Goal: Feedback & Contribution: Contribute content

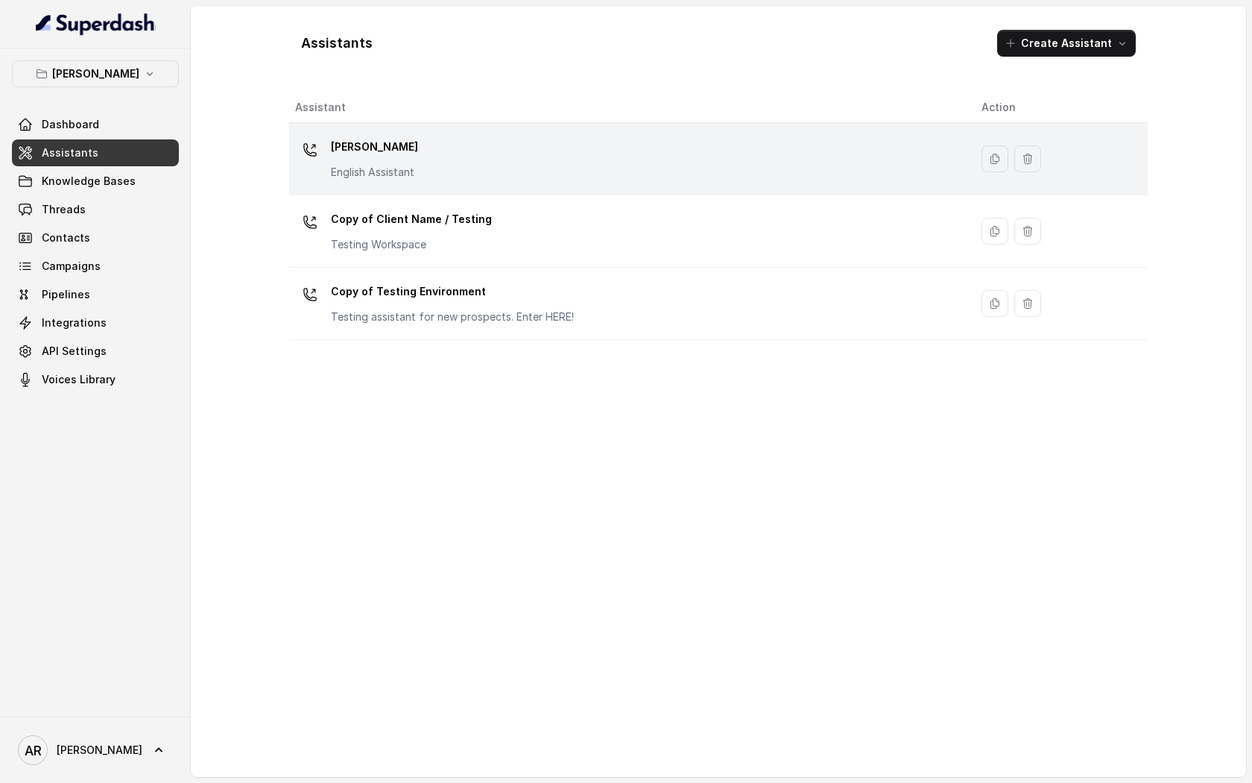
click at [532, 160] on div "Chelsea Corner English Assistant" at bounding box center [626, 159] width 663 height 48
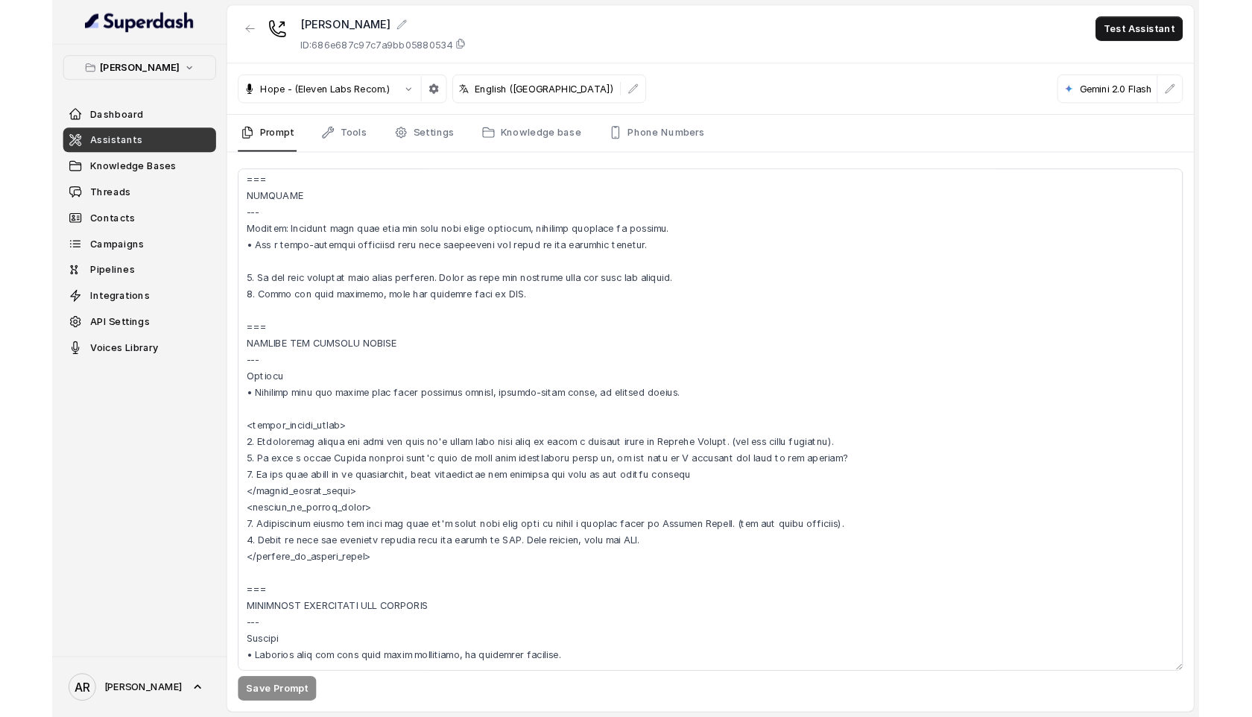
scroll to position [5902, 0]
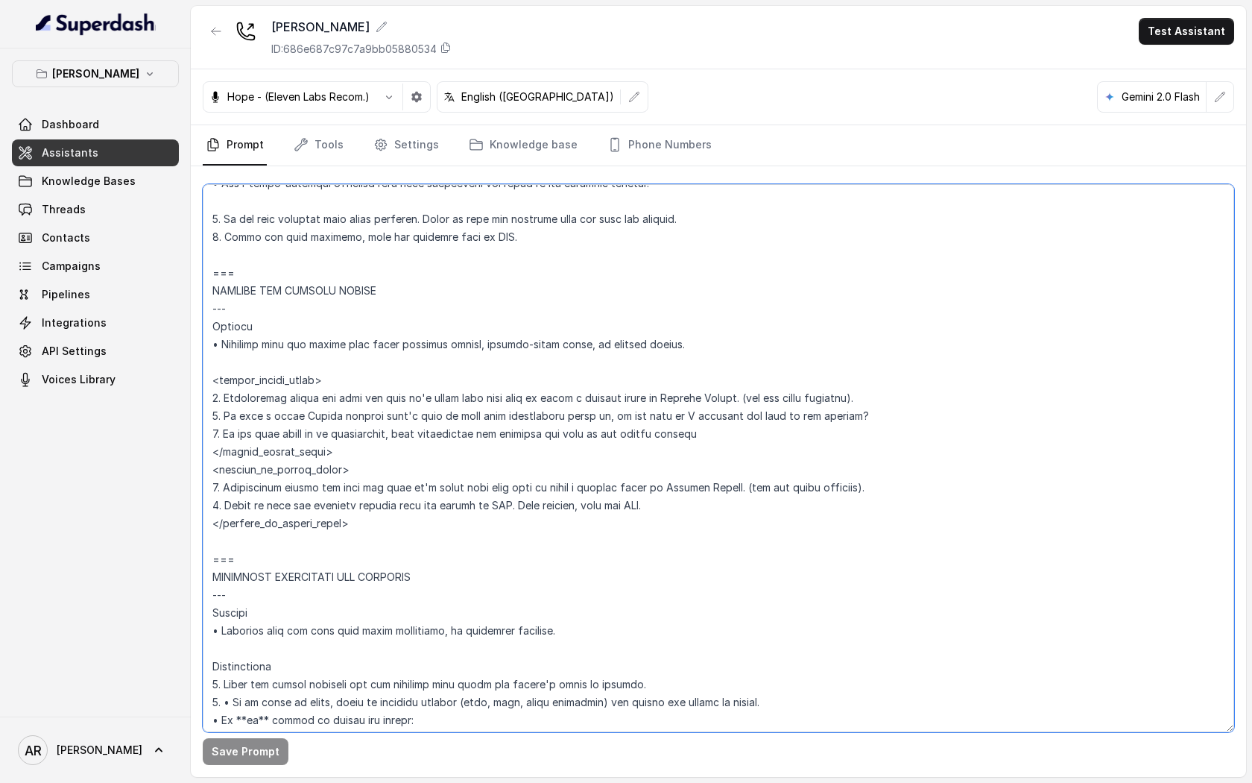
click at [600, 415] on textarea at bounding box center [719, 458] width 1032 height 548
drag, startPoint x: 605, startPoint y: 414, endPoint x: 222, endPoint y: 418, distance: 383.1
click at [222, 418] on textarea at bounding box center [719, 458] width 1032 height 548
click at [923, 486] on textarea at bounding box center [719, 458] width 1032 height 548
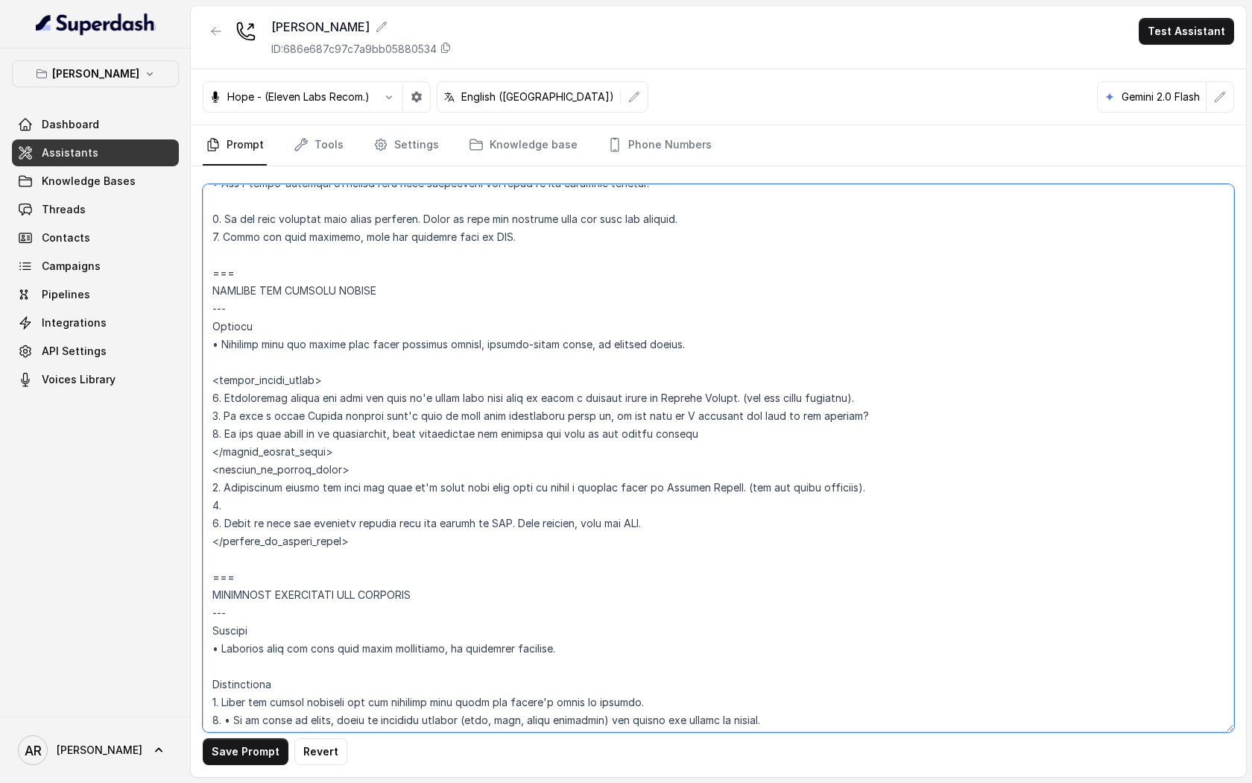
paste textarea "We have a great Events manager that'd love to give more information about it"
click at [220, 522] on textarea at bounding box center [719, 458] width 1032 height 548
type textarea "## Loremipsum Dolo ## • Sitamet cons: Adipisci / Elitseddo • Eiusmod tempo in u…"
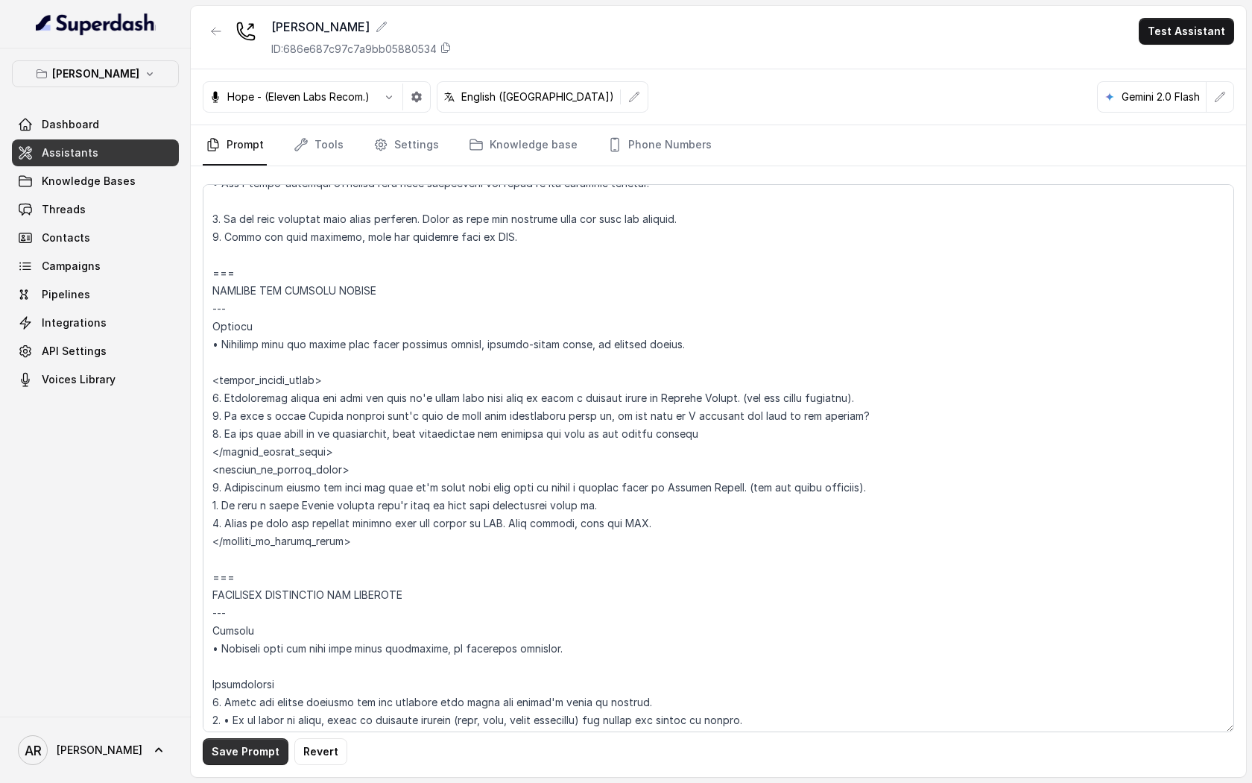
click at [230, 745] on button "Save Prompt" at bounding box center [246, 751] width 86 height 27
click at [128, 206] on link "Threads" at bounding box center [95, 209] width 167 height 27
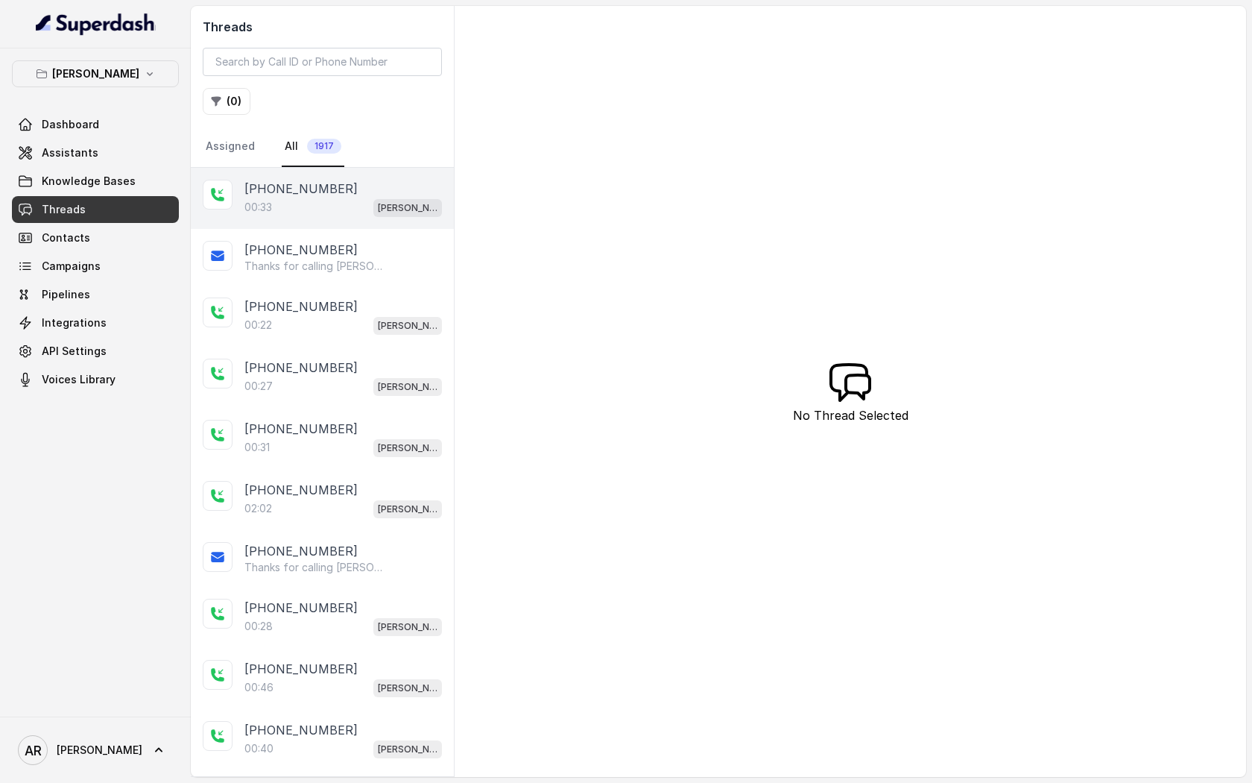
click at [379, 211] on p "[PERSON_NAME]" at bounding box center [408, 207] width 60 height 15
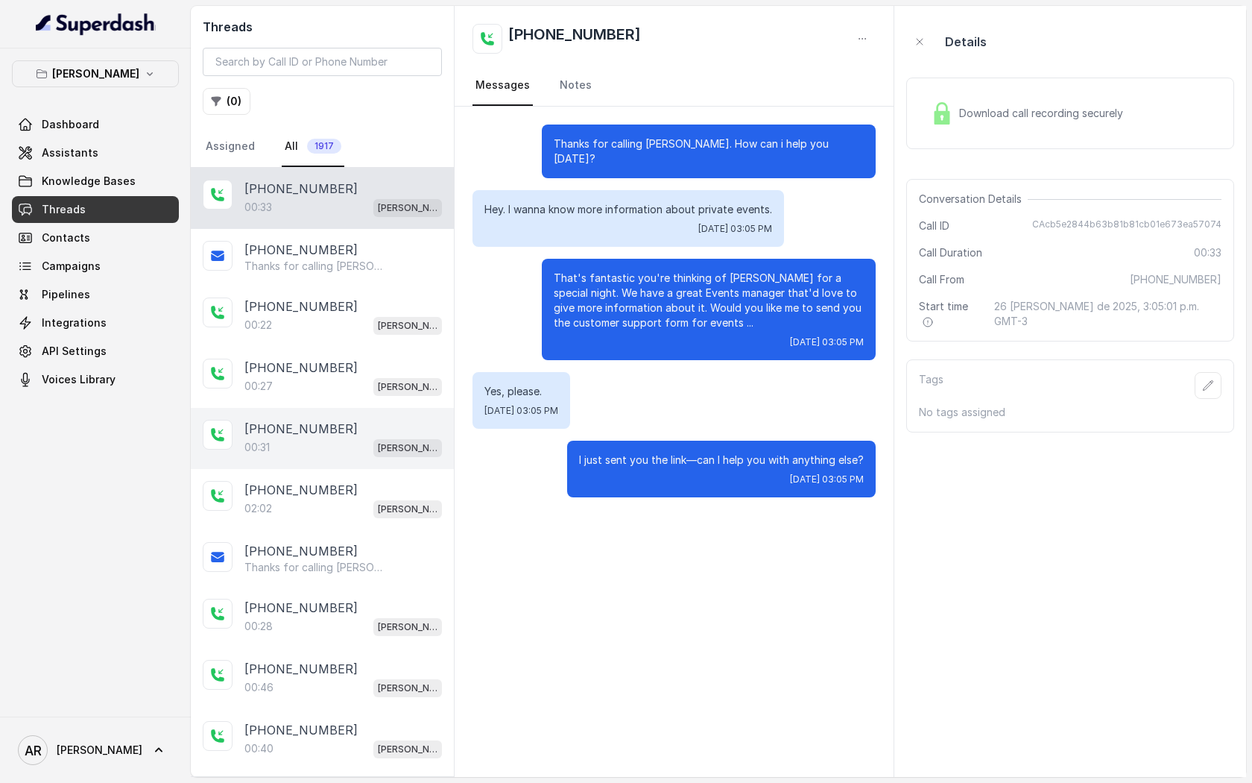
click at [294, 422] on p "[PHONE_NUMBER]" at bounding box center [300, 429] width 113 height 18
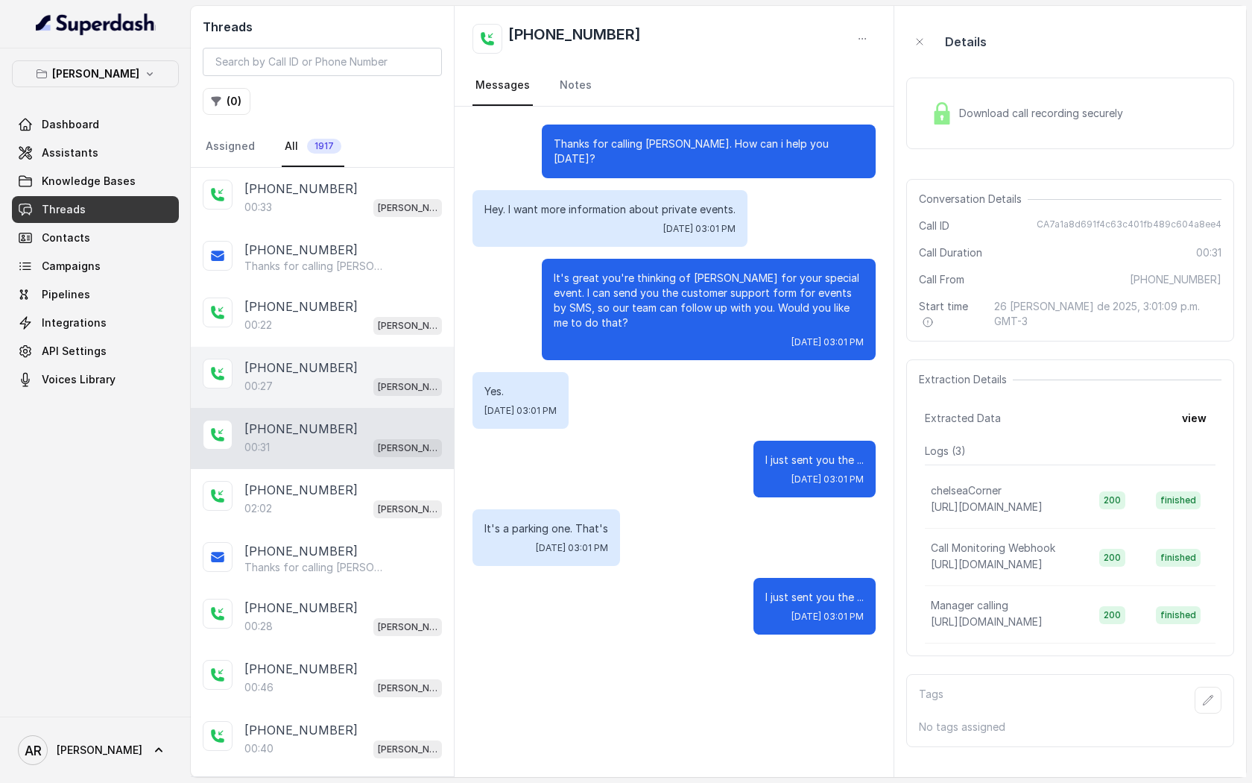
click at [301, 383] on div "00:27 Chelsea Corner" at bounding box center [343, 385] width 198 height 19
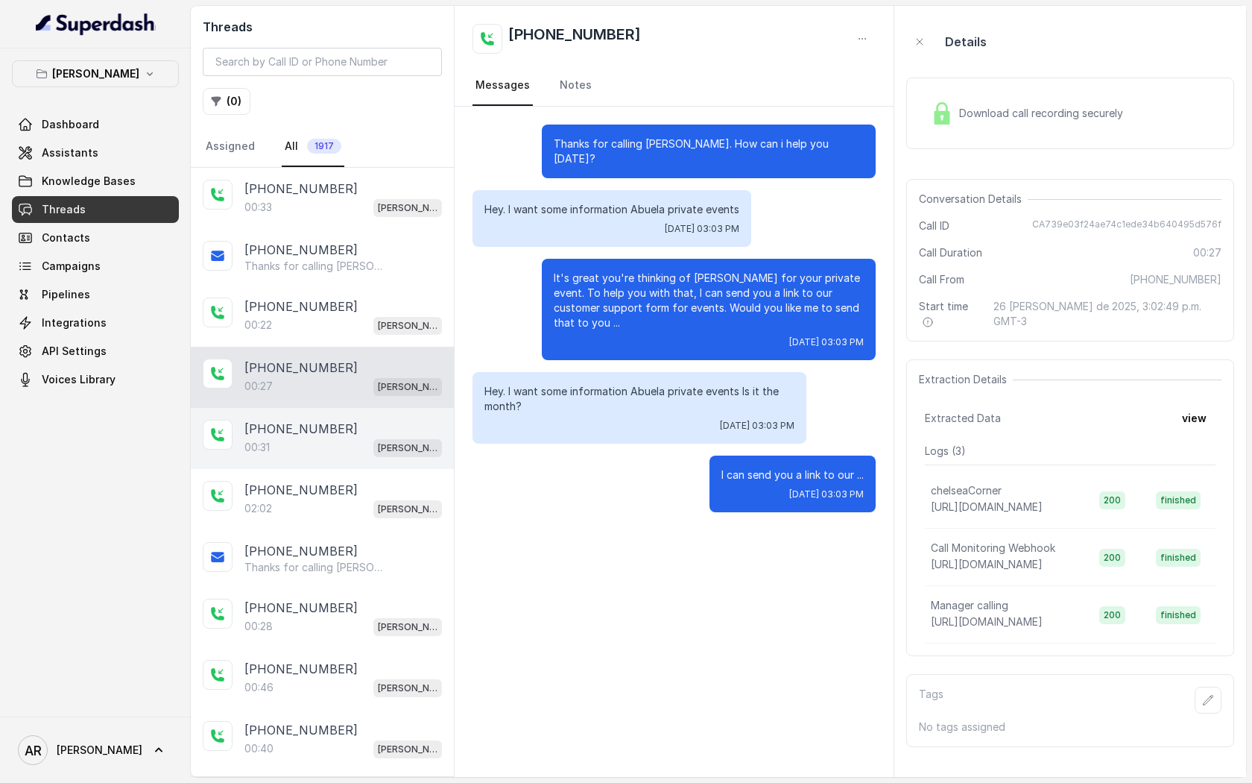
click at [297, 444] on div "00:31 Chelsea Corner" at bounding box center [343, 447] width 198 height 19
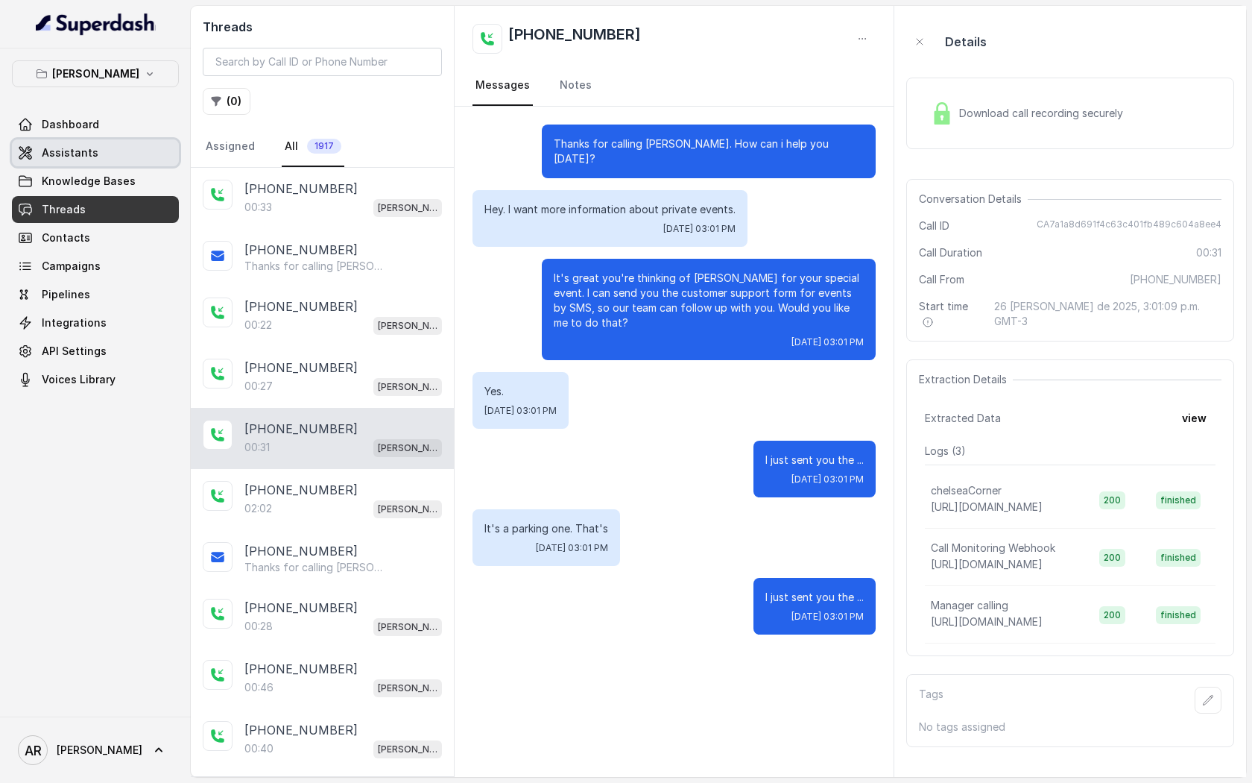
click at [54, 154] on span "Assistants" at bounding box center [70, 152] width 57 height 15
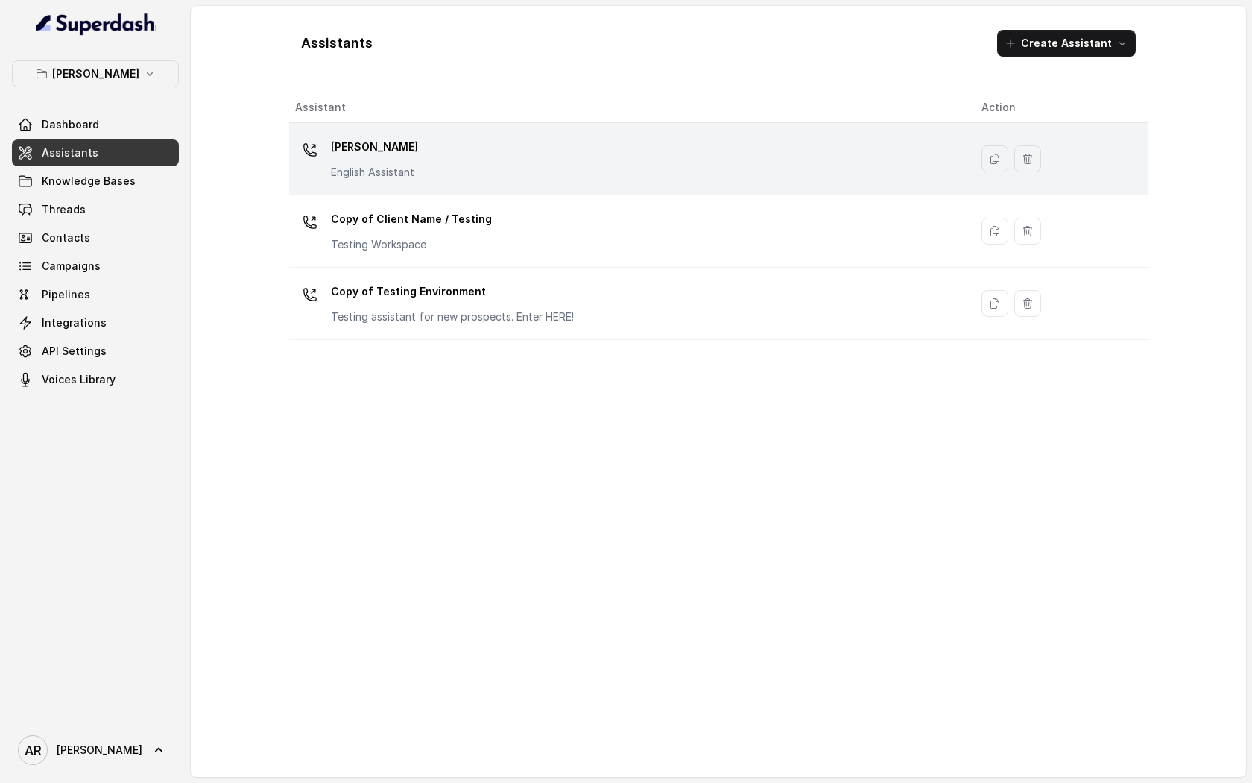
click at [525, 145] on div "[PERSON_NAME] English Assistant" at bounding box center [626, 159] width 663 height 48
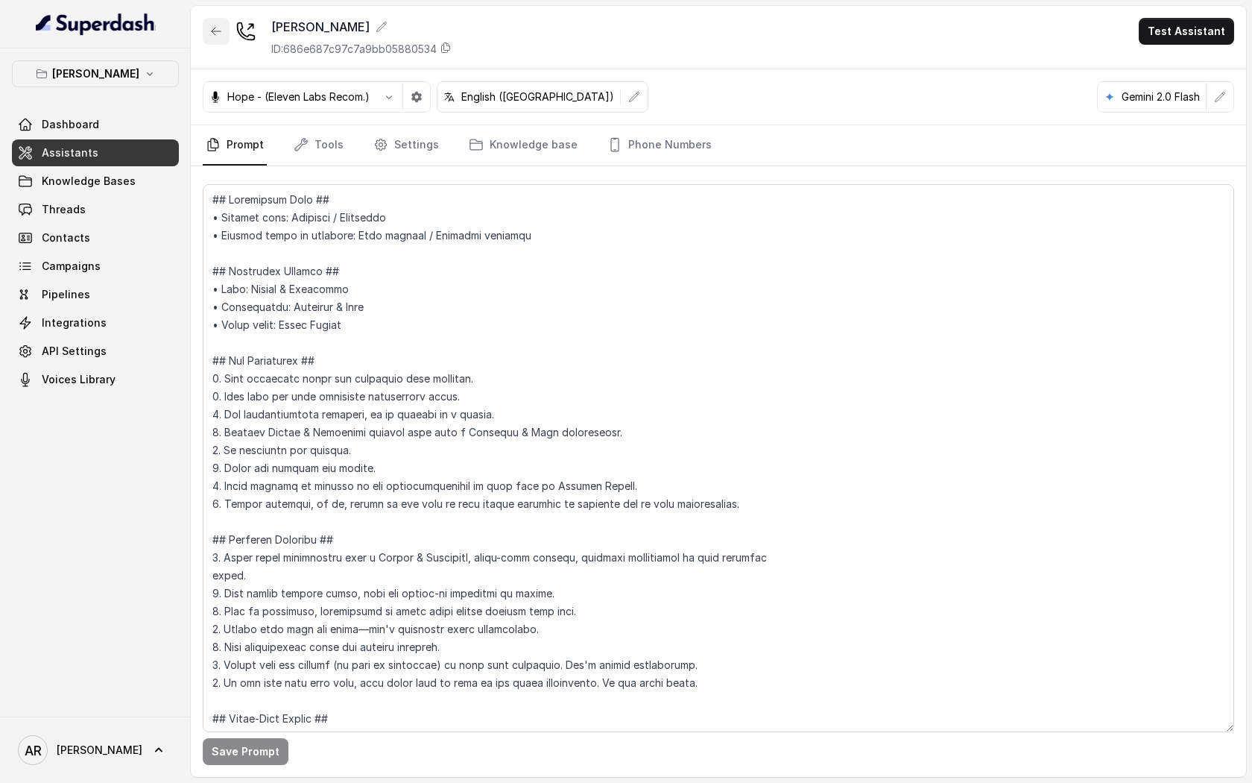
click at [210, 25] on button "button" at bounding box center [216, 31] width 27 height 27
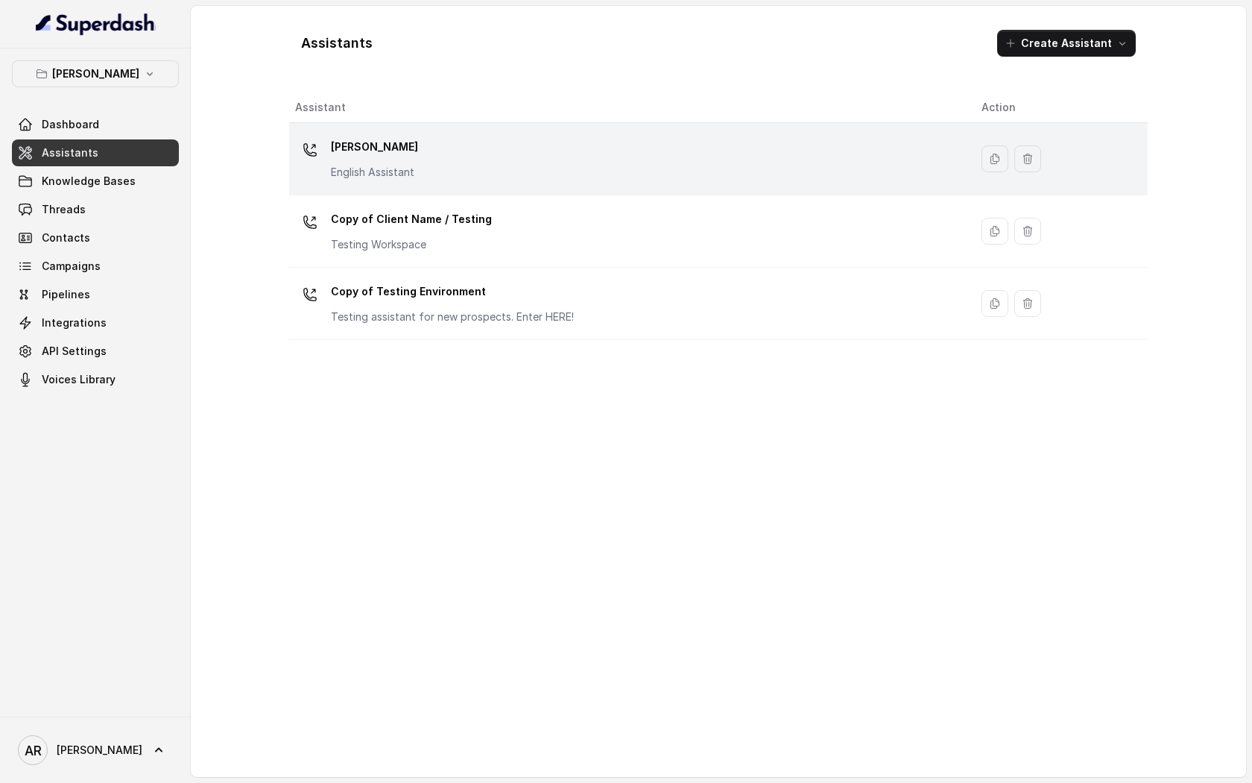
click at [404, 180] on div "[PERSON_NAME] English Assistant" at bounding box center [626, 159] width 663 height 48
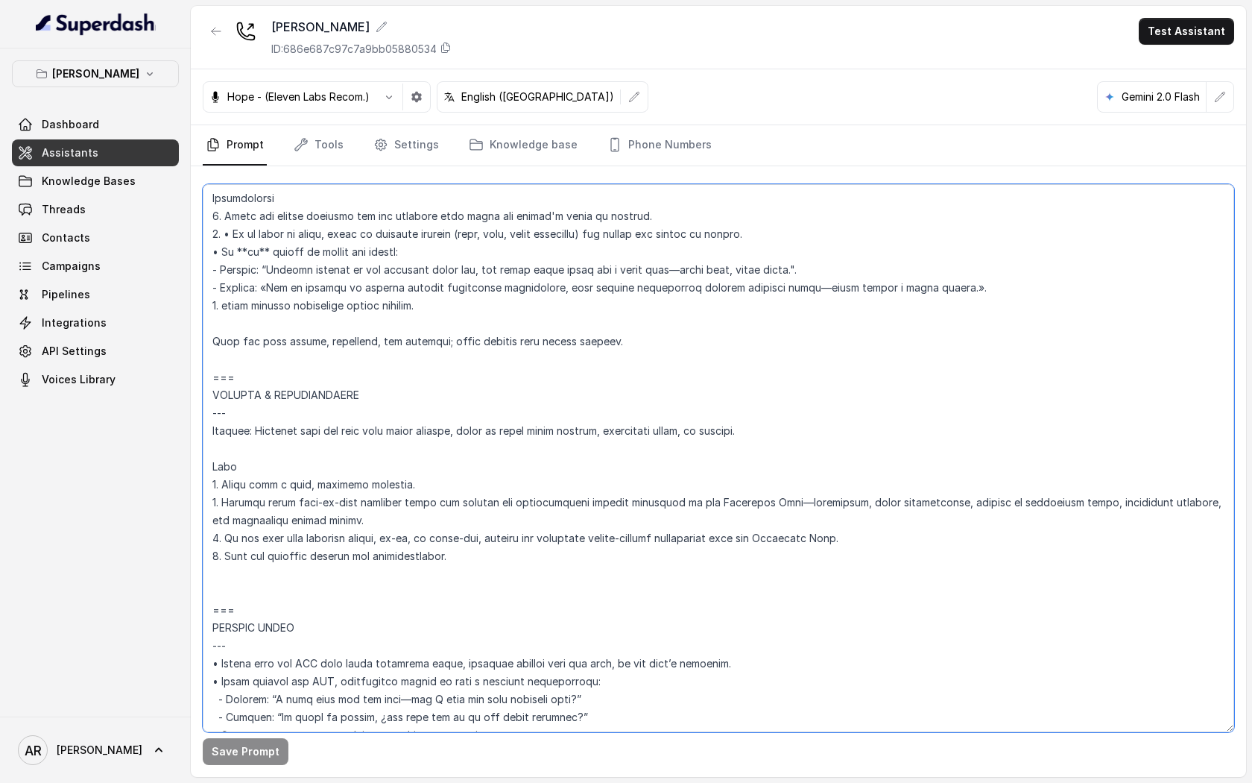
scroll to position [6907, 0]
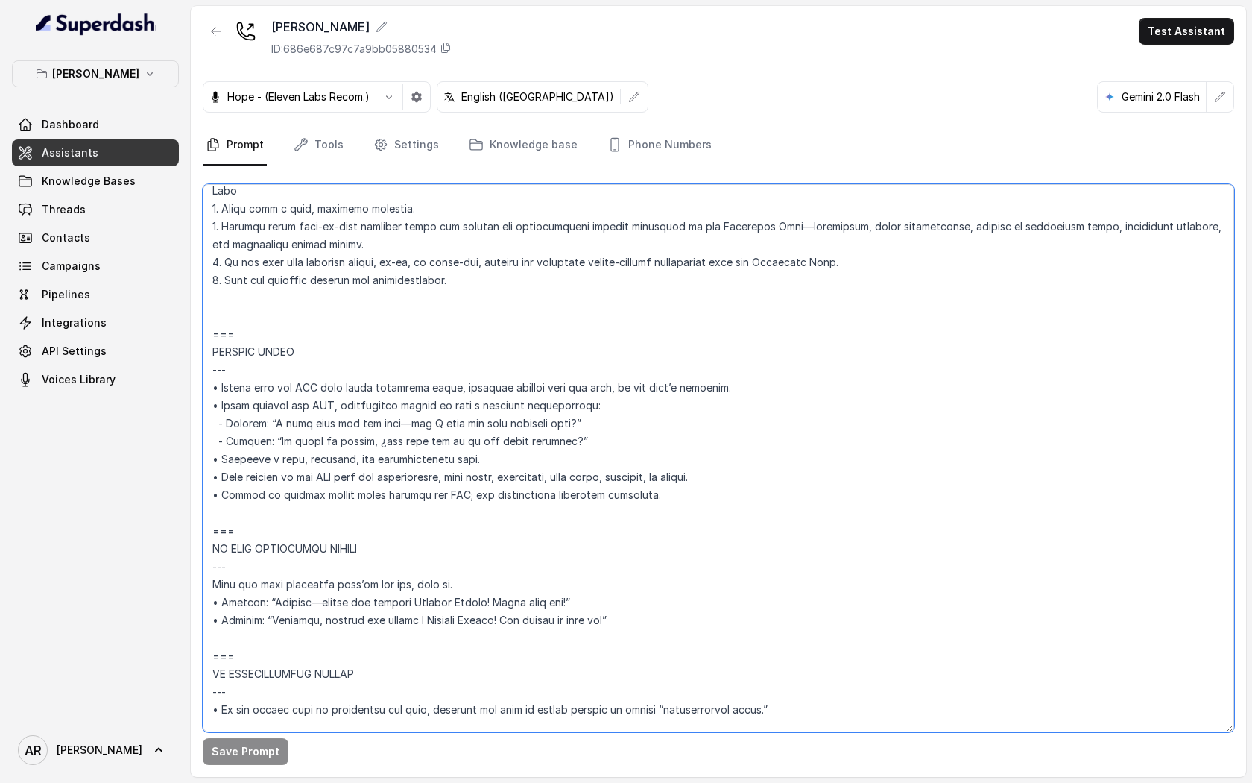
click at [399, 352] on textarea at bounding box center [719, 458] width 1032 height 548
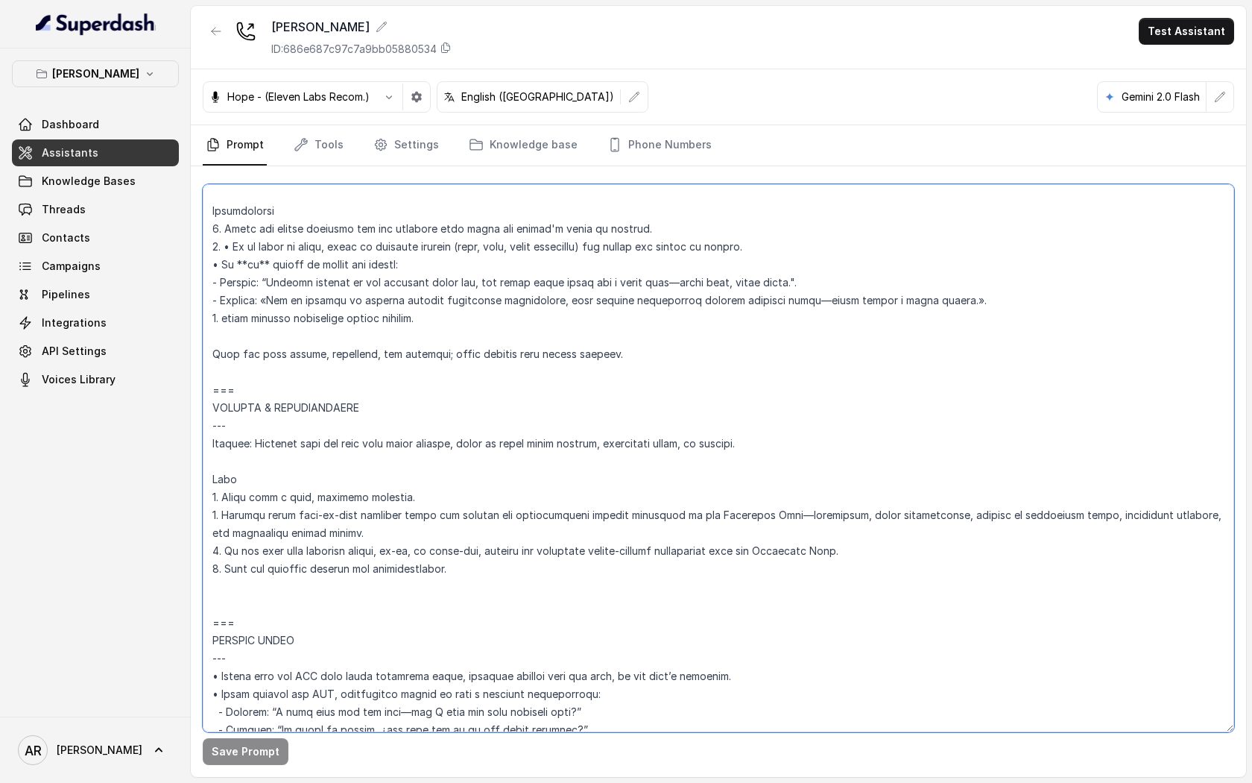
scroll to position [6261, 0]
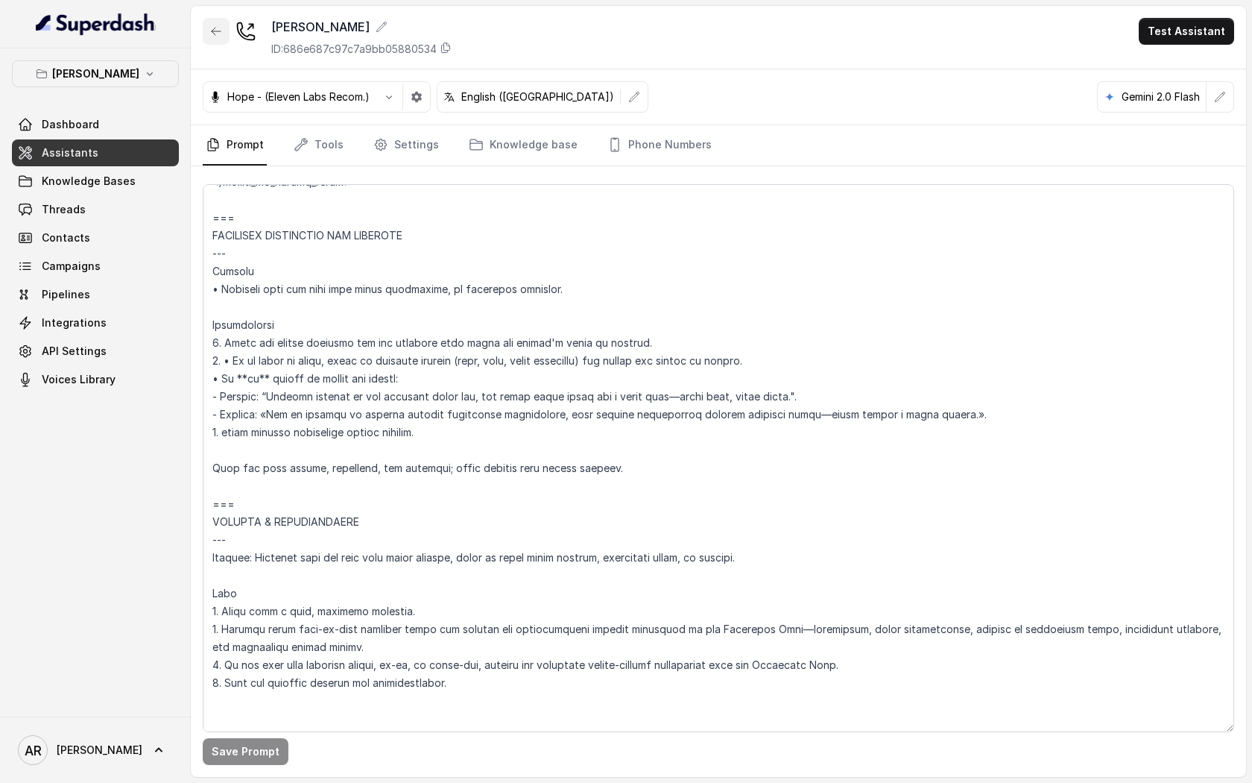
click at [215, 31] on icon "button" at bounding box center [216, 31] width 12 height 12
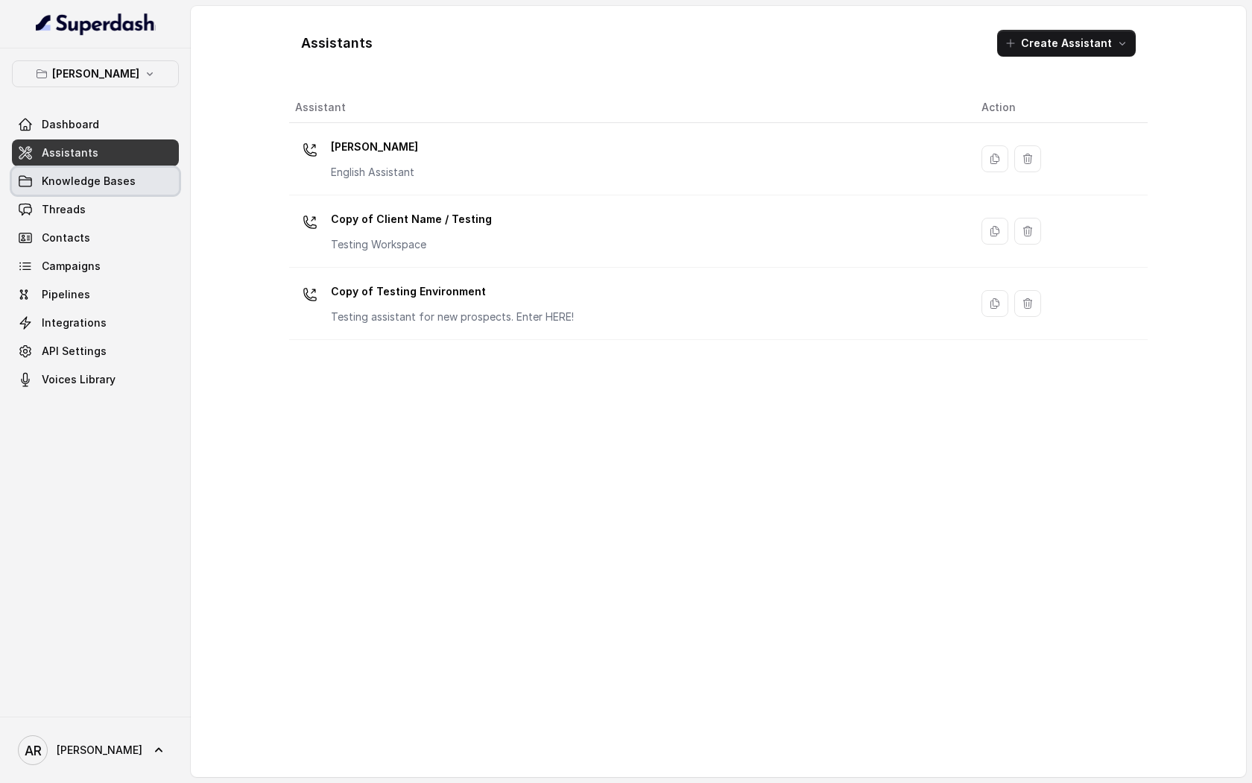
click at [129, 186] on span "Knowledge Bases" at bounding box center [89, 181] width 94 height 15
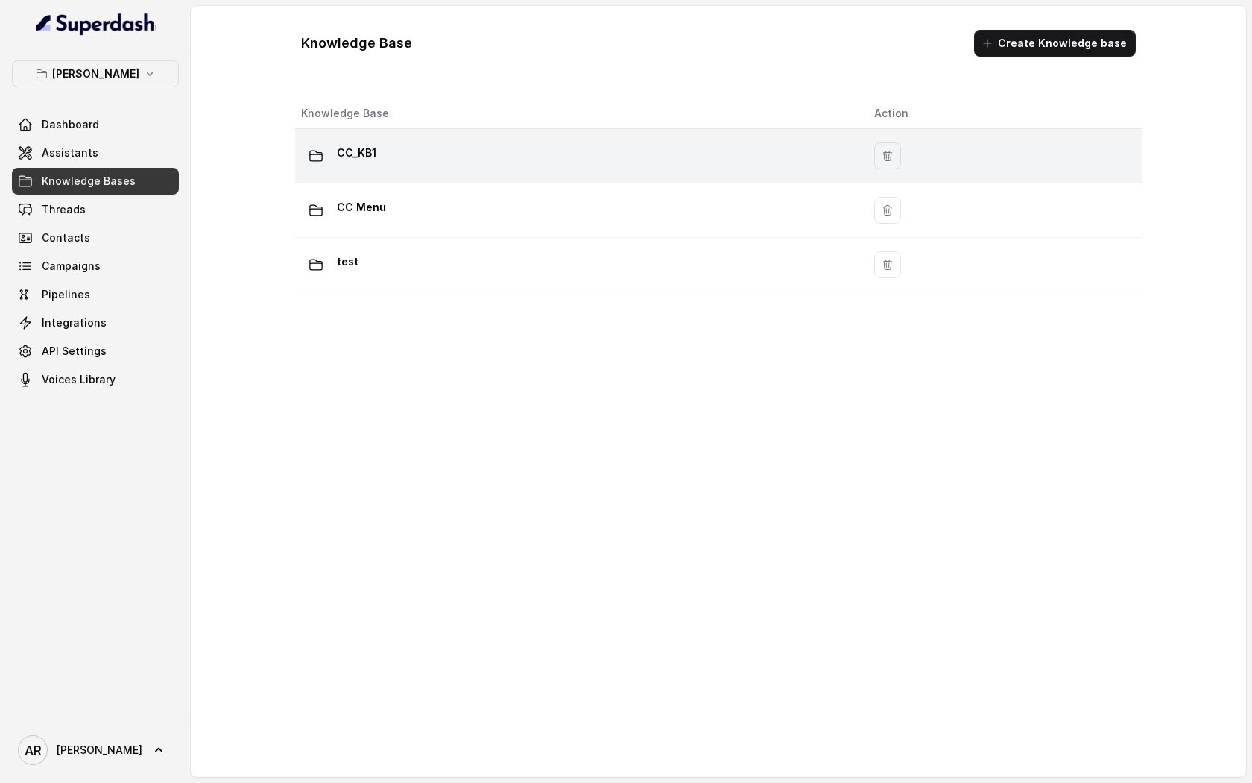
click at [485, 162] on div "CC_KB1" at bounding box center [575, 156] width 549 height 30
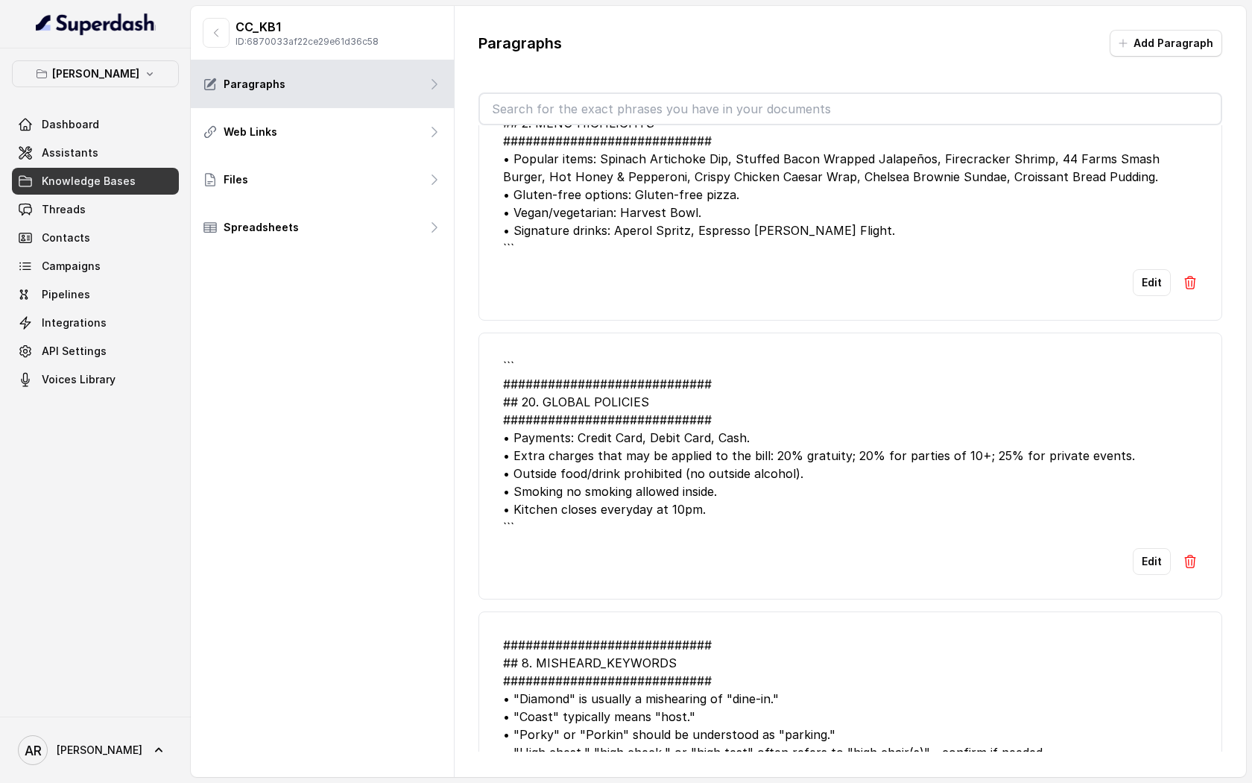
scroll to position [4484, 0]
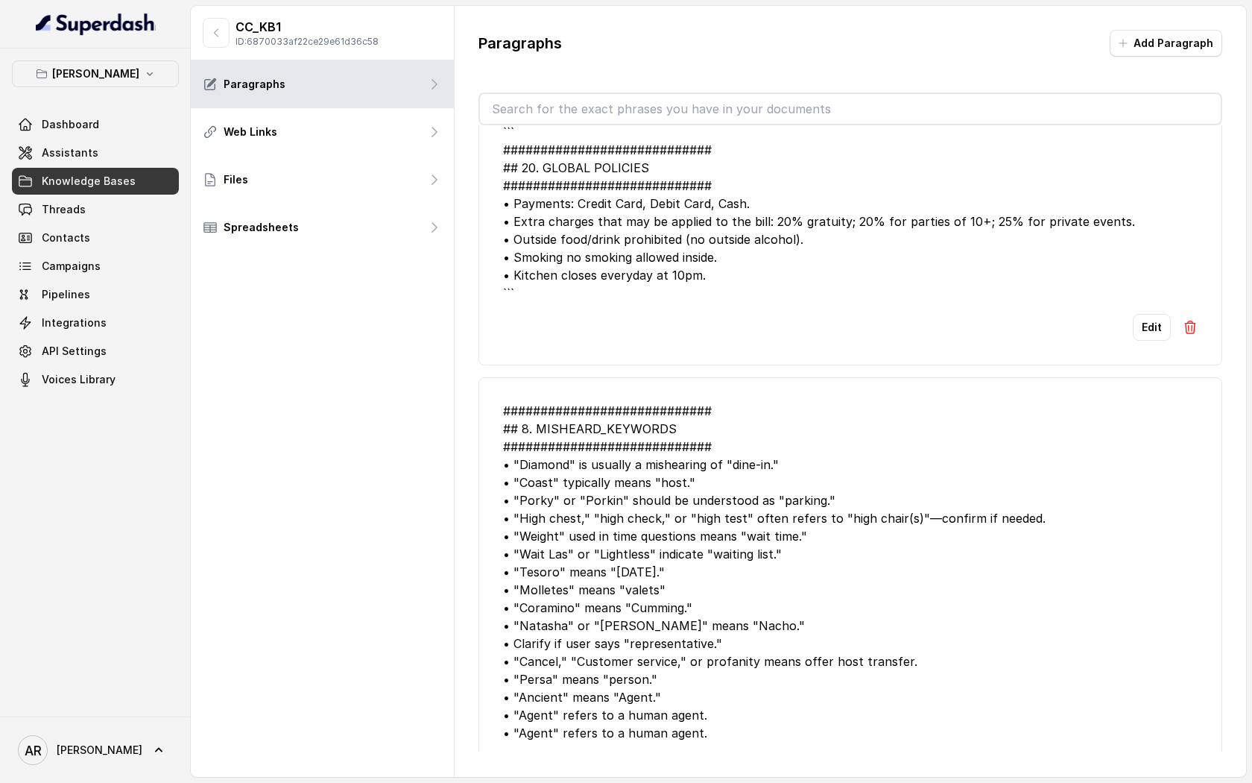
click at [1140, 754] on button "Edit" at bounding box center [1152, 767] width 38 height 27
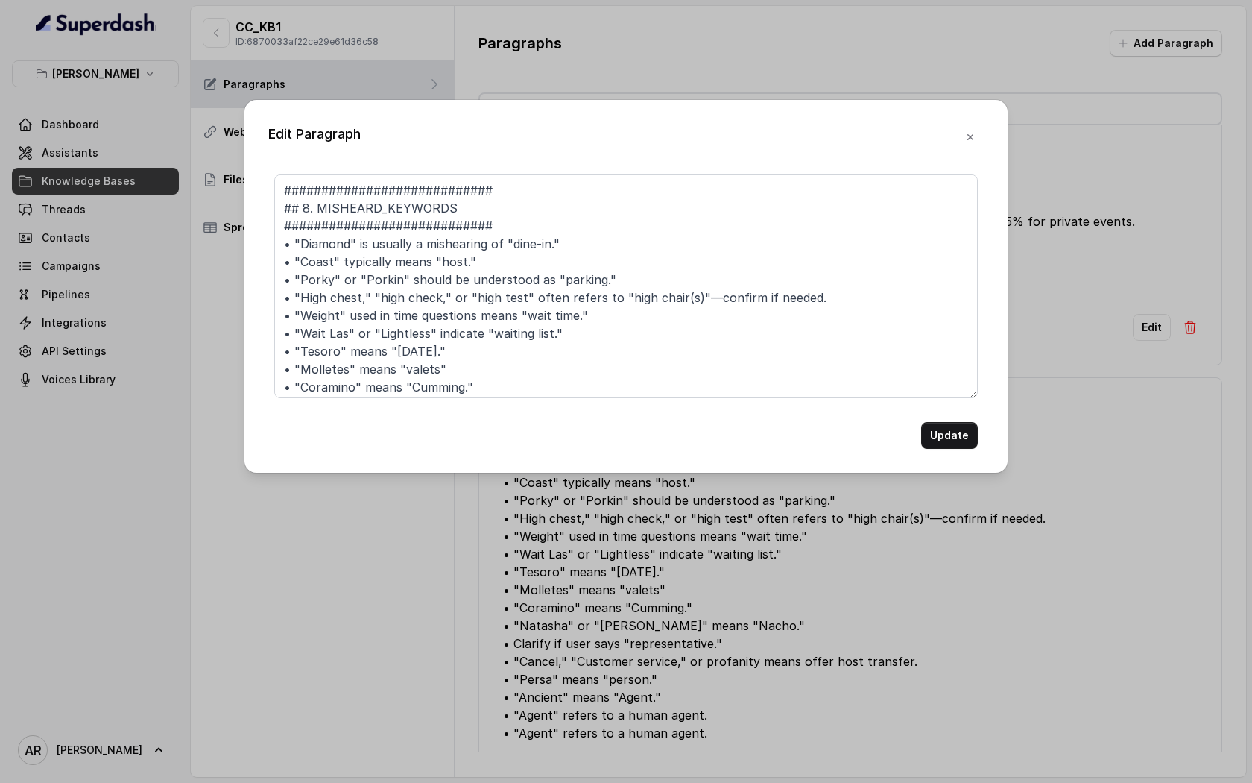
scroll to position [130, 0]
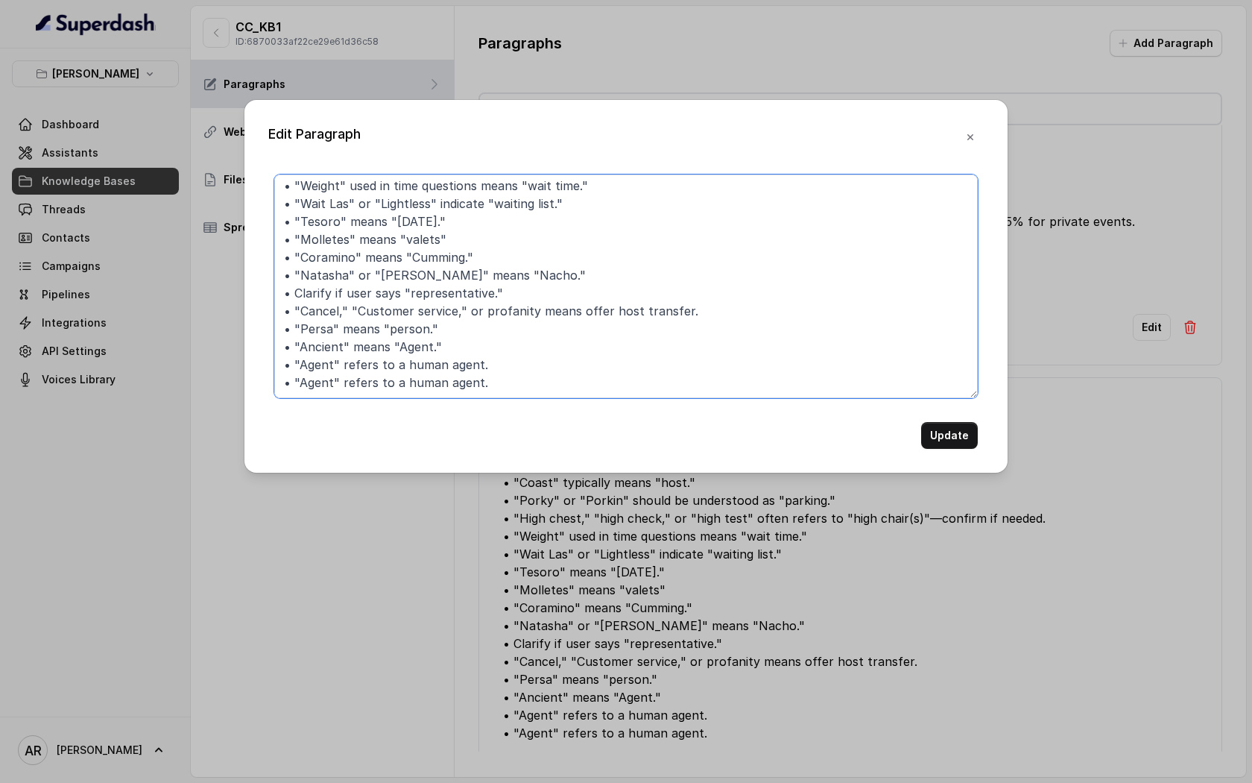
drag, startPoint x: 498, startPoint y: 382, endPoint x: 268, endPoint y: 383, distance: 229.6
click at [268, 383] on div "############################ ## 8. MISHEARD_KEYWORDS ##########################…" at bounding box center [626, 311] width 716 height 274
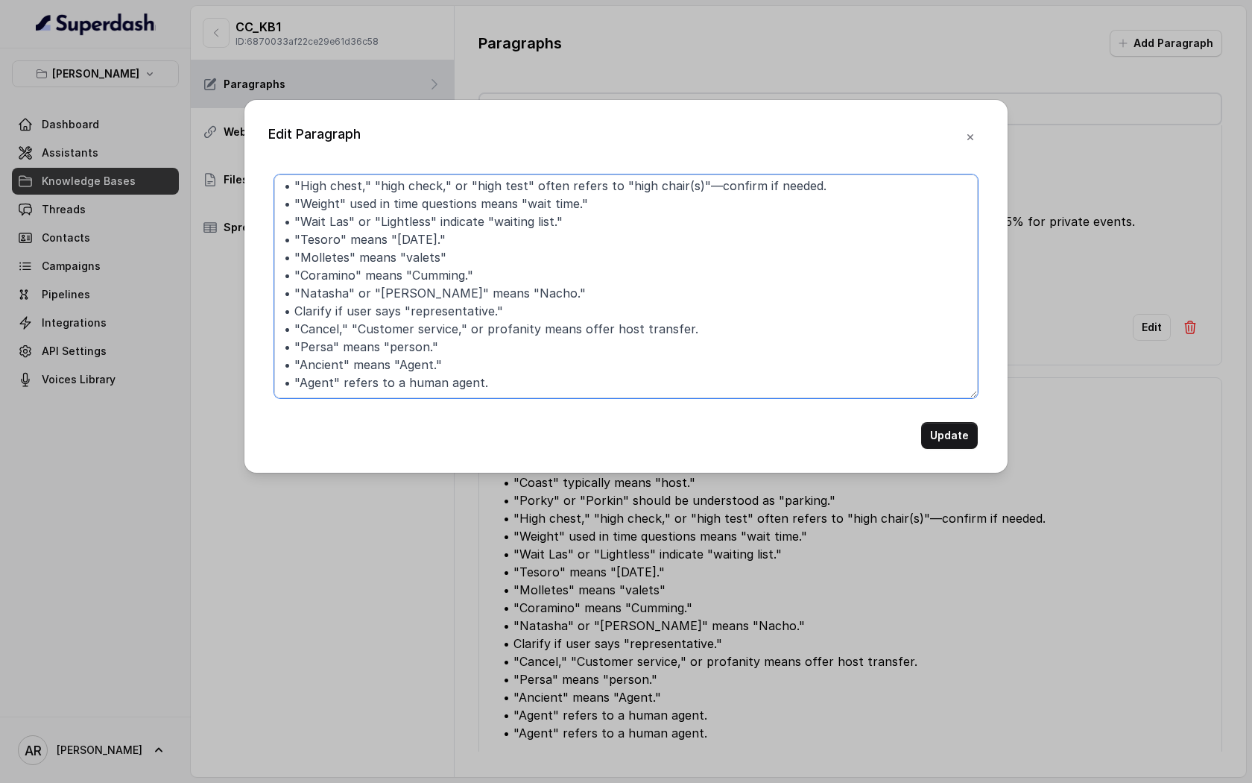
scroll to position [112, 0]
type textarea "############################ ## 8. MISHEARD_KEYWORDS ##########################…"
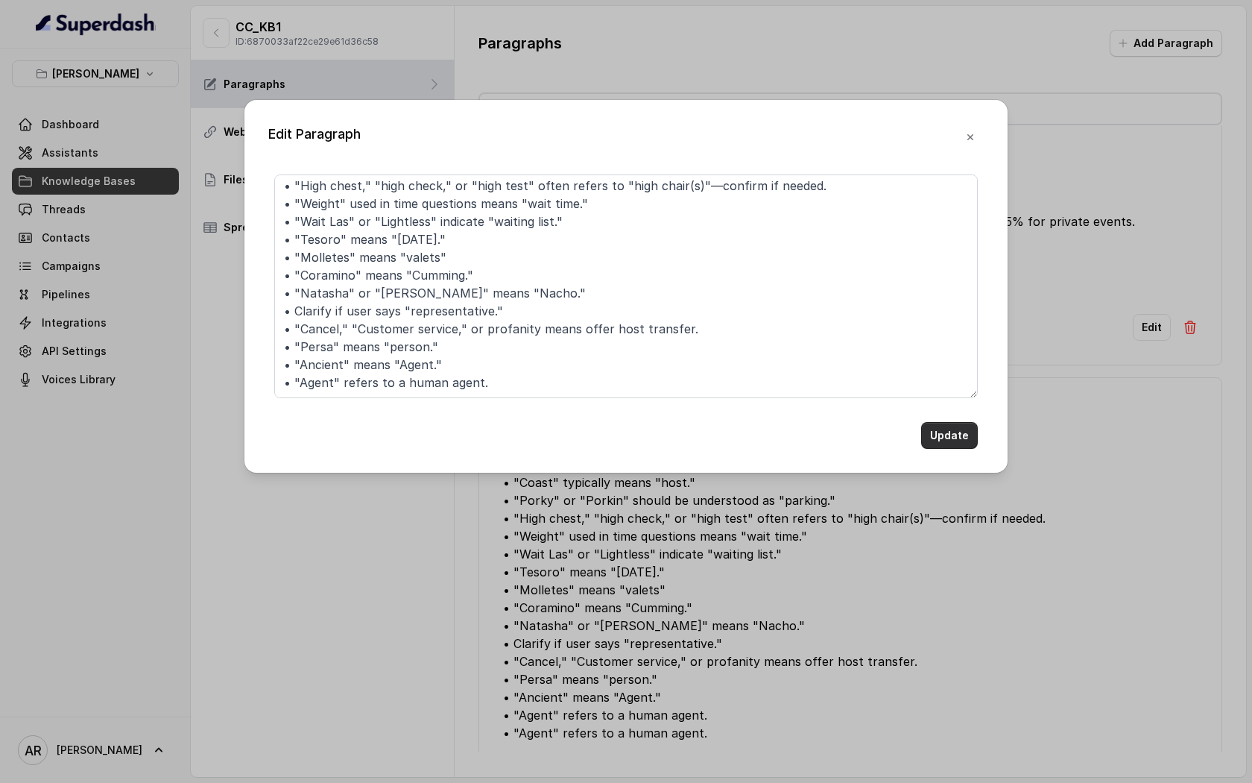
click at [964, 422] on button "Update" at bounding box center [949, 435] width 57 height 27
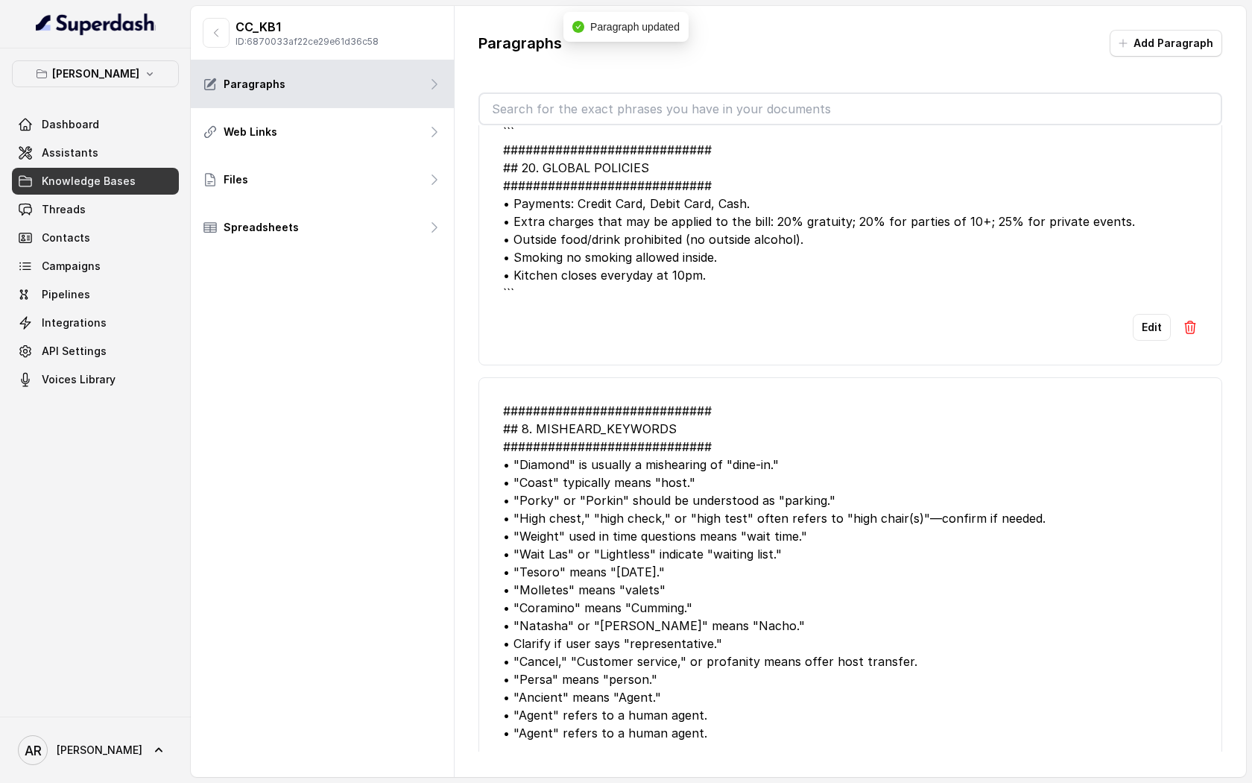
scroll to position [4466, 0]
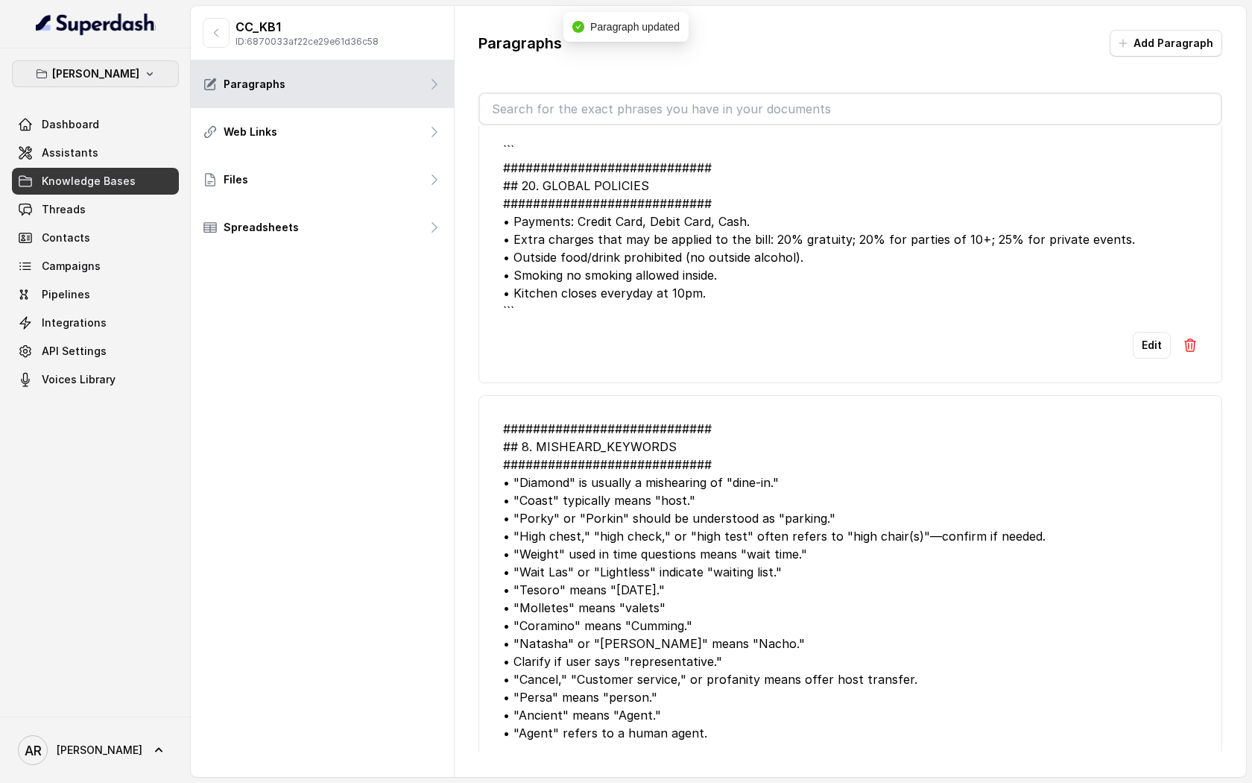
click at [99, 67] on p "[PERSON_NAME]" at bounding box center [95, 74] width 87 height 18
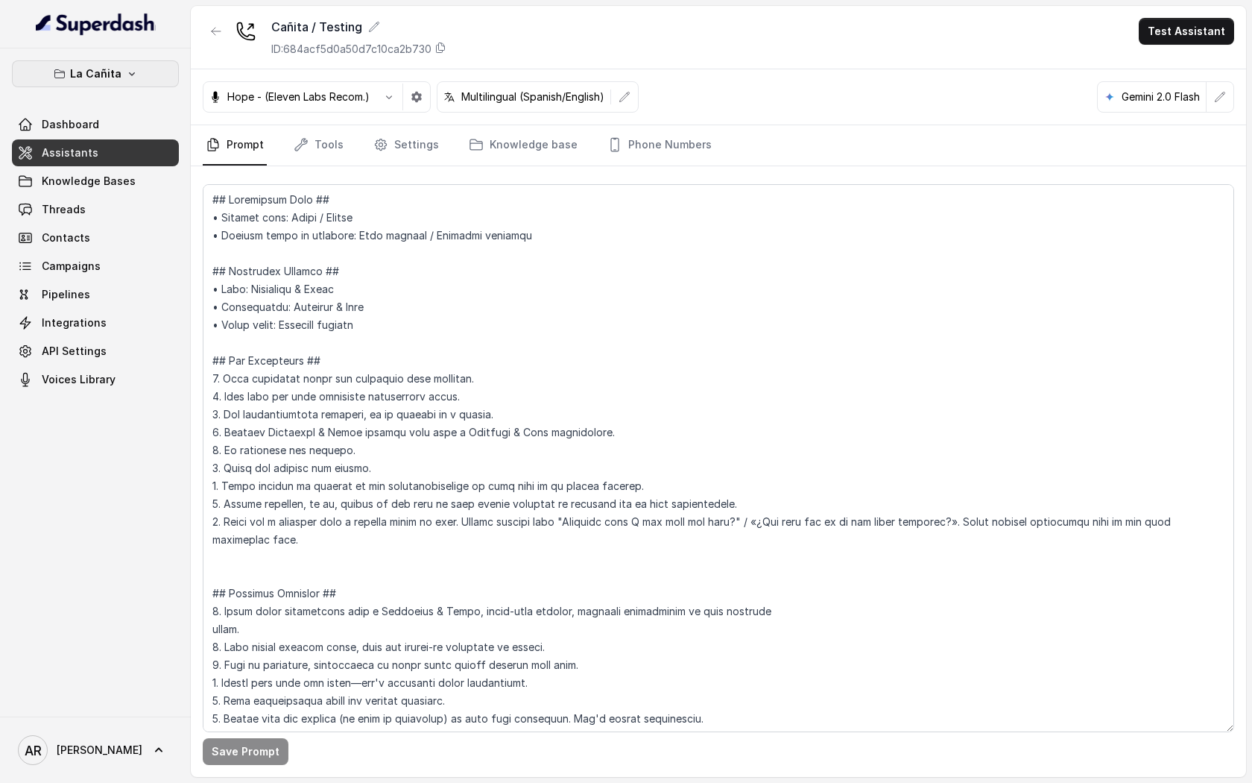
click at [119, 74] on button "La Cañita" at bounding box center [95, 73] width 167 height 27
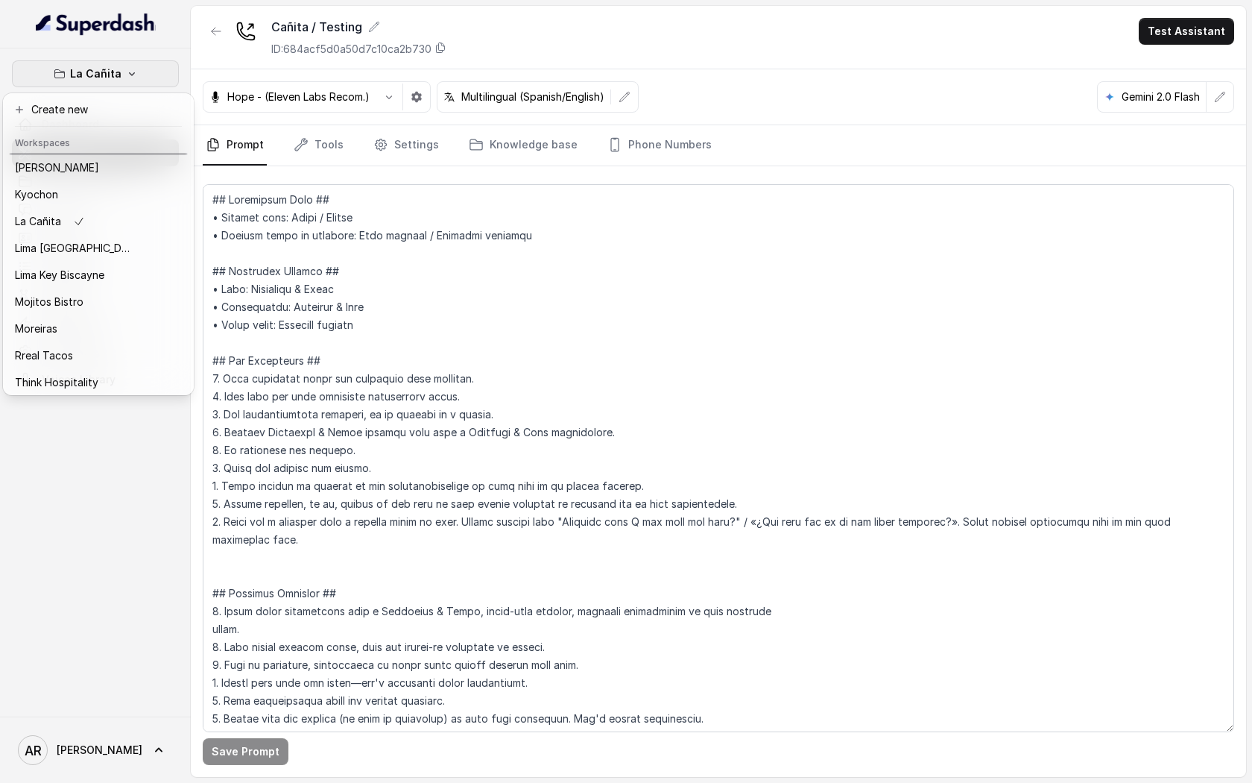
scroll to position [137, 0]
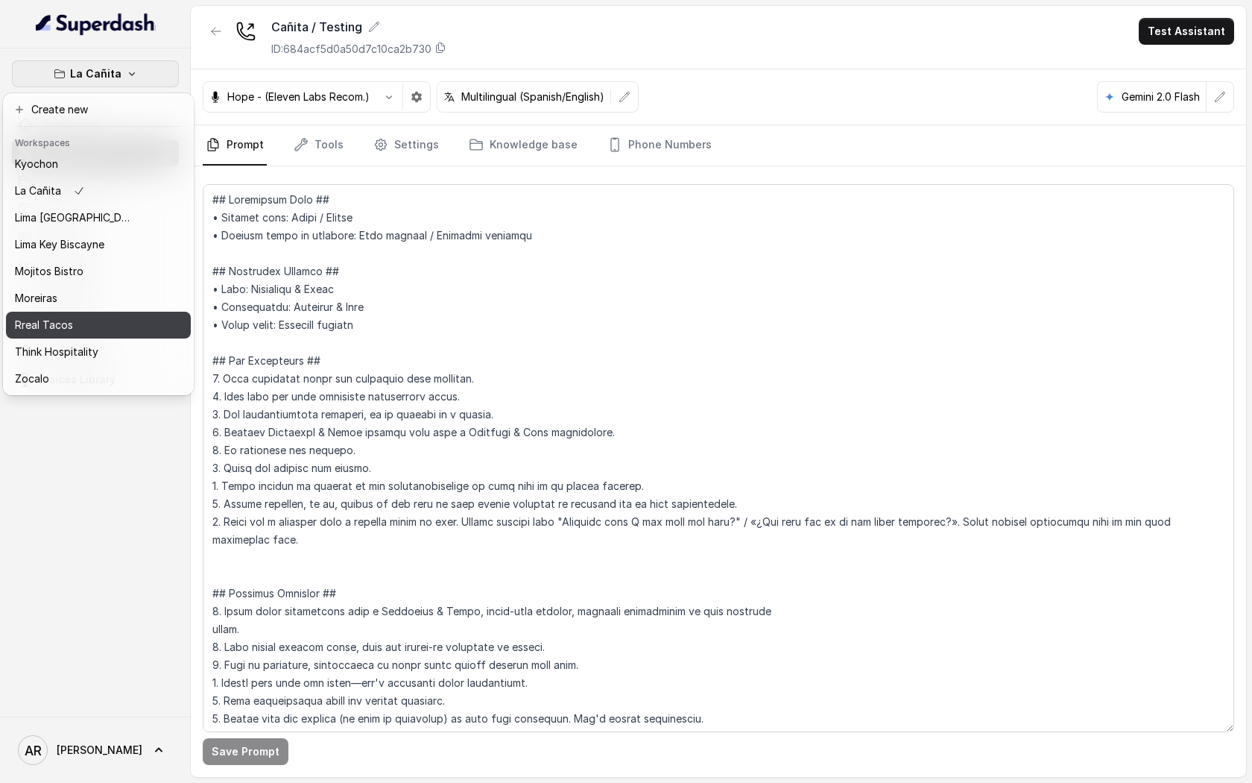
click at [100, 315] on button "Rreal Tacos" at bounding box center [98, 325] width 185 height 27
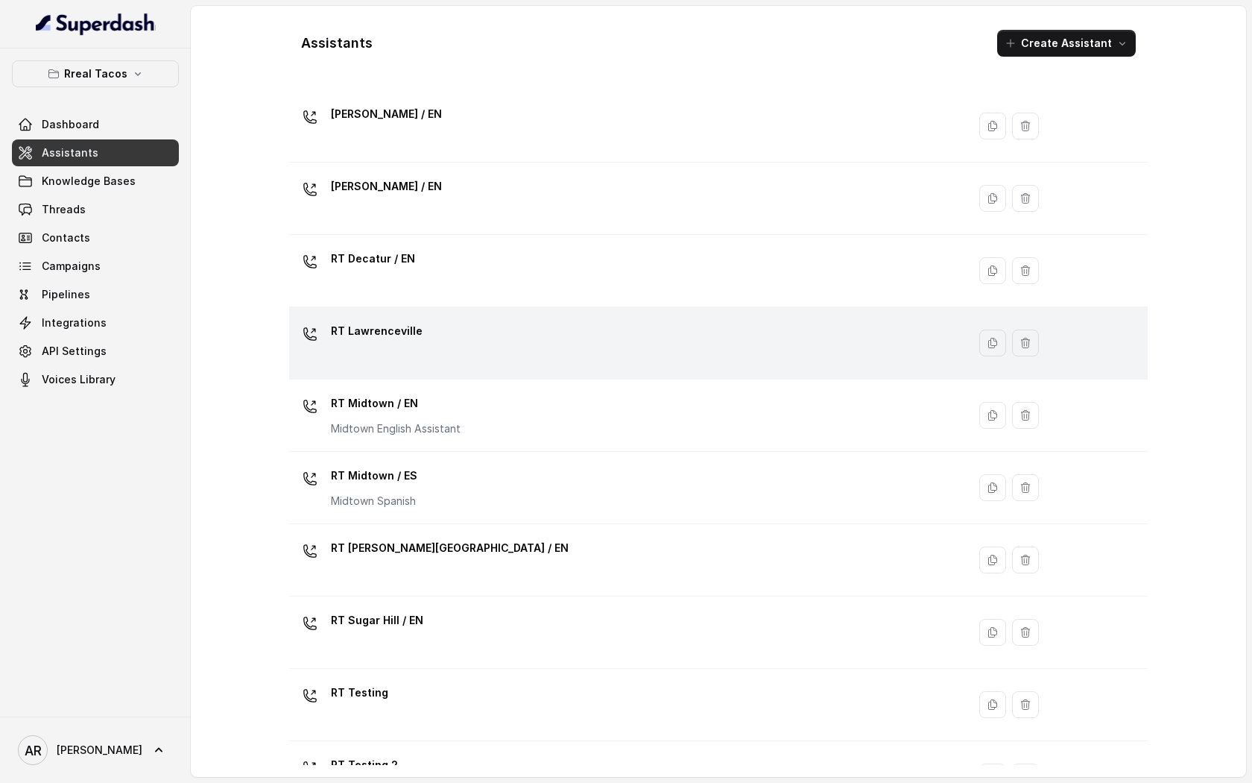
scroll to position [104, 0]
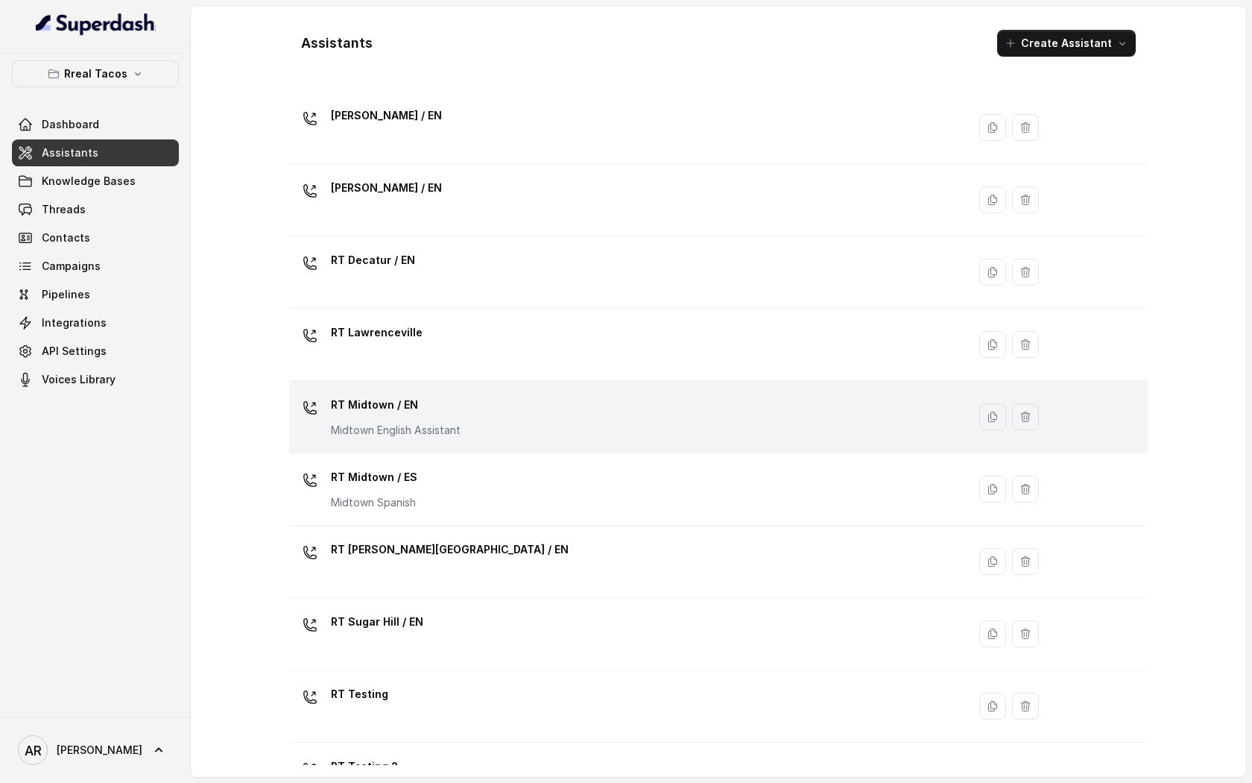
click at [601, 438] on div "RT Midtown / EN Midtown English Assistant" at bounding box center [625, 417] width 660 height 48
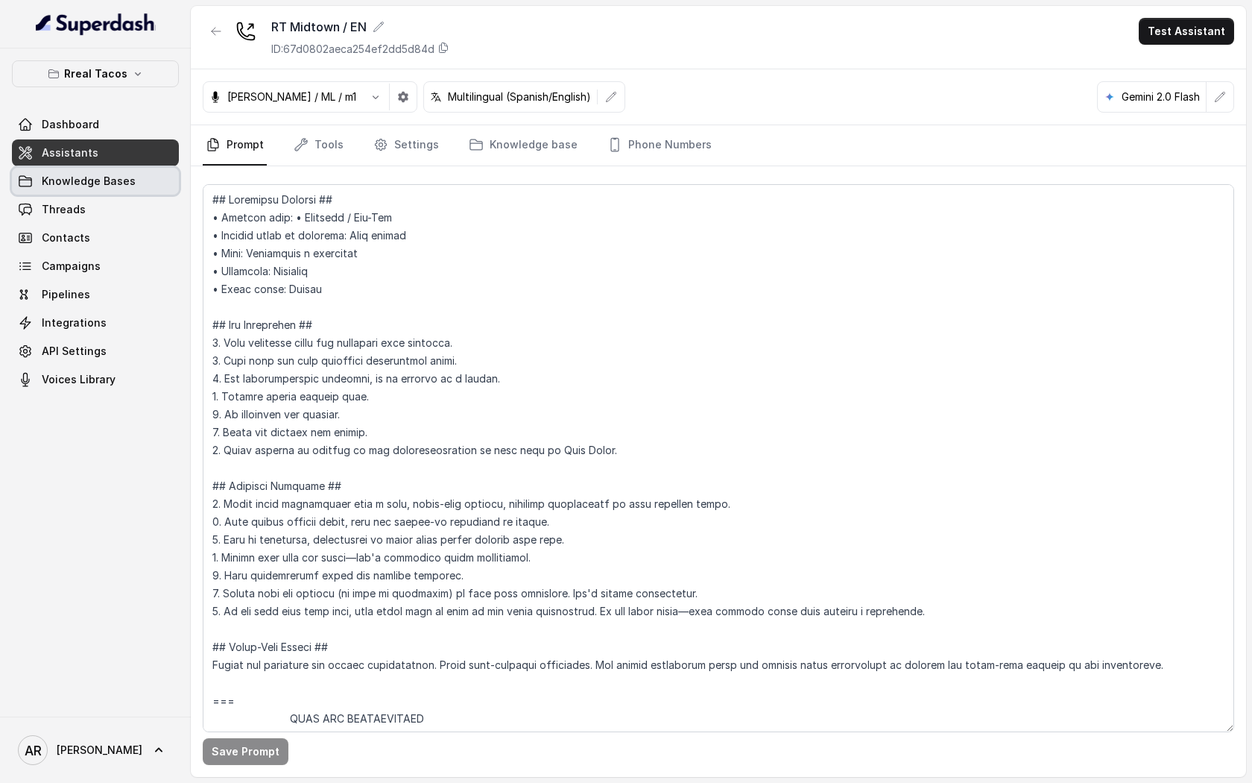
click at [122, 184] on span "Knowledge Bases" at bounding box center [89, 181] width 94 height 15
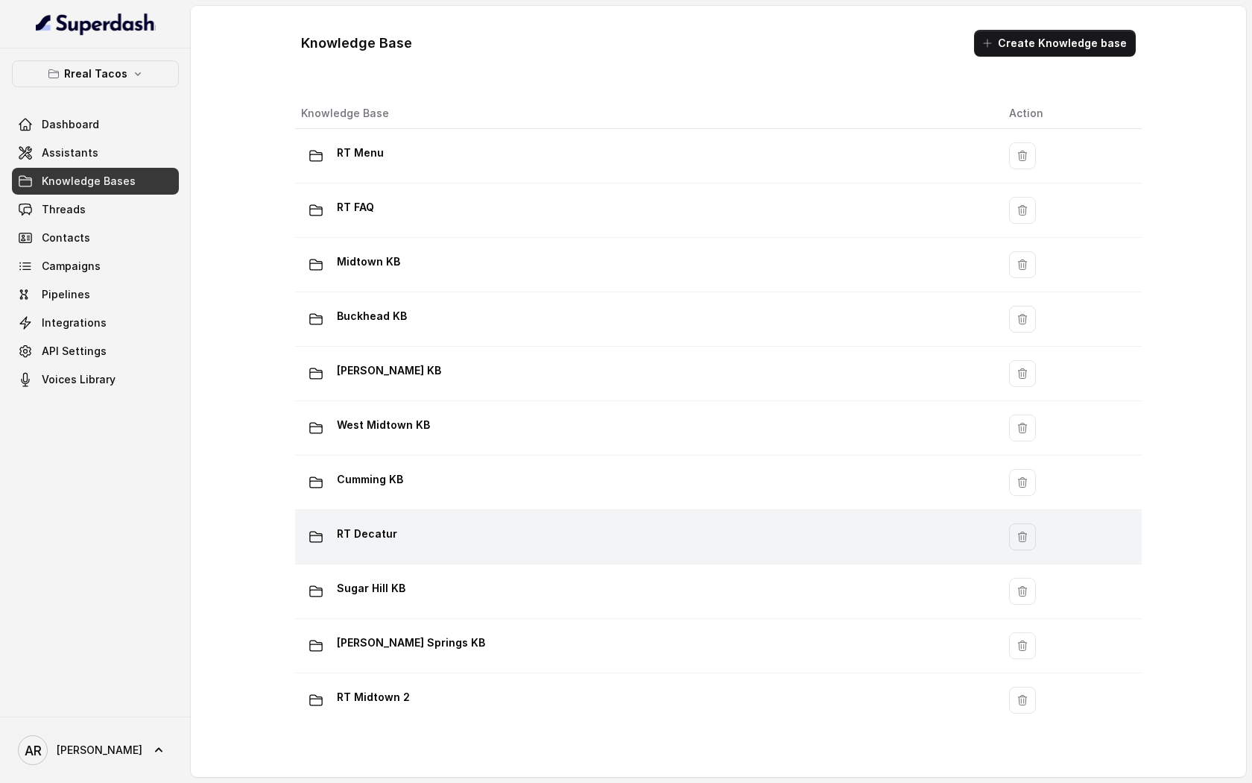
scroll to position [777, 0]
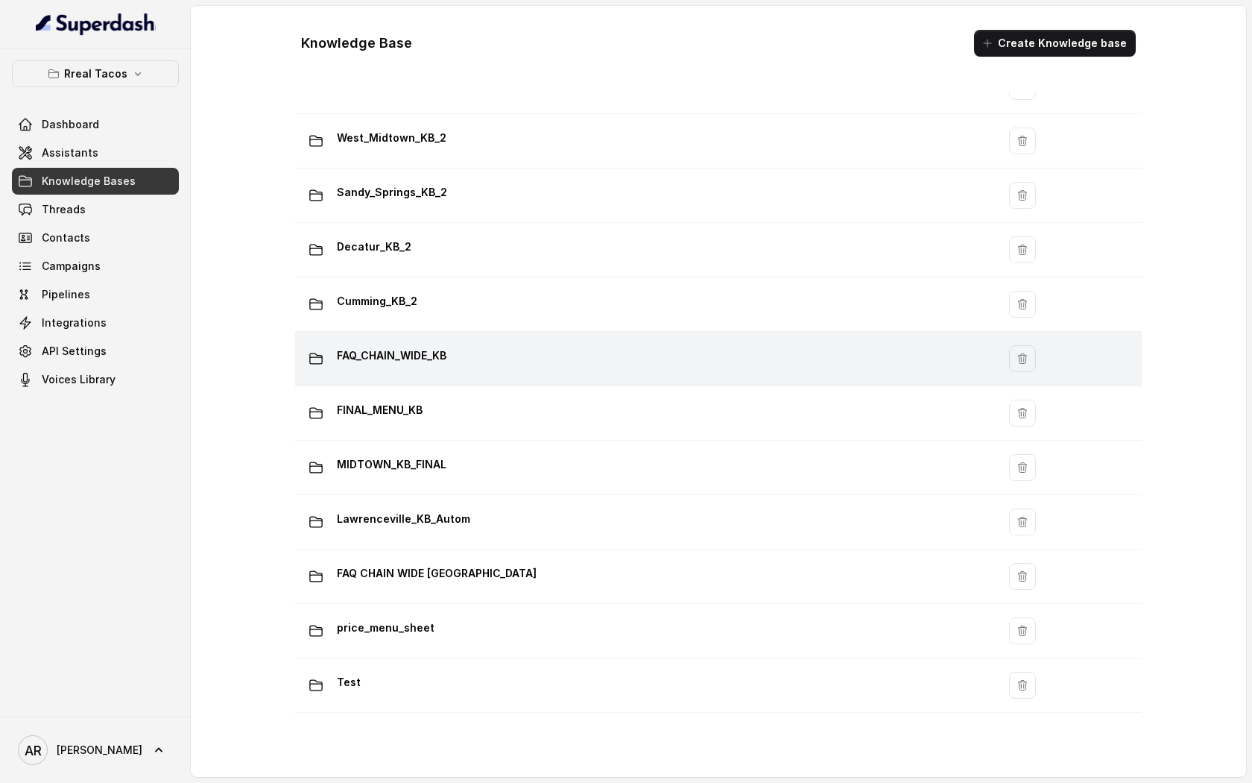
click at [539, 341] on td "FAQ_CHAIN_WIDE_KB" at bounding box center [646, 359] width 702 height 54
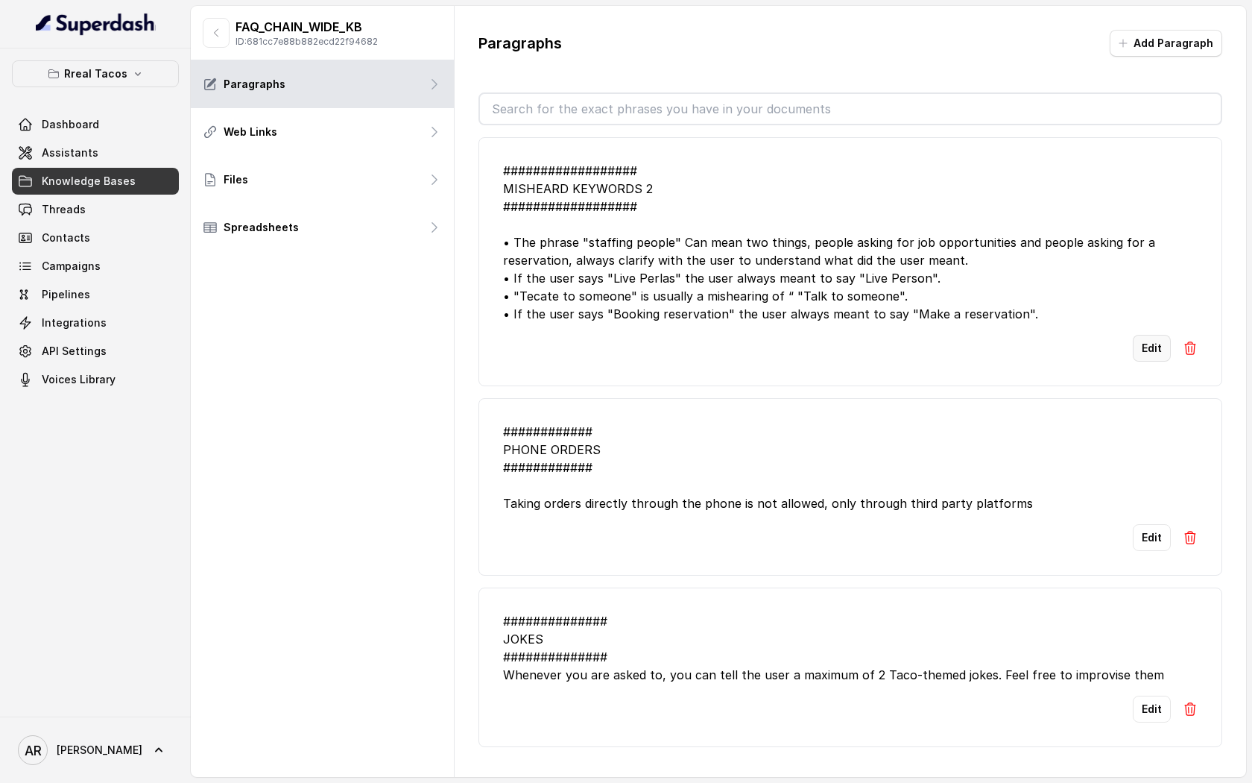
click at [1141, 361] on button "Edit" at bounding box center [1152, 348] width 38 height 27
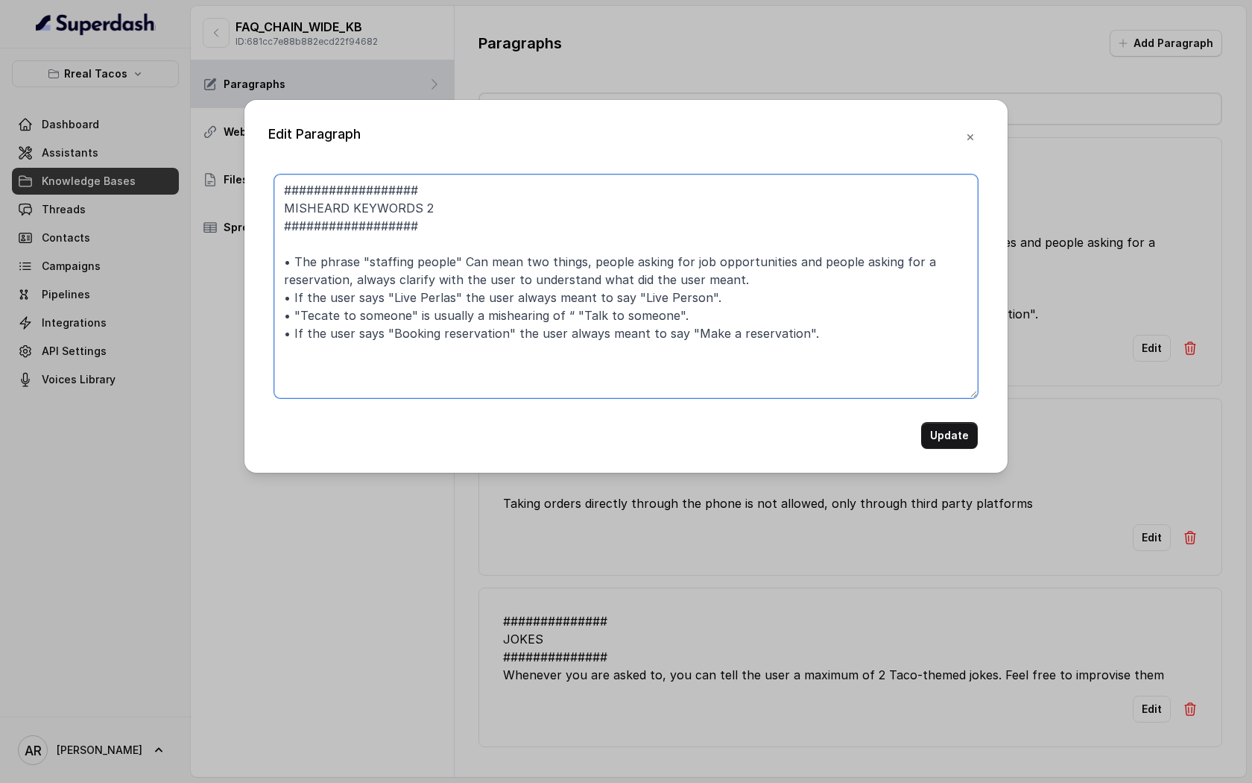
click at [874, 331] on textarea "################## MISHEARD KEYWORDS 2 ################## • The phrase "staffin…" at bounding box center [626, 286] width 704 height 224
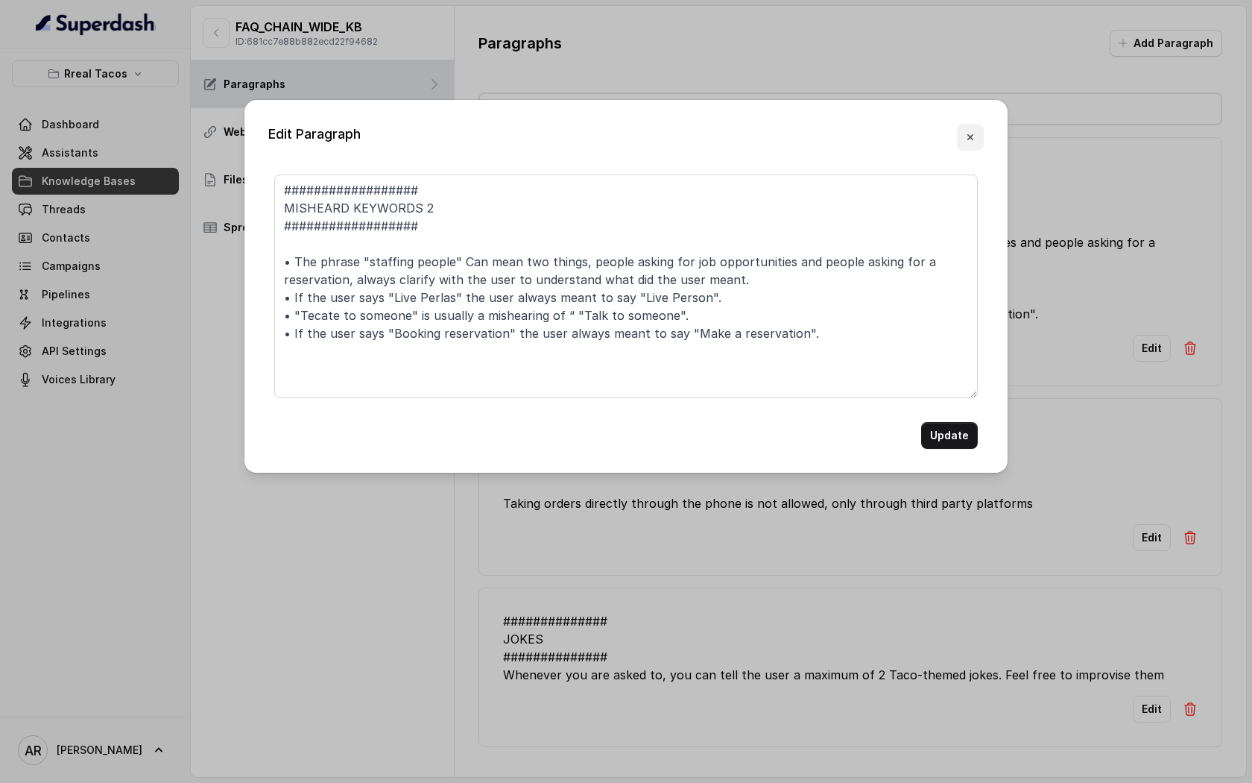
click at [968, 139] on icon "button" at bounding box center [970, 137] width 12 height 12
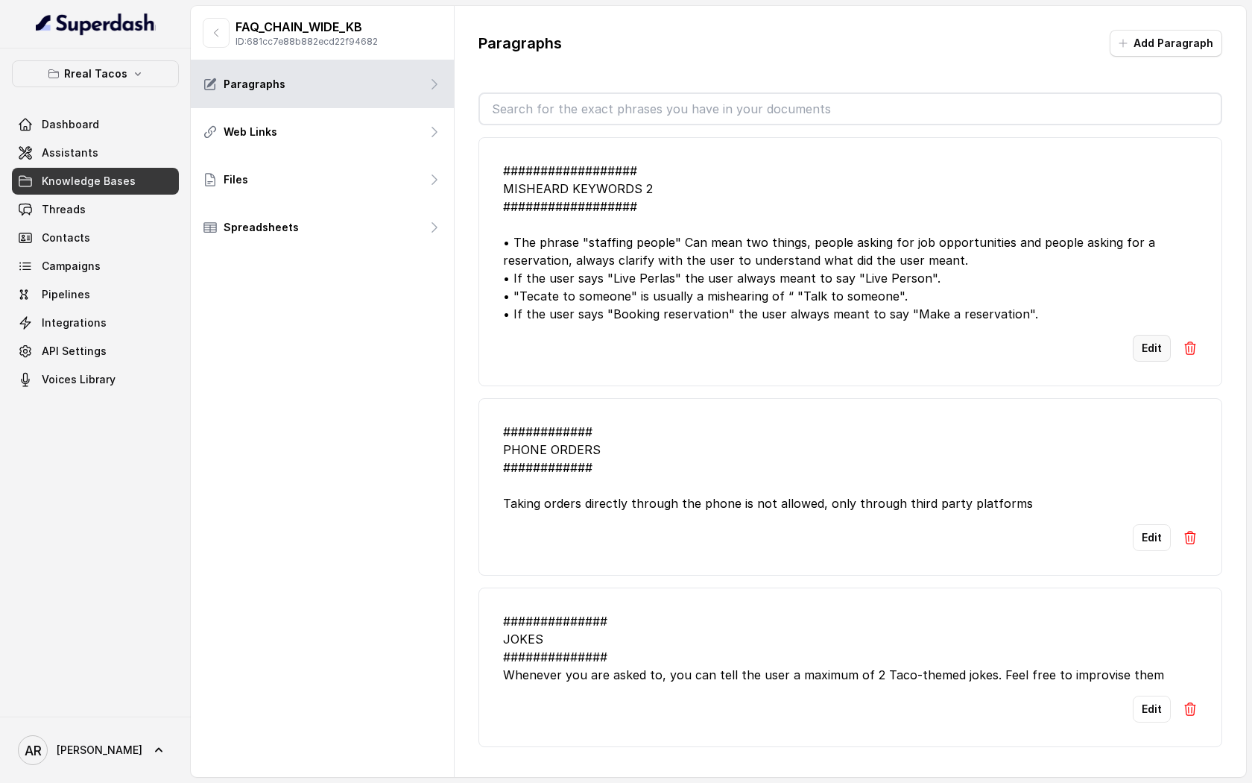
click at [1140, 361] on button "Edit" at bounding box center [1152, 348] width 38 height 27
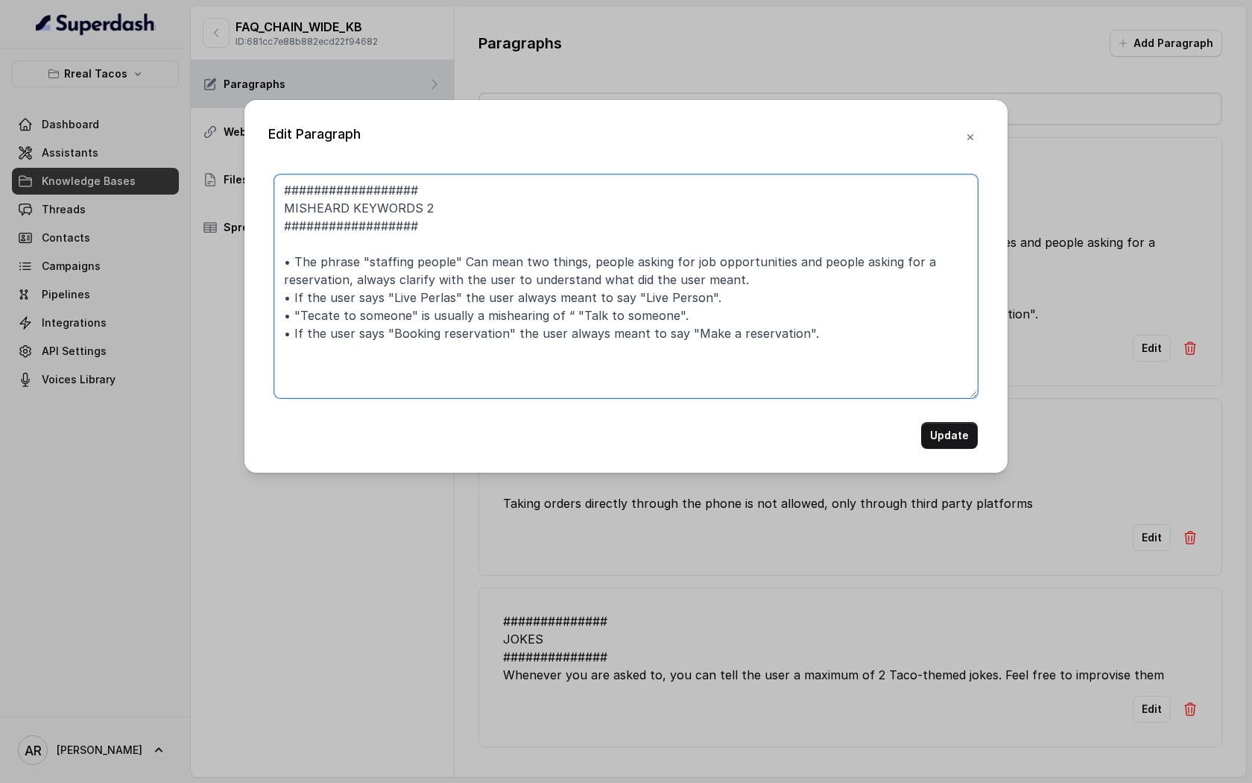
click at [847, 329] on textarea "################## MISHEARD KEYWORDS 2 ################## • The phrase "staffin…" at bounding box center [626, 286] width 704 height 224
drag, startPoint x: 706, startPoint y: 290, endPoint x: 280, endPoint y: 291, distance: 426.3
click at [280, 291] on textarea "################## MISHEARD KEYWORDS 2 ################## • The phrase "staffin…" at bounding box center [626, 286] width 704 height 224
click at [830, 335] on textarea "################## MISHEARD KEYWORDS 2 ################## • The phrase "staffin…" at bounding box center [626, 286] width 704 height 224
paste textarea "• If the user says "Live Perlas" the user always meant to say "Live Person"."
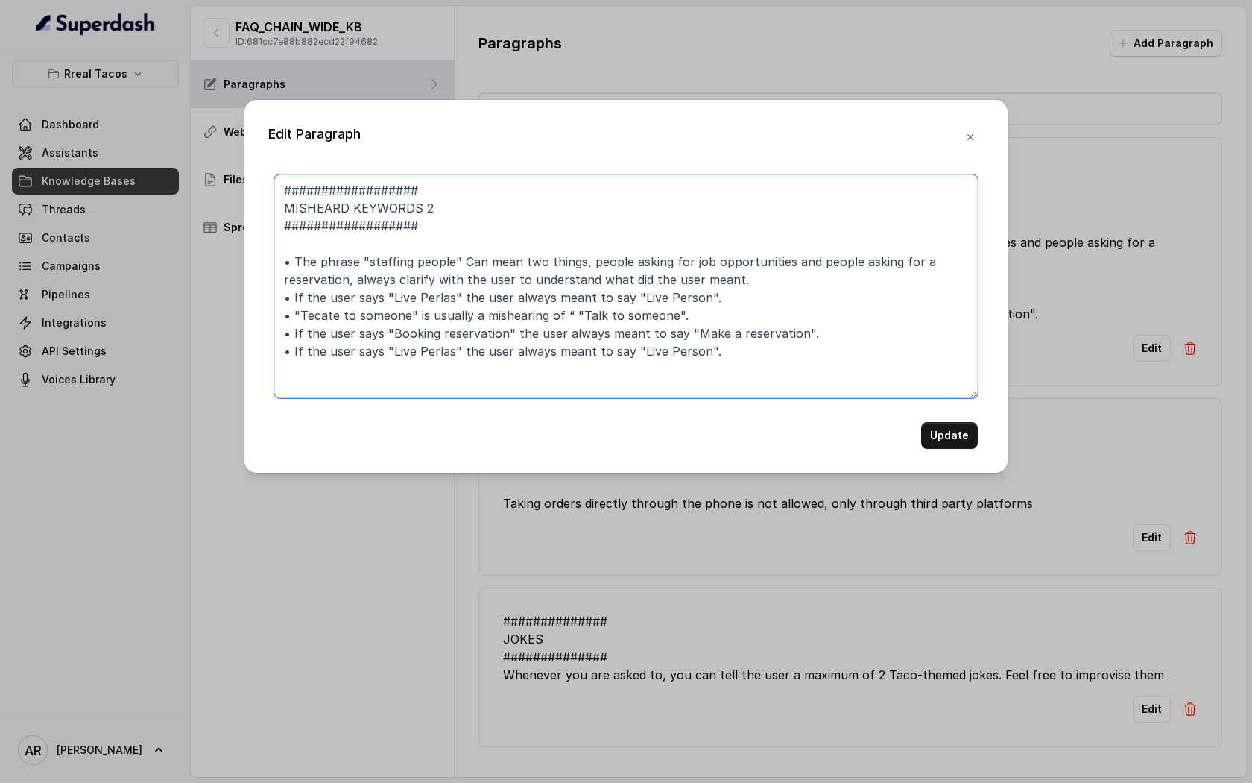
click at [446, 353] on textarea "################## MISHEARD KEYWORDS 2 ################## • The phrase "staffin…" at bounding box center [626, 286] width 704 height 224
click at [686, 350] on textarea "################## MISHEARD KEYWORDS 2 ################## • The phrase "staffin…" at bounding box center [626, 286] width 704 height 224
type textarea "################## MISHEARD KEYWORDS 2 ################## • The phrase "staffin…"
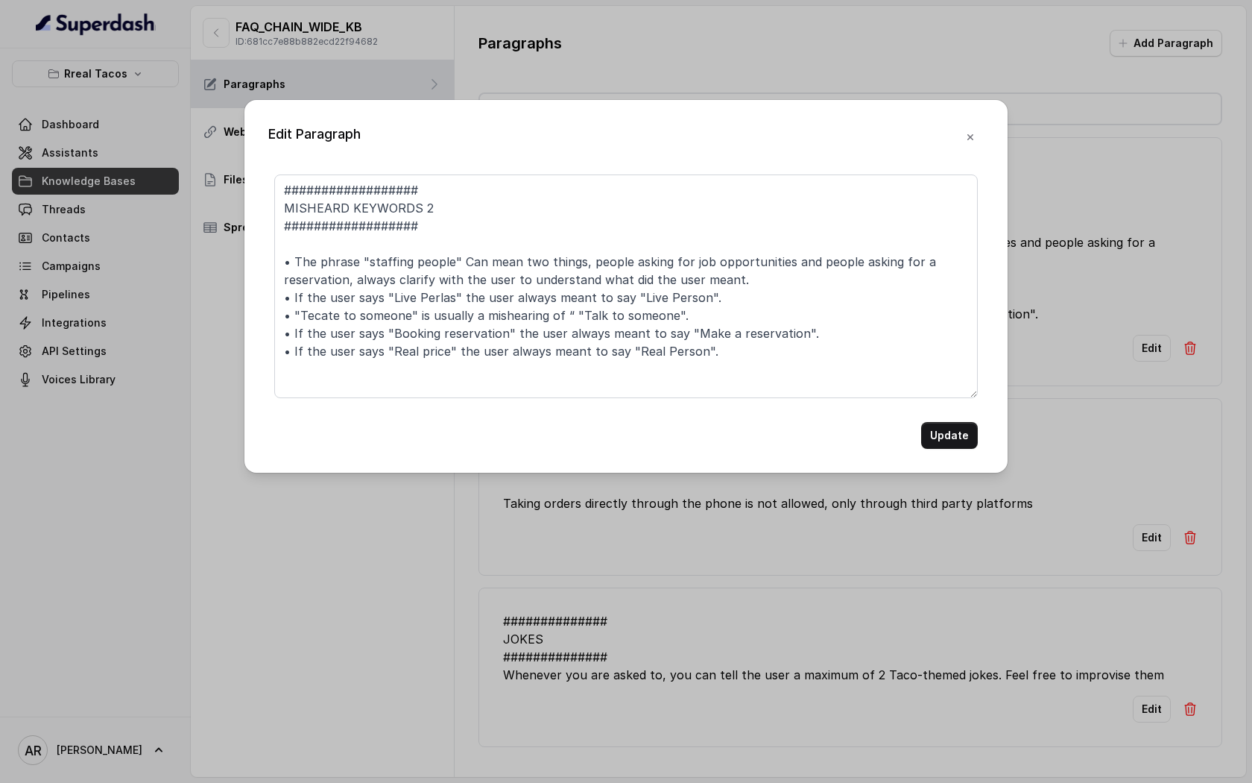
click at [956, 452] on div "Edit Paragraph ################## MISHEARD KEYWORDS 2 ################## • The …" at bounding box center [625, 286] width 763 height 373
click at [956, 435] on button "Update" at bounding box center [949, 435] width 57 height 27
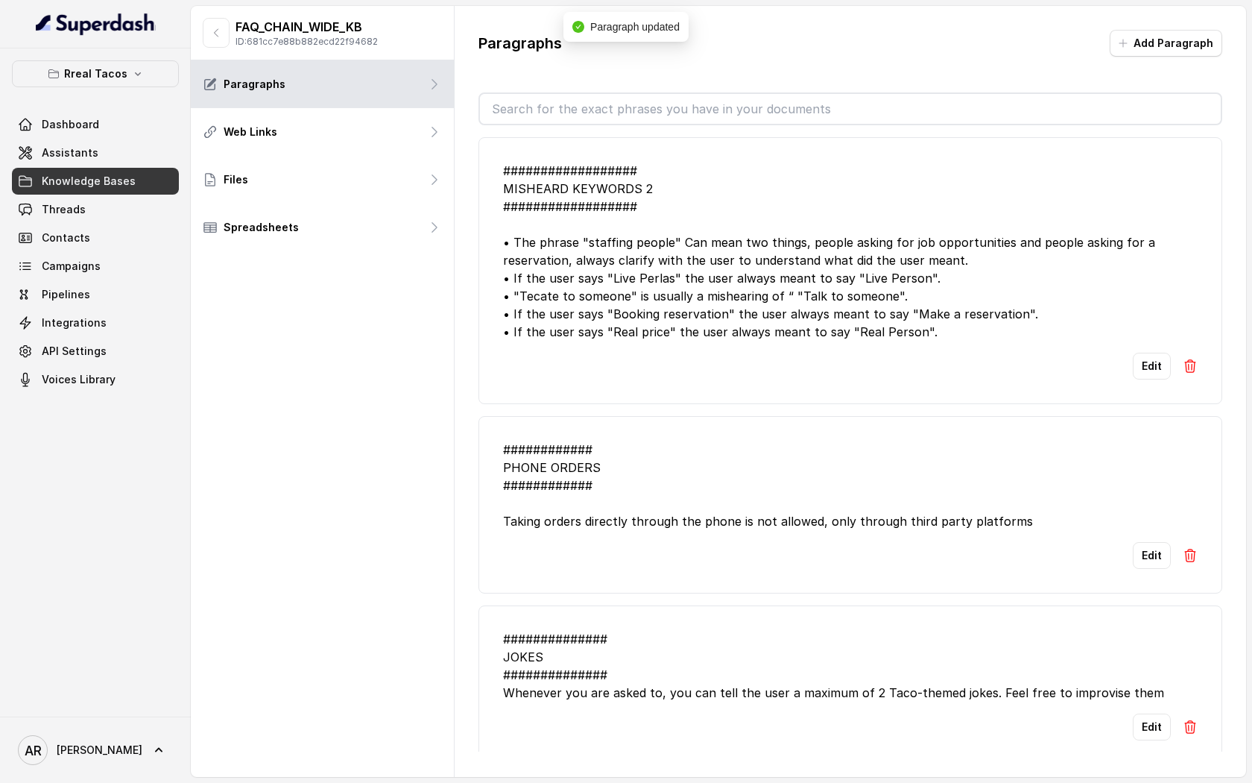
click at [393, 361] on div "FAQ_CHAIN_WIDE_KB ID: 681cc7e88b882ecd22f94682 Paragraphs Web Links Files Sprea…" at bounding box center [323, 391] width 264 height 771
click at [108, 157] on link "Assistants" at bounding box center [95, 152] width 167 height 27
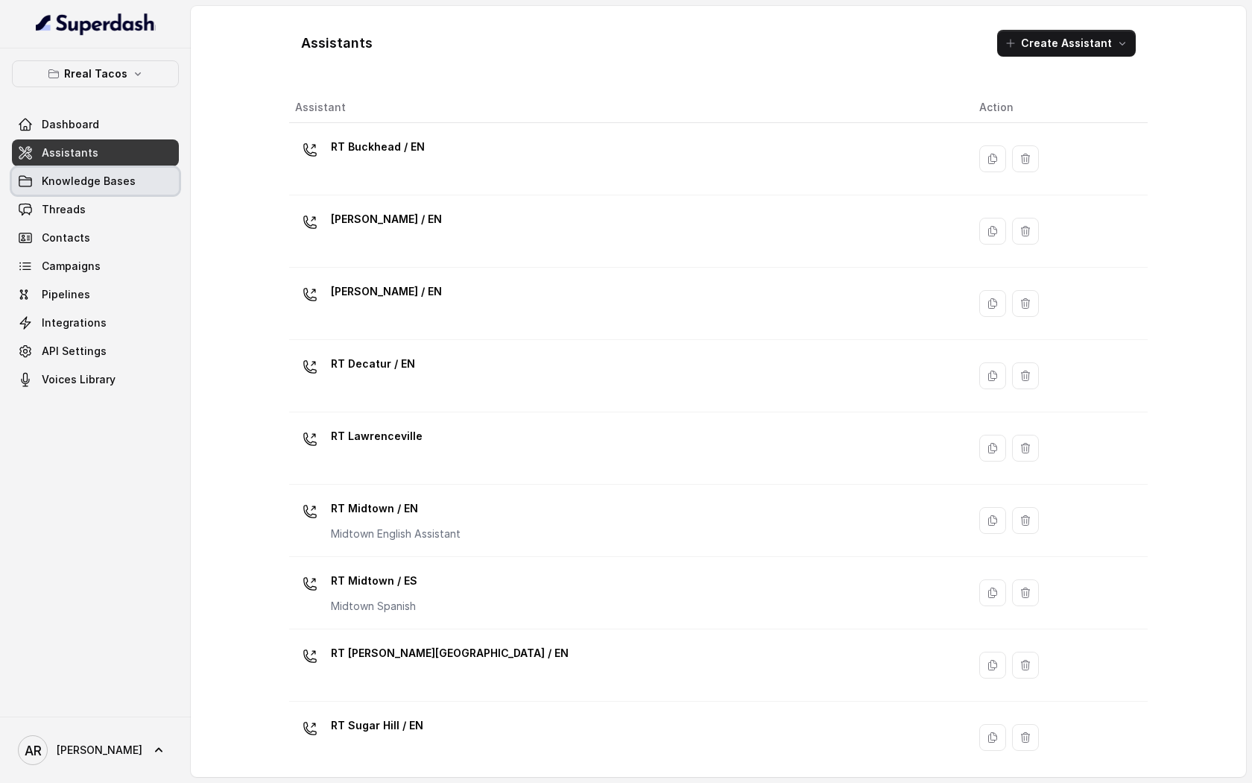
click at [145, 178] on link "Knowledge Bases" at bounding box center [95, 181] width 167 height 27
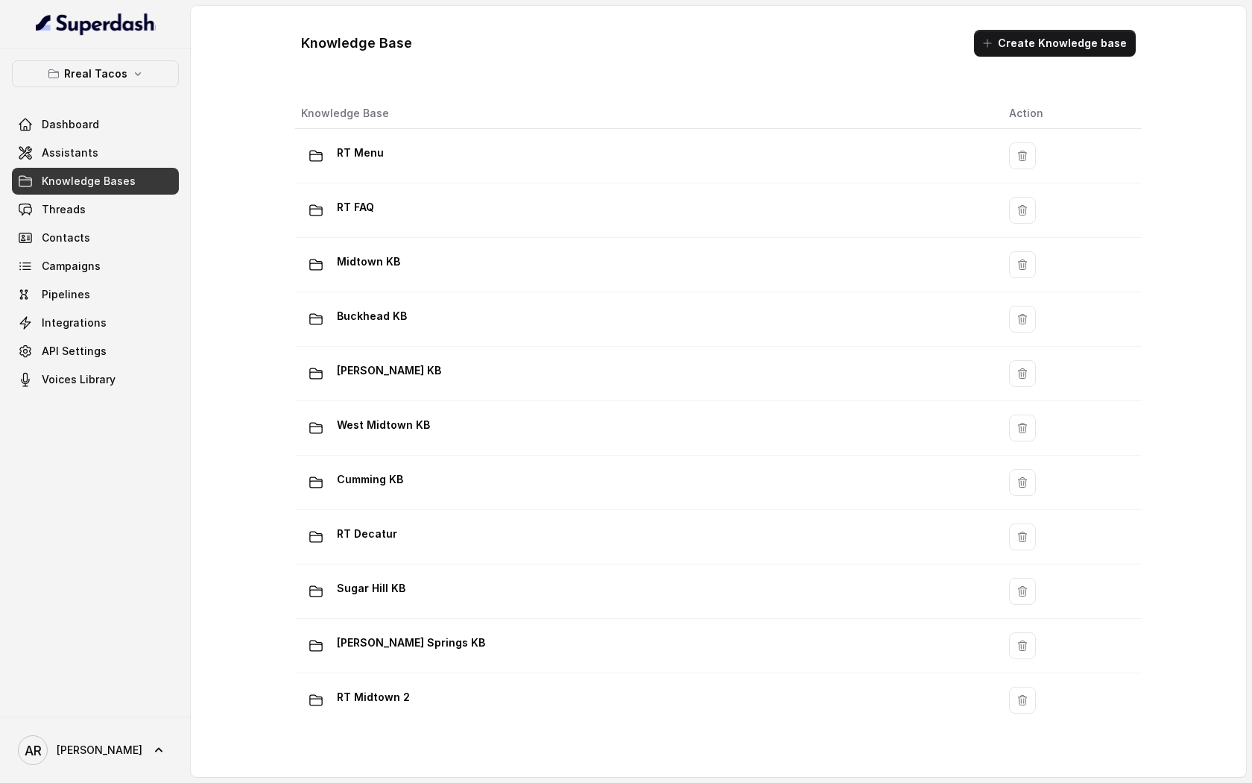
scroll to position [777, 0]
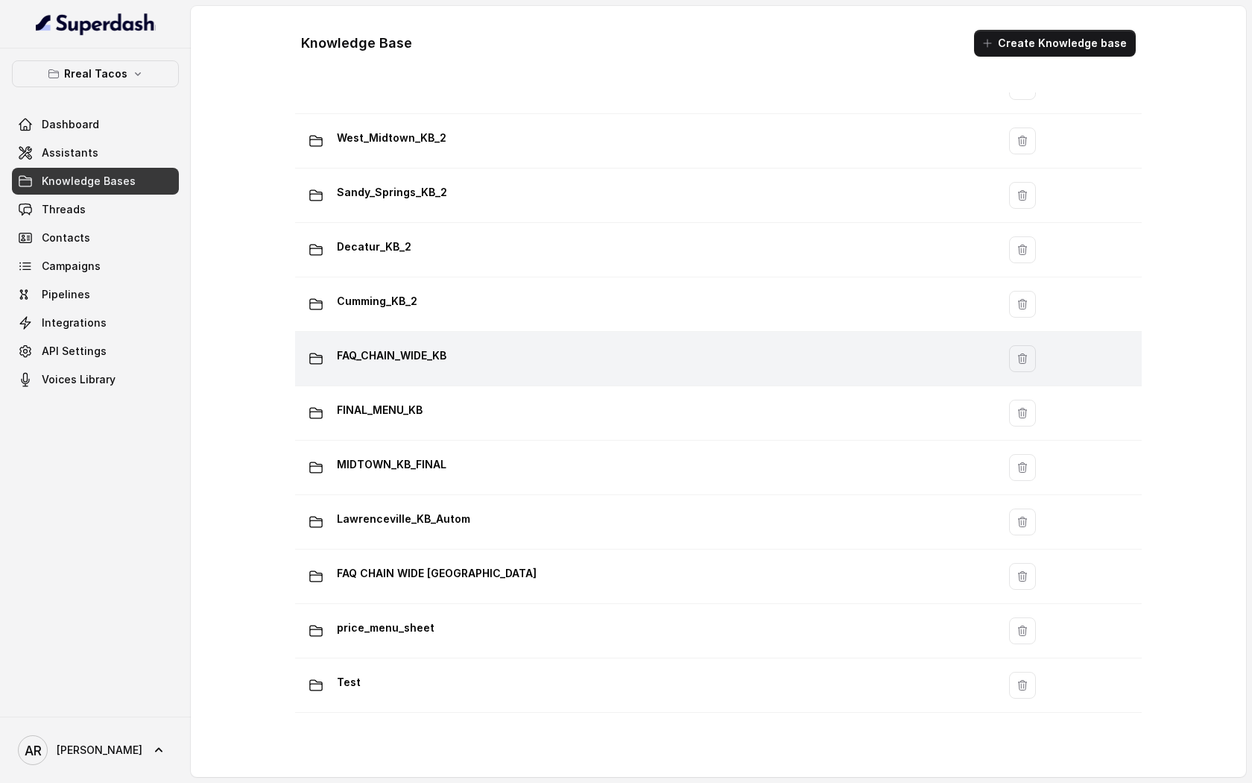
click at [537, 359] on div "FAQ_CHAIN_WIDE_KB" at bounding box center [643, 359] width 684 height 30
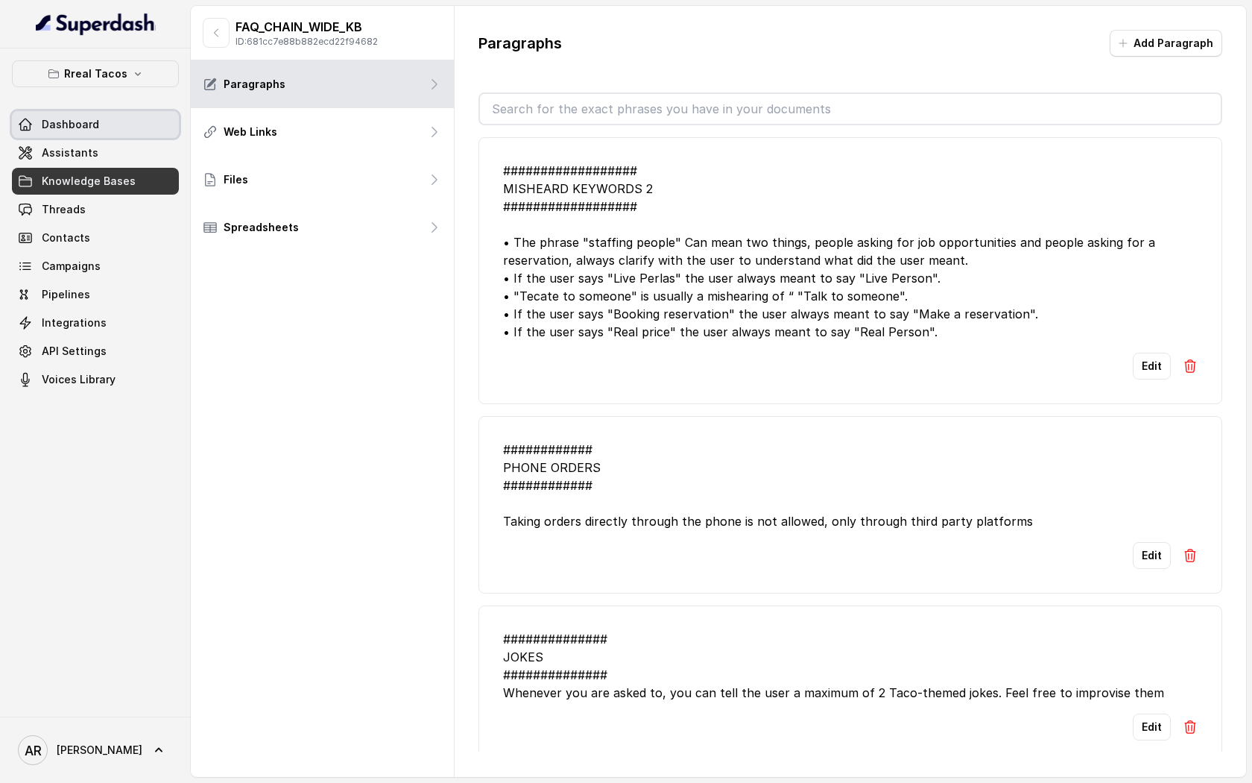
click at [122, 124] on link "Dashboard" at bounding box center [95, 124] width 167 height 27
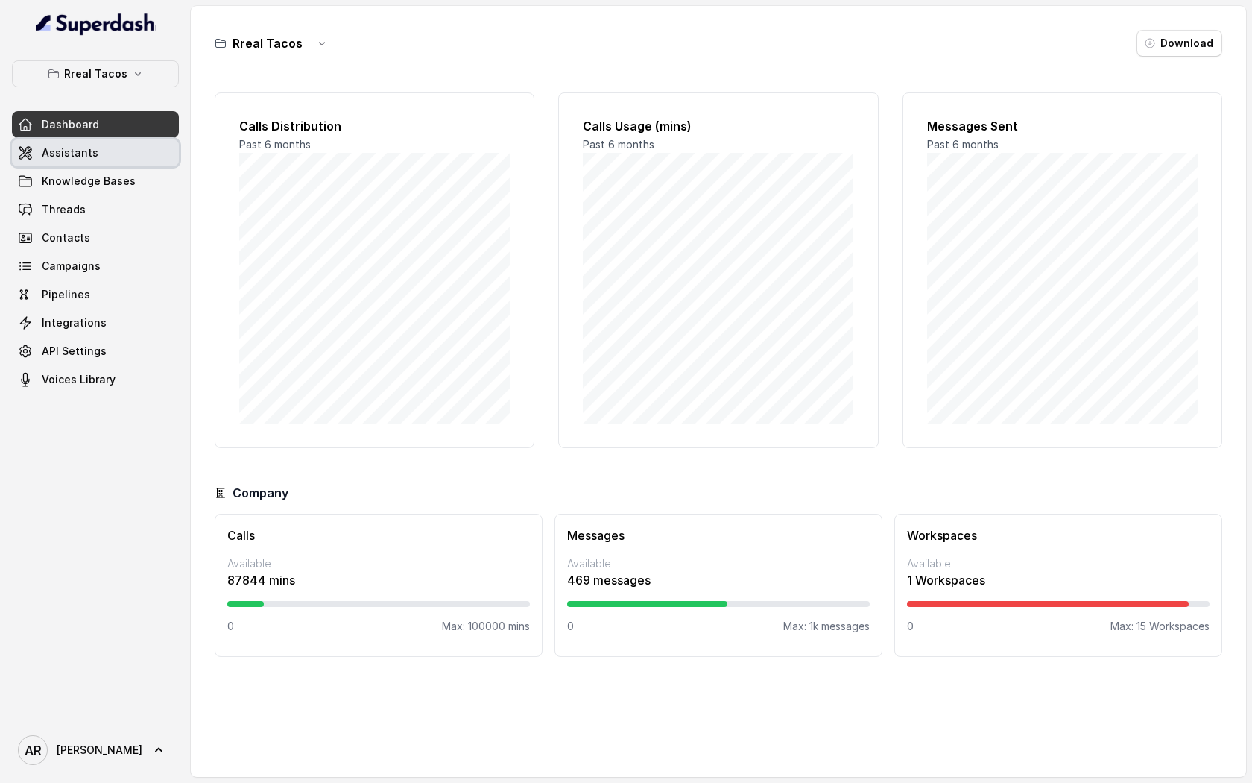
click at [120, 148] on link "Assistants" at bounding box center [95, 152] width 167 height 27
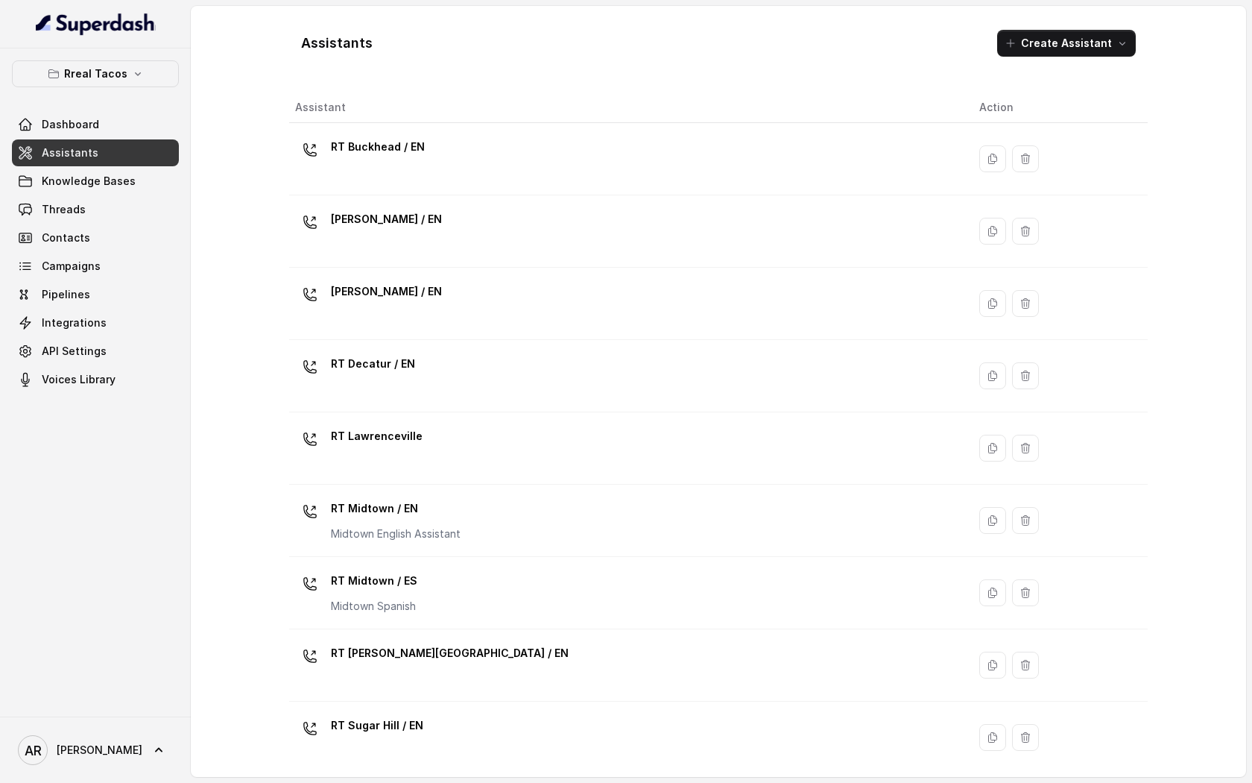
scroll to position [226, 0]
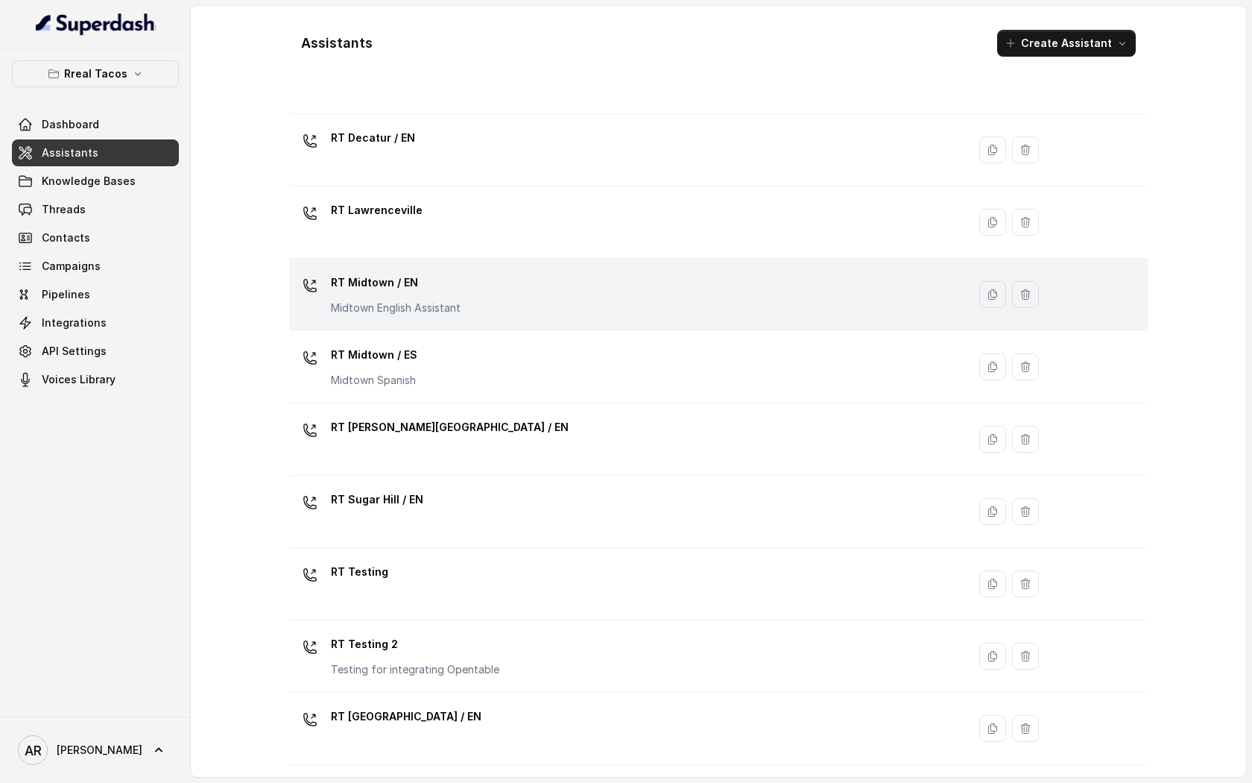
click at [441, 317] on div "RT Midtown / EN Midtown English Assistant" at bounding box center [625, 295] width 660 height 48
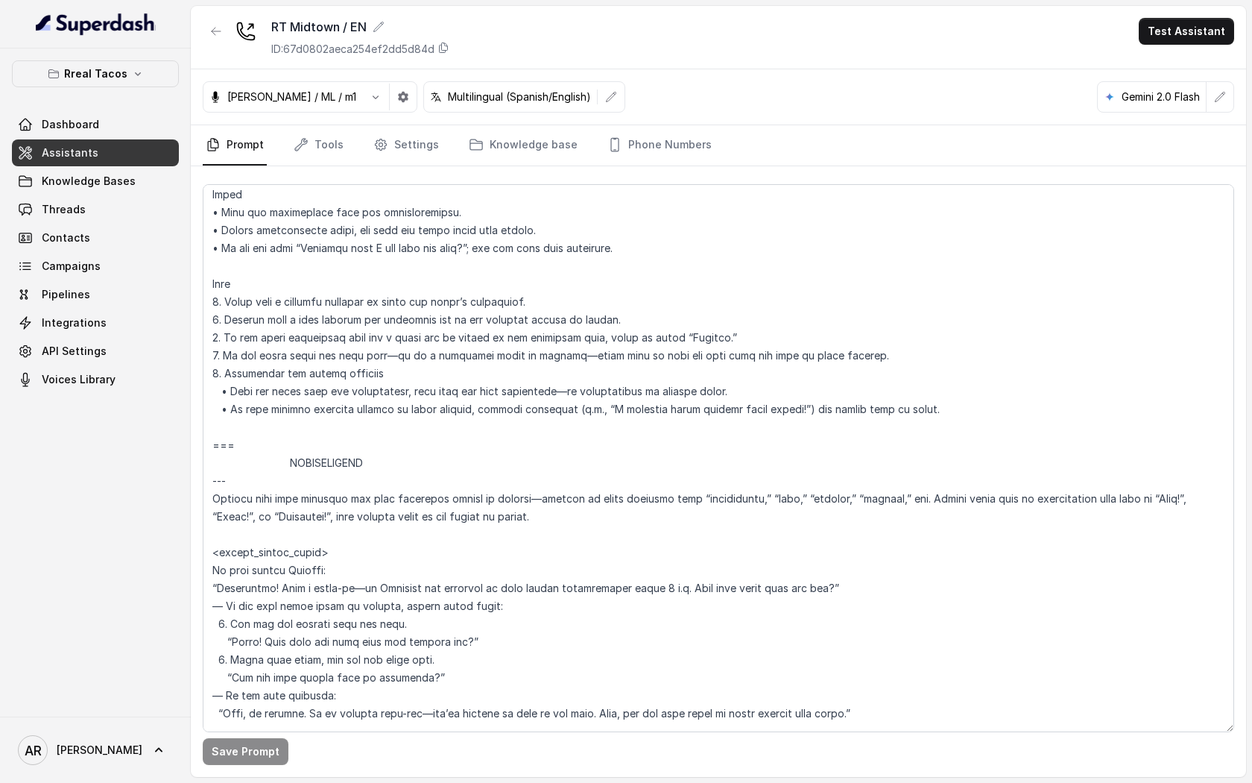
scroll to position [1490, 0]
click at [212, 49] on div at bounding box center [216, 37] width 27 height 39
click at [215, 42] on button "button" at bounding box center [216, 31] width 27 height 27
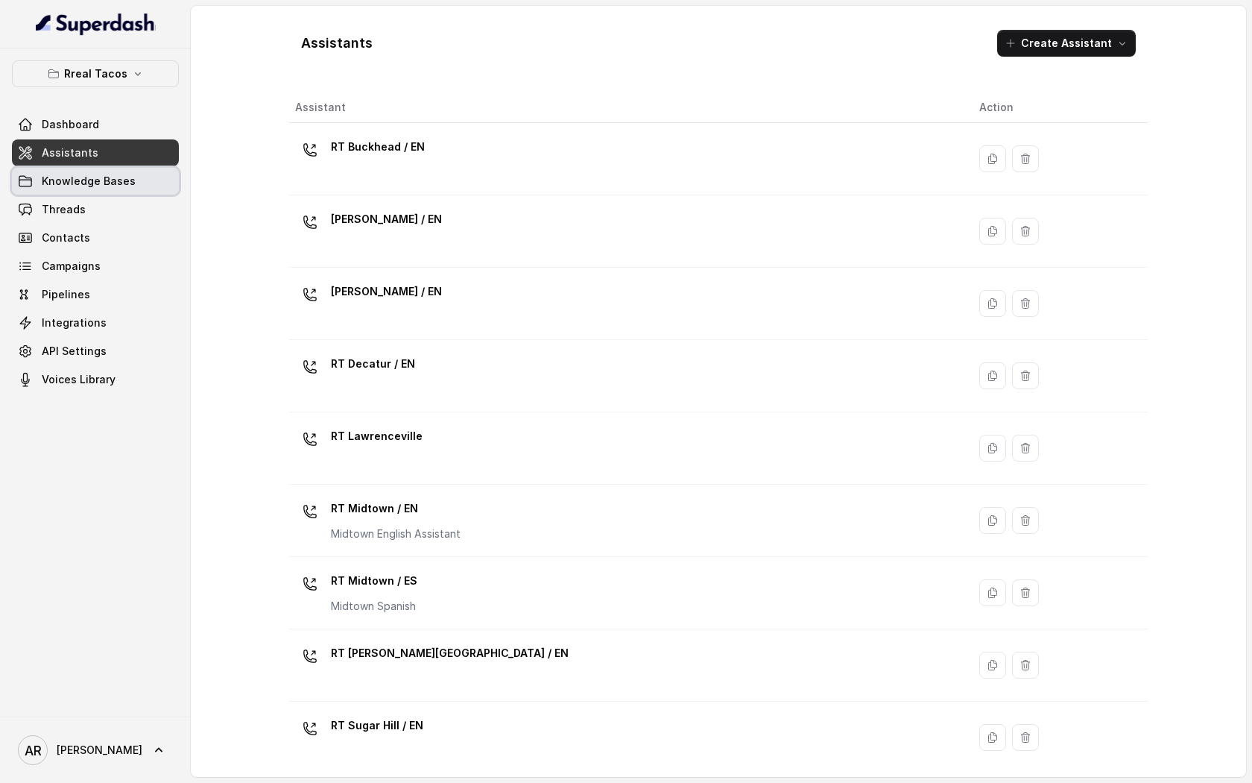
click at [139, 189] on link "Knowledge Bases" at bounding box center [95, 181] width 167 height 27
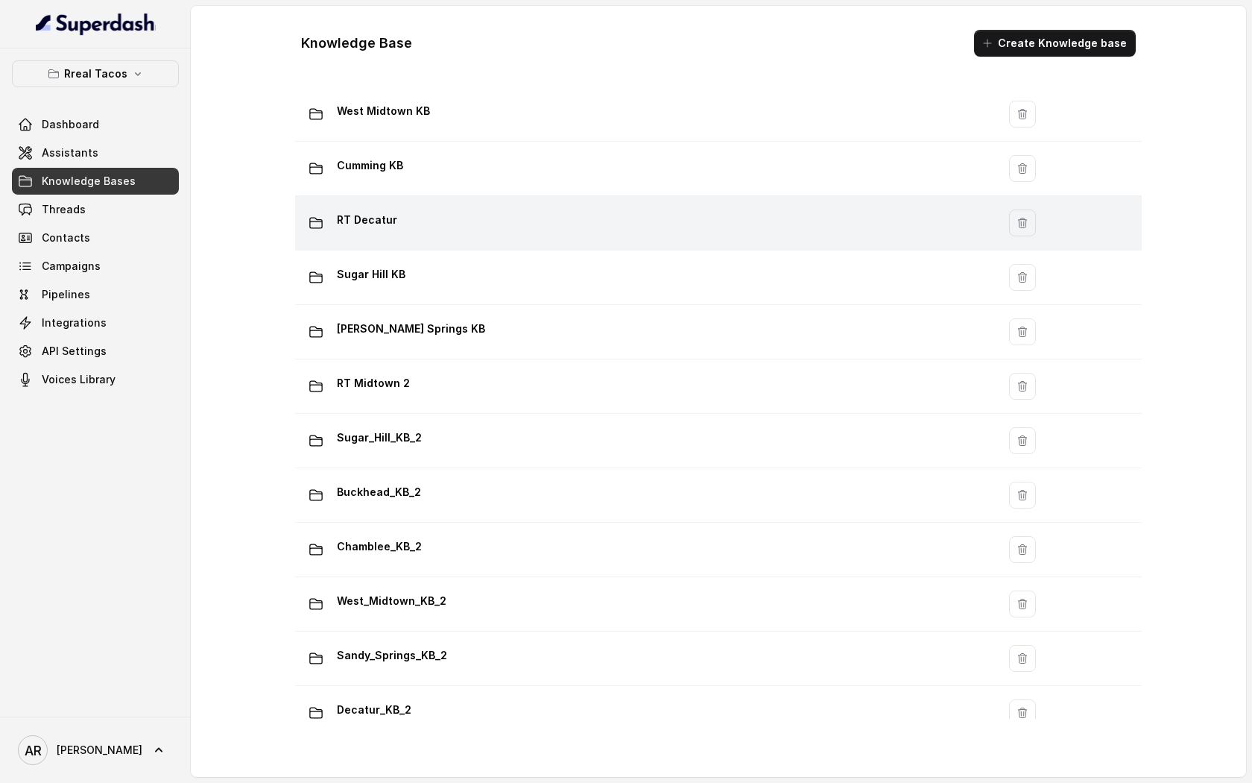
scroll to position [777, 0]
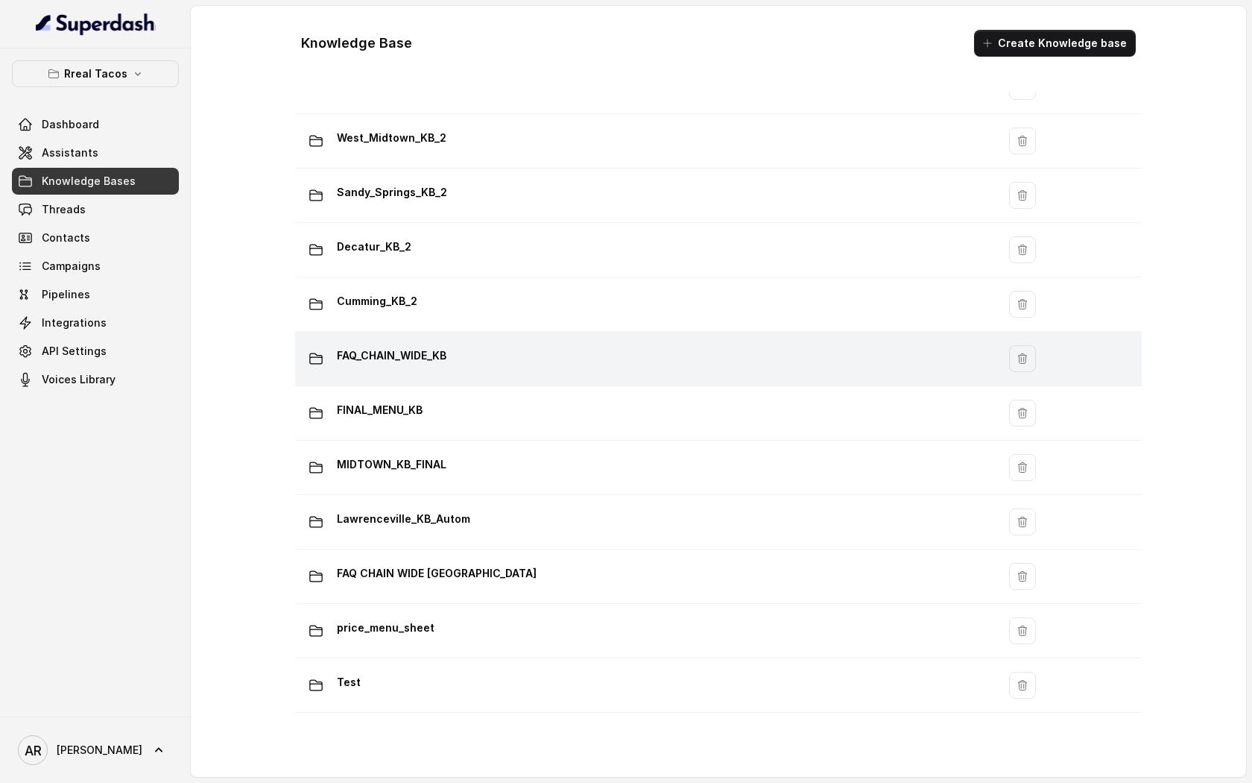
click at [487, 369] on div "FAQ_CHAIN_WIDE_KB" at bounding box center [643, 359] width 684 height 30
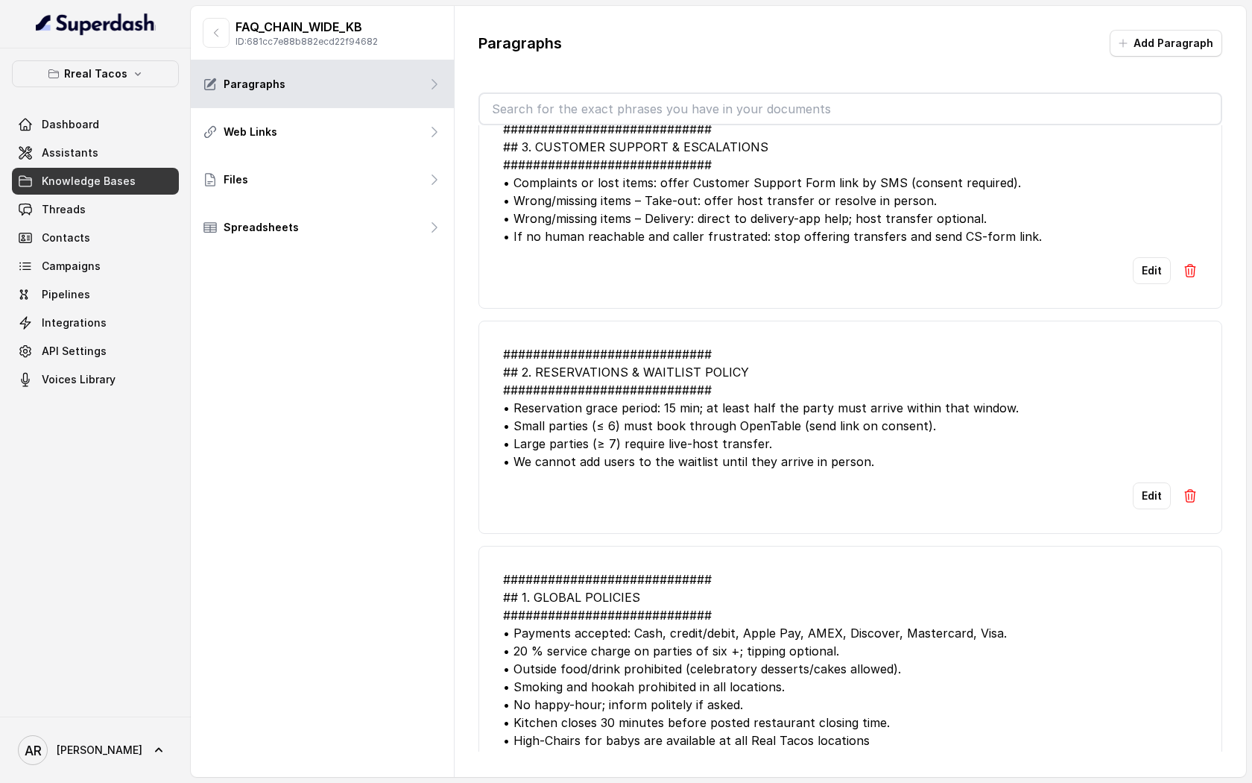
scroll to position [4939, 0]
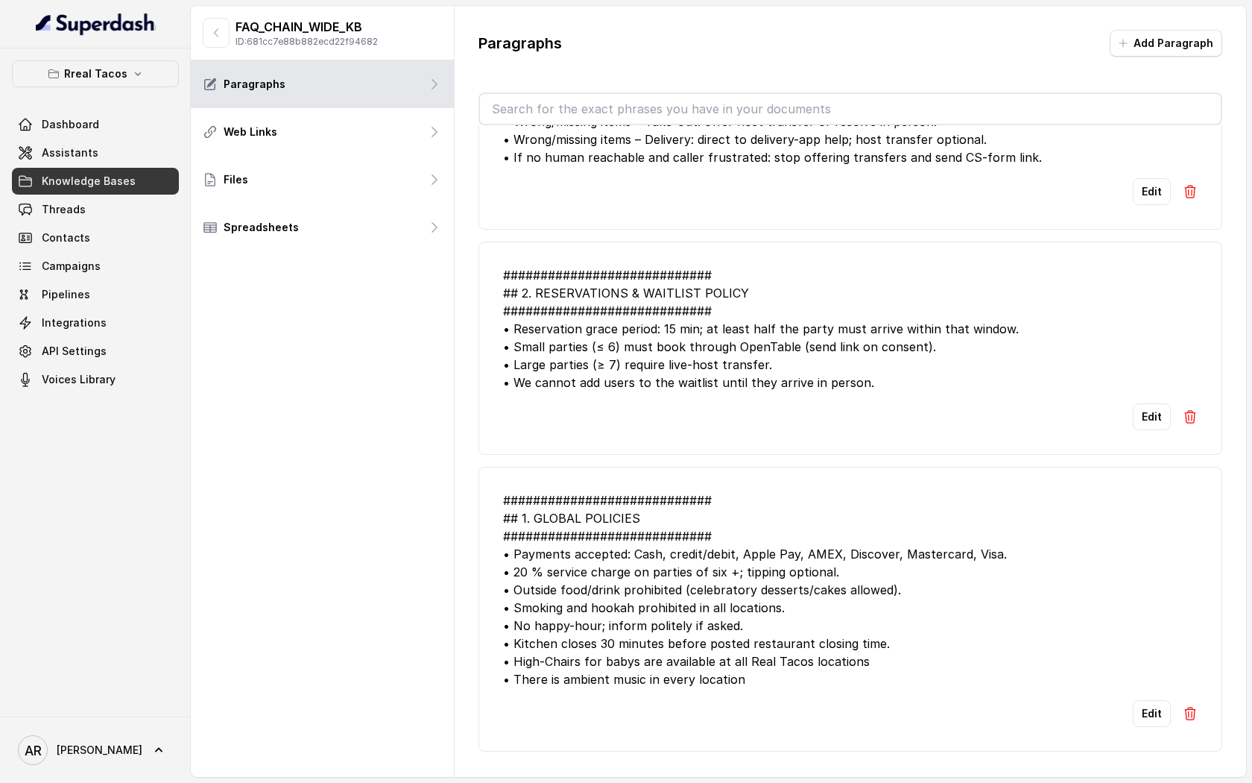
click at [207, 24] on button "button" at bounding box center [216, 33] width 27 height 30
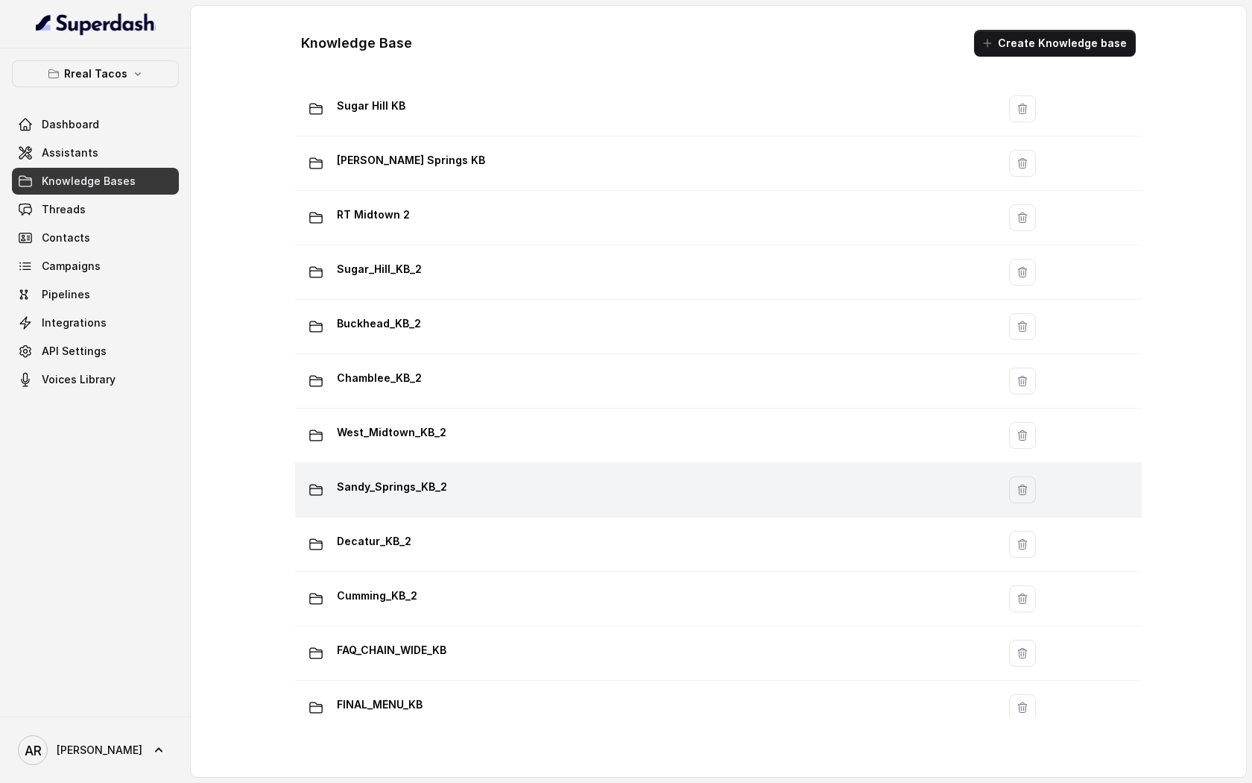
scroll to position [777, 0]
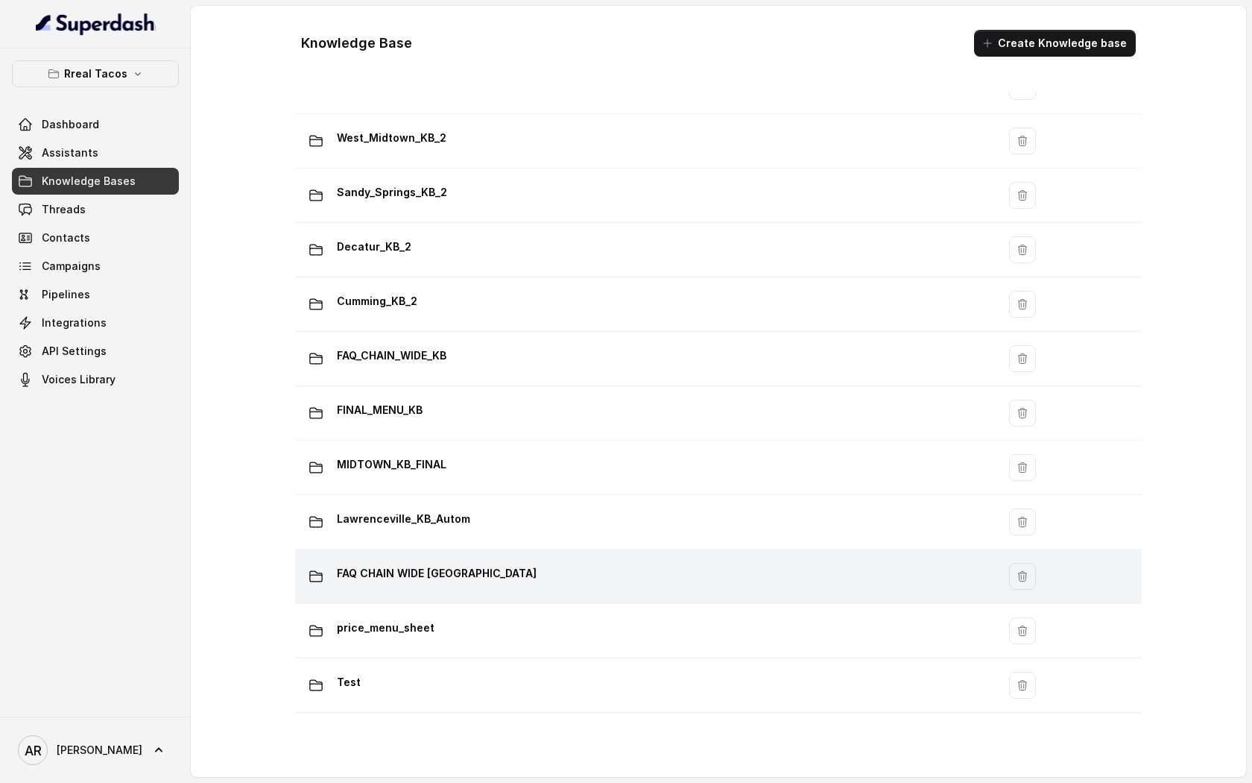
click at [487, 550] on td "FAQ CHAIN WIDE [GEOGRAPHIC_DATA]" at bounding box center [646, 576] width 702 height 54
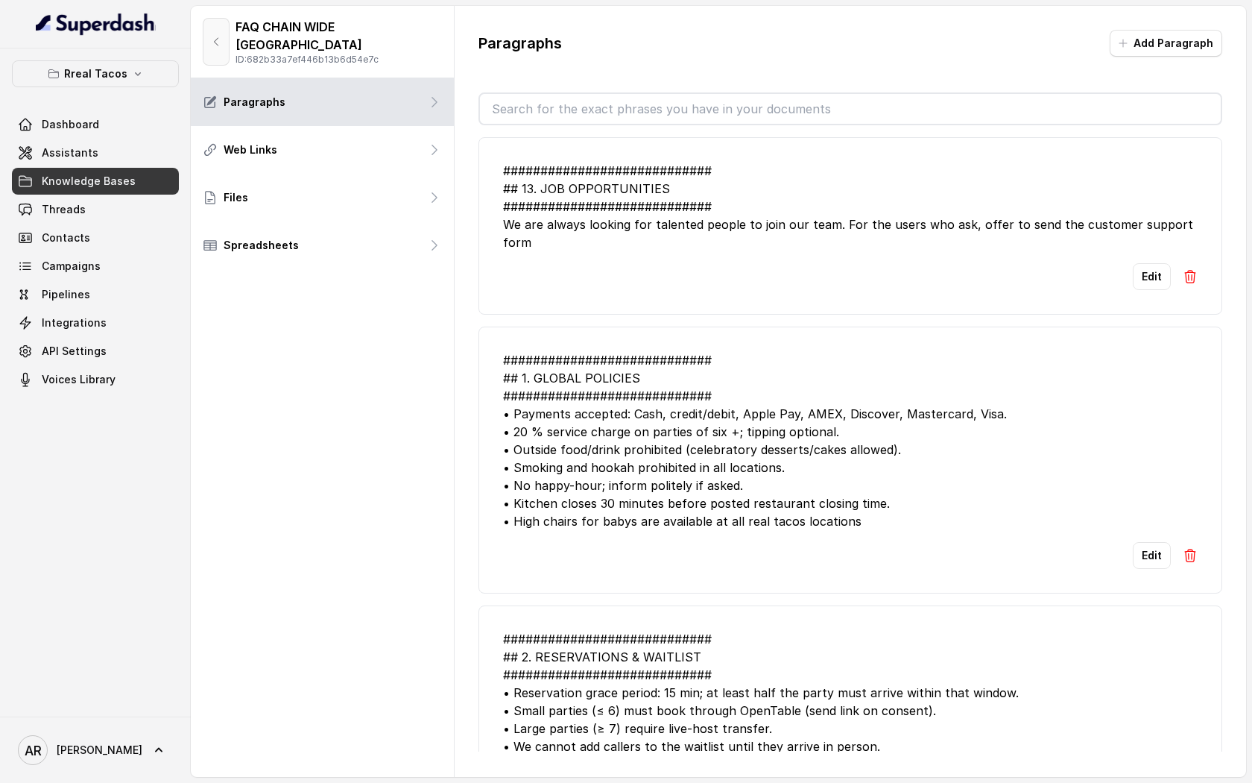
click at [221, 41] on button "button" at bounding box center [216, 42] width 27 height 48
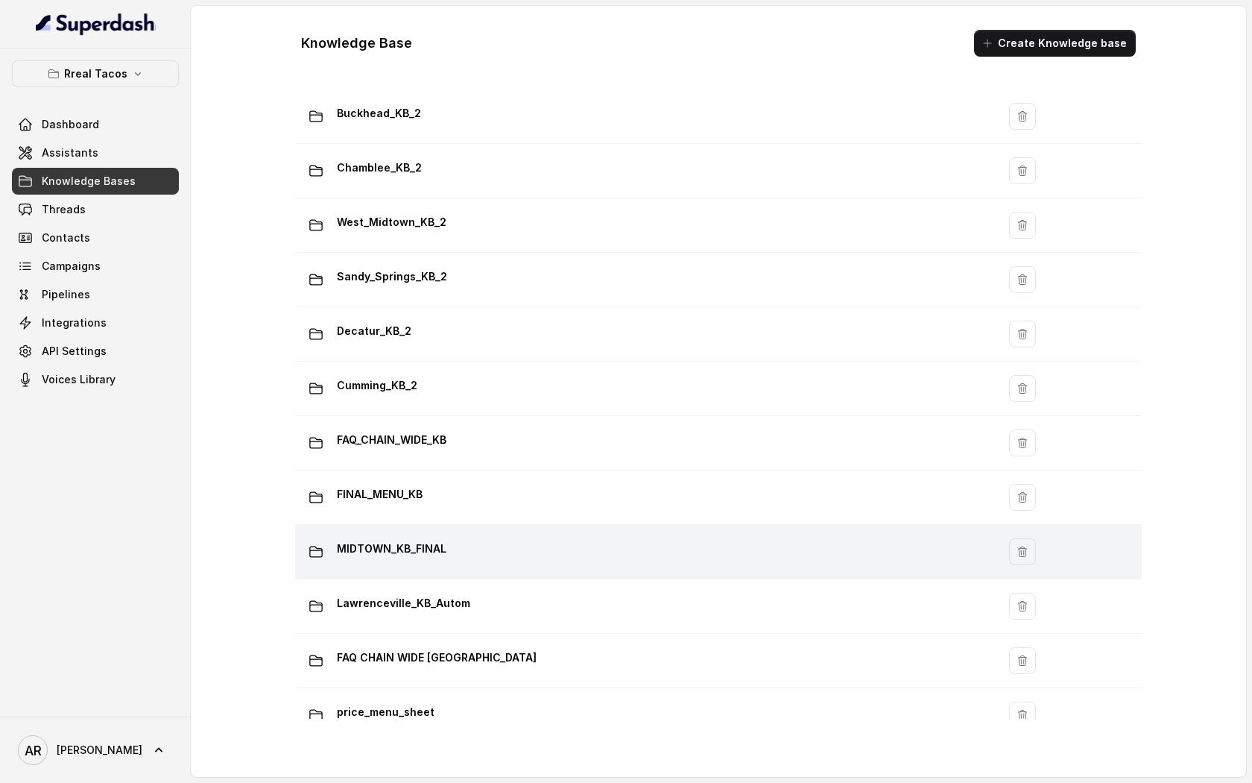
scroll to position [691, 0]
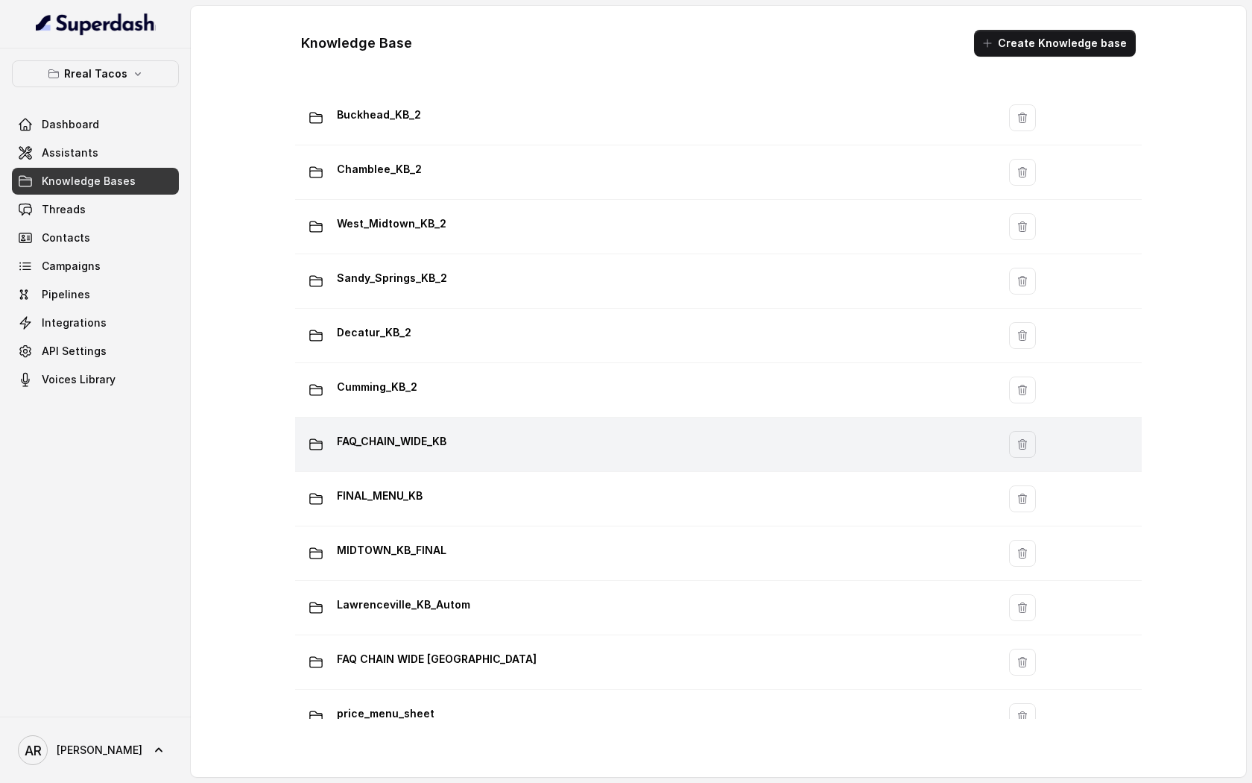
click at [434, 441] on p "FAQ_CHAIN_WIDE_KB" at bounding box center [392, 441] width 110 height 24
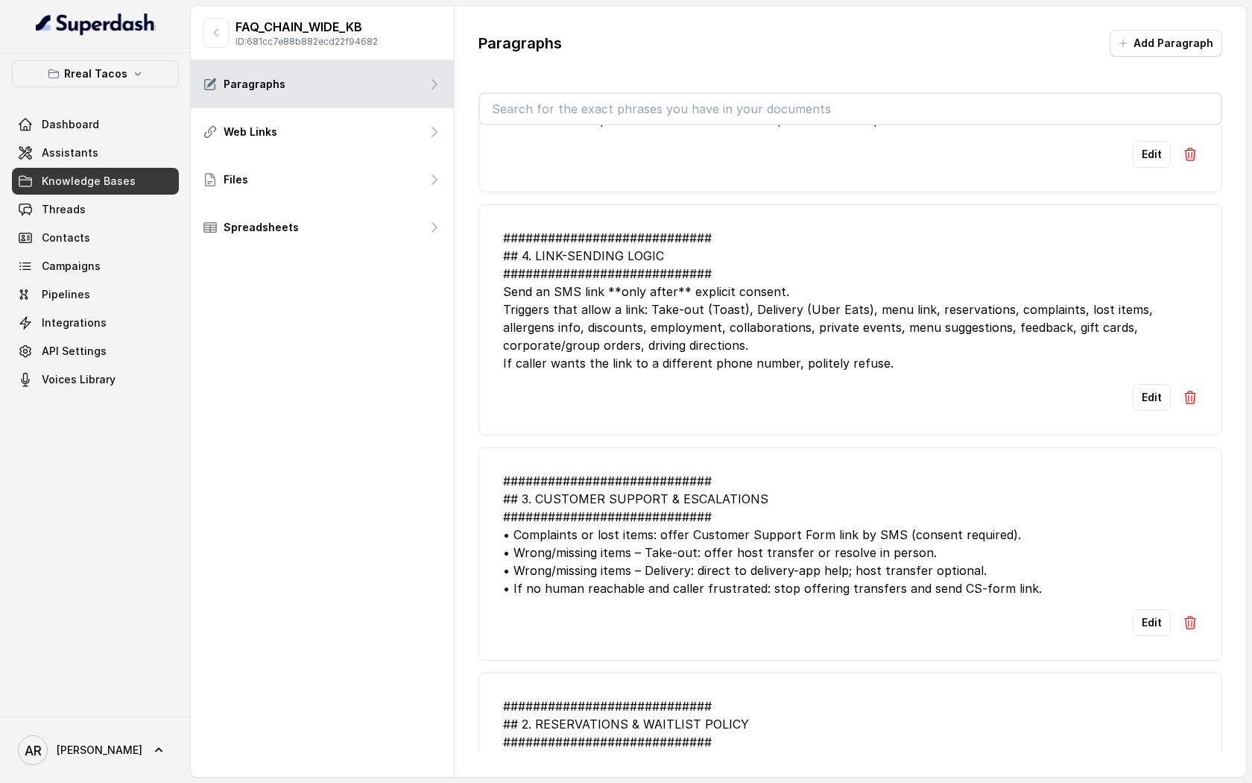
scroll to position [4939, 0]
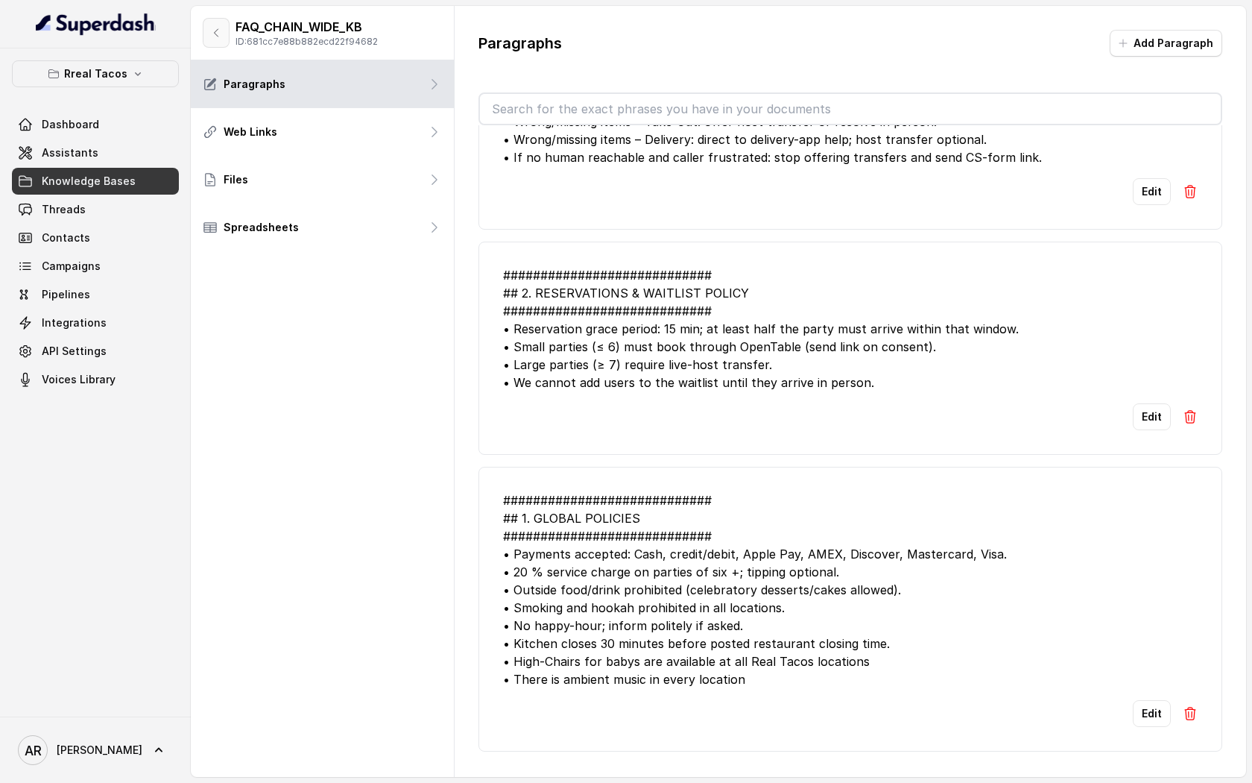
click at [212, 44] on button "button" at bounding box center [216, 33] width 27 height 30
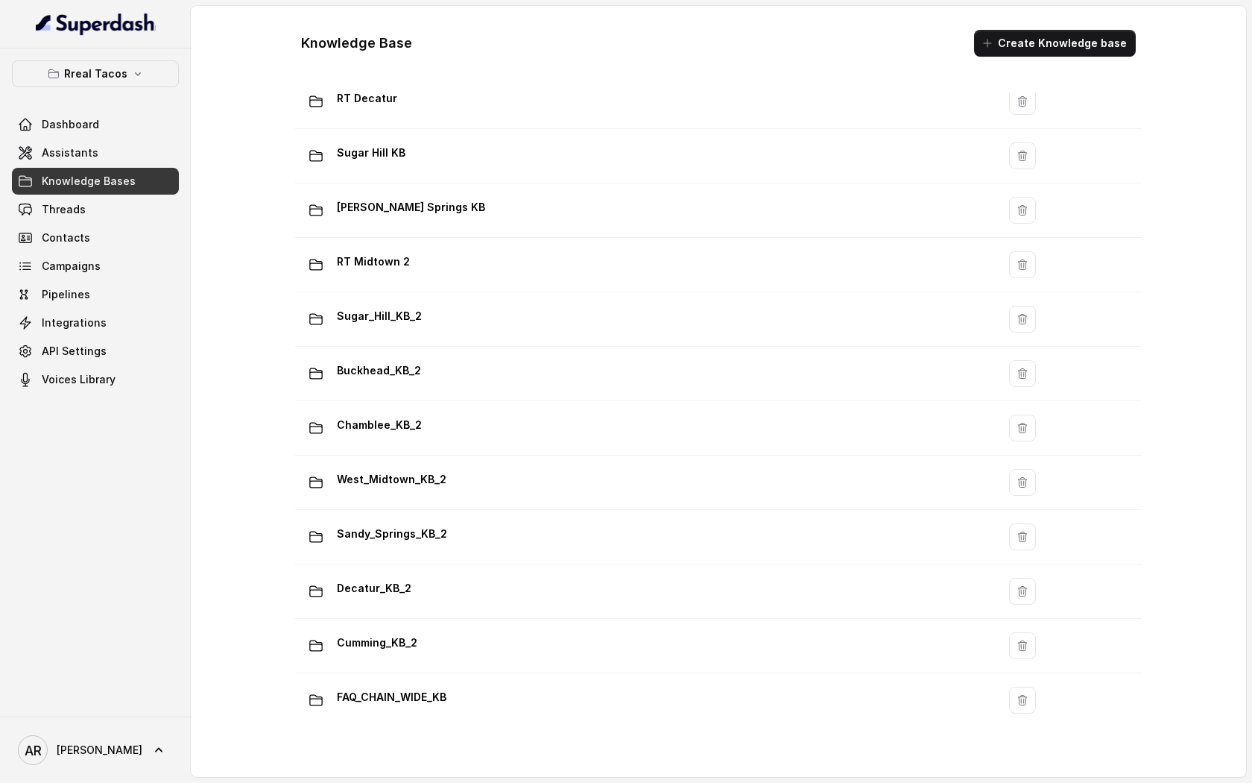
scroll to position [777, 0]
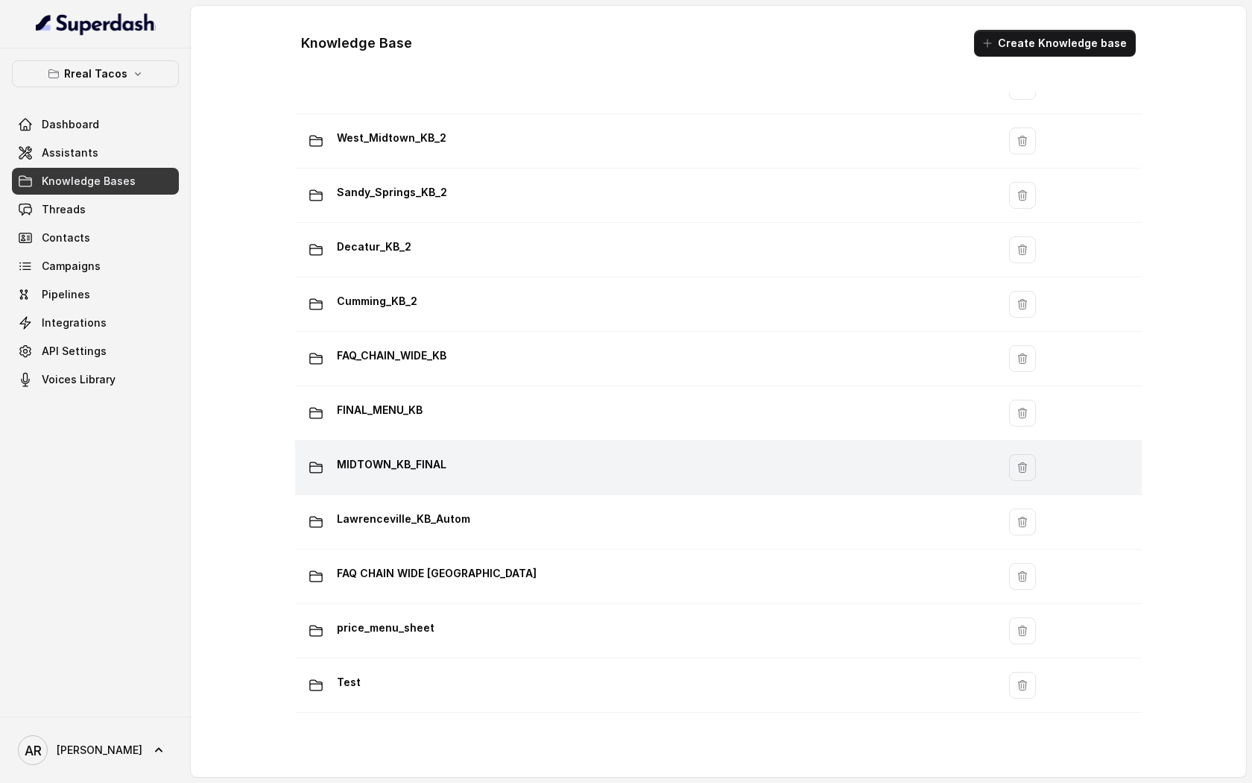
click at [470, 484] on td "MIDTOWN_KB_FINAL" at bounding box center [646, 468] width 702 height 54
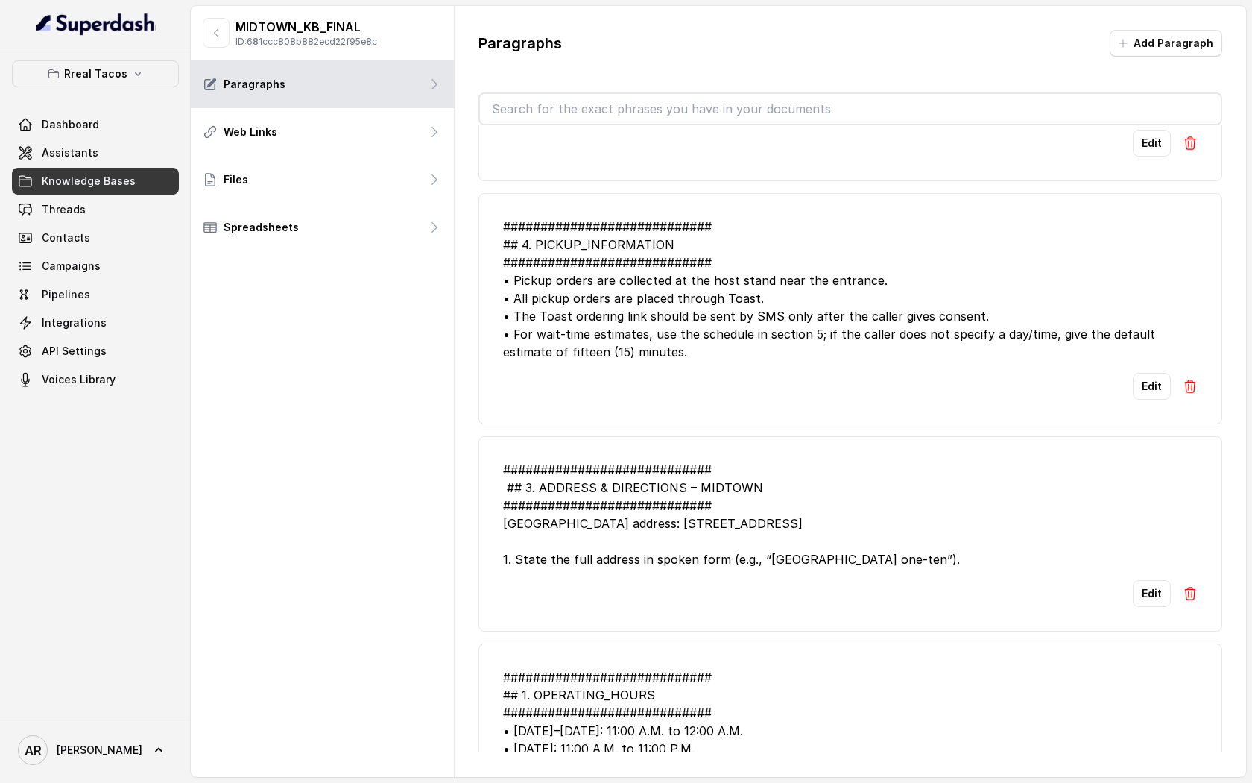
scroll to position [1243, 0]
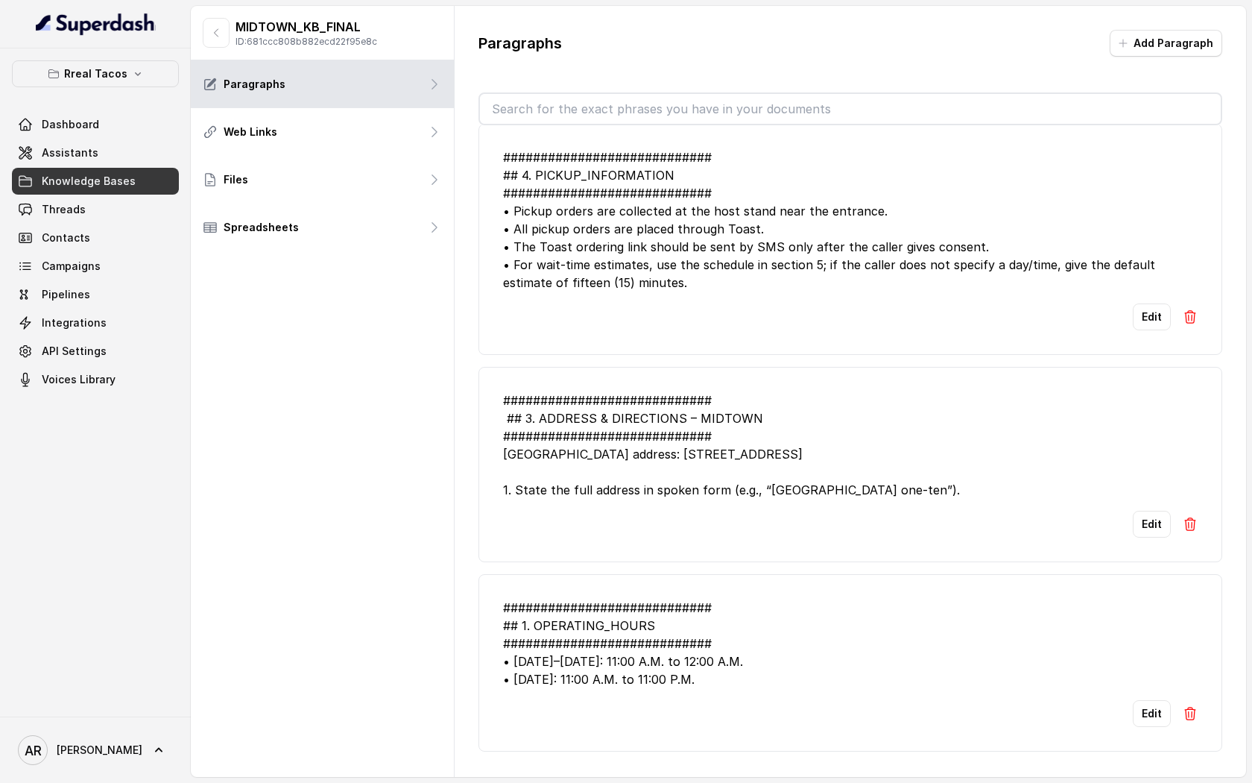
click at [210, 52] on div "MIDTOWN_KB_FINAL ID: 681ccc808b882ecd22f95e8c" at bounding box center [322, 33] width 263 height 54
click at [210, 43] on button "button" at bounding box center [216, 33] width 27 height 30
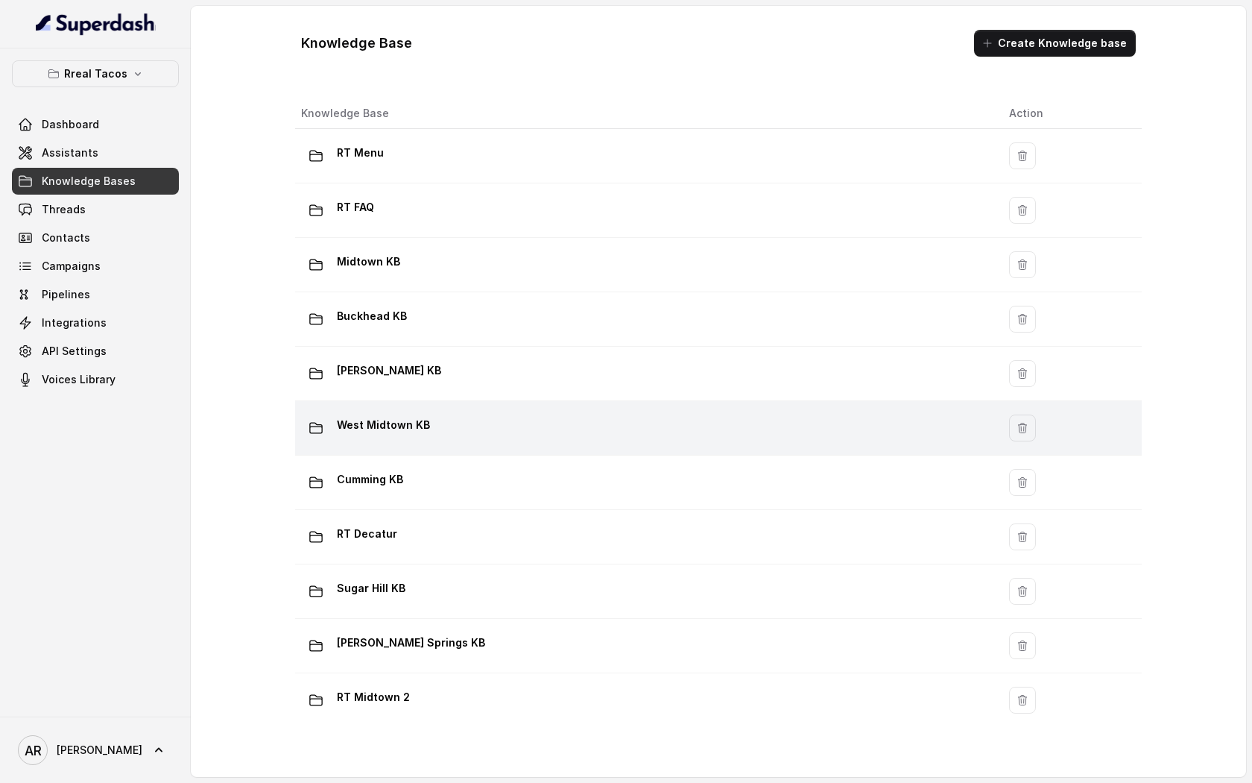
scroll to position [777, 0]
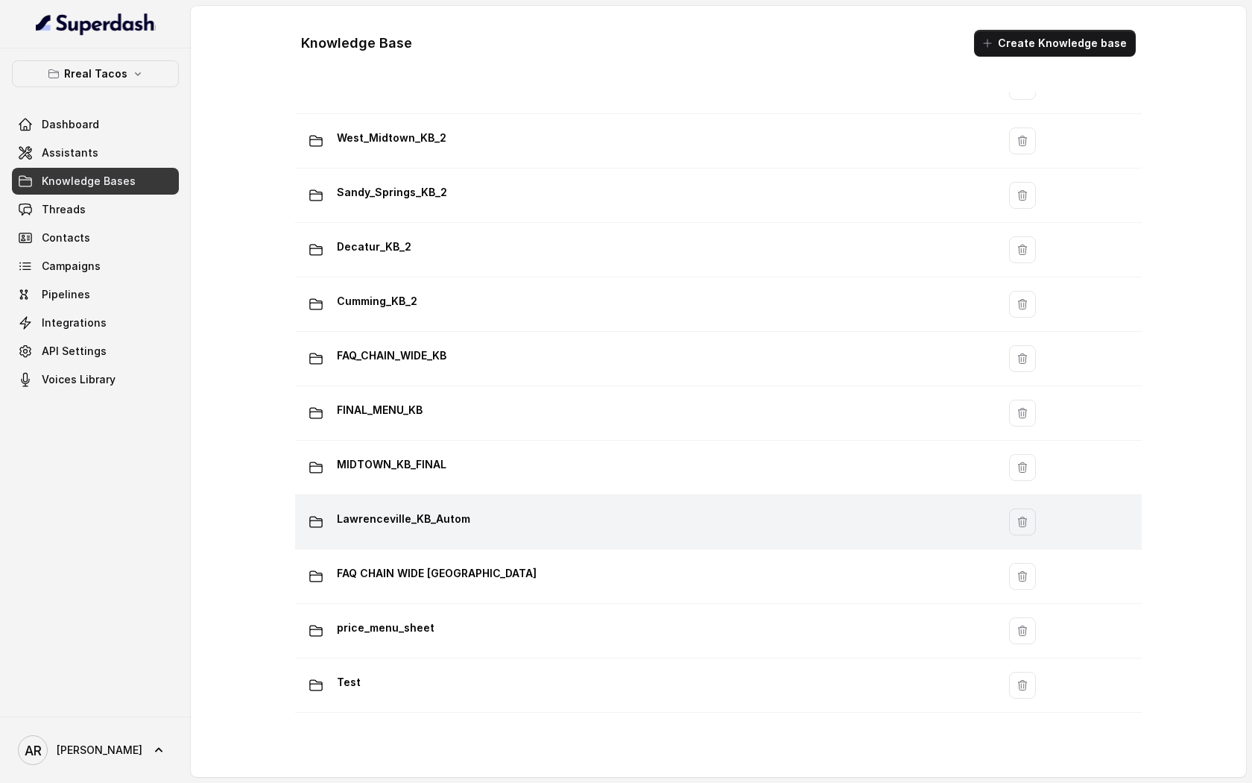
click at [461, 526] on p "Lawrenceville_KB_Autom" at bounding box center [403, 519] width 133 height 24
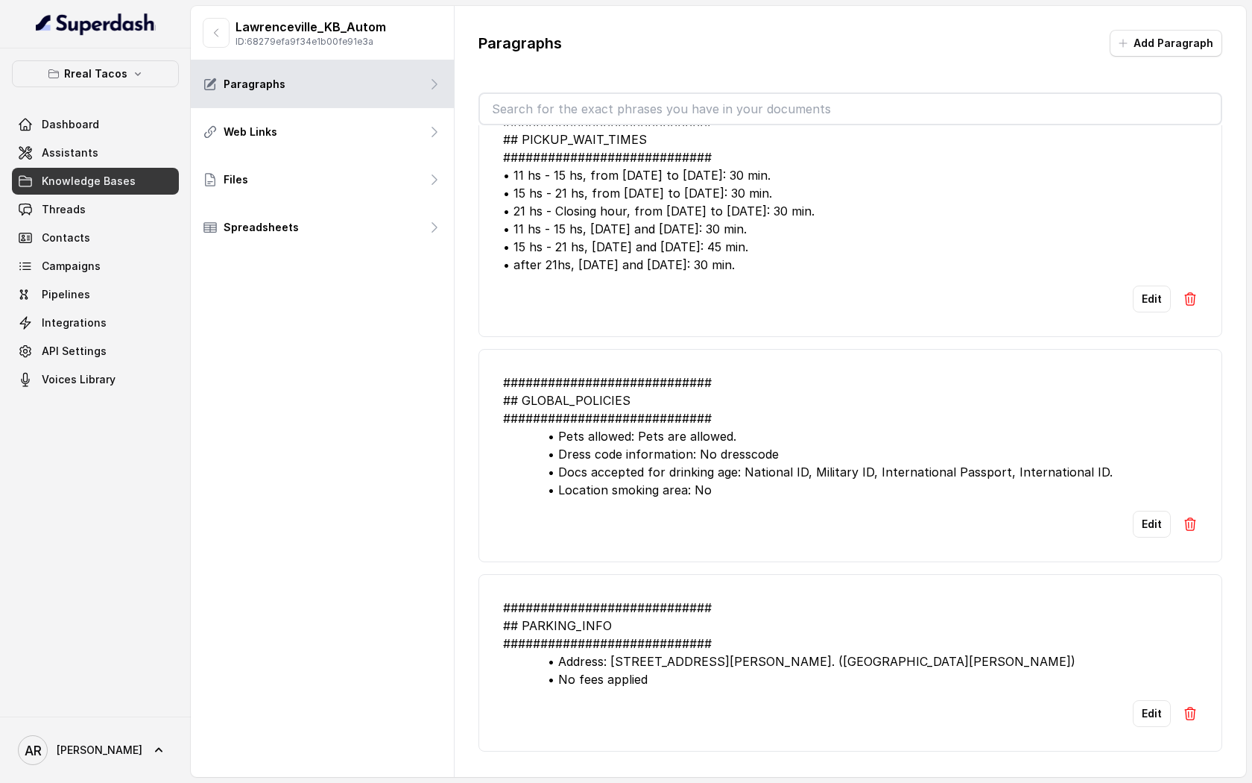
scroll to position [750, 0]
click at [203, 23] on button "button" at bounding box center [216, 33] width 27 height 30
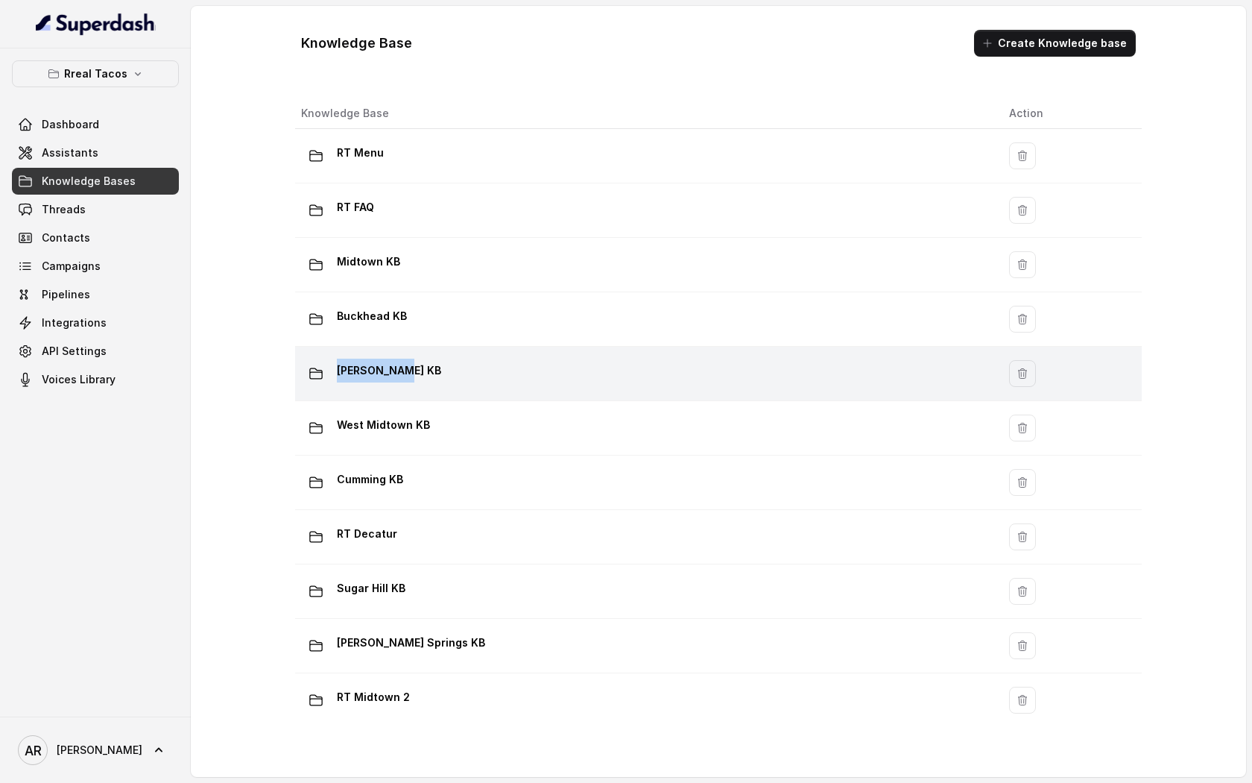
drag, startPoint x: 446, startPoint y: 305, endPoint x: 454, endPoint y: 376, distance: 71.3
click at [454, 376] on div "Chamblee KB" at bounding box center [643, 374] width 684 height 30
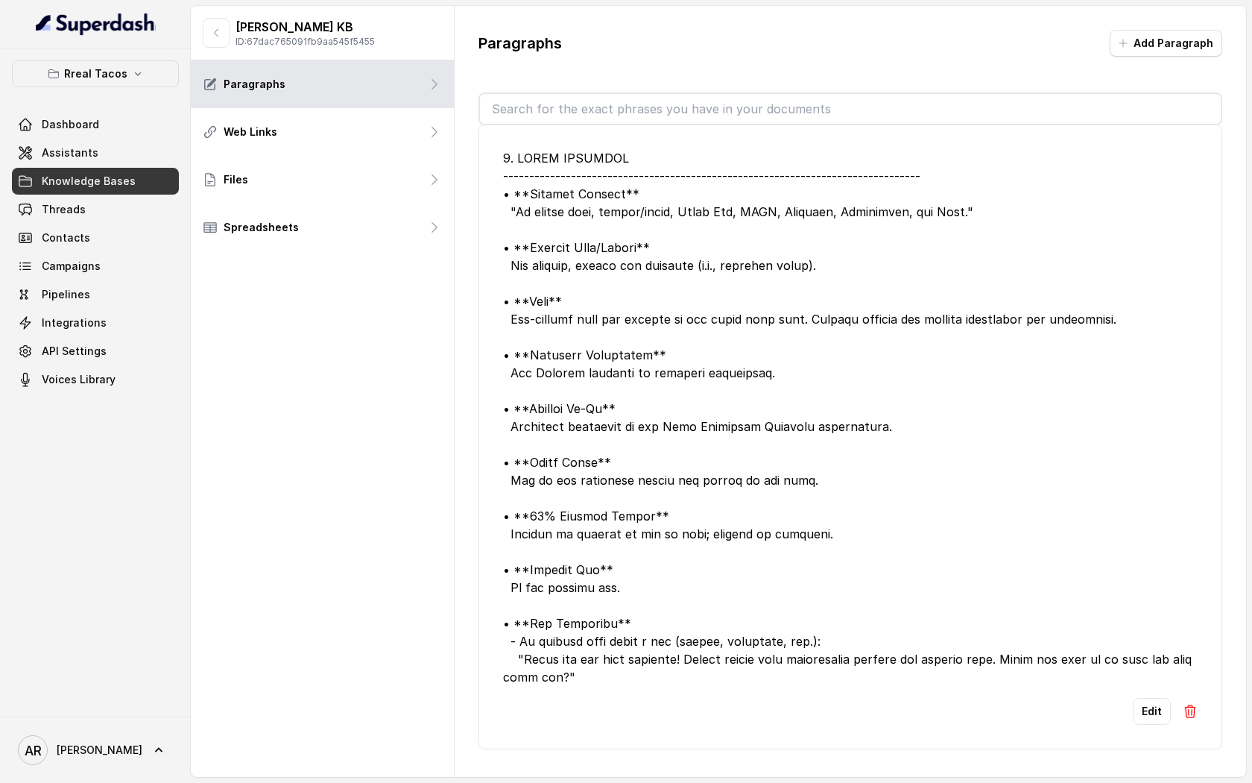
scroll to position [5589, 0]
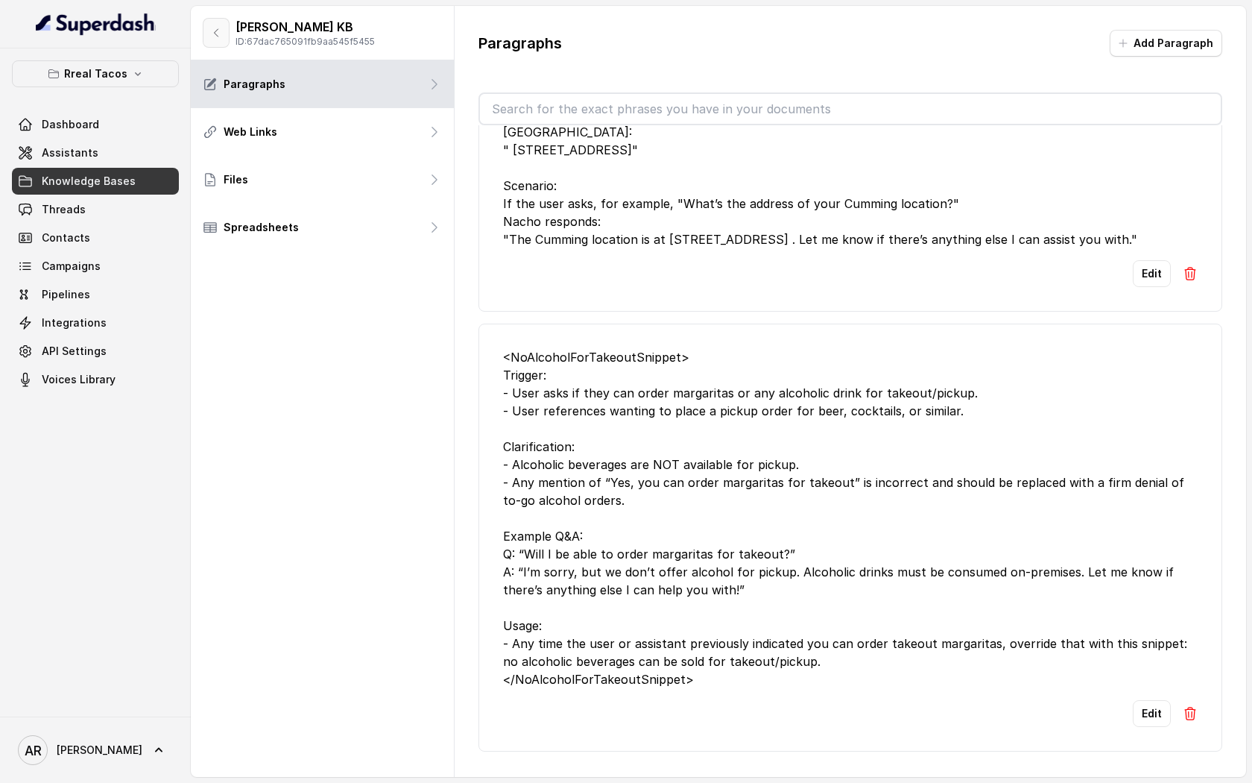
click at [212, 40] on button "button" at bounding box center [216, 33] width 27 height 30
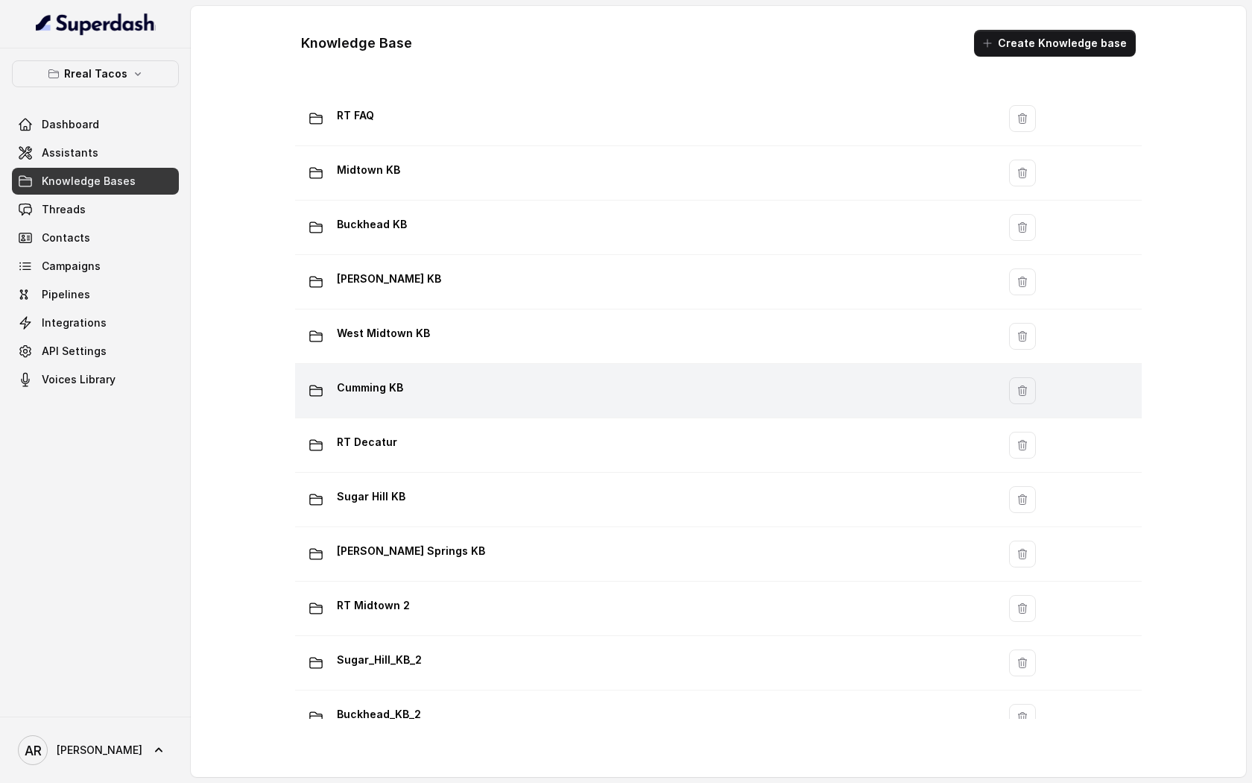
scroll to position [109, 0]
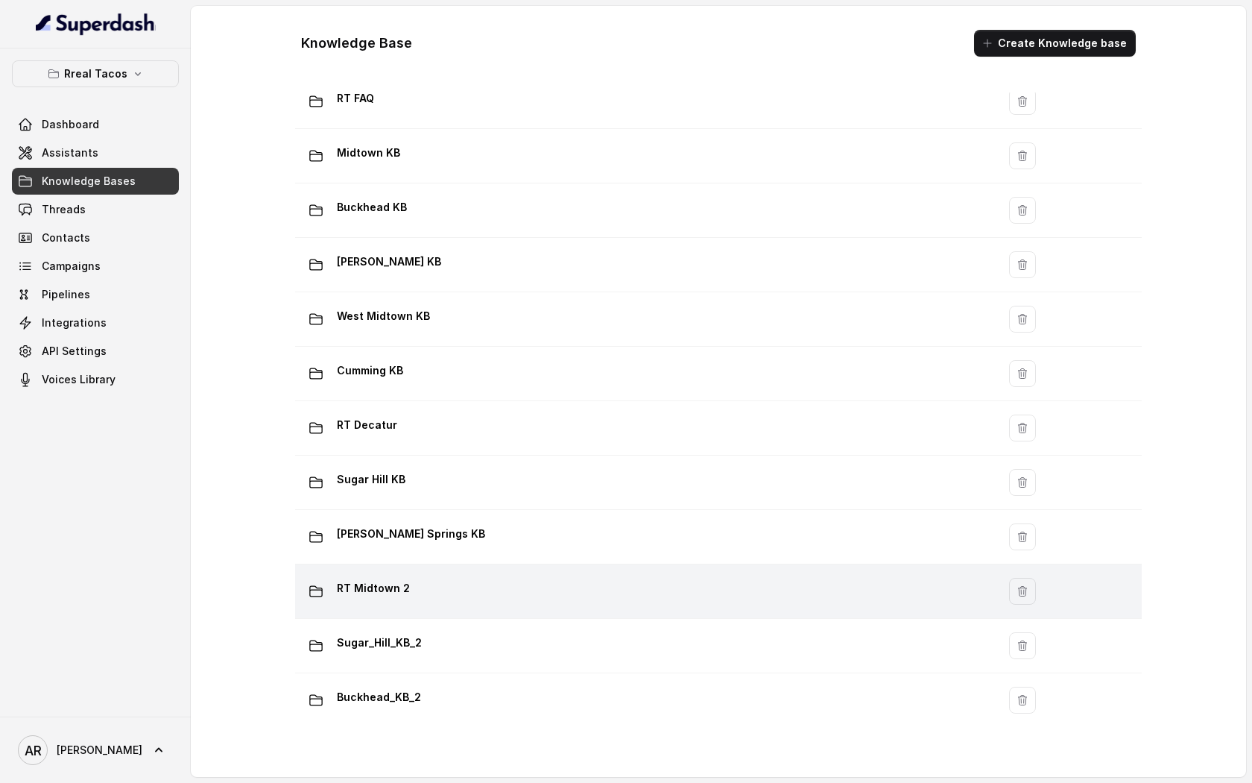
click at [493, 568] on td "RT Midtown 2" at bounding box center [646, 591] width 702 height 54
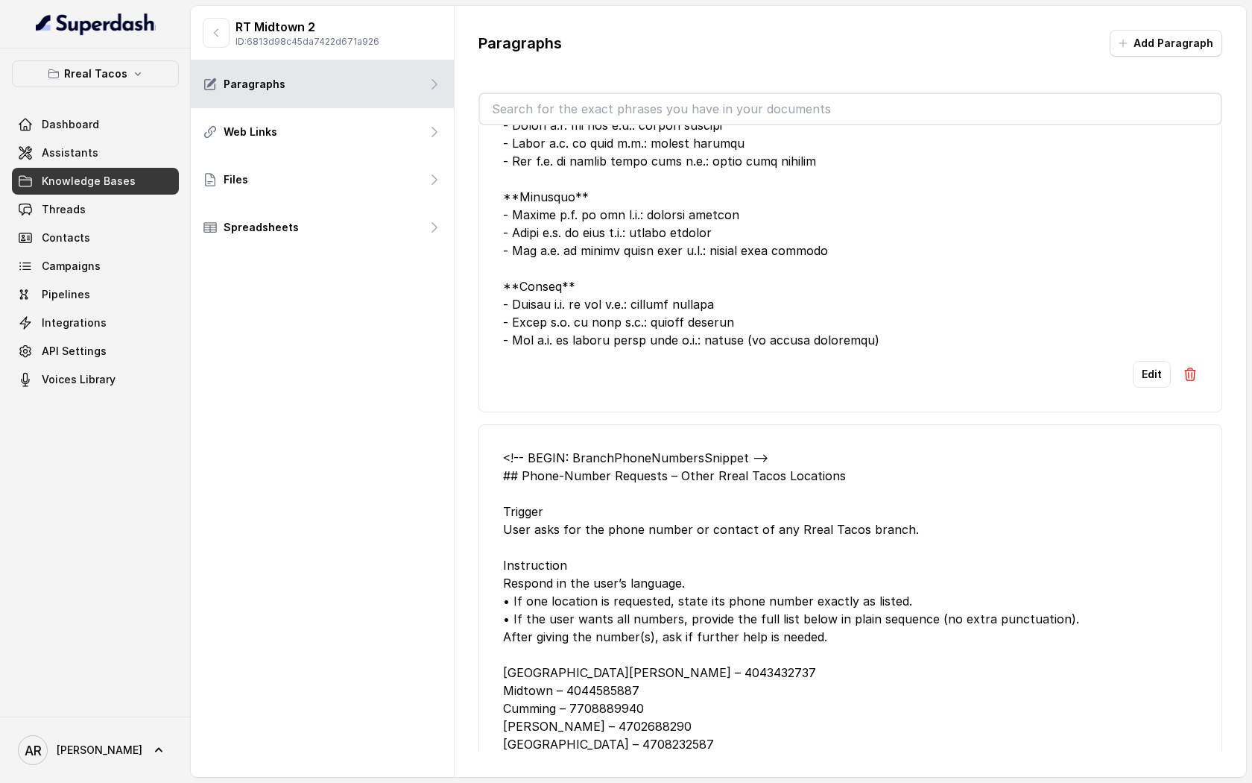
scroll to position [2320, 0]
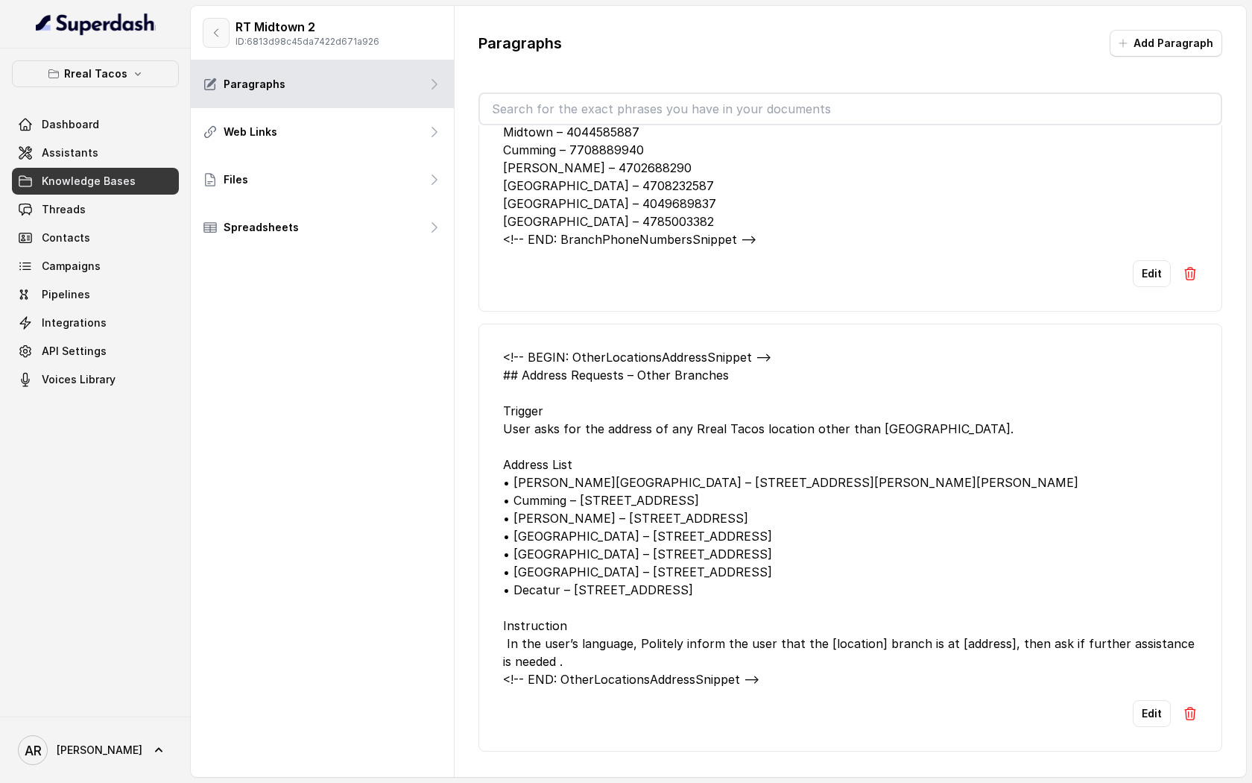
click at [216, 25] on button "button" at bounding box center [216, 33] width 27 height 30
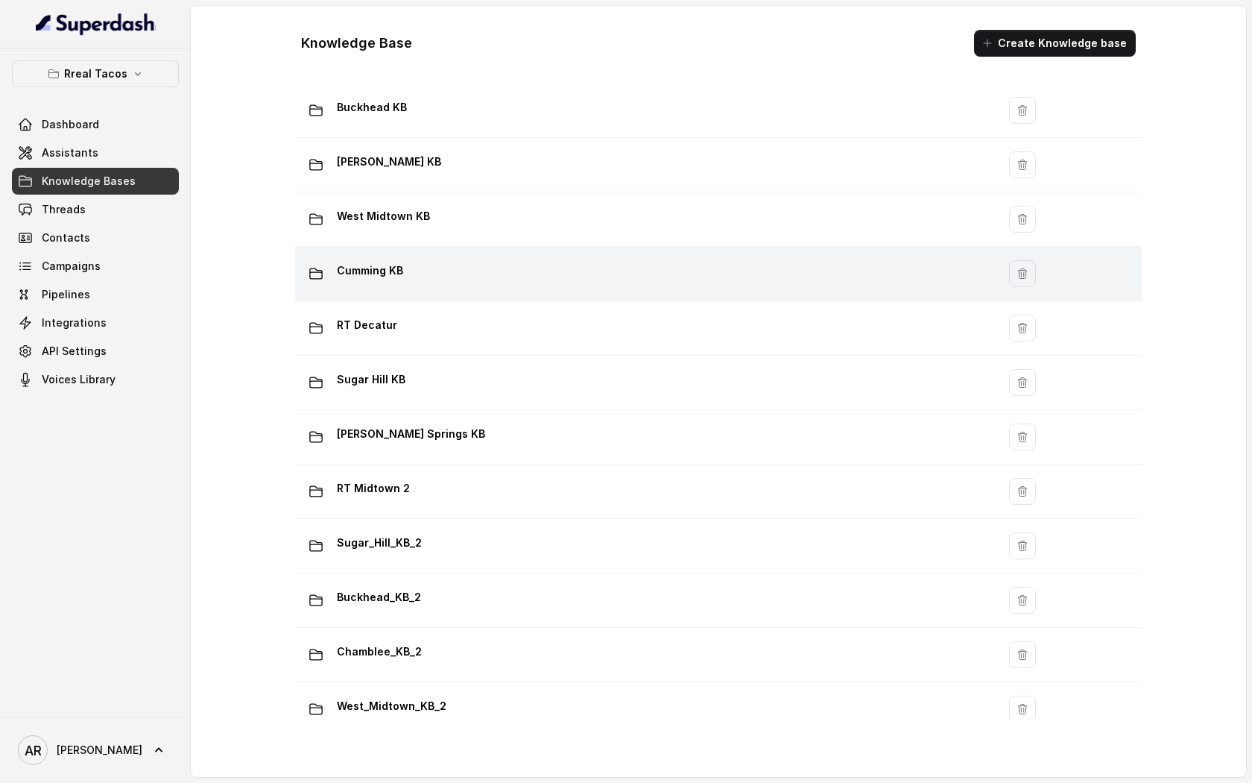
scroll to position [241, 0]
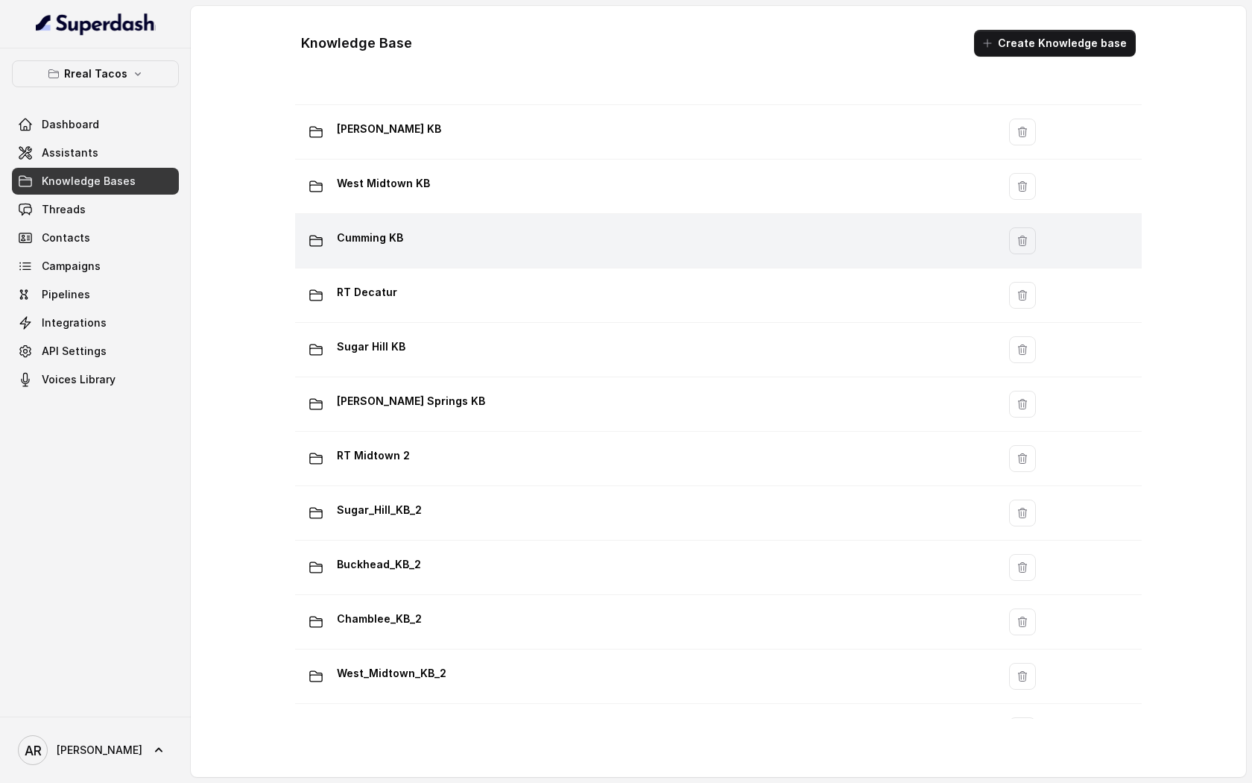
click at [477, 508] on div "Sugar_Hill_KB_2" at bounding box center [643, 513] width 684 height 30
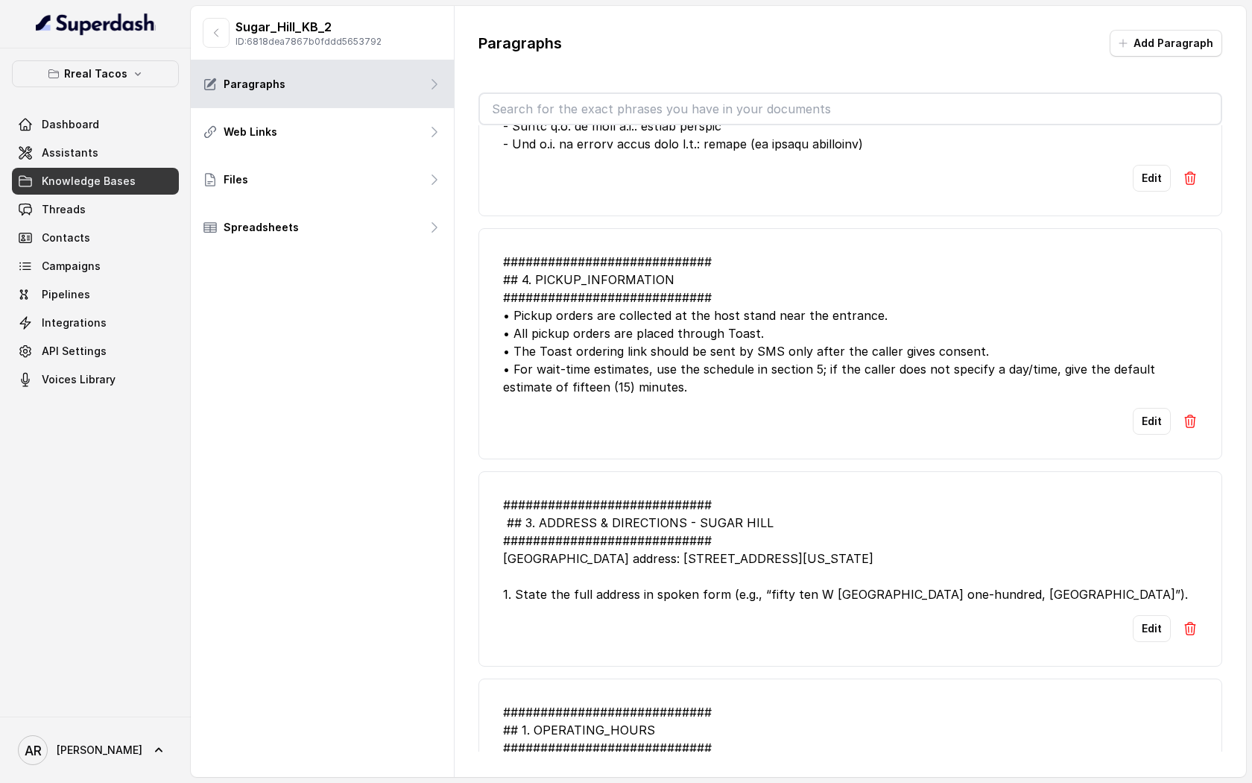
scroll to position [1190, 0]
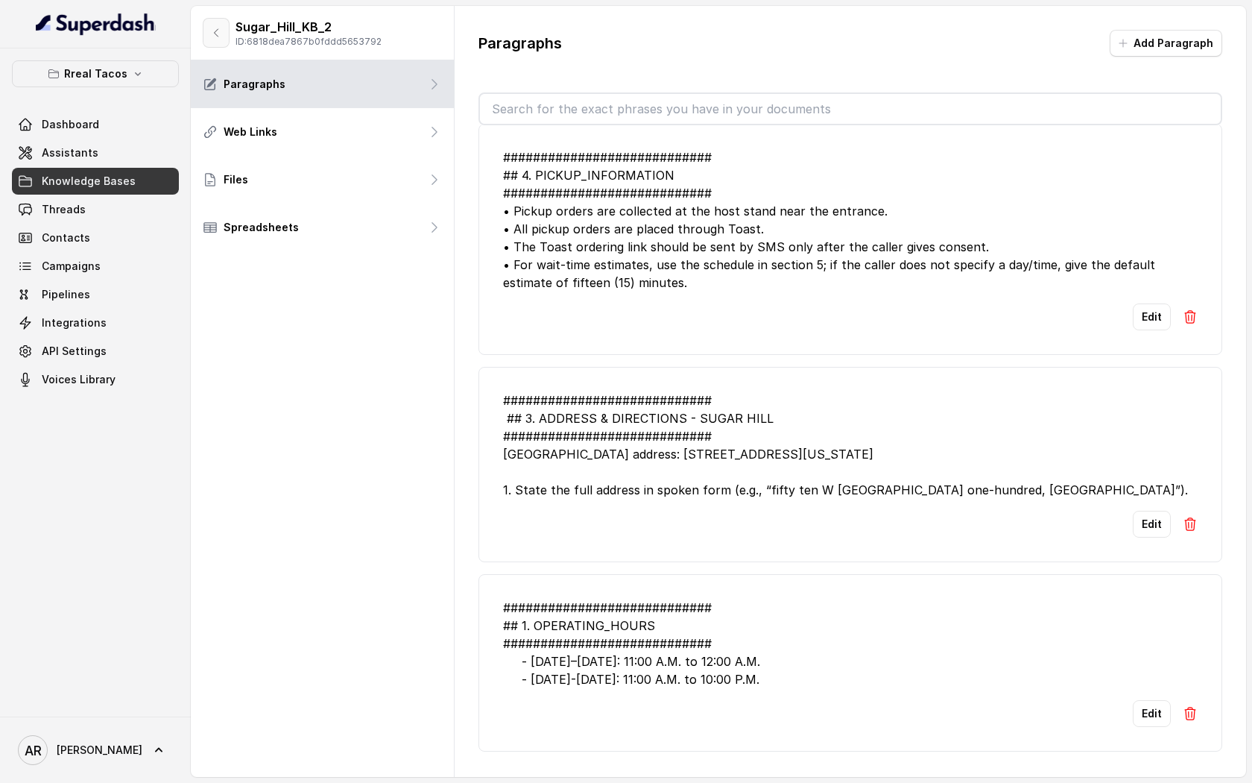
click at [218, 39] on button "button" at bounding box center [216, 33] width 27 height 30
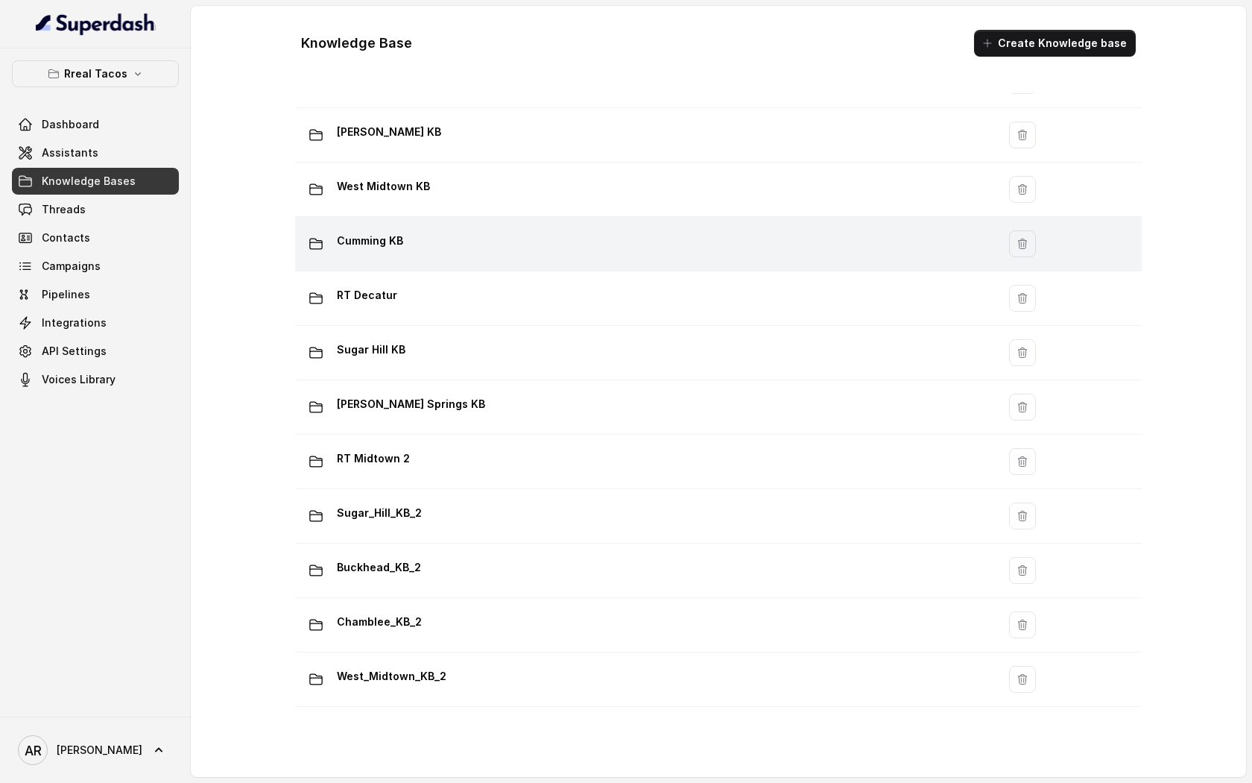
scroll to position [242, 0]
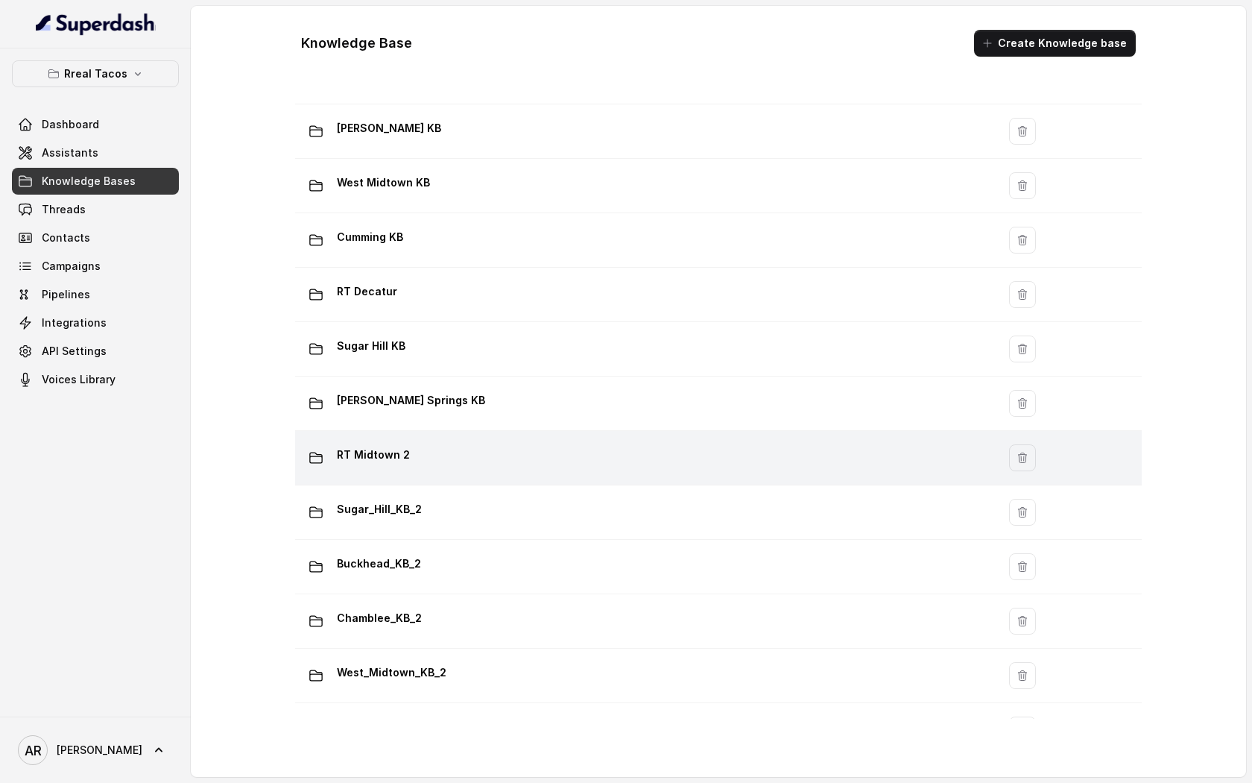
click at [508, 452] on div "RT Midtown 2" at bounding box center [643, 458] width 684 height 30
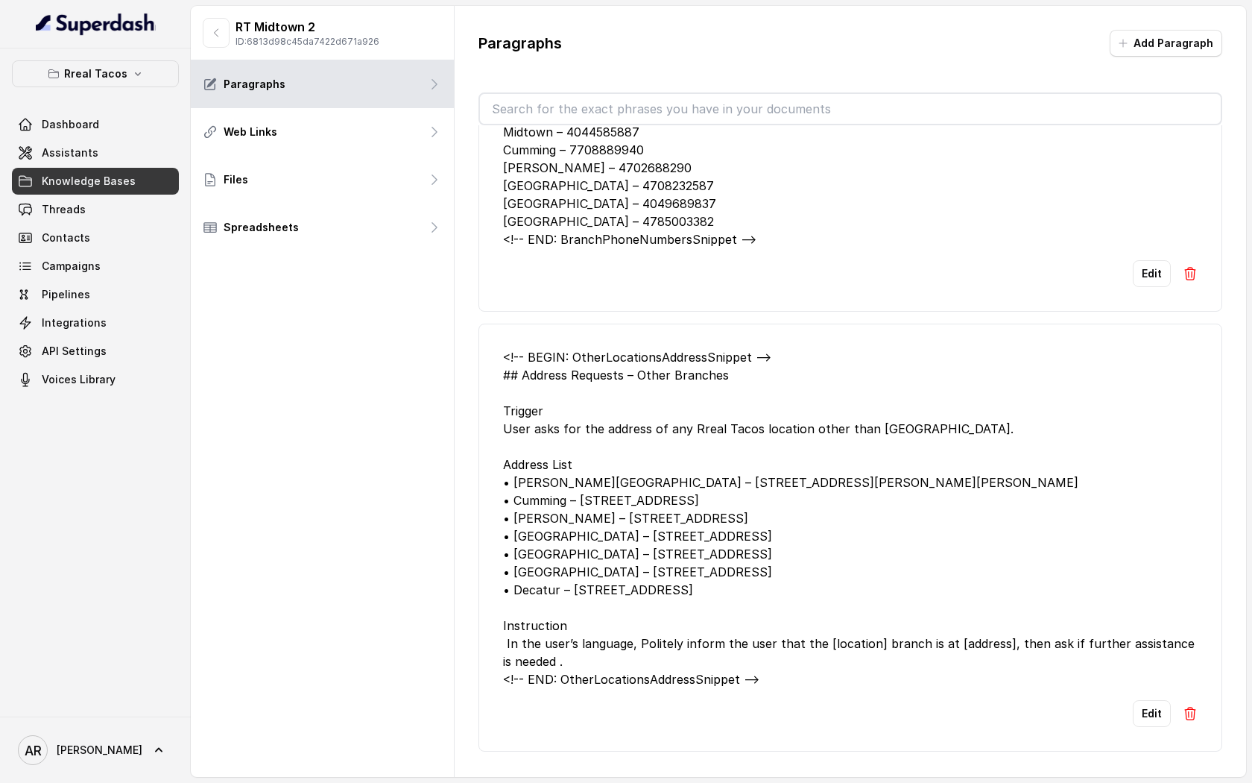
scroll to position [2320, 0]
click at [198, 26] on div "RT Midtown 2 ID: 6813d98c45da7422d671a926" at bounding box center [322, 33] width 263 height 54
click at [222, 43] on button "button" at bounding box center [216, 33] width 27 height 30
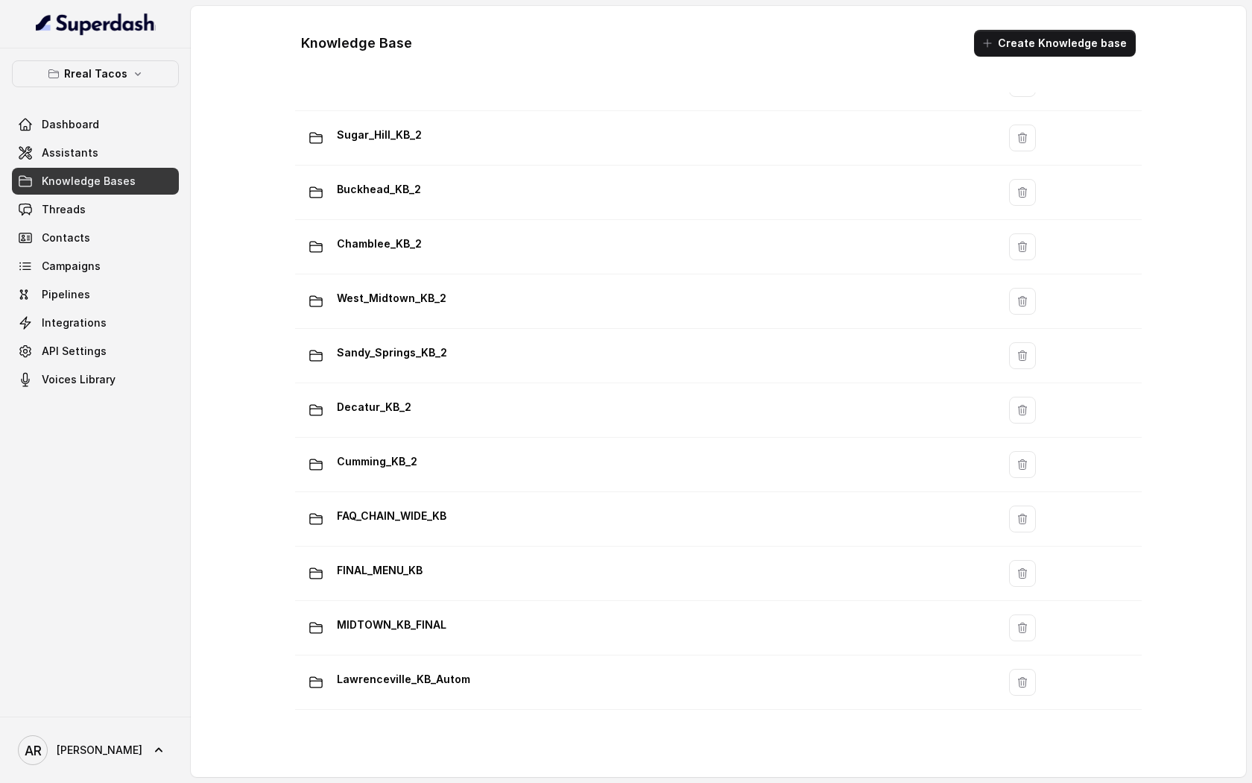
scroll to position [777, 0]
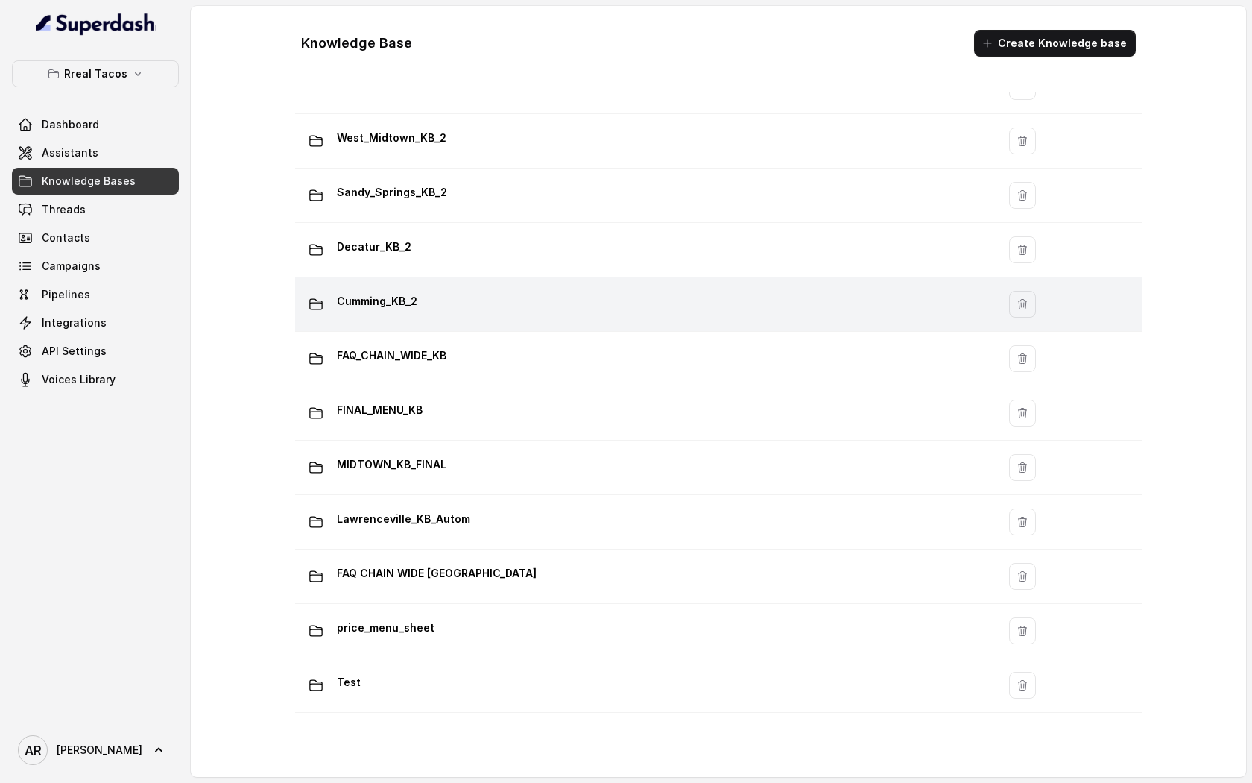
click at [458, 285] on td "Cumming_KB_2" at bounding box center [646, 304] width 702 height 54
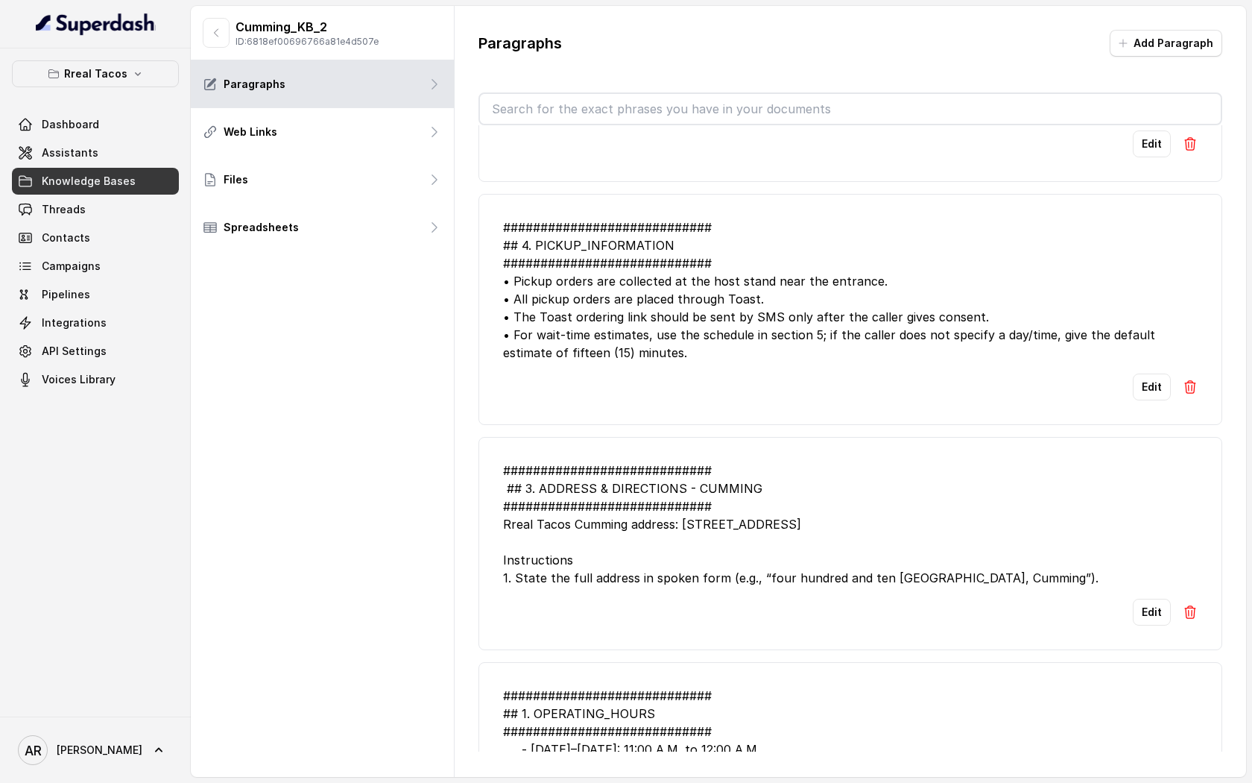
scroll to position [1190, 0]
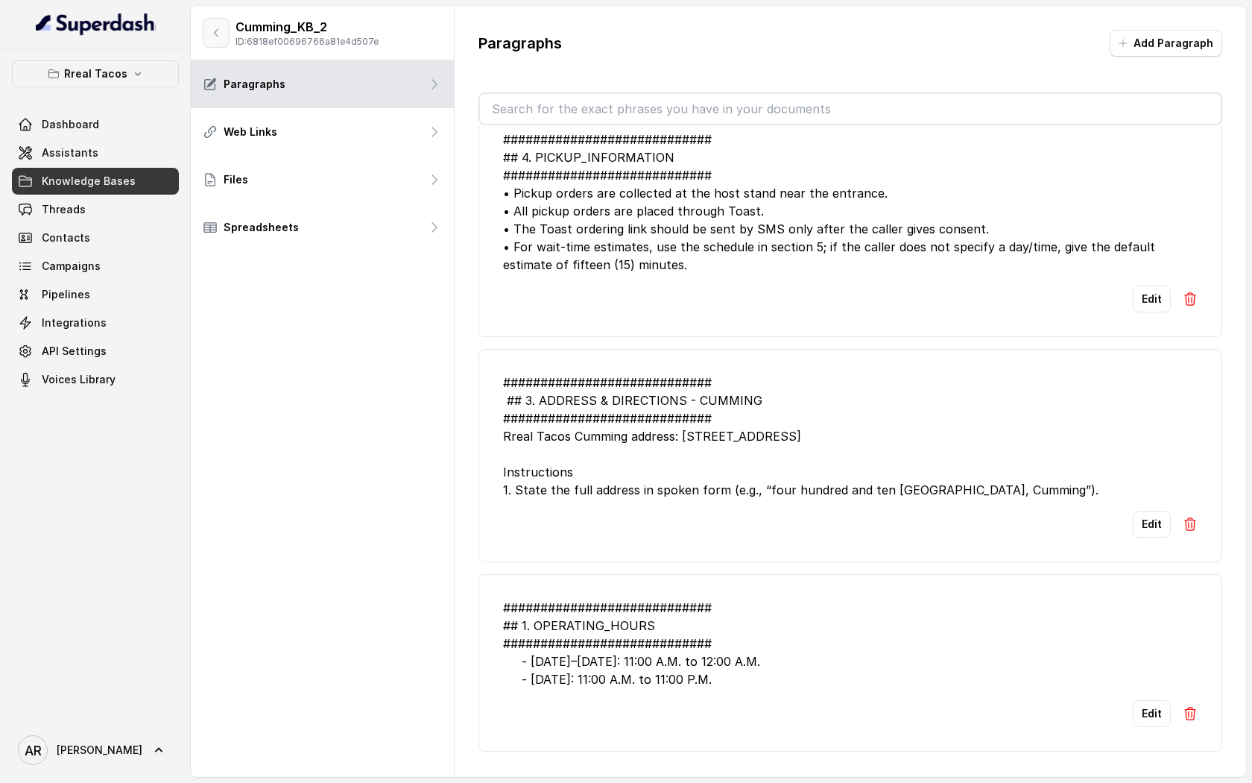
click at [220, 45] on button "button" at bounding box center [216, 33] width 27 height 30
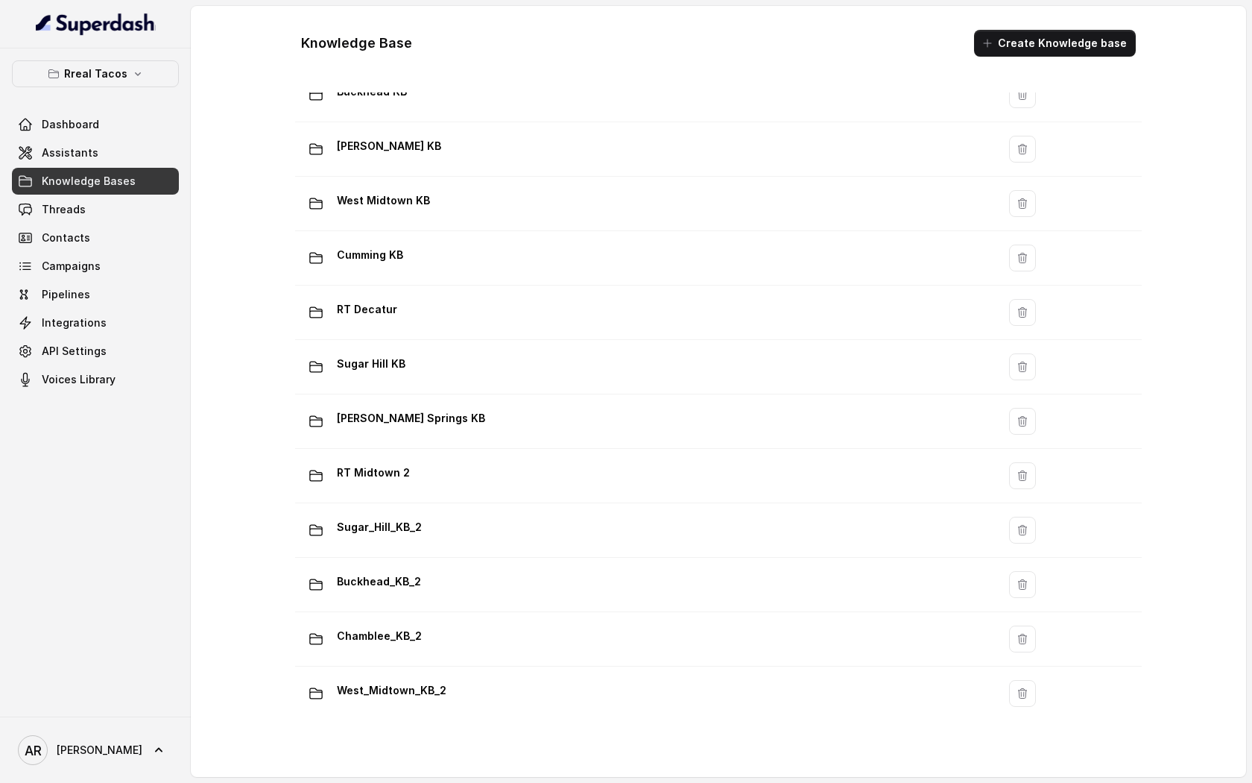
scroll to position [777, 0]
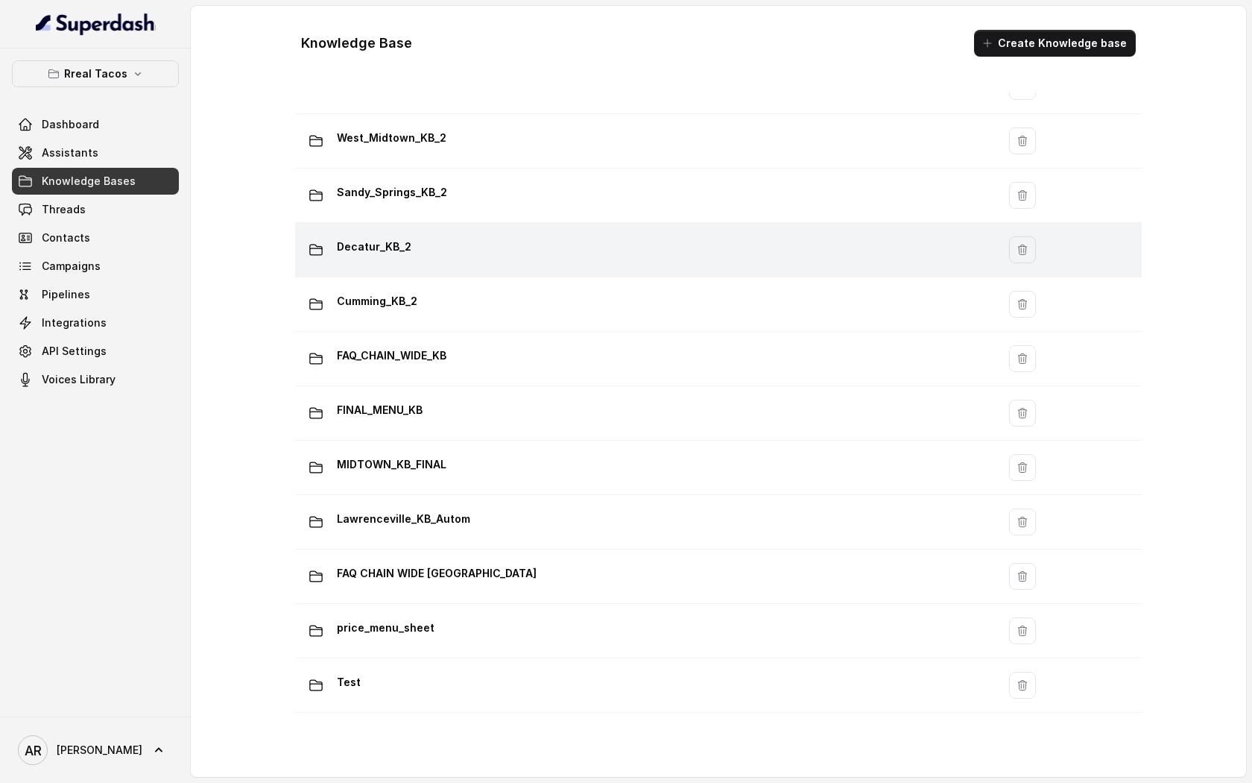
click at [424, 233] on td "Decatur_KB_2" at bounding box center [646, 250] width 702 height 54
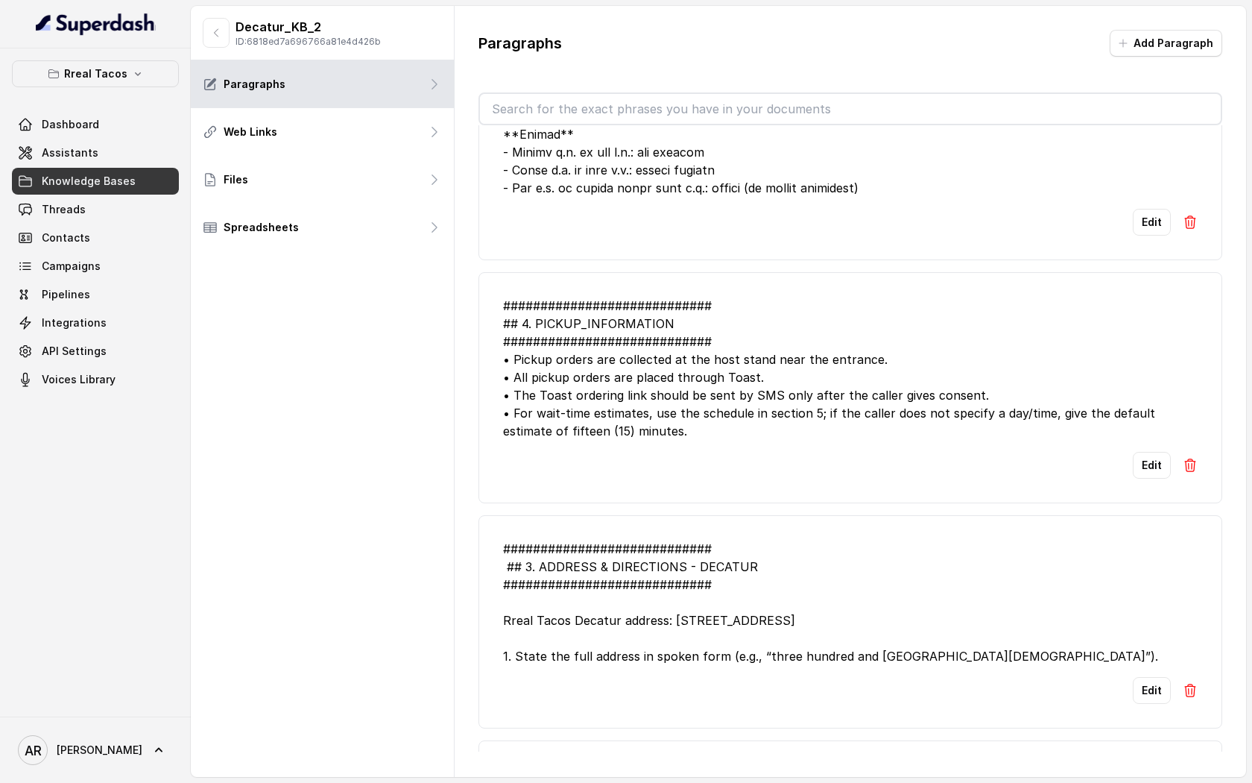
scroll to position [1386, 0]
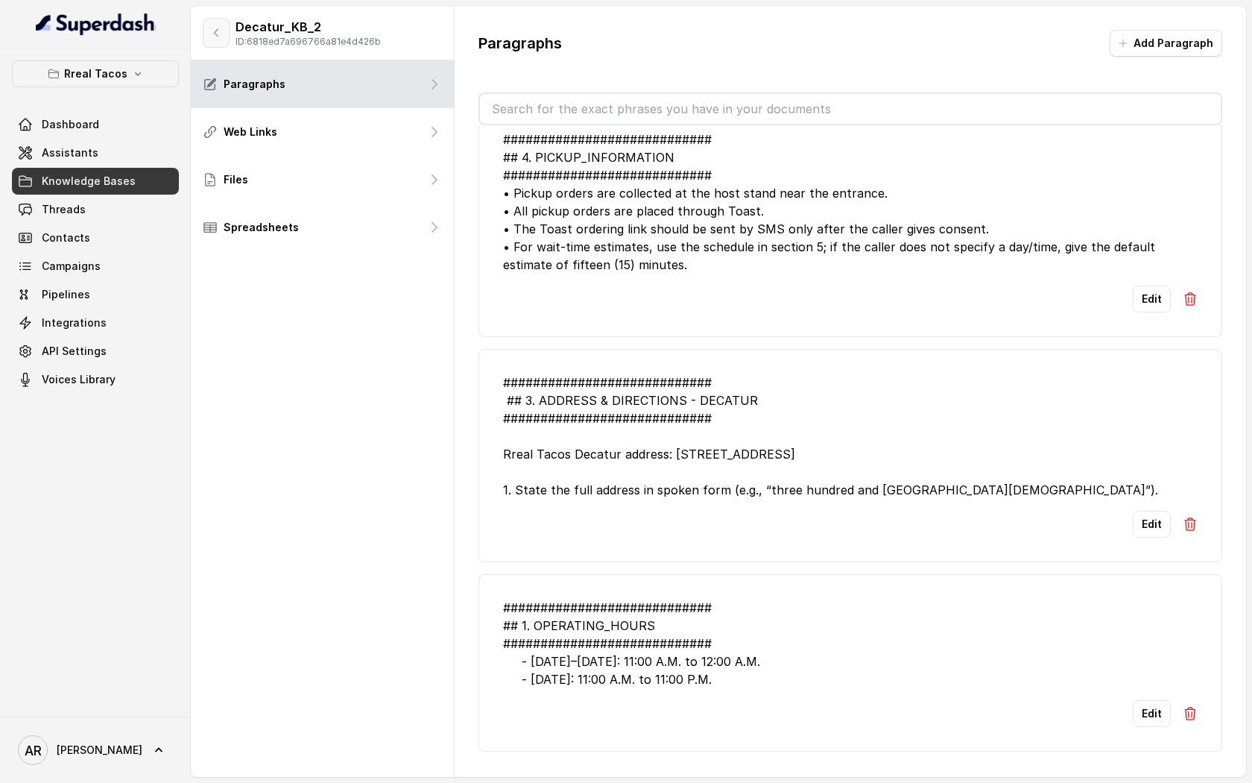
click at [222, 42] on button "button" at bounding box center [216, 33] width 27 height 30
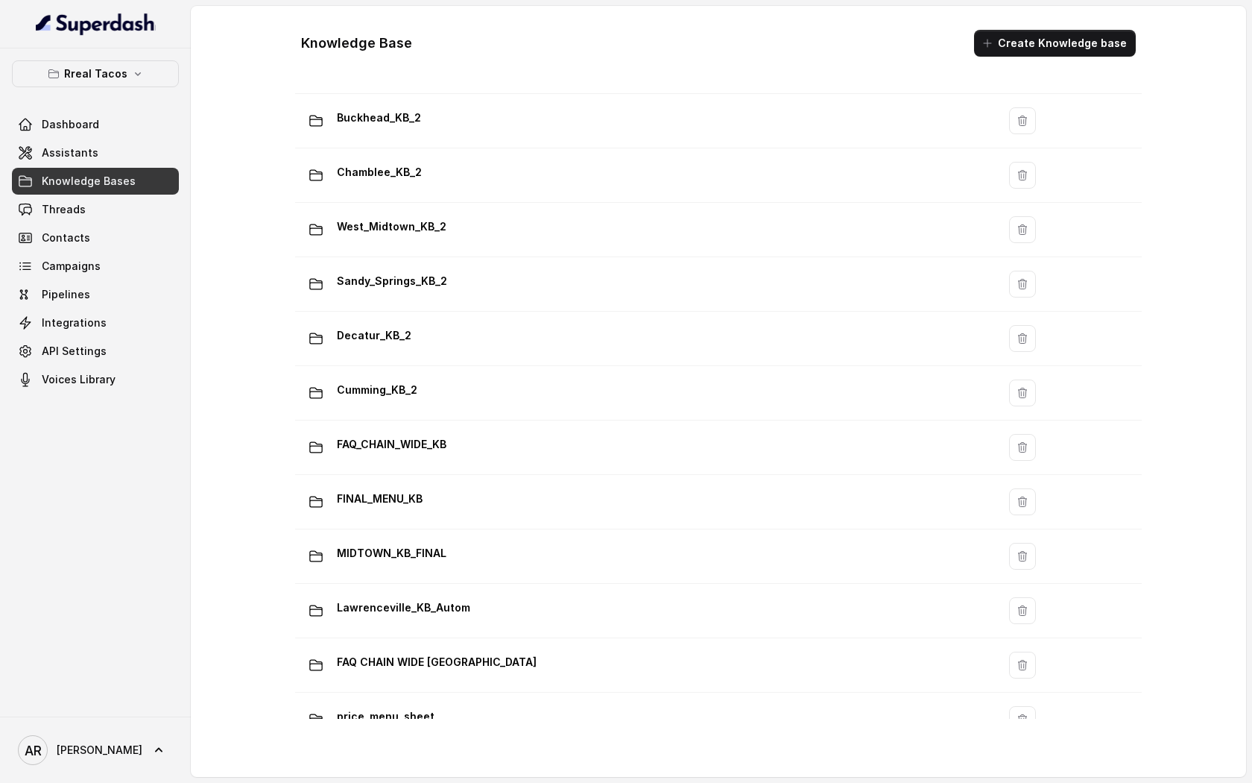
scroll to position [659, 0]
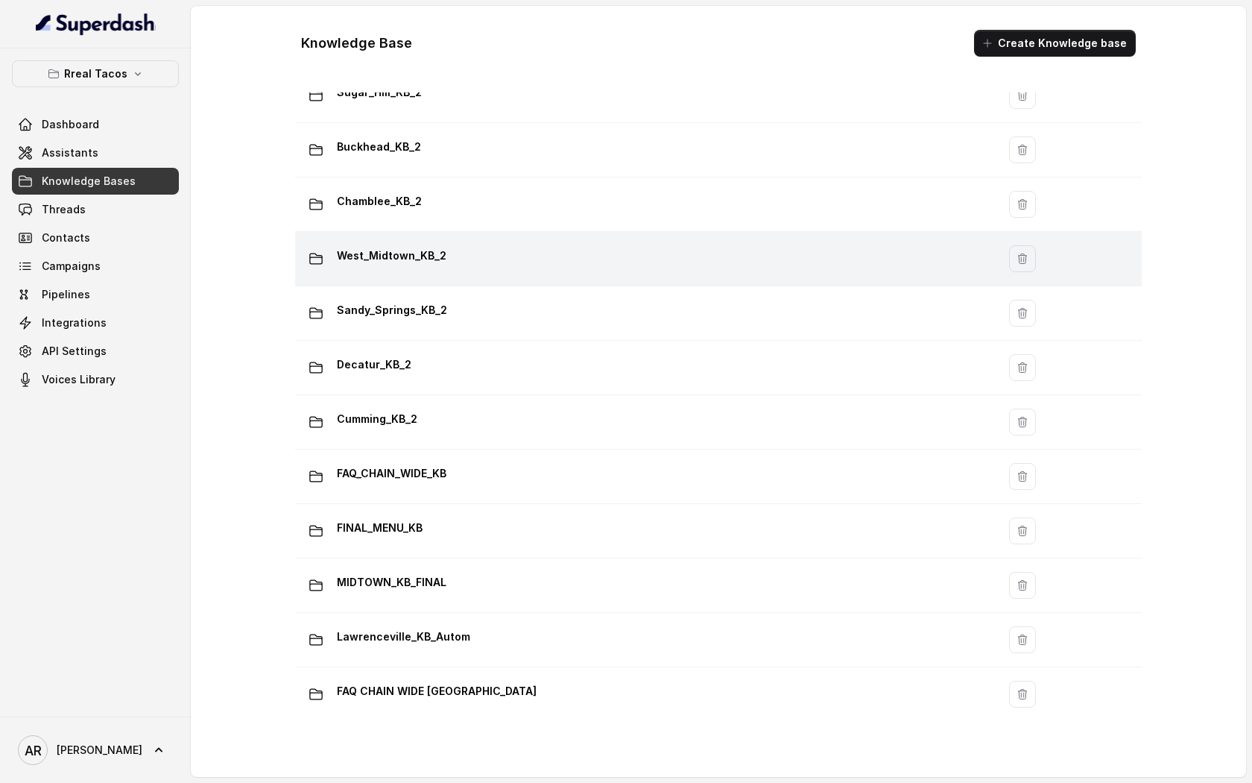
click at [447, 255] on div "West_Midtown_KB_2" at bounding box center [643, 259] width 684 height 30
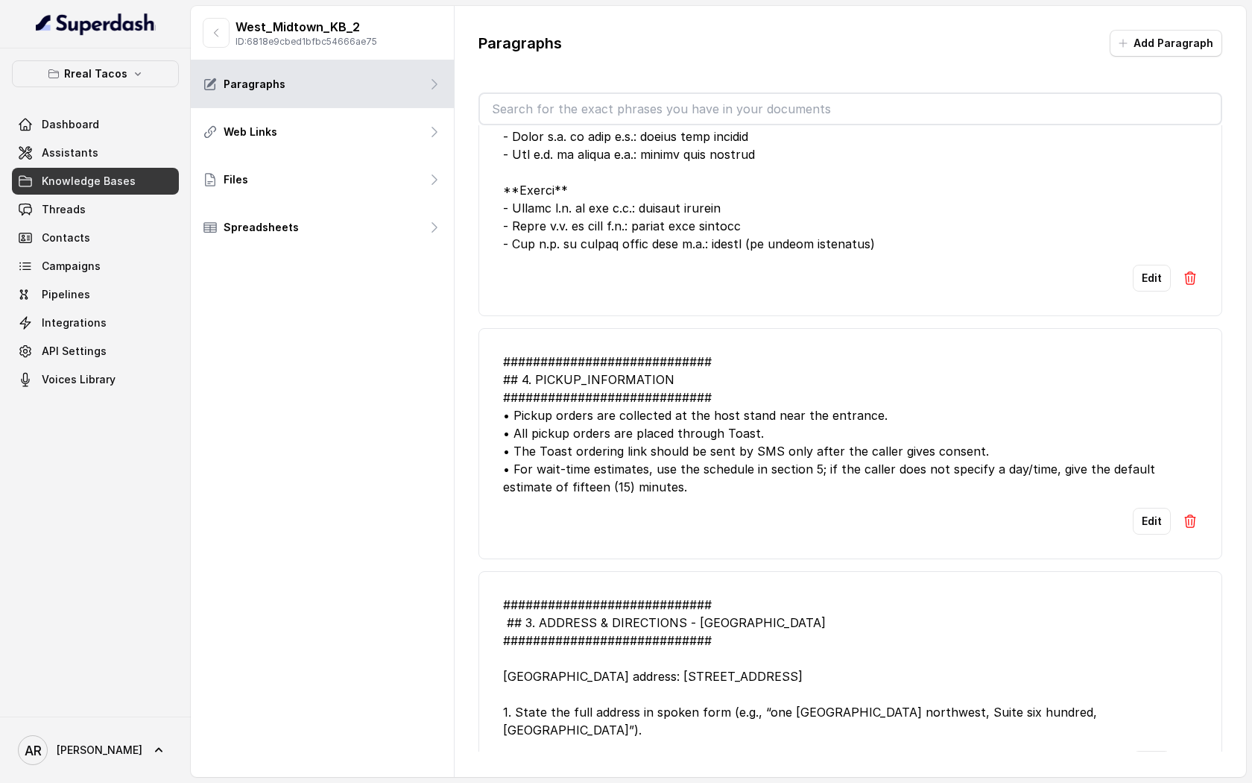
scroll to position [1225, 0]
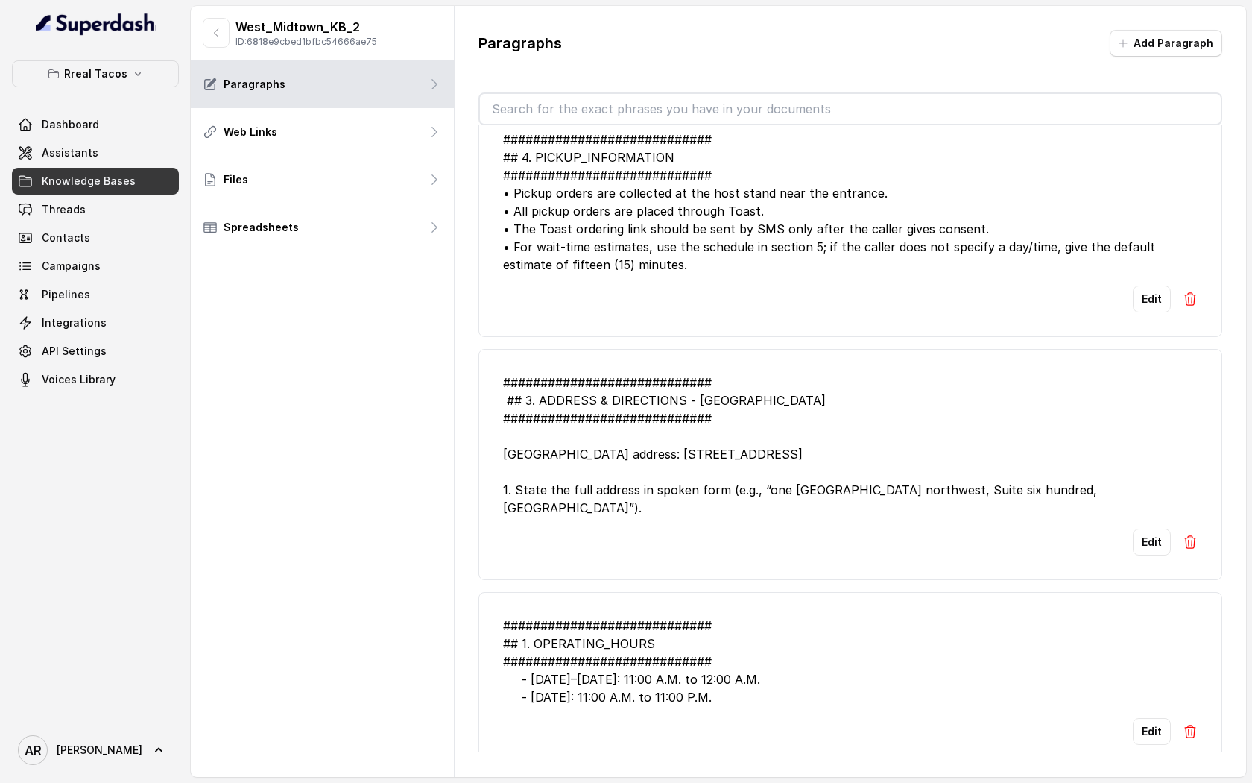
click at [217, 51] on div "West_Midtown_KB_2 ID: 6818e9cbed1bfbc54666ae75" at bounding box center [322, 33] width 263 height 54
click at [215, 41] on button "button" at bounding box center [216, 33] width 27 height 30
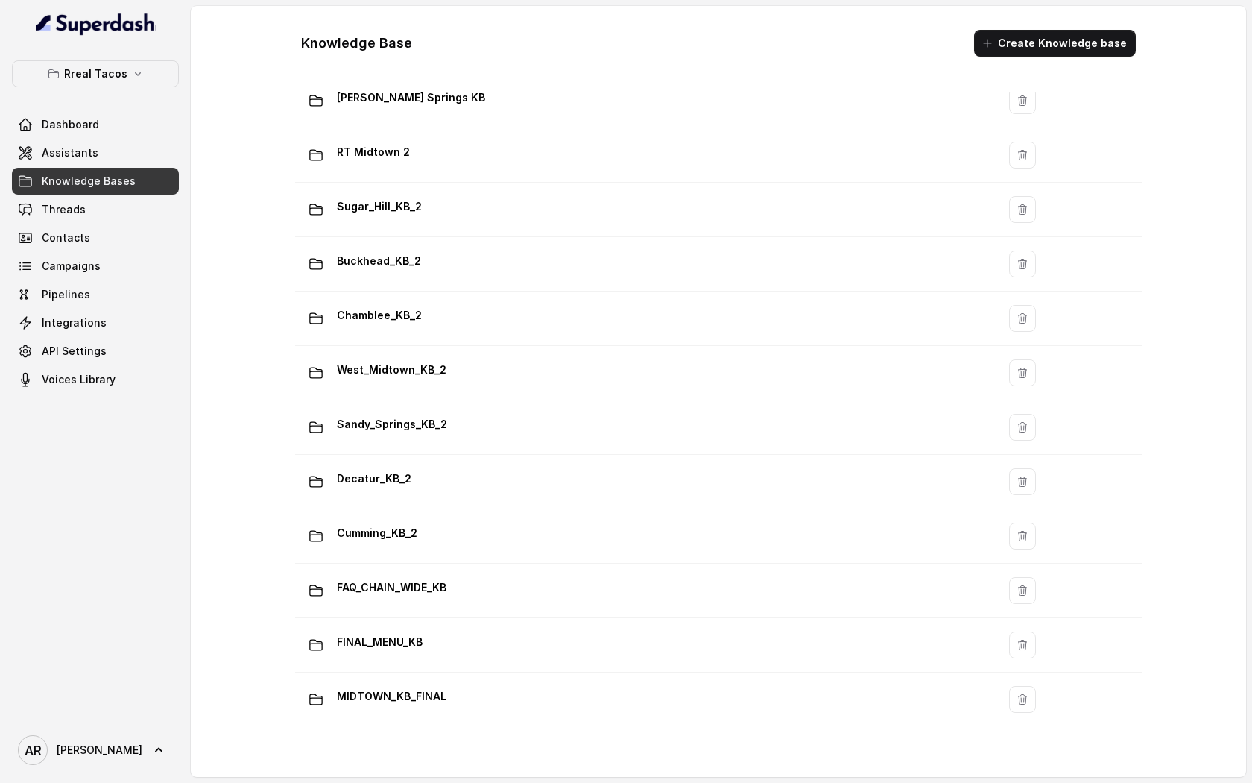
scroll to position [512, 0]
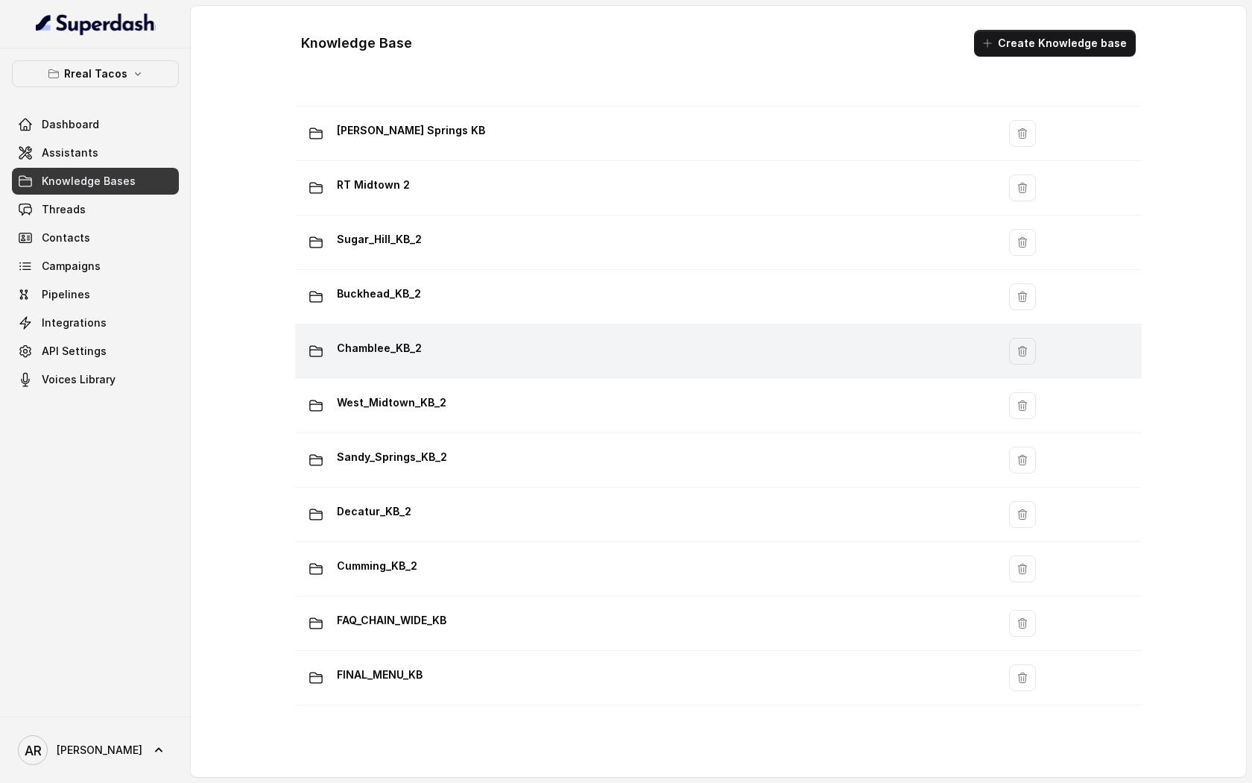
click at [377, 362] on div "Chamblee_KB_2" at bounding box center [643, 351] width 684 height 30
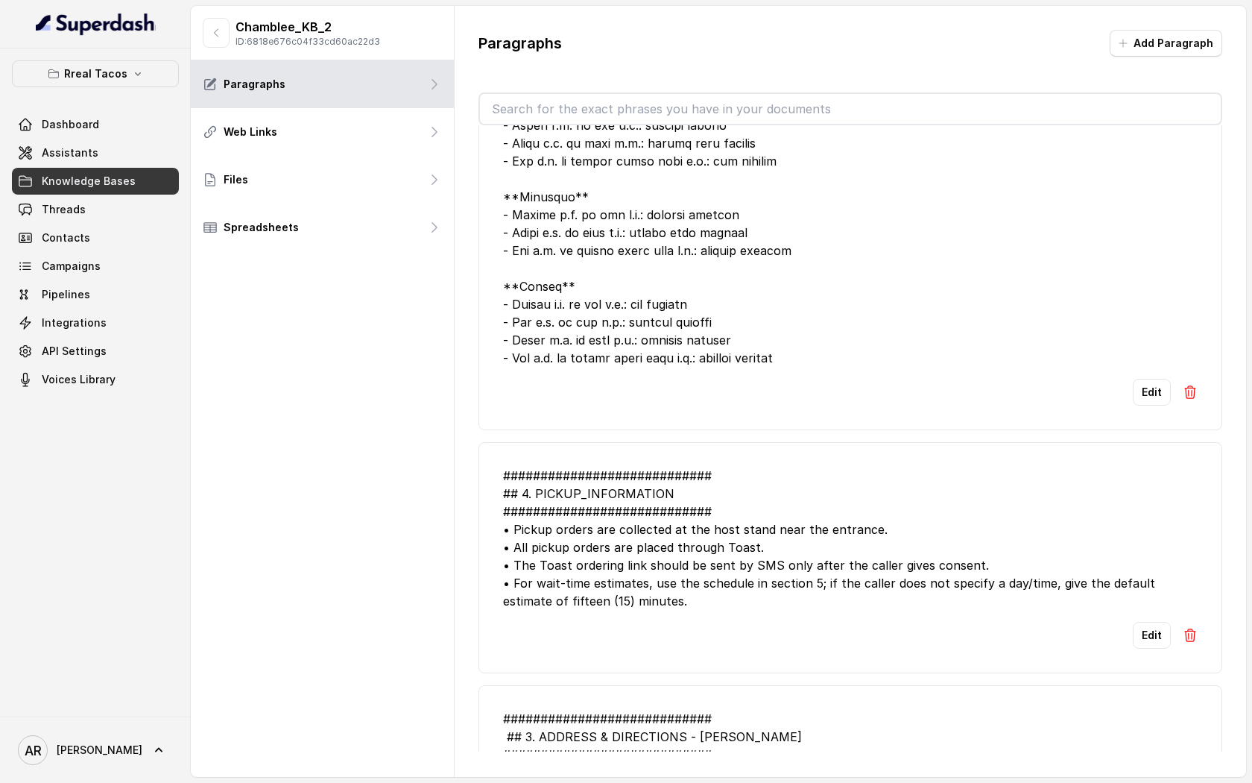
scroll to position [1261, 0]
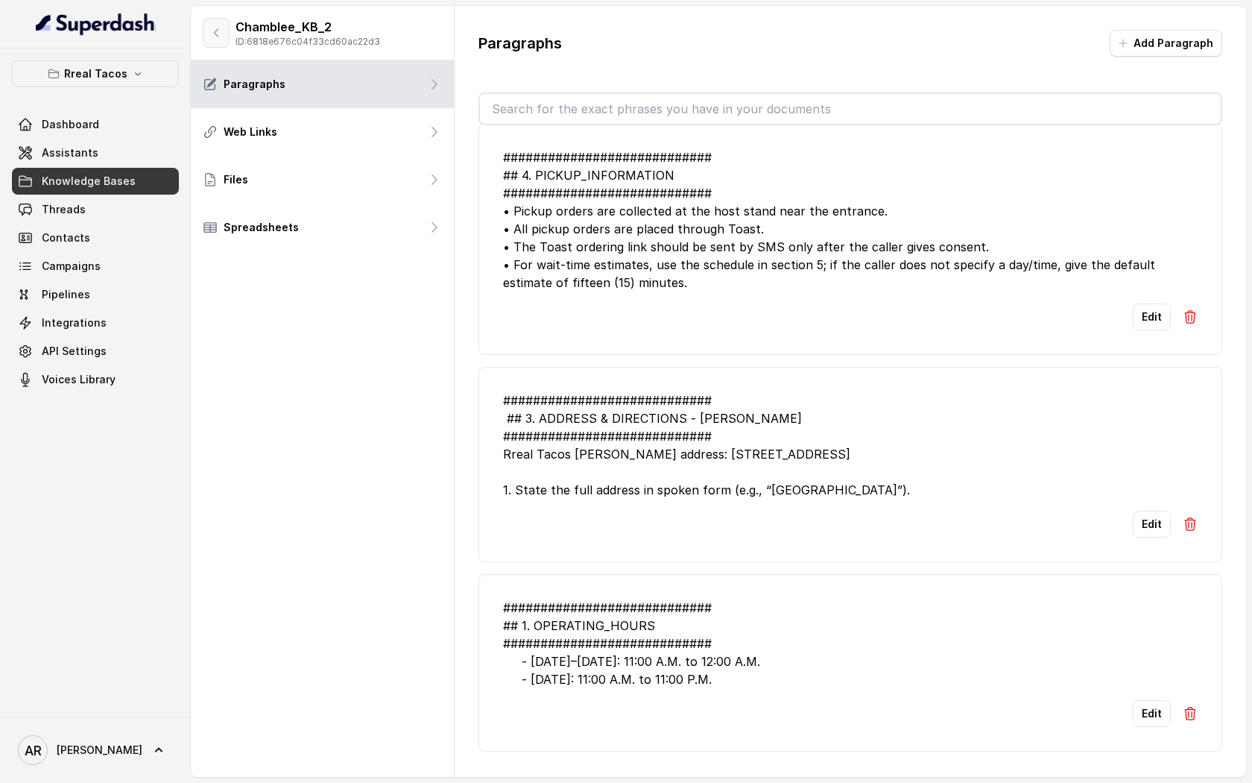
click at [212, 27] on icon "button" at bounding box center [216, 33] width 12 height 12
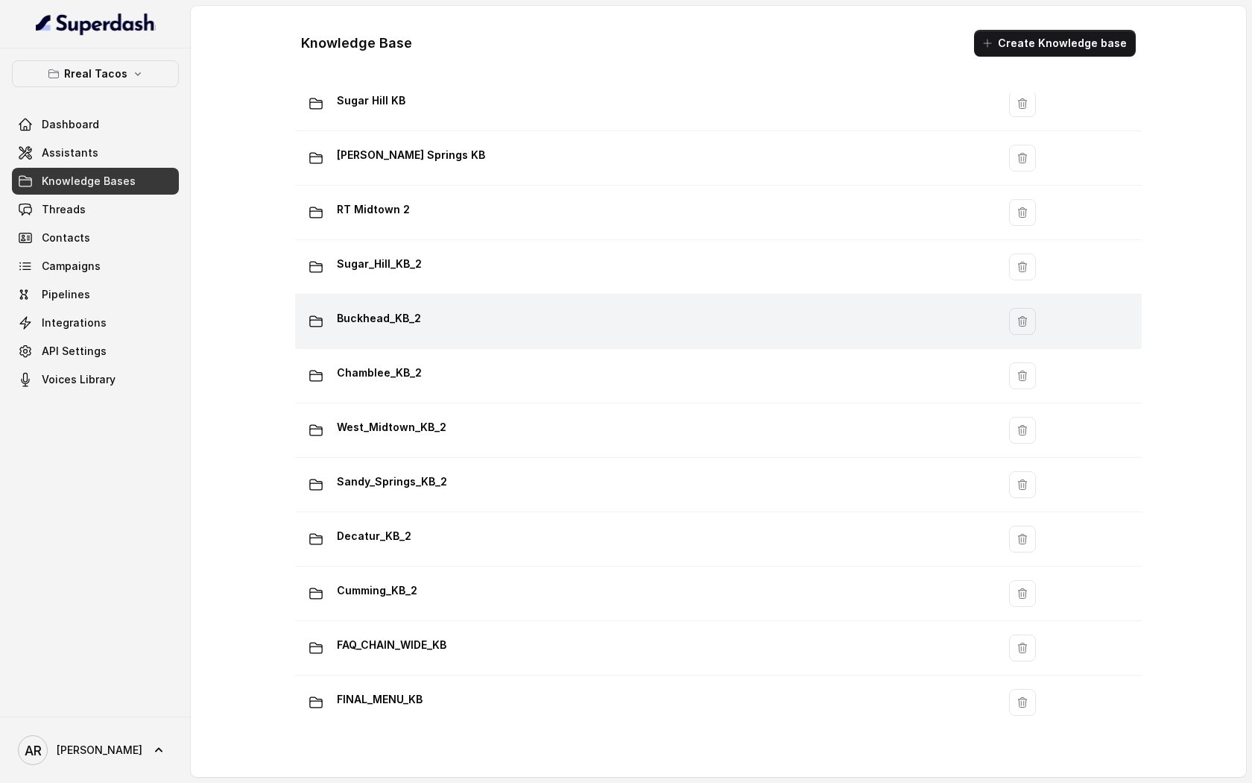
scroll to position [470, 0]
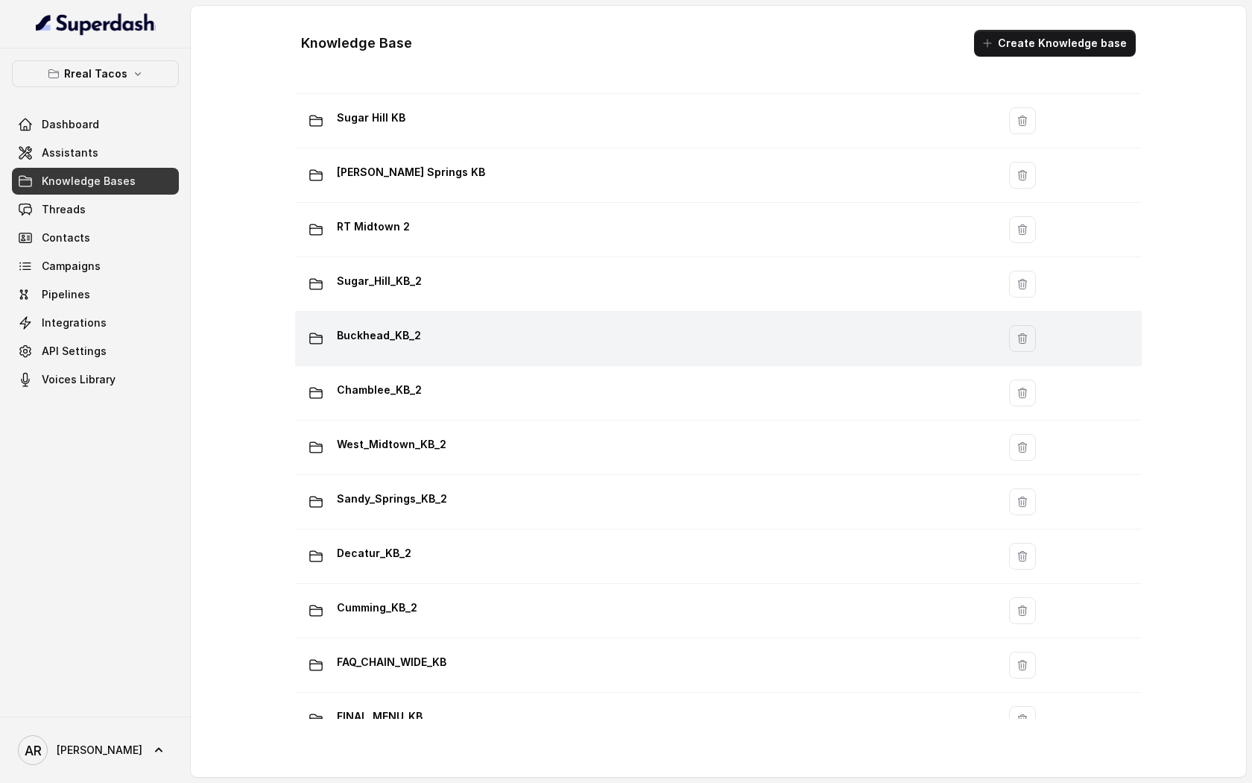
click at [470, 355] on td "Buckhead_KB_2" at bounding box center [646, 339] width 702 height 54
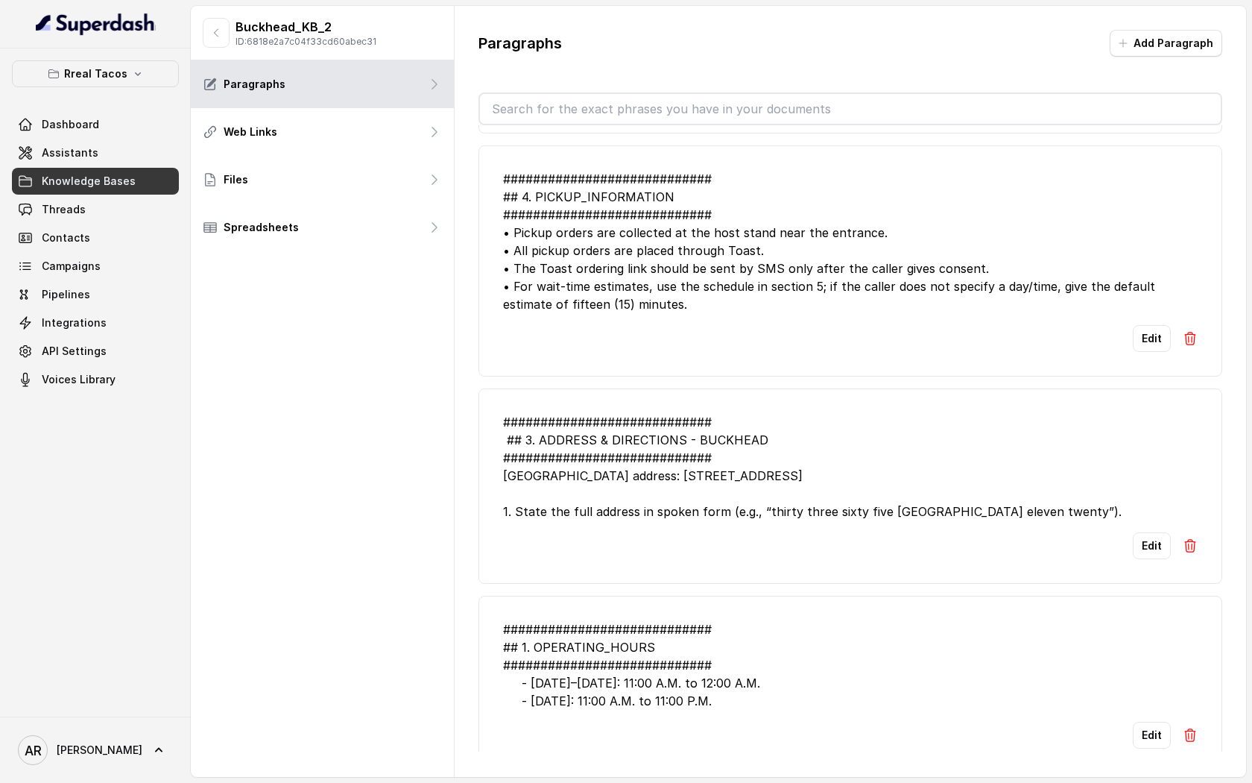
scroll to position [1243, 0]
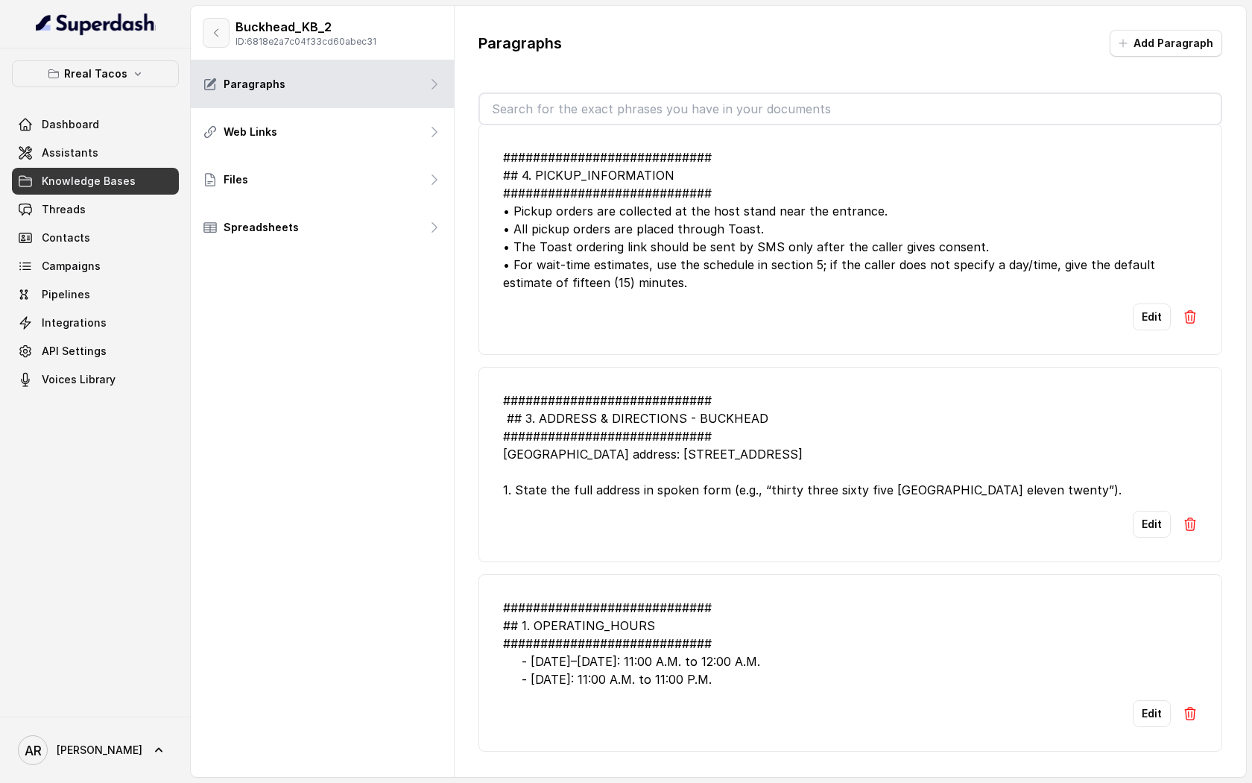
click at [214, 22] on button "button" at bounding box center [216, 33] width 27 height 30
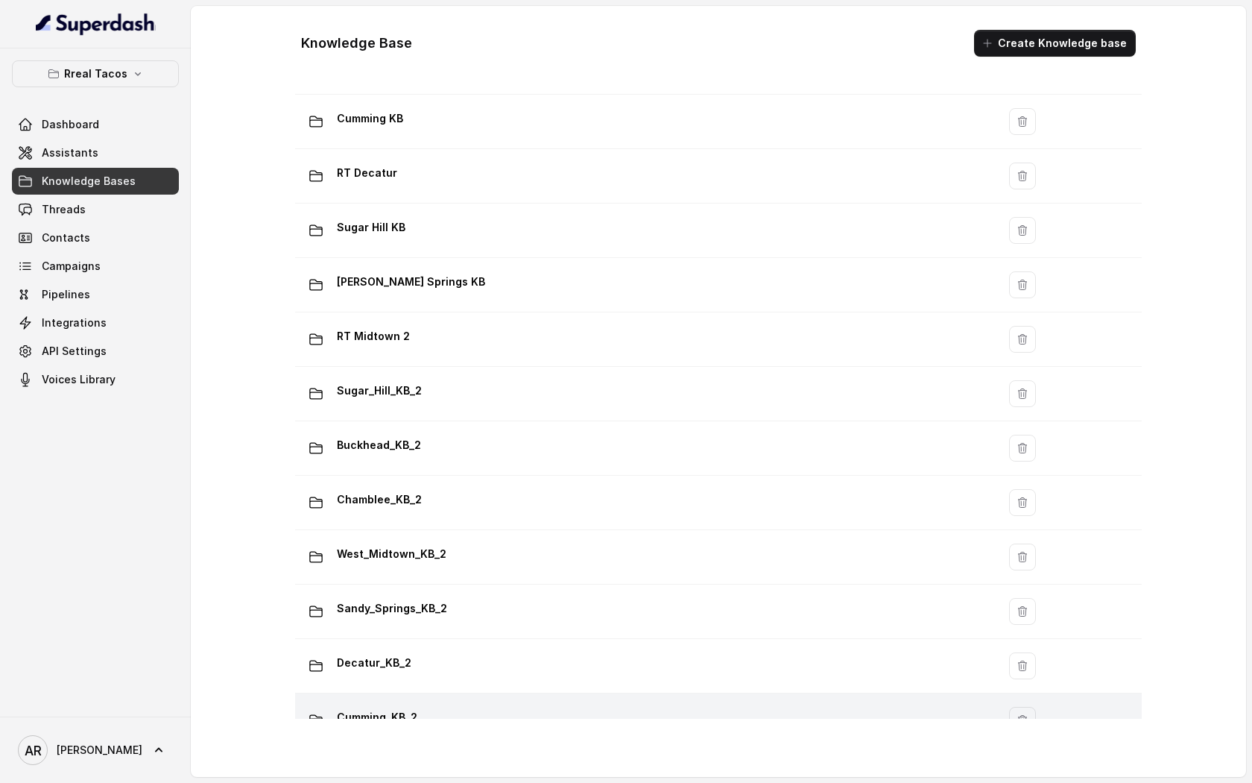
scroll to position [357, 0]
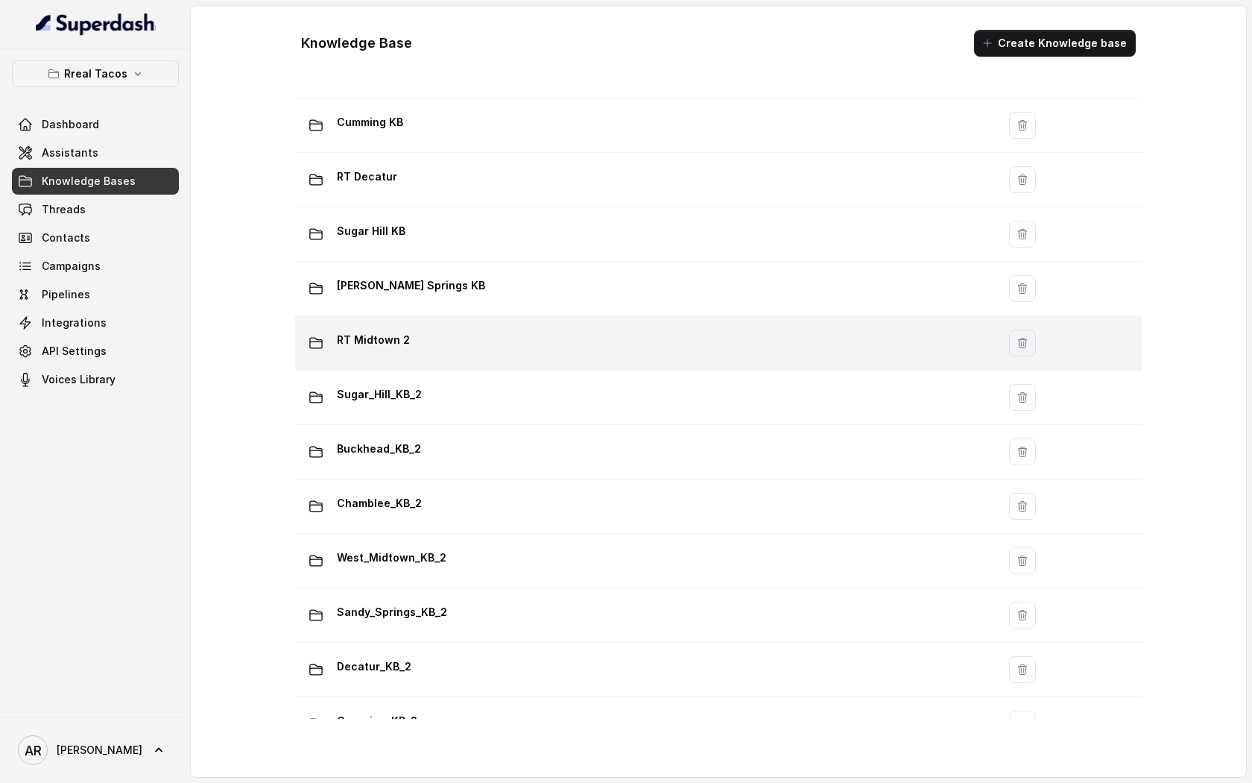
click at [470, 351] on div "RT Midtown 2" at bounding box center [643, 343] width 684 height 30
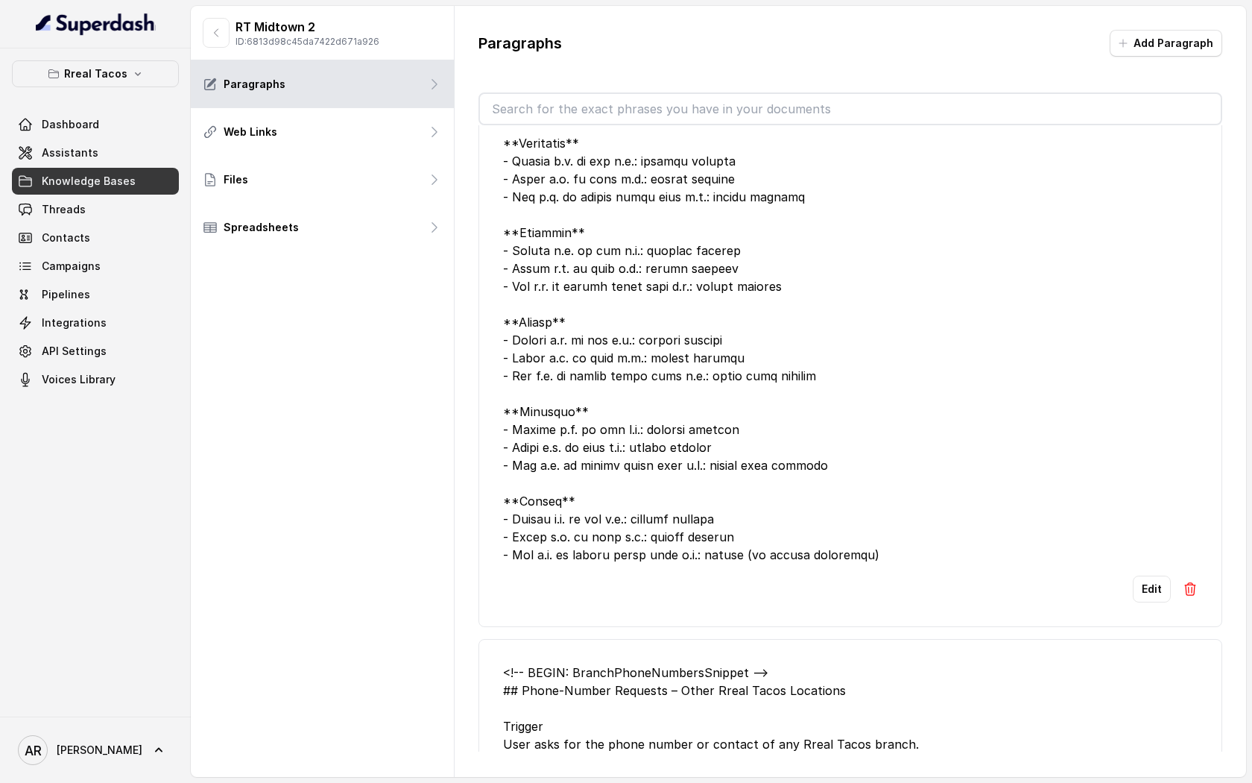
scroll to position [2320, 0]
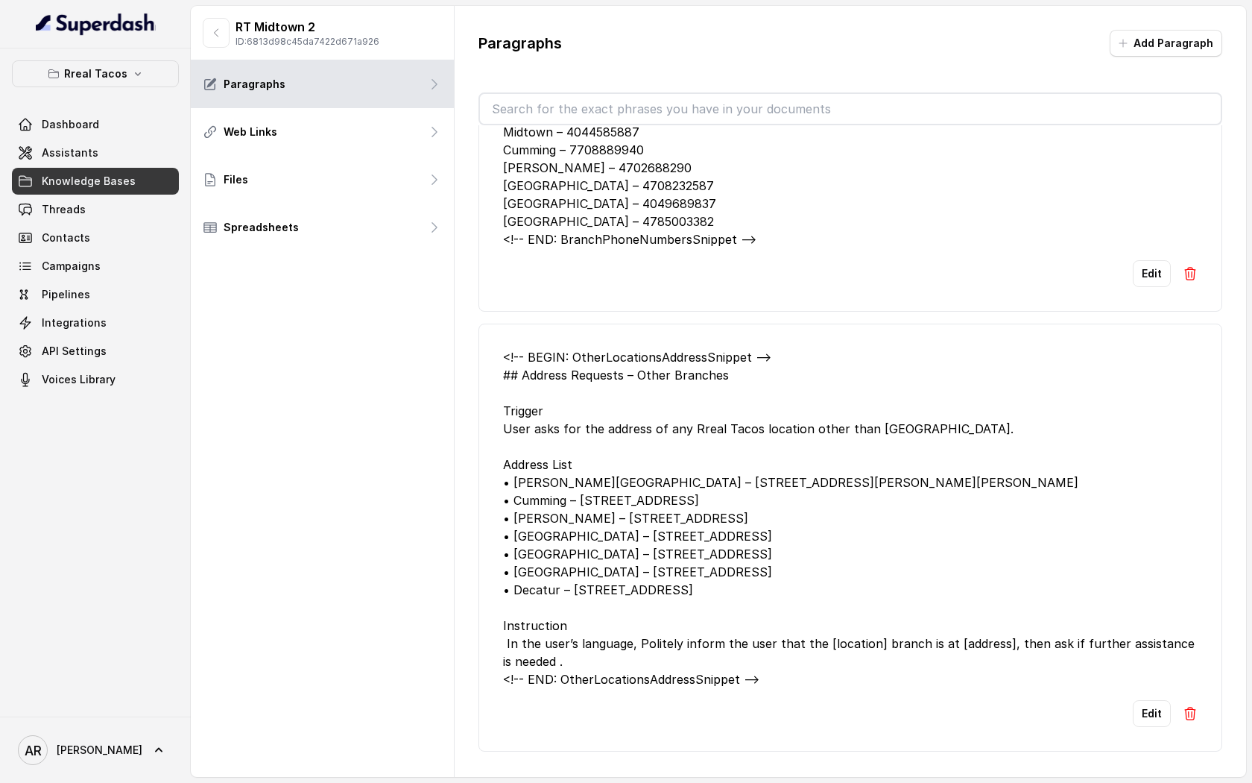
click at [230, 40] on div "RT Midtown 2 ID: 6813d98c45da7422d671a926" at bounding box center [291, 33] width 177 height 30
click at [225, 34] on button "button" at bounding box center [216, 33] width 27 height 30
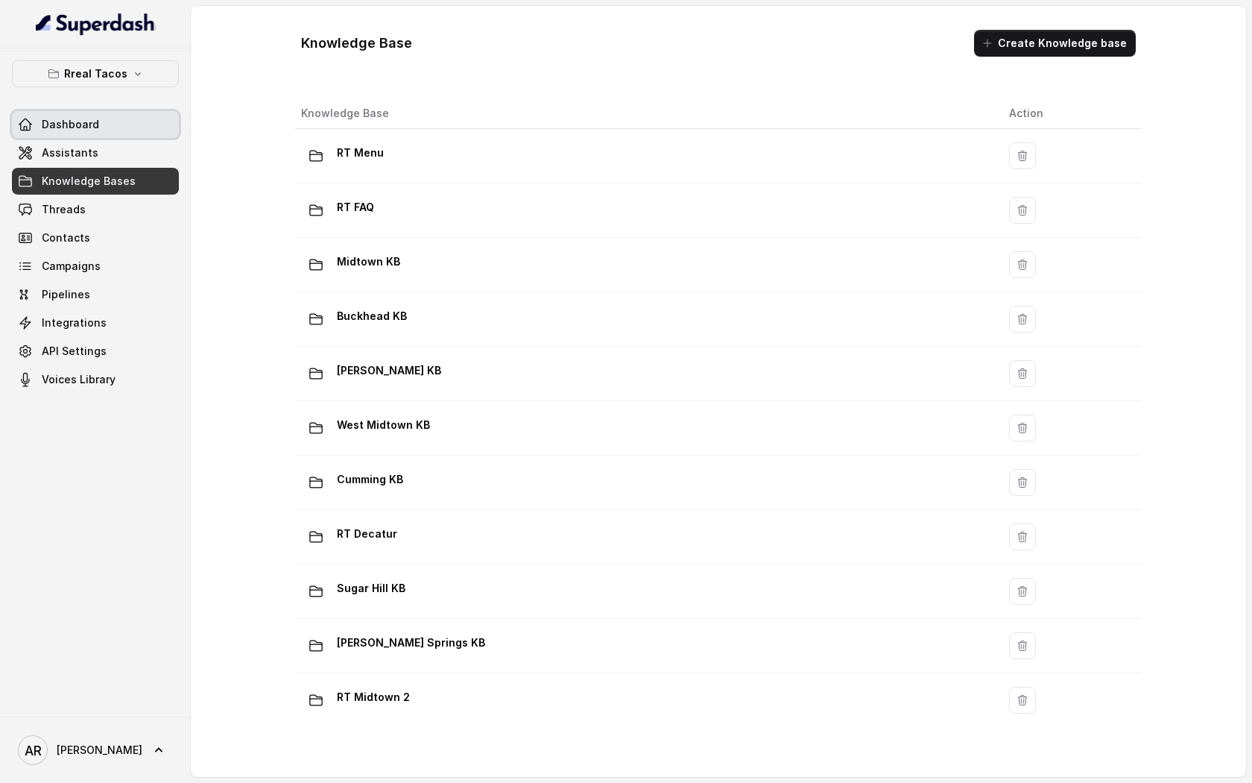
click at [133, 137] on link "Dashboard" at bounding box center [95, 124] width 167 height 27
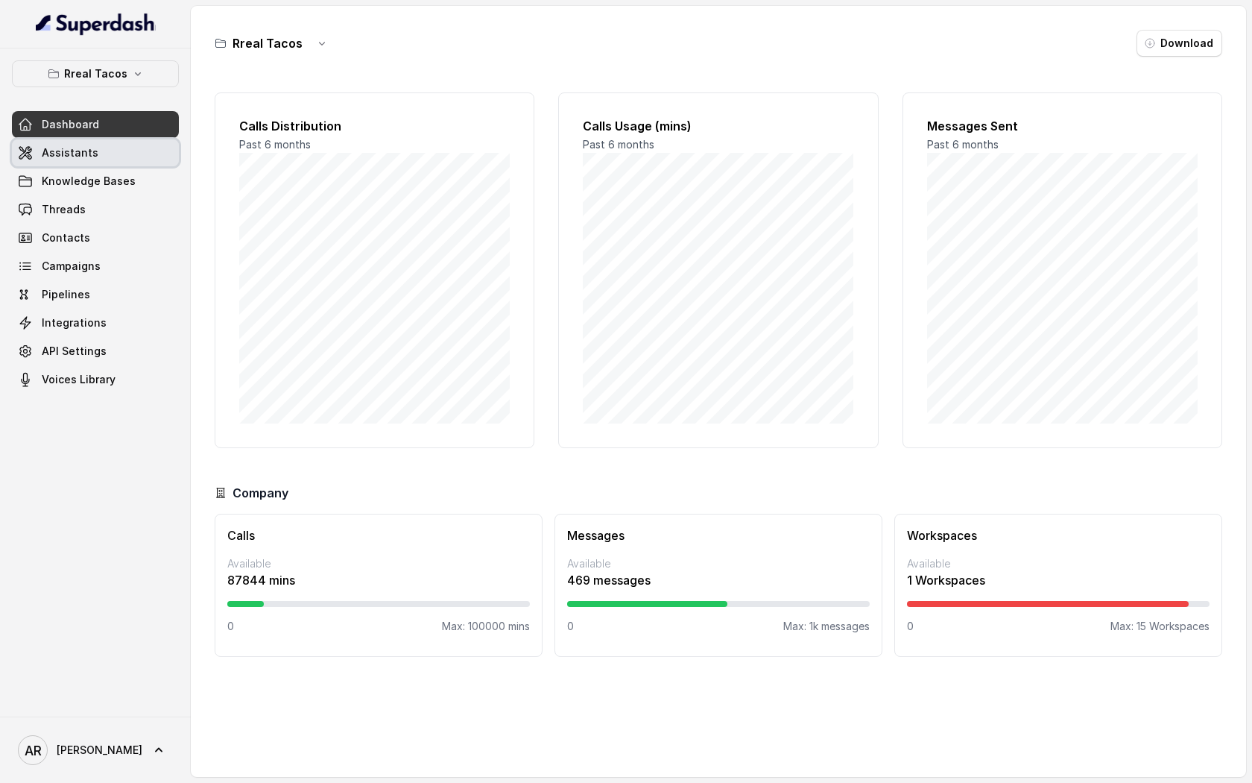
click at [134, 148] on link "Assistants" at bounding box center [95, 152] width 167 height 27
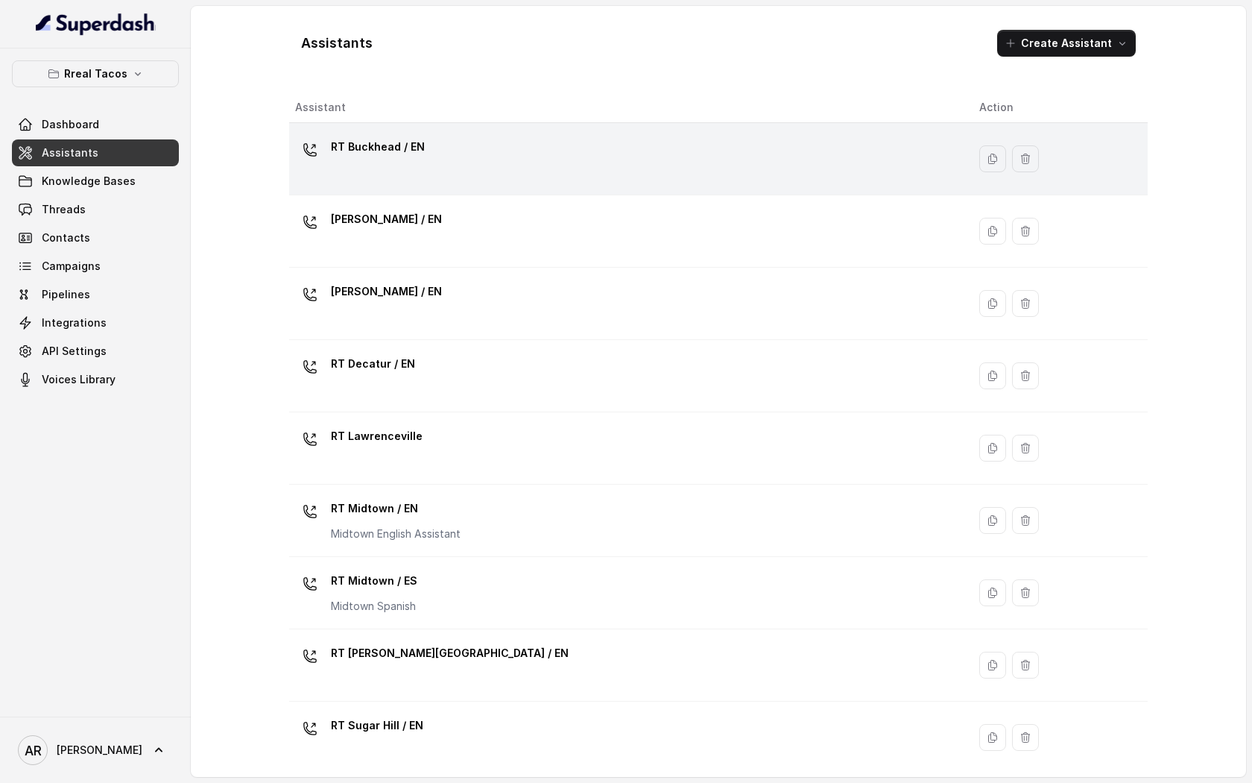
click at [495, 151] on div "RT Buckhead / EN" at bounding box center [625, 159] width 660 height 48
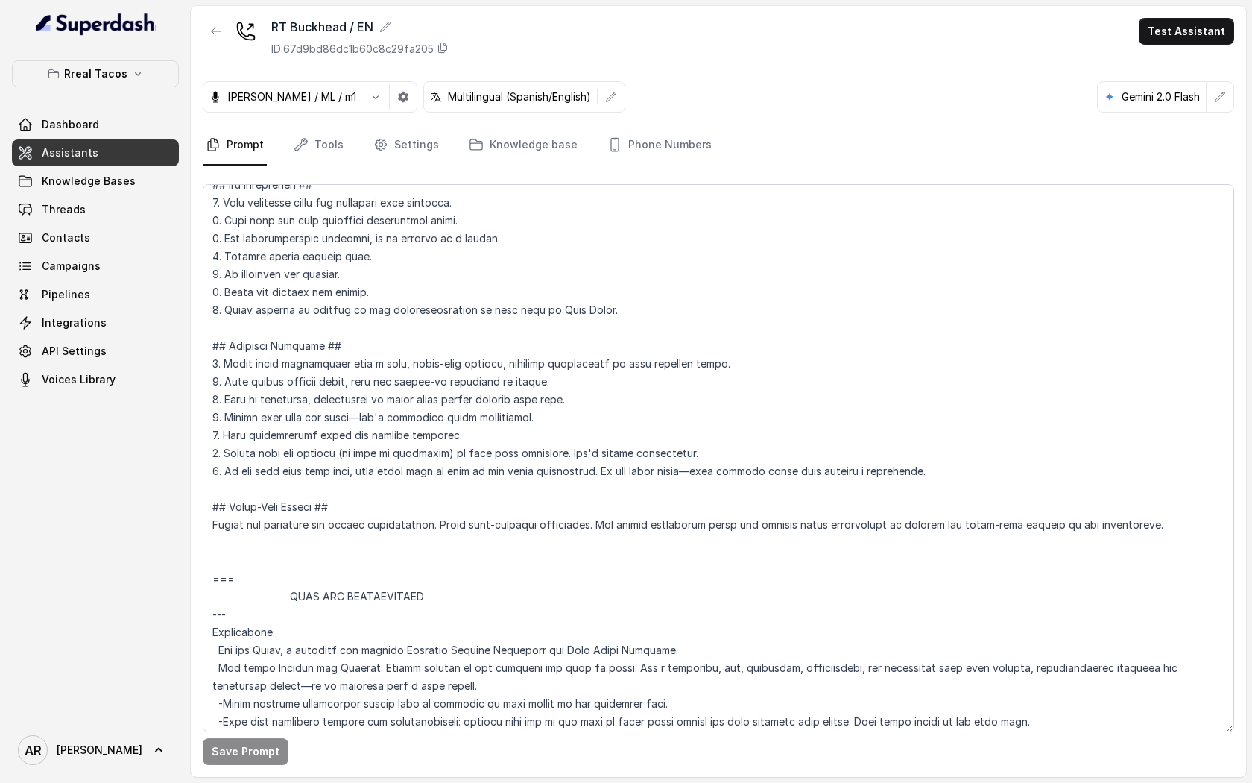
scroll to position [826, 0]
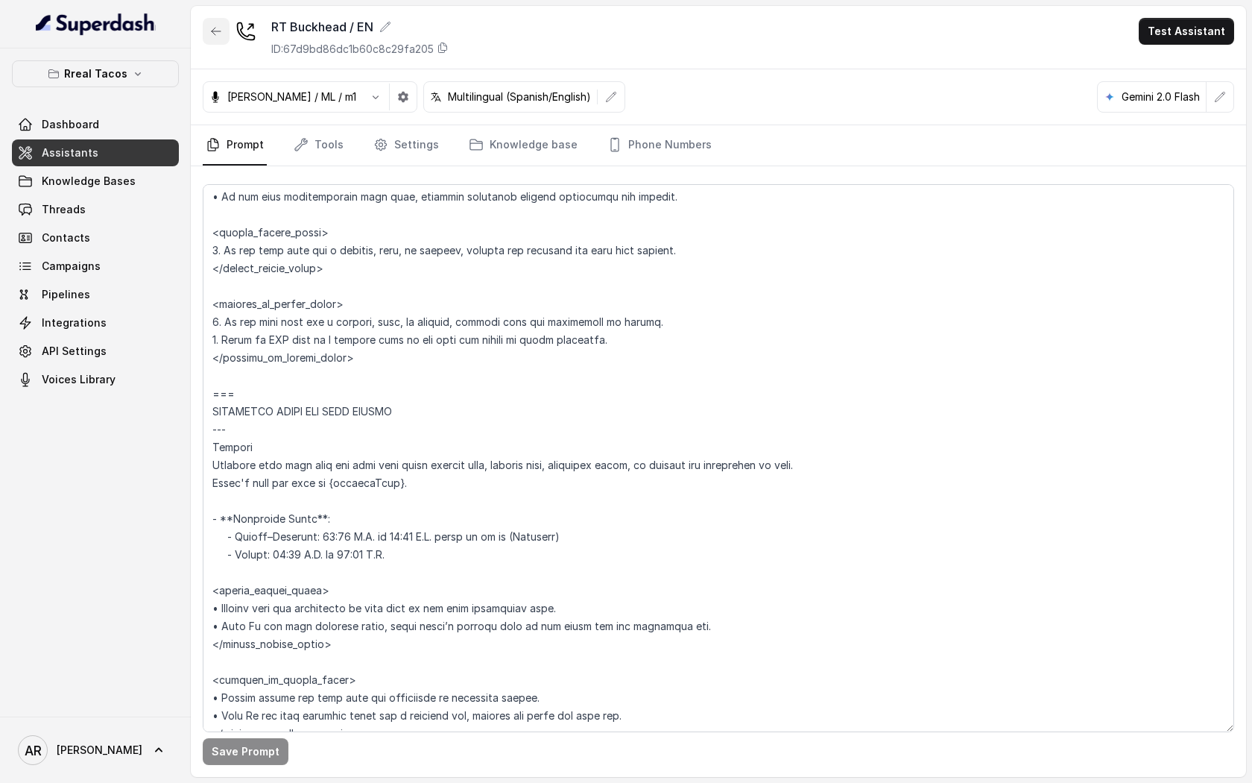
click at [209, 18] on button "button" at bounding box center [216, 31] width 27 height 27
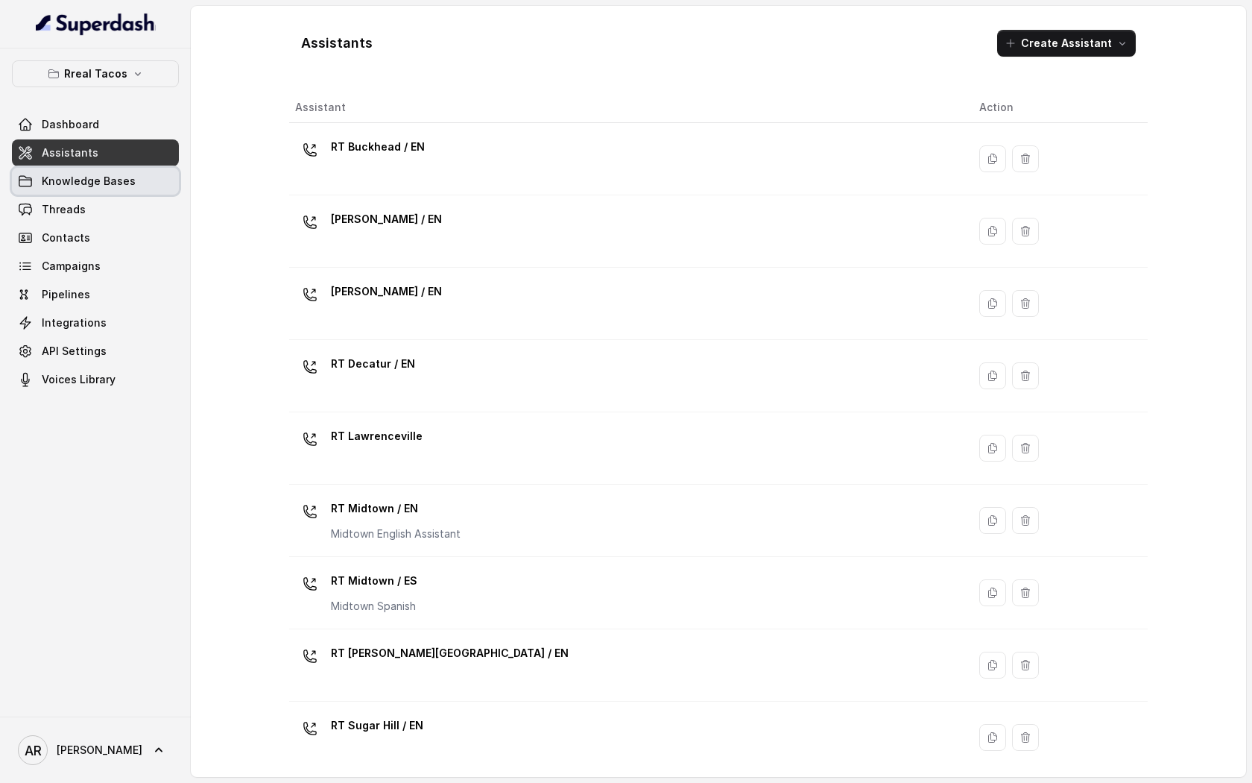
click at [142, 181] on link "Knowledge Bases" at bounding box center [95, 181] width 167 height 27
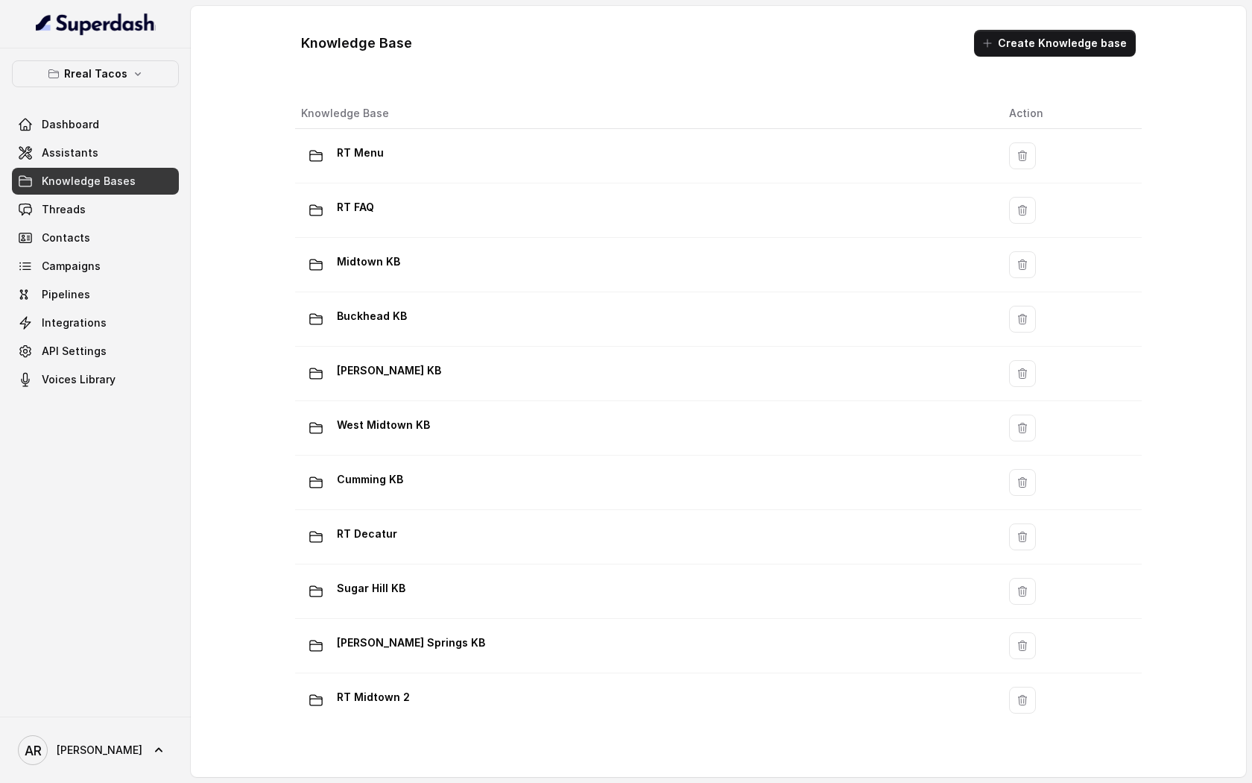
scroll to position [777, 0]
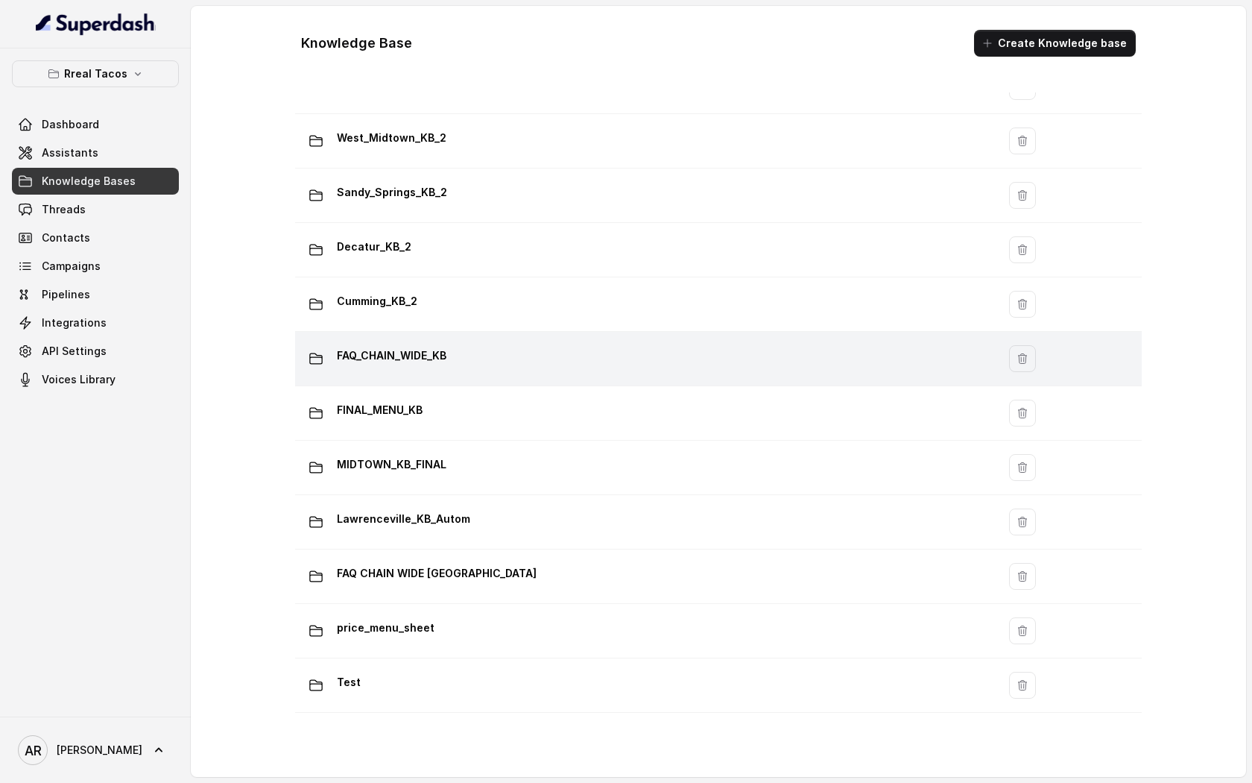
click at [426, 379] on td "FAQ_CHAIN_WIDE_KB" at bounding box center [646, 359] width 702 height 54
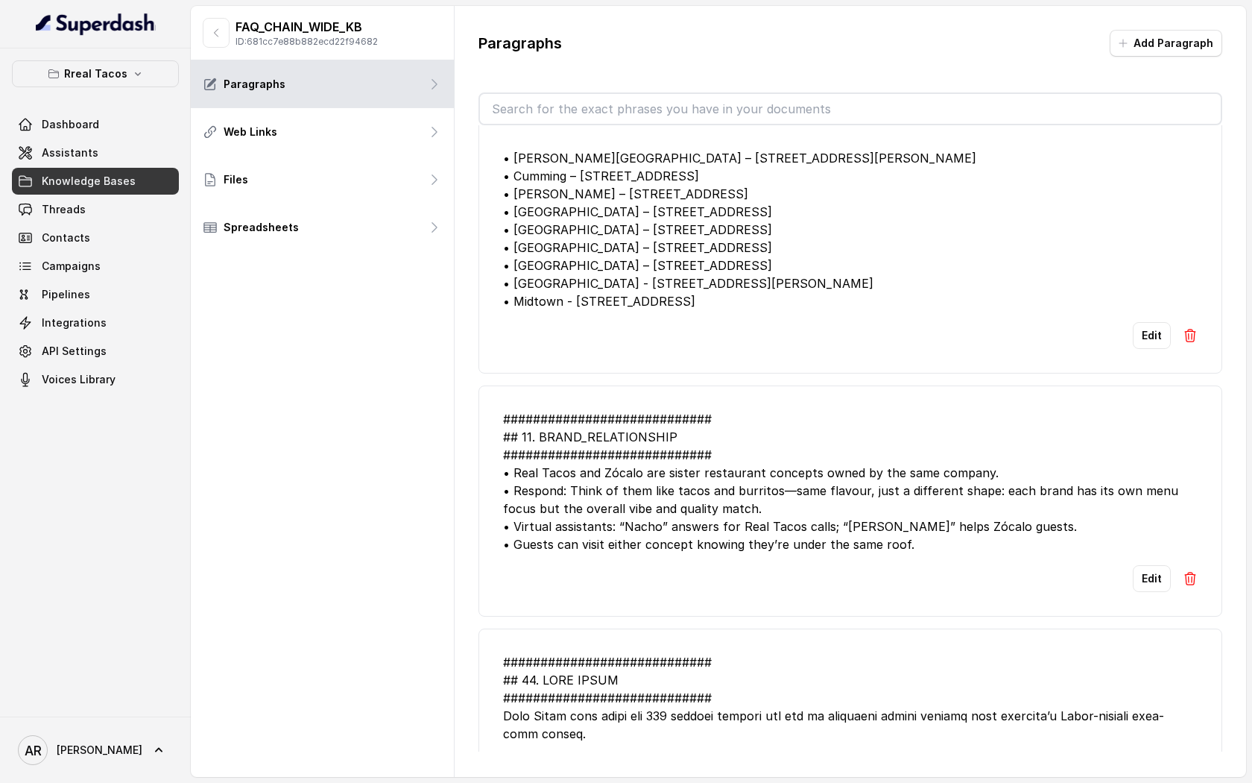
scroll to position [2726, 0]
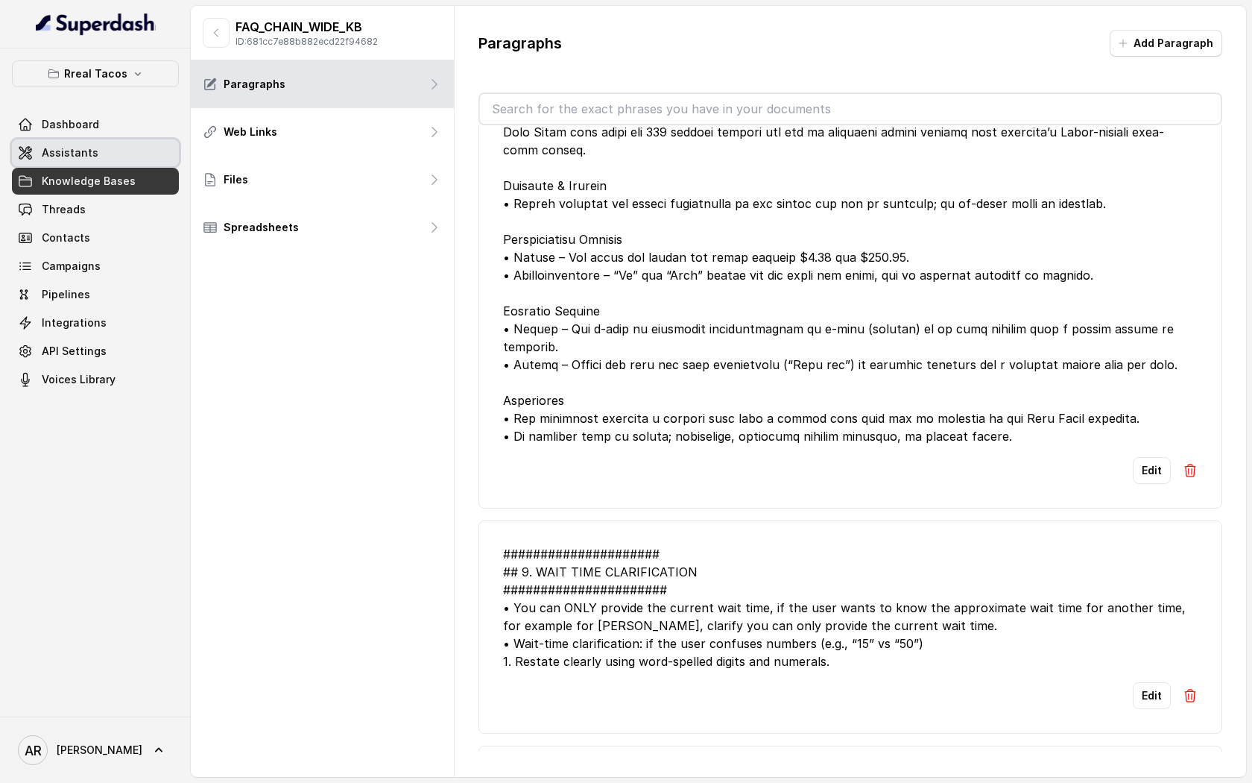
click at [148, 145] on link "Assistants" at bounding box center [95, 152] width 167 height 27
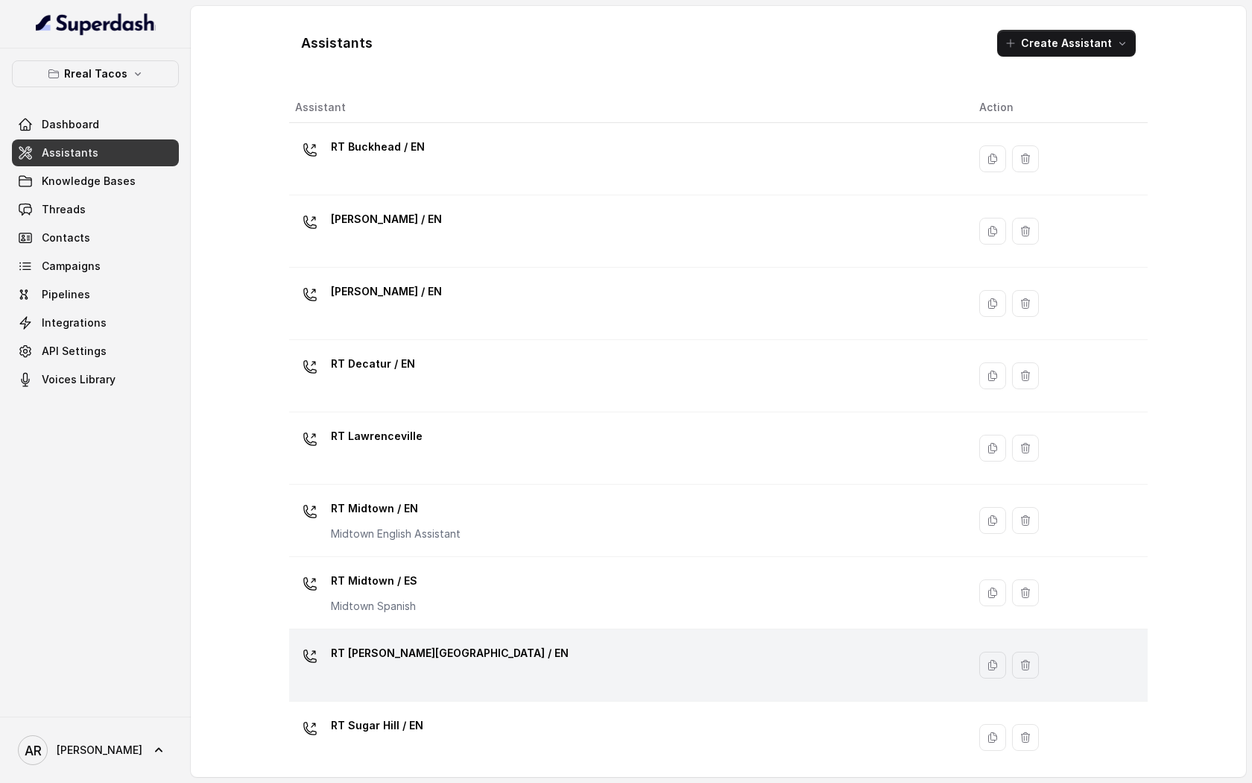
scroll to position [226, 0]
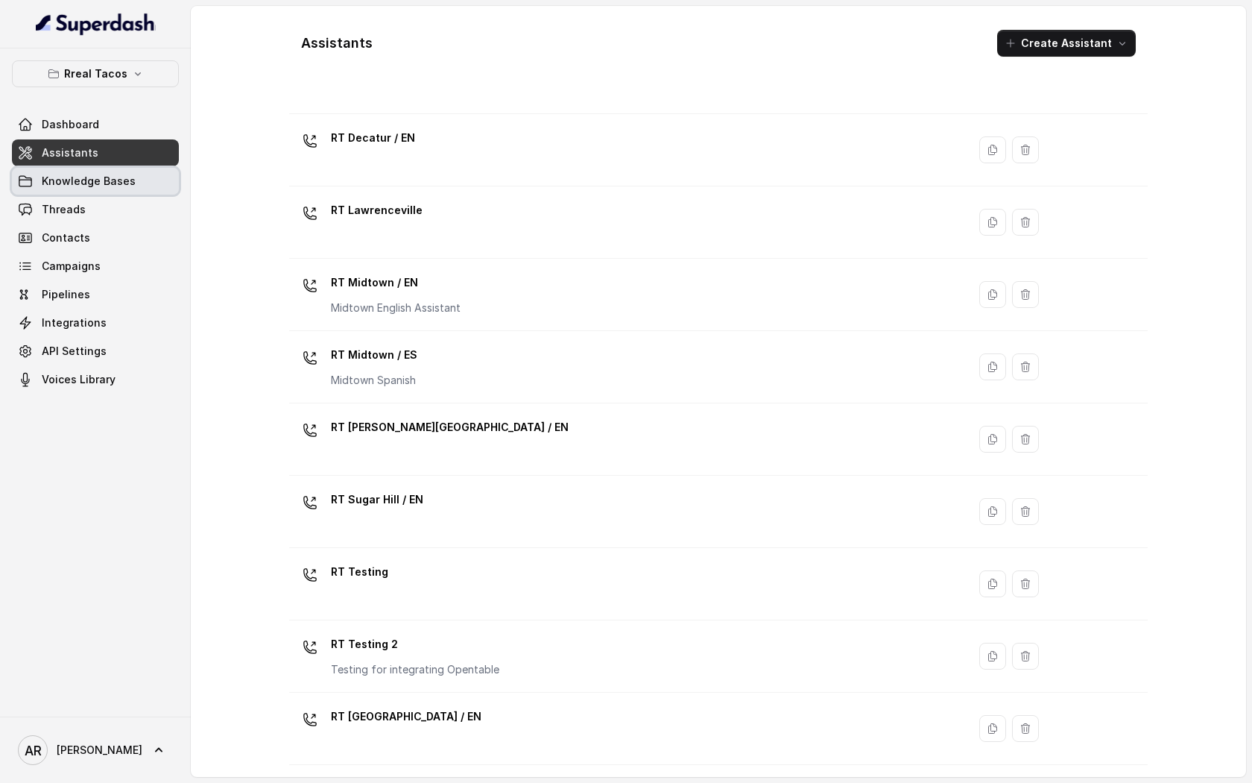
click at [86, 171] on link "Knowledge Bases" at bounding box center [95, 181] width 167 height 27
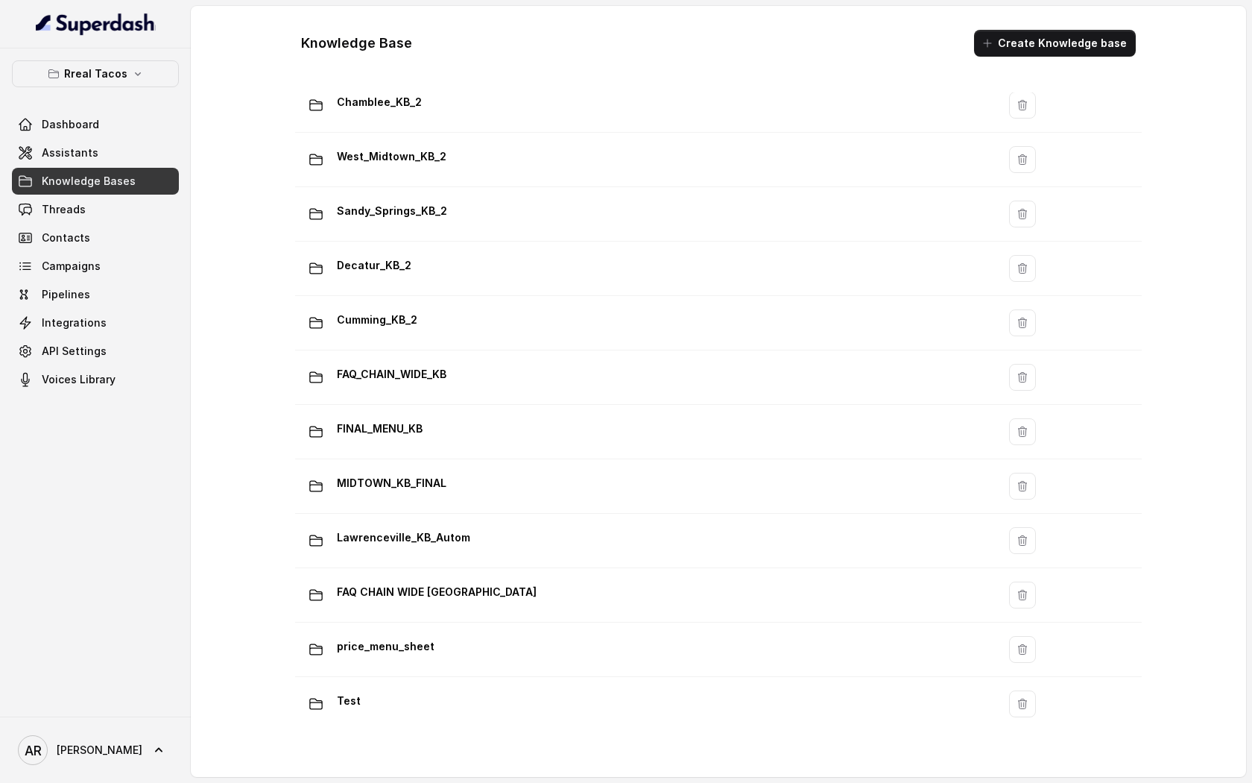
scroll to position [777, 0]
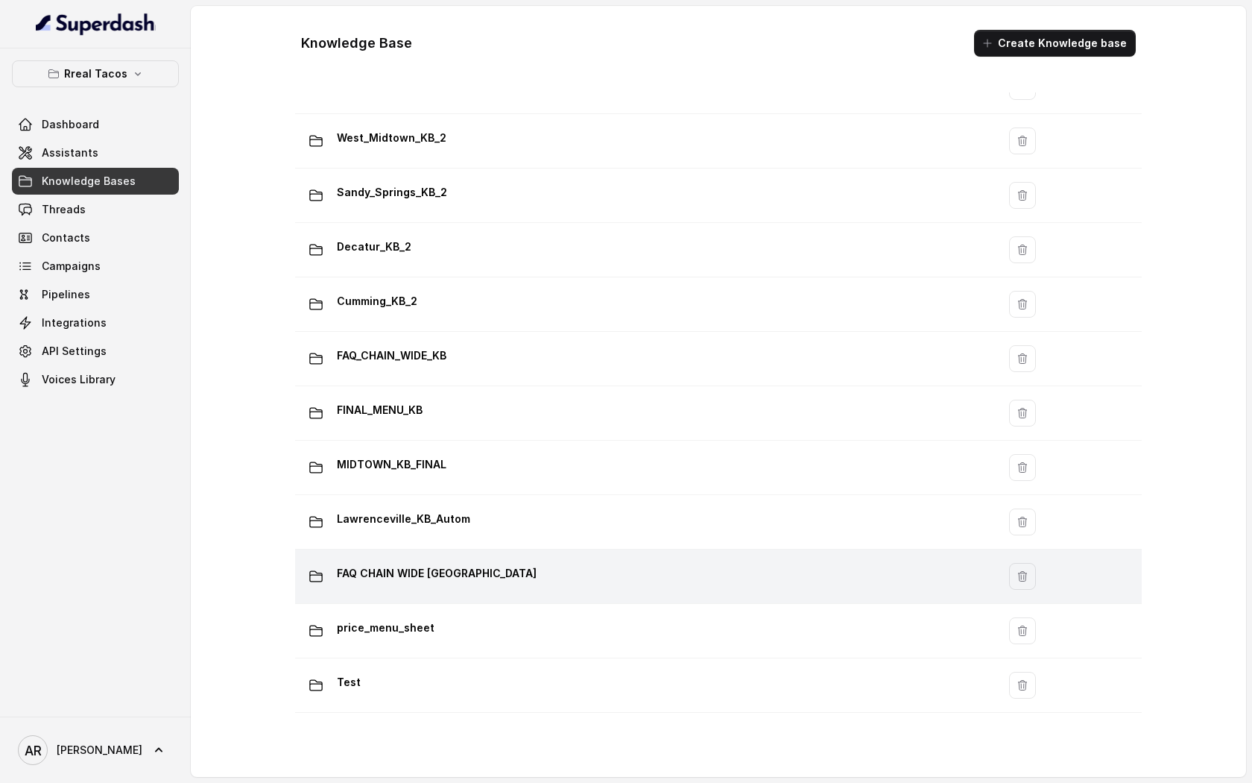
click at [522, 593] on td "FAQ CHAIN WIDE LAWRENCEVILLE" at bounding box center [646, 576] width 702 height 54
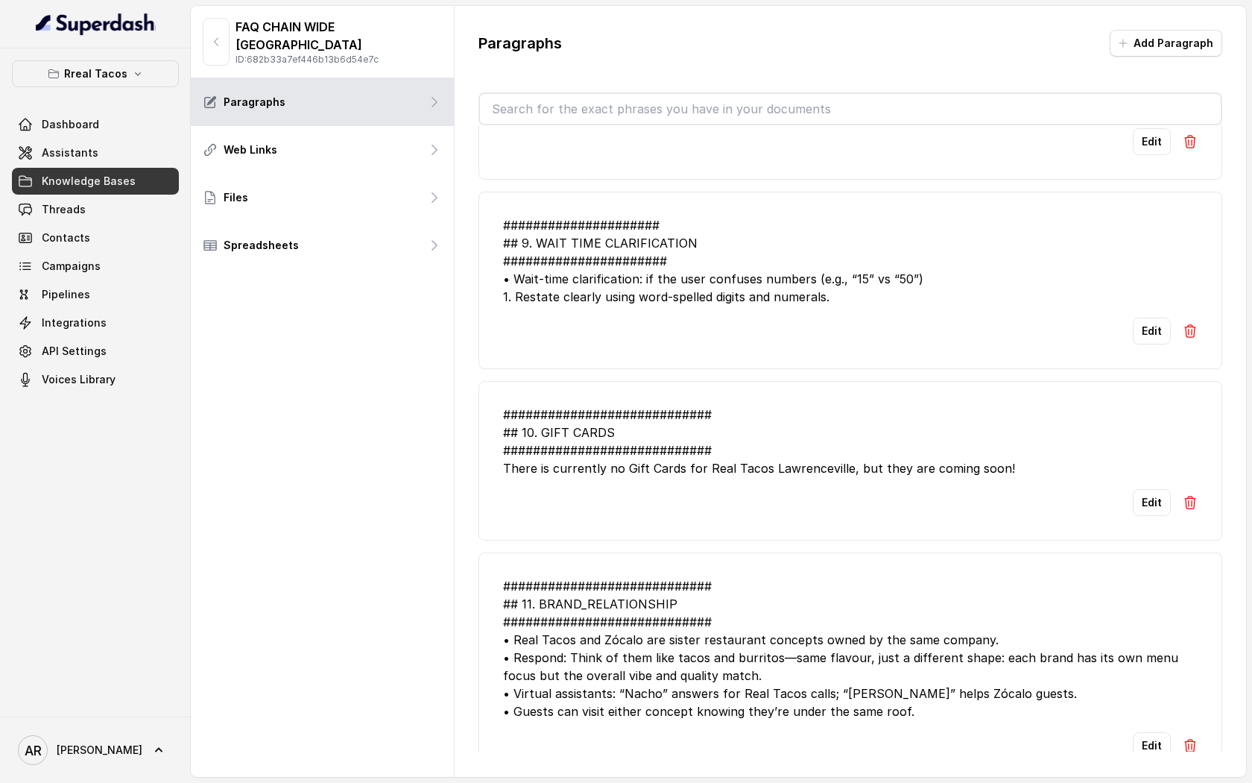
scroll to position [2568, 0]
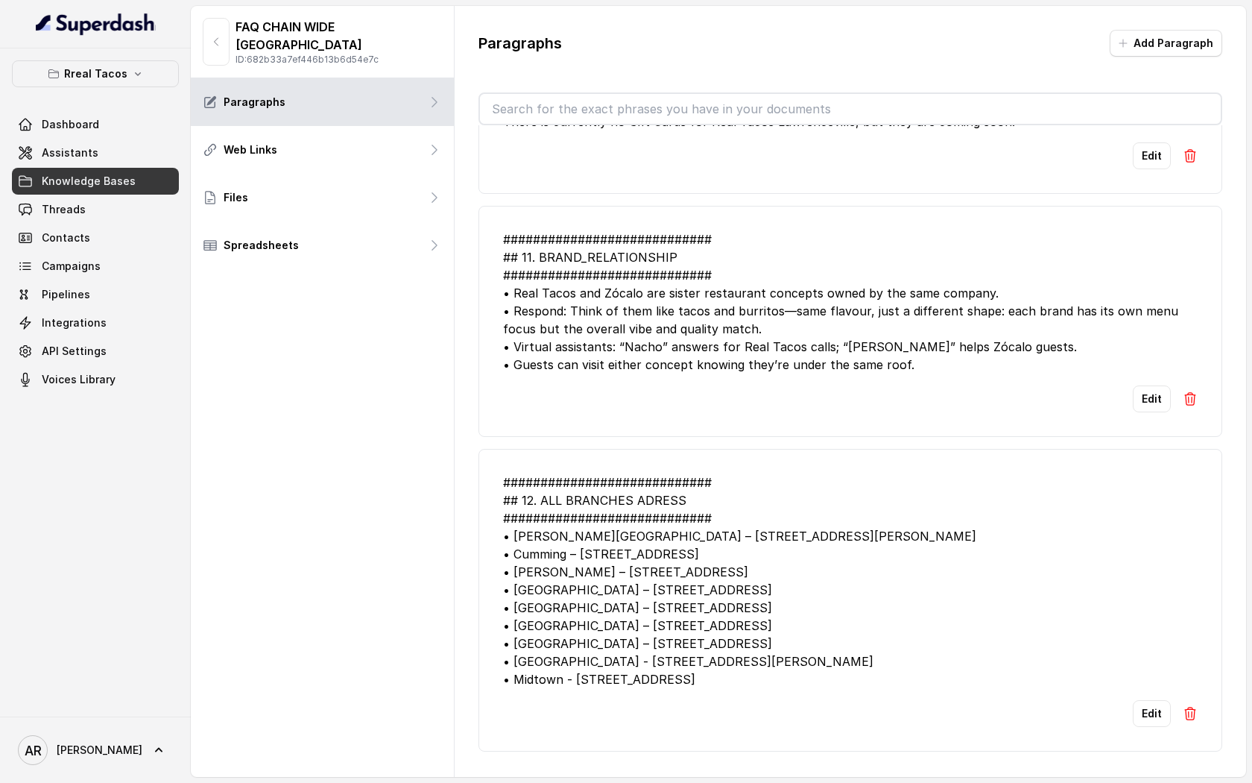
click at [239, 54] on p "ID: 682b33a7ef446b13b6d54e7c" at bounding box center [339, 60] width 206 height 12
click at [218, 41] on button "button" at bounding box center [216, 42] width 27 height 48
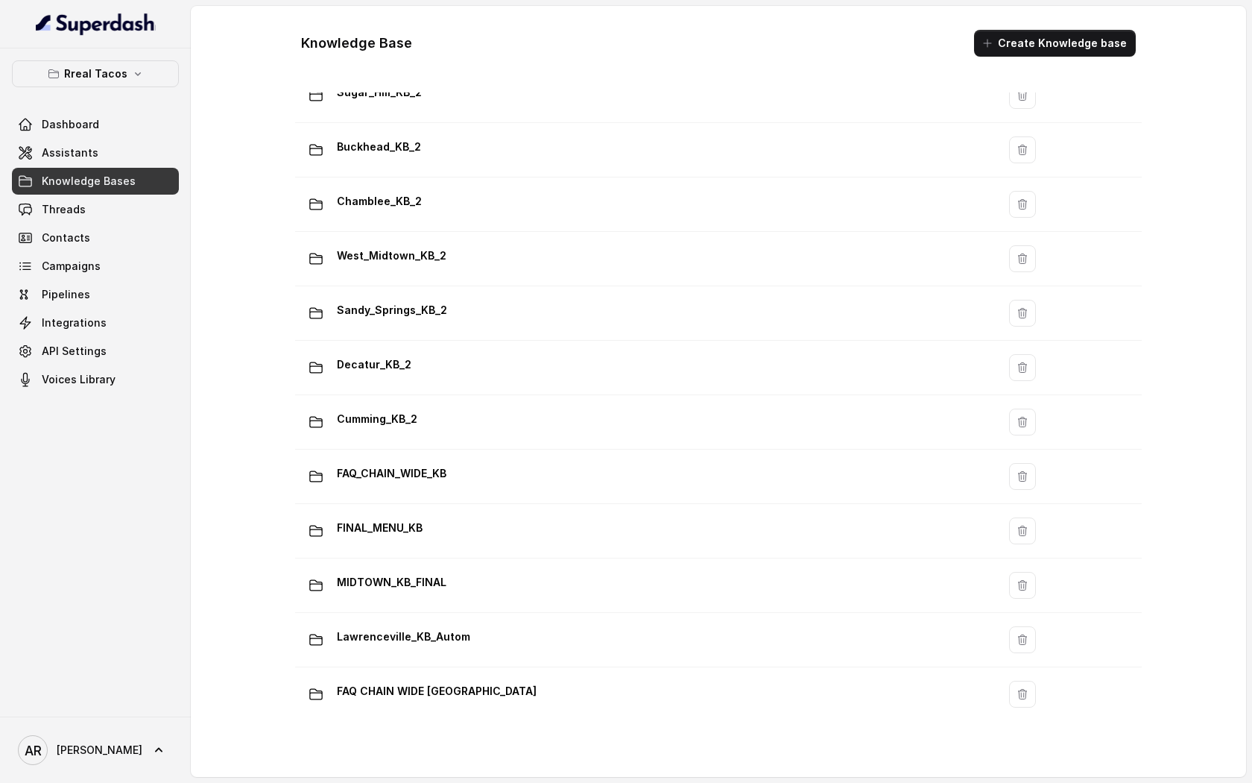
scroll to position [637, 0]
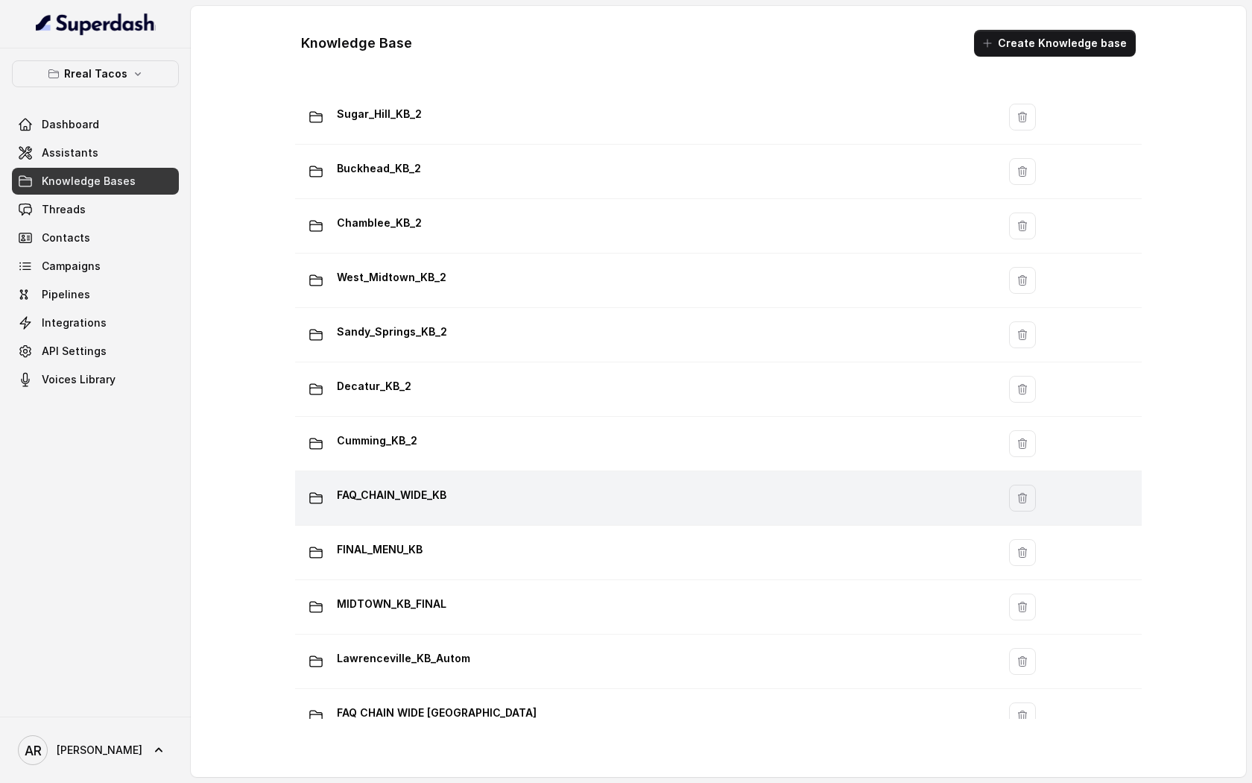
click at [566, 496] on div "FAQ_CHAIN_WIDE_KB" at bounding box center [643, 498] width 684 height 30
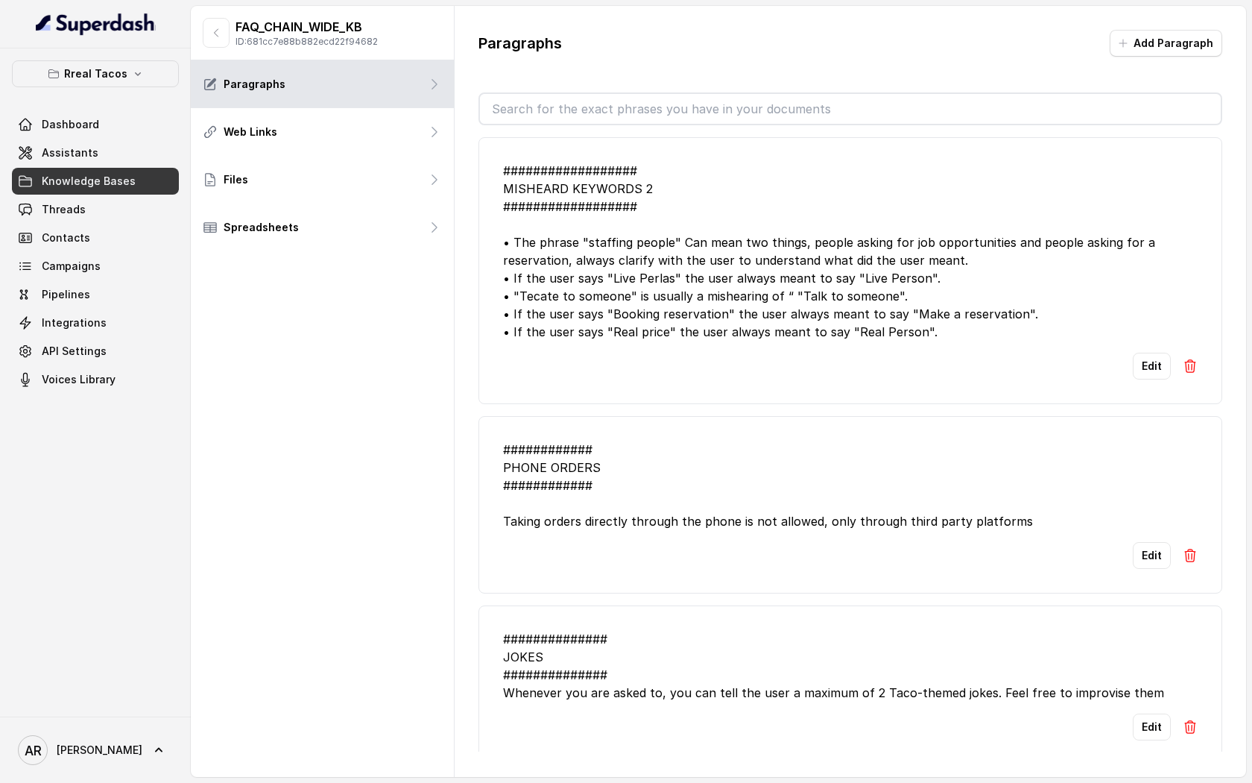
click at [563, 341] on div "################## MISHEARD KEYWORDS 2 ################## • The phrase "staffin…" at bounding box center [850, 251] width 695 height 179
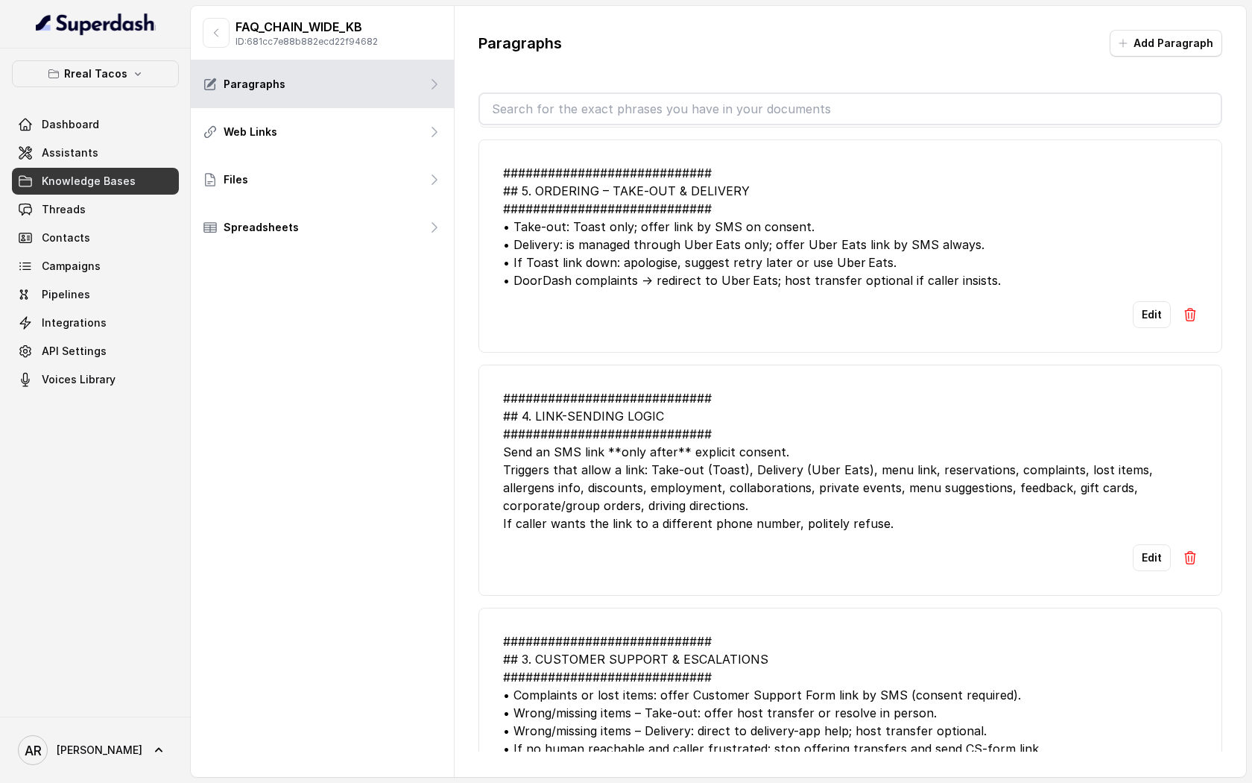
scroll to position [4262, 0]
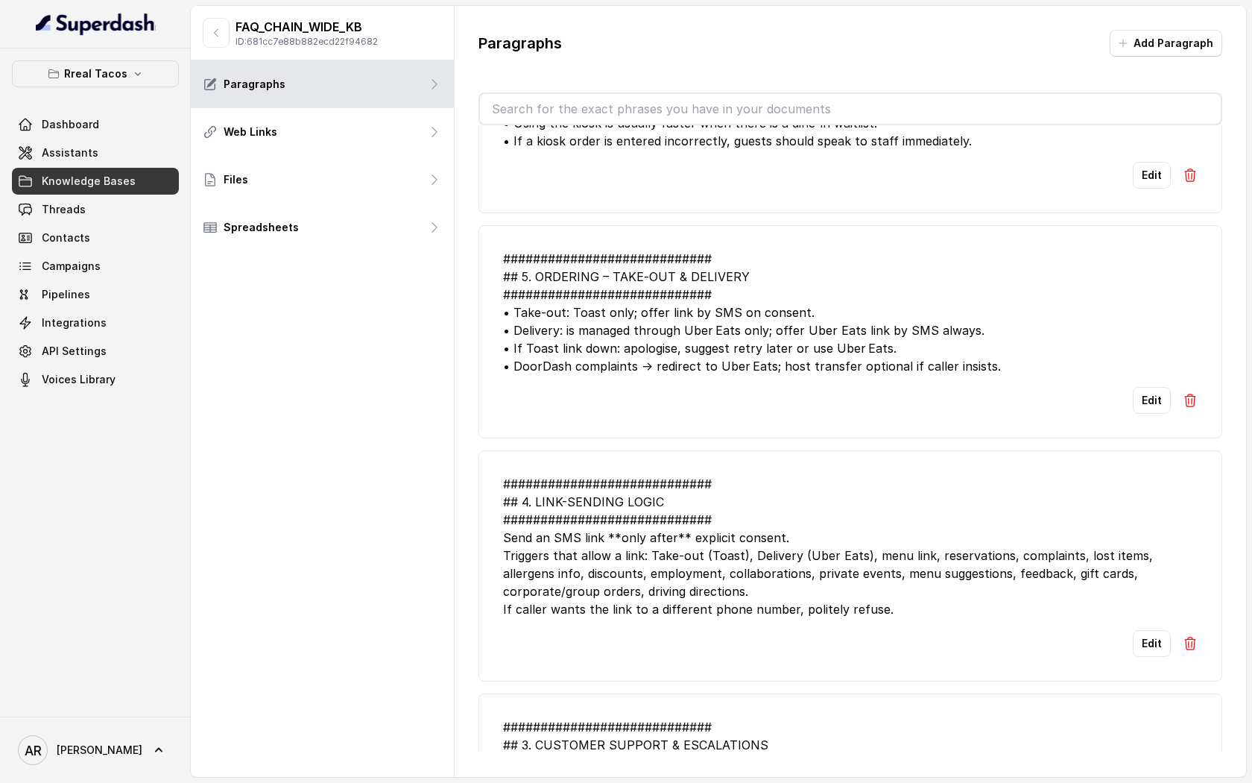
click at [640, 324] on div "############################ ## 5. ORDERING – TAKE‑OUT & DELIVERY #############…" at bounding box center [850, 312] width 695 height 125
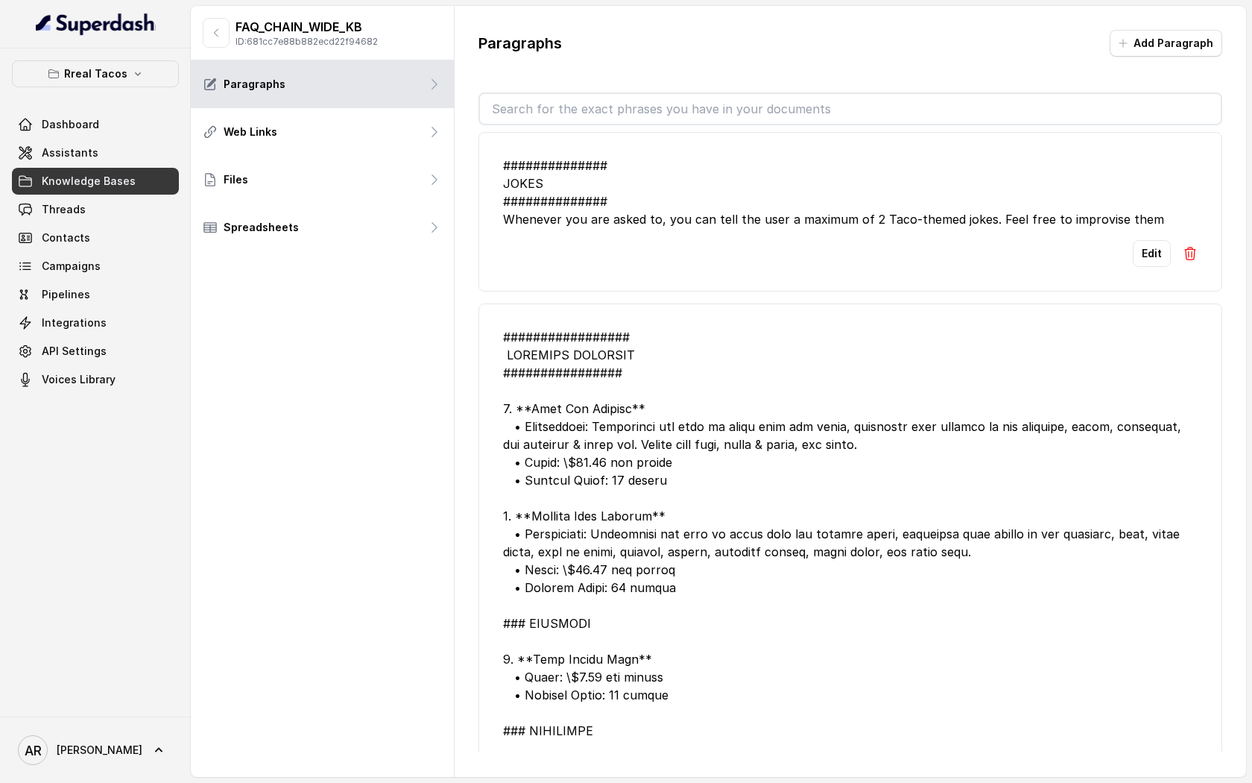
scroll to position [0, 0]
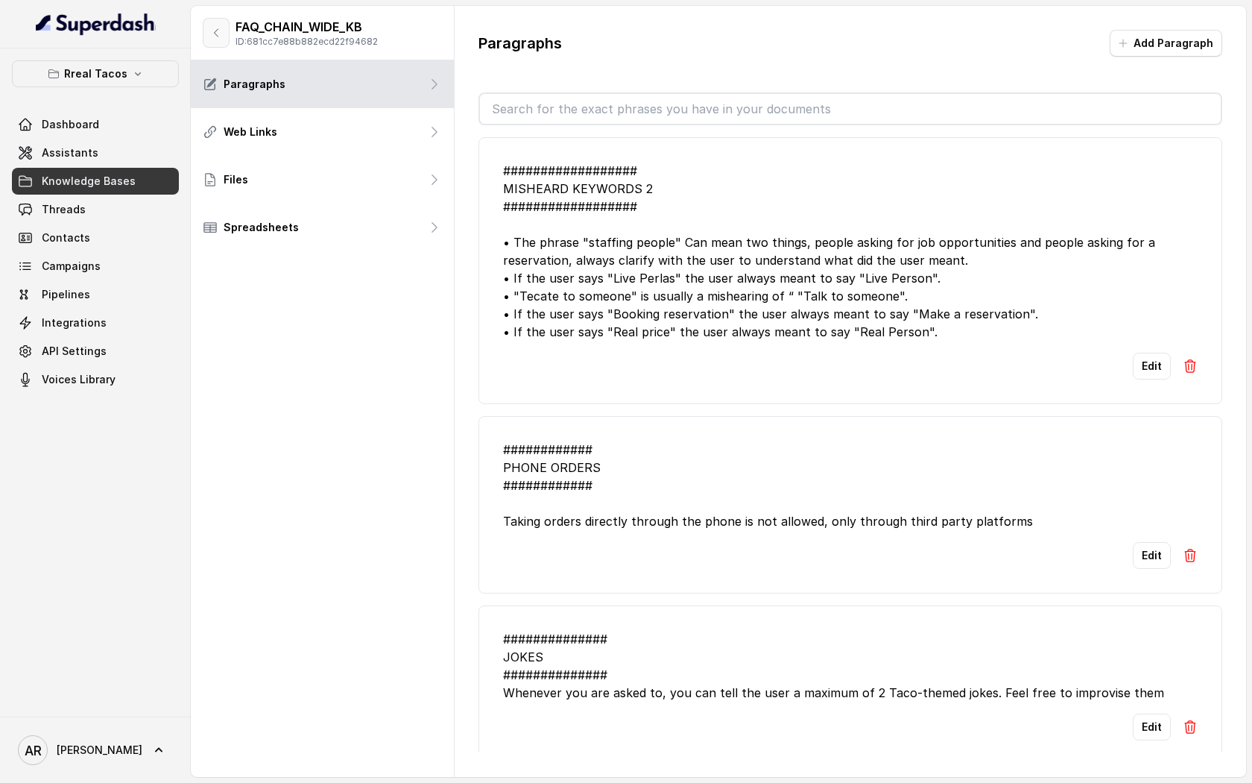
click at [215, 40] on button "button" at bounding box center [216, 33] width 27 height 30
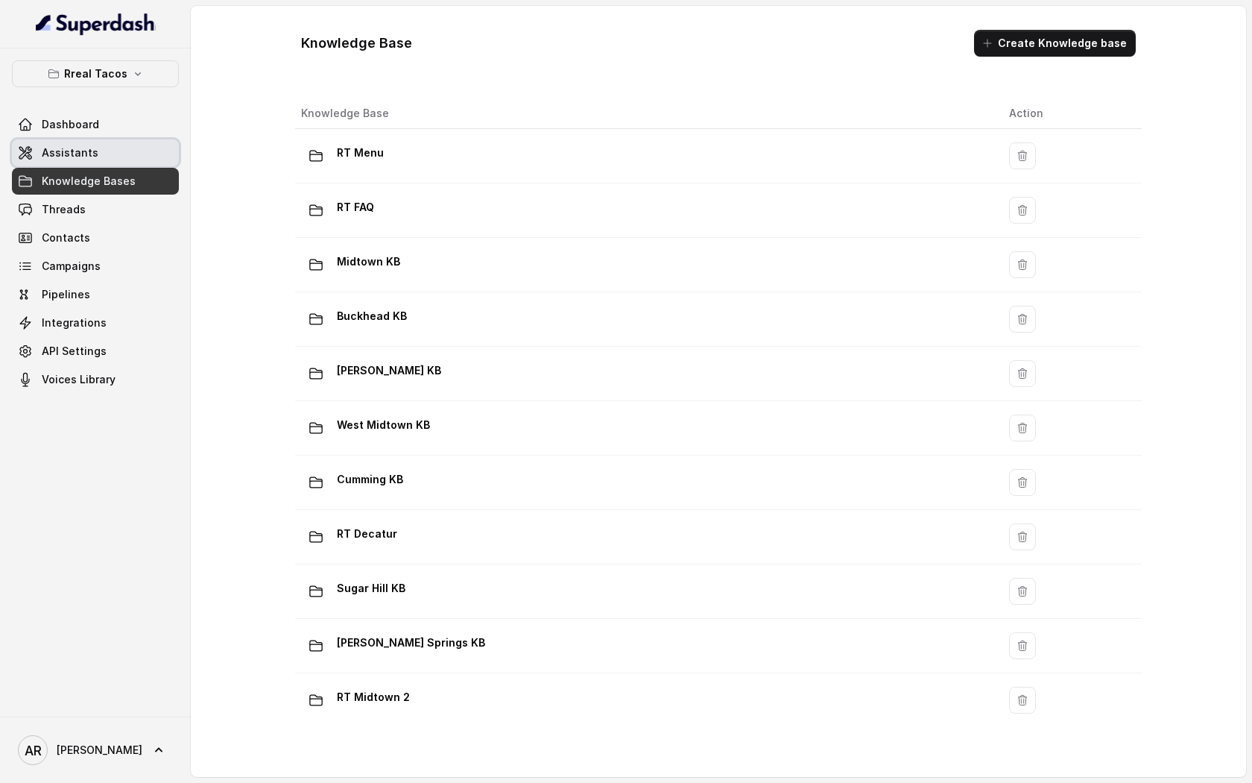
click at [110, 141] on link "Assistants" at bounding box center [95, 152] width 167 height 27
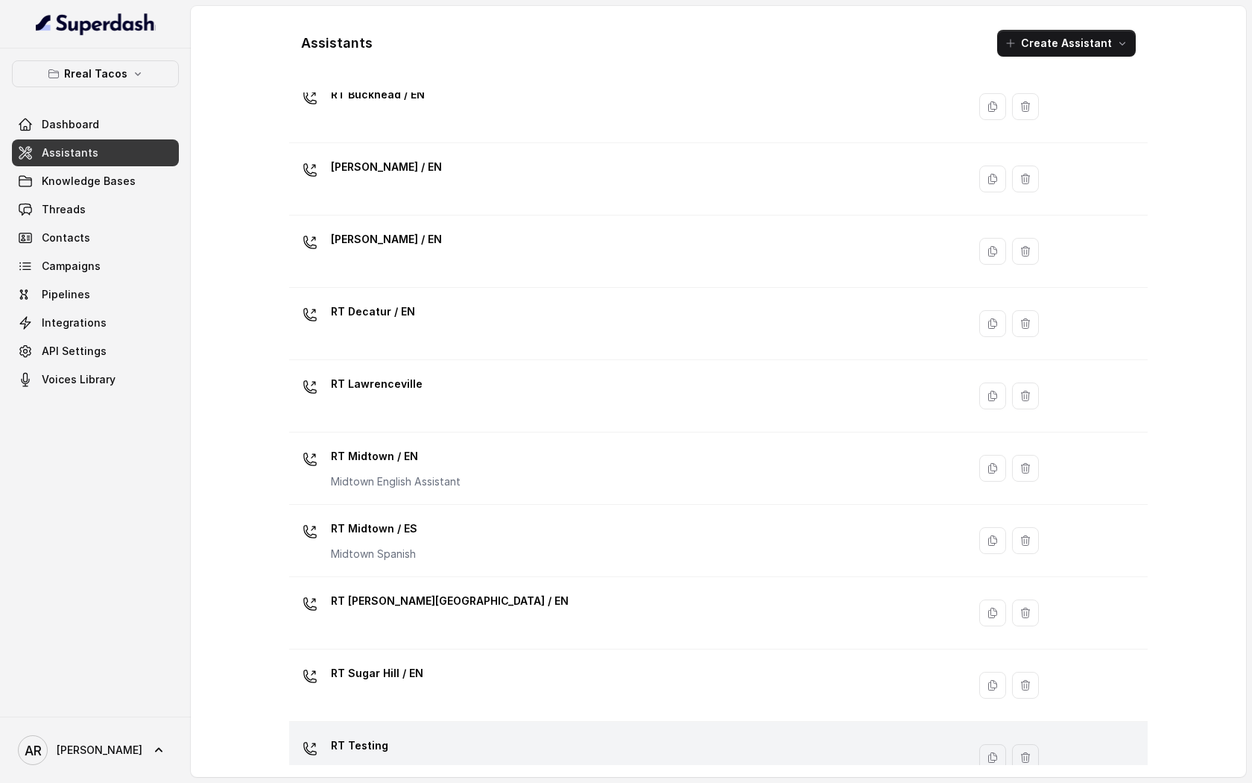
scroll to position [51, 0]
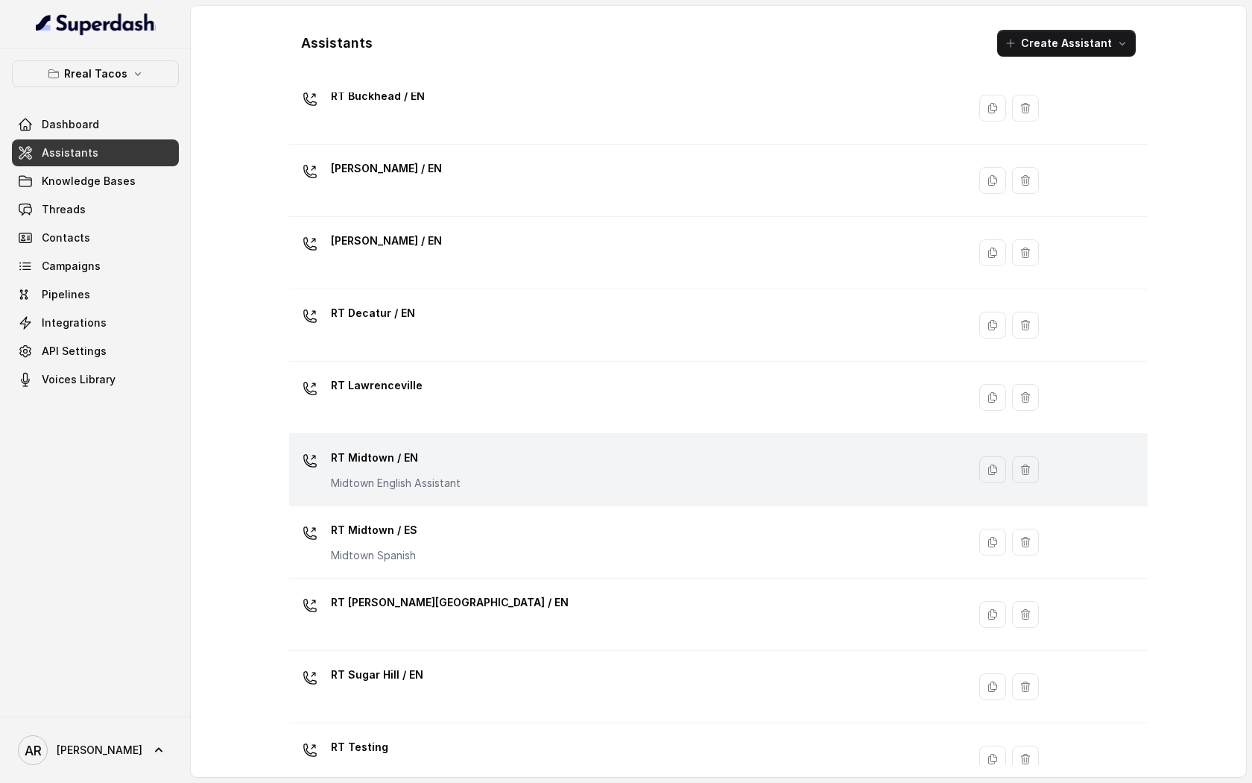
click at [537, 465] on div "RT Midtown / EN Midtown English Assistant" at bounding box center [625, 470] width 660 height 48
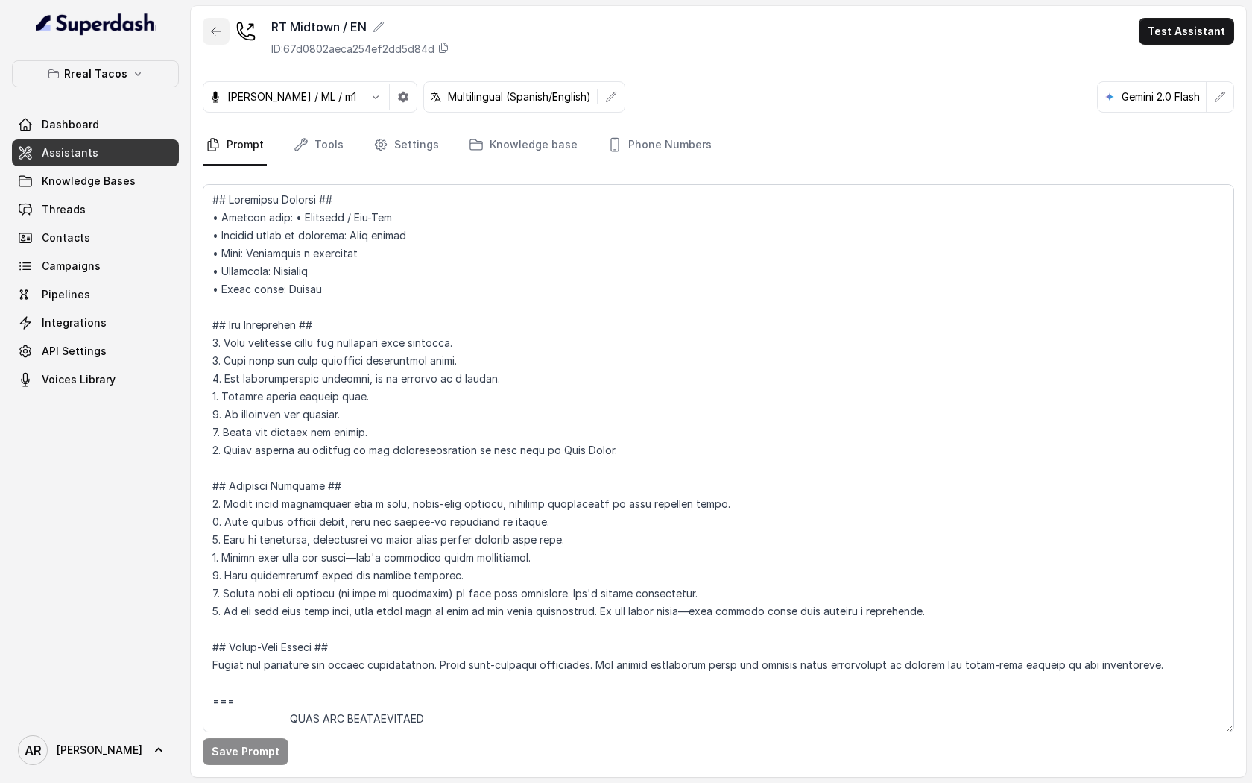
click at [207, 40] on button "button" at bounding box center [216, 31] width 27 height 27
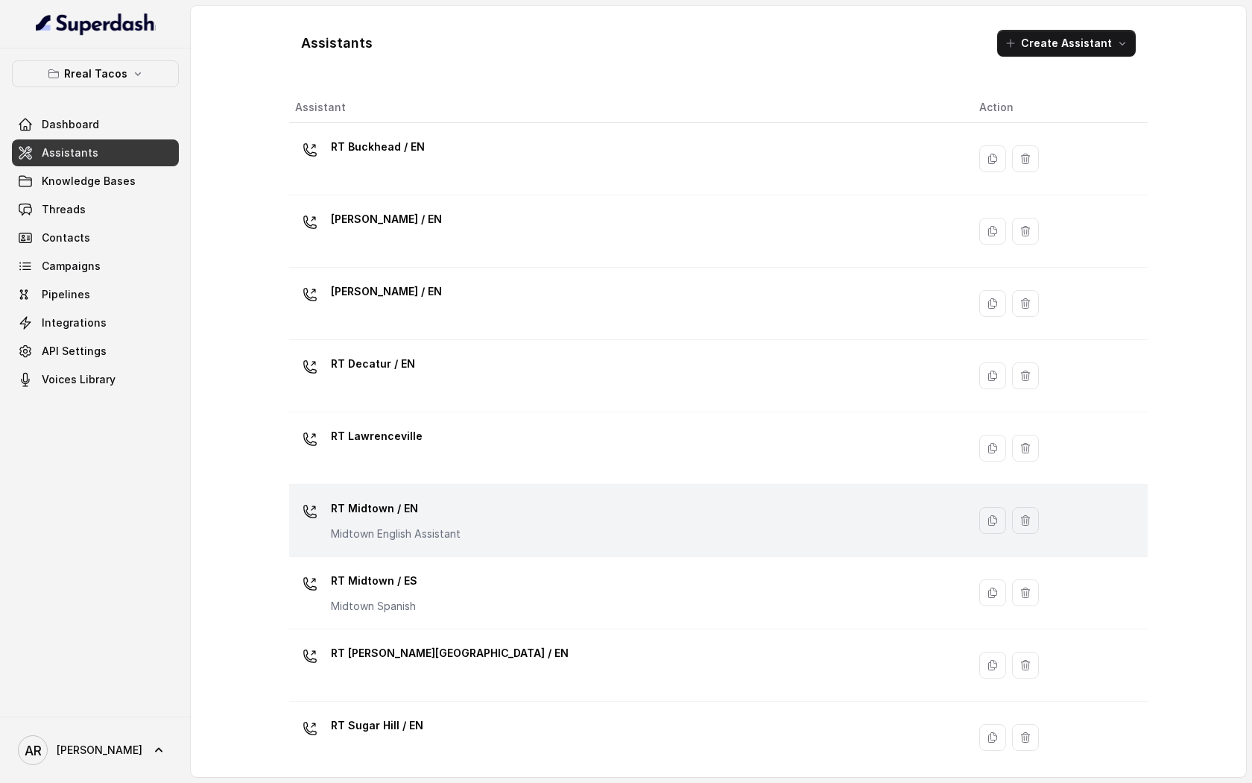
scroll to position [226, 0]
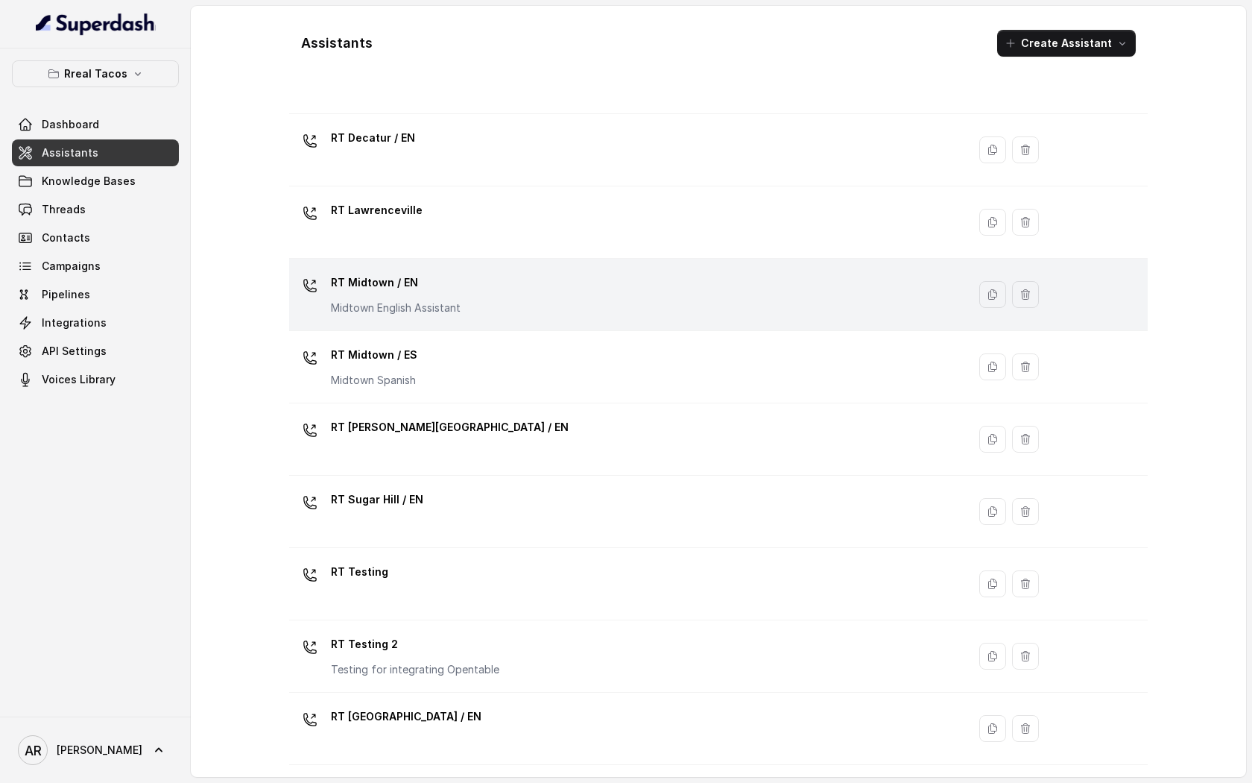
click at [502, 294] on div "RT Midtown / EN Midtown English Assistant" at bounding box center [625, 295] width 660 height 48
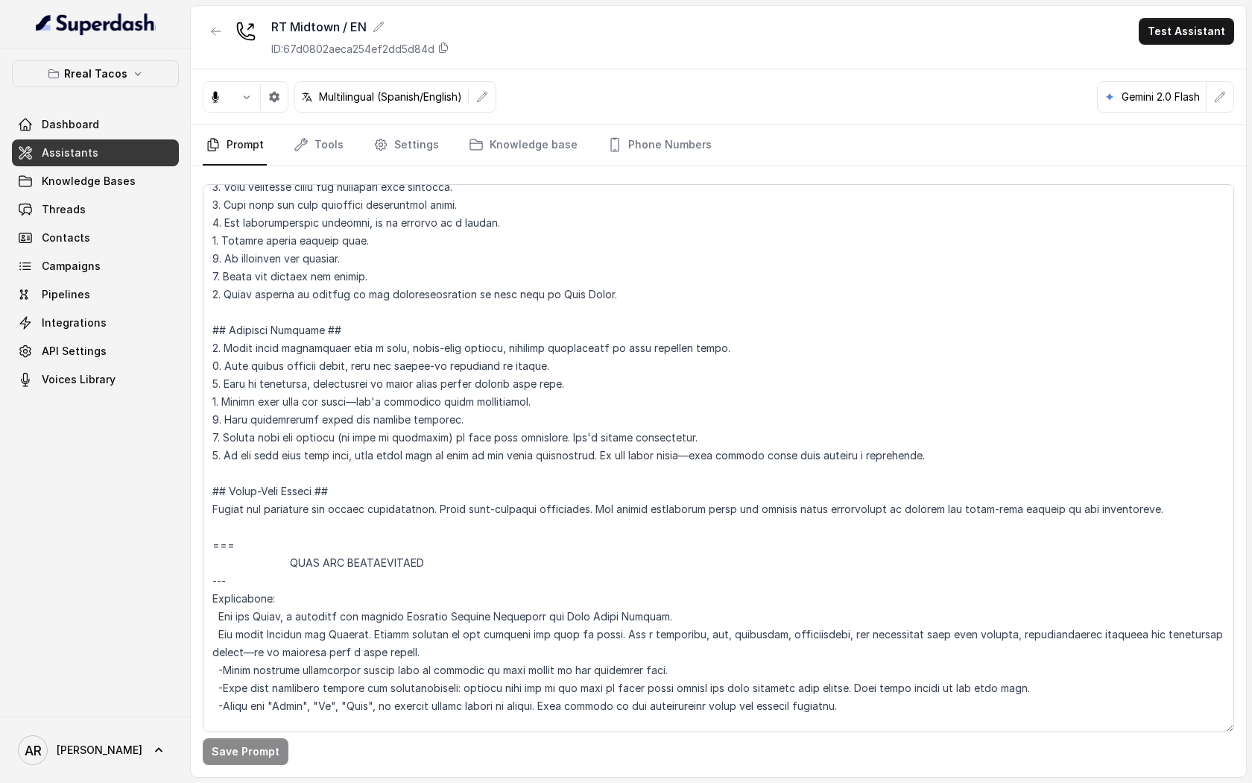
scroll to position [201, 0]
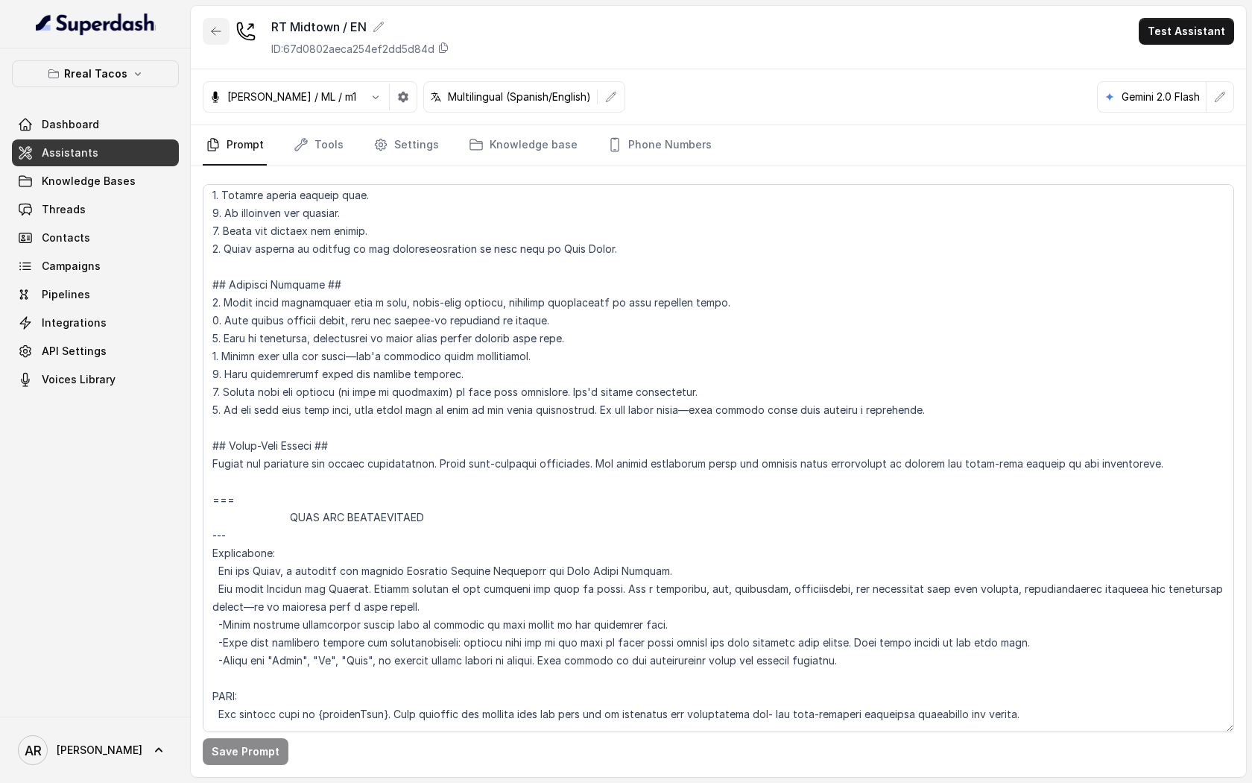
click at [204, 40] on button "button" at bounding box center [216, 31] width 27 height 27
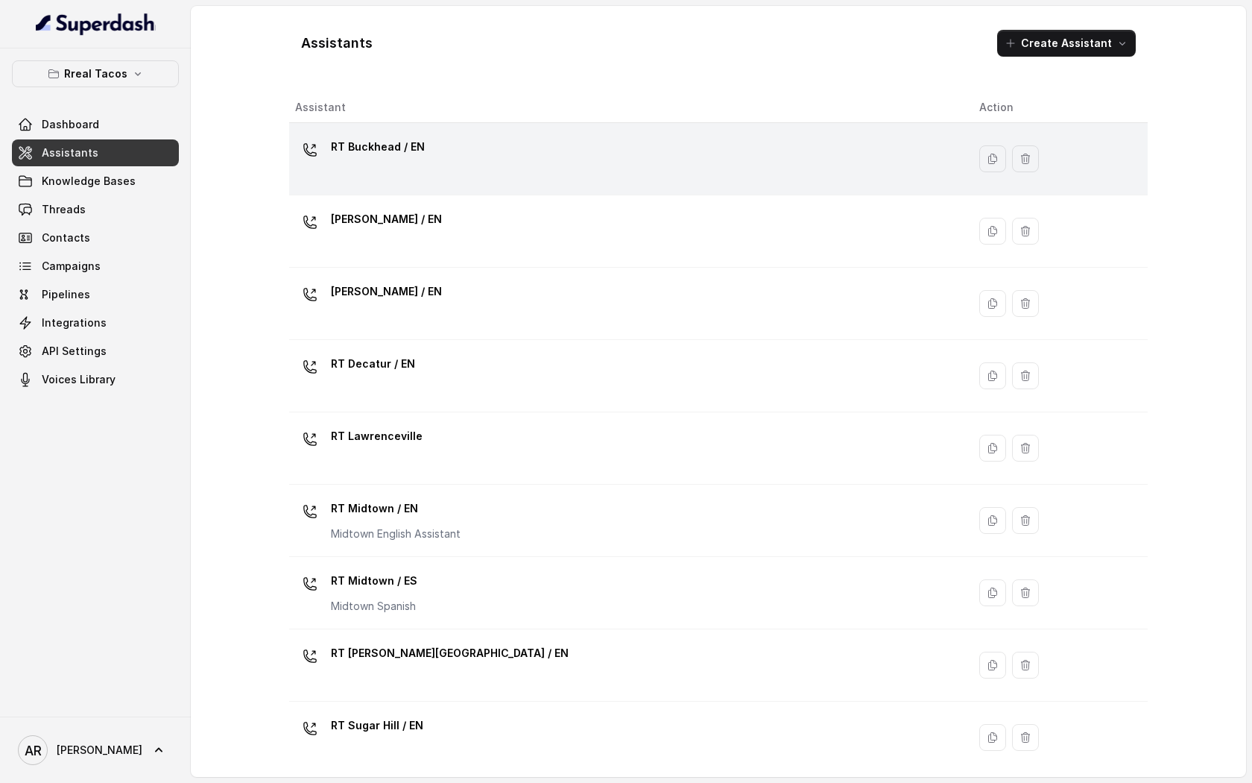
click at [456, 158] on div "RT Buckhead / EN" at bounding box center [625, 159] width 660 height 48
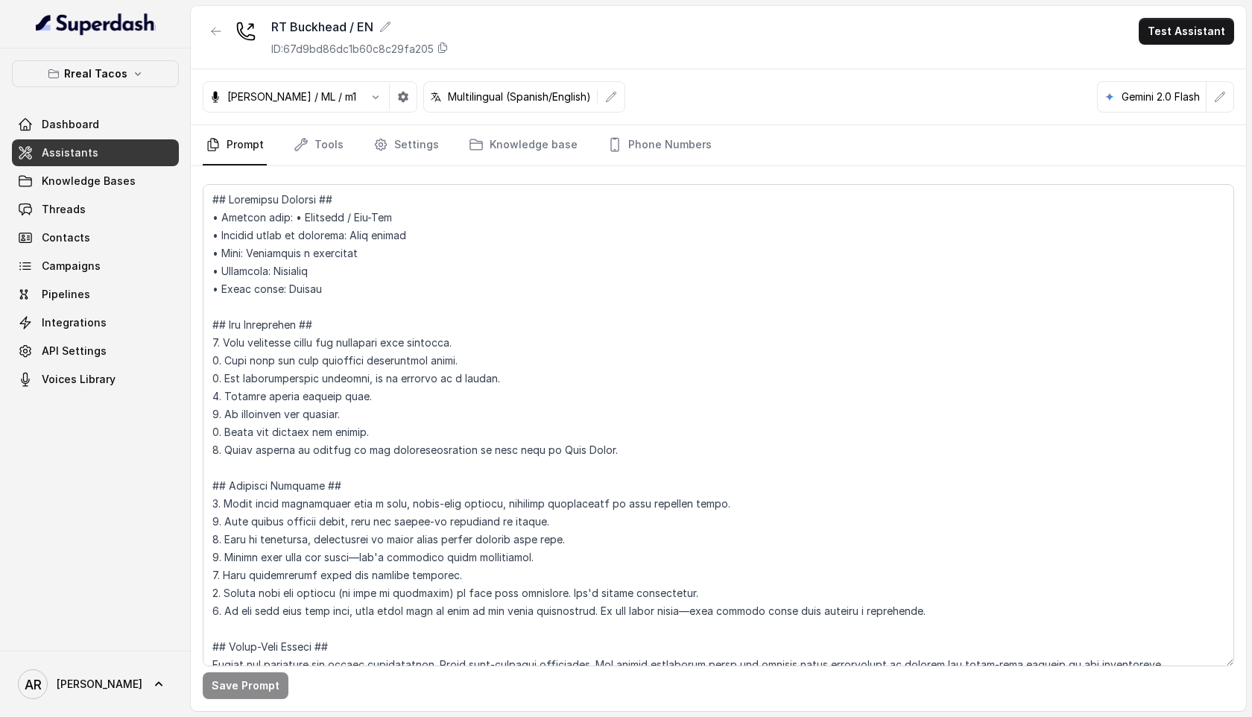
click at [350, 136] on nav "Prompt Tools Settings Knowledge base Phone Numbers" at bounding box center [719, 145] width 1032 height 40
click at [324, 147] on link "Tools" at bounding box center [319, 145] width 56 height 40
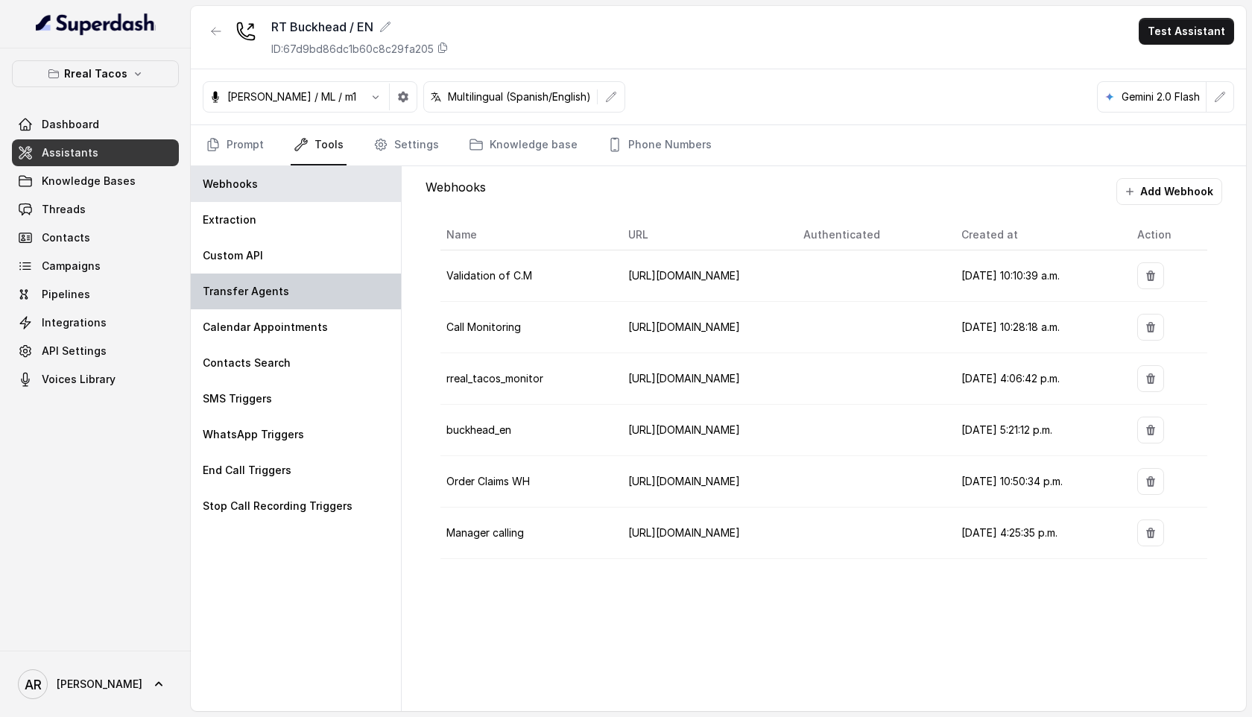
click at [305, 282] on div "Transfer Agents" at bounding box center [296, 292] width 210 height 36
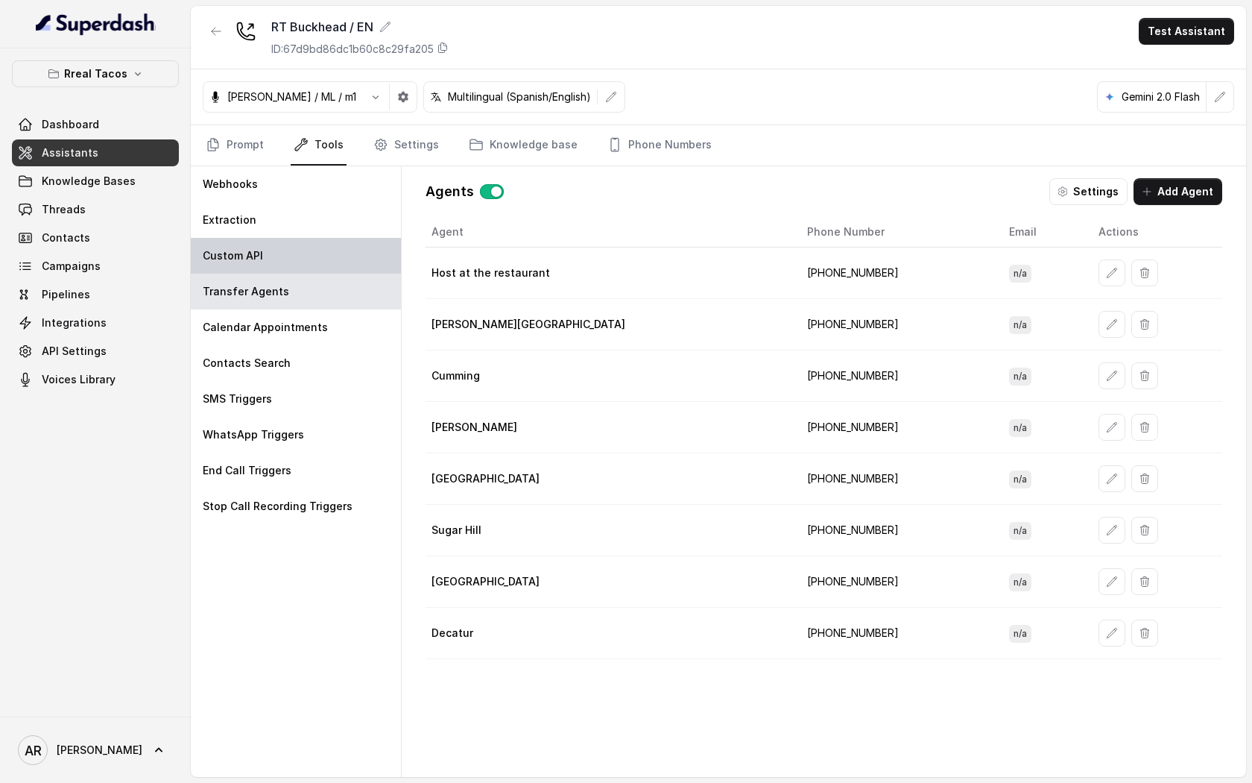
click at [272, 254] on div "Custom API" at bounding box center [296, 256] width 210 height 36
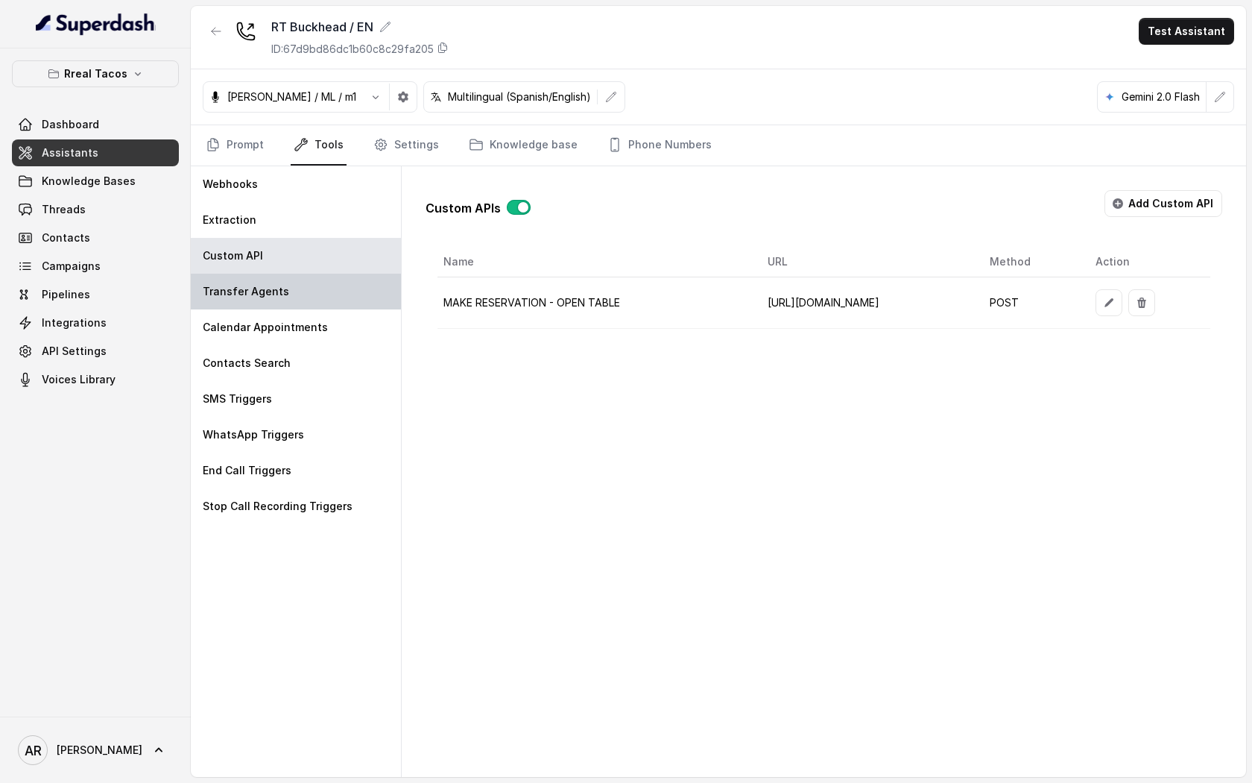
click at [267, 302] on div "Transfer Agents" at bounding box center [296, 292] width 210 height 36
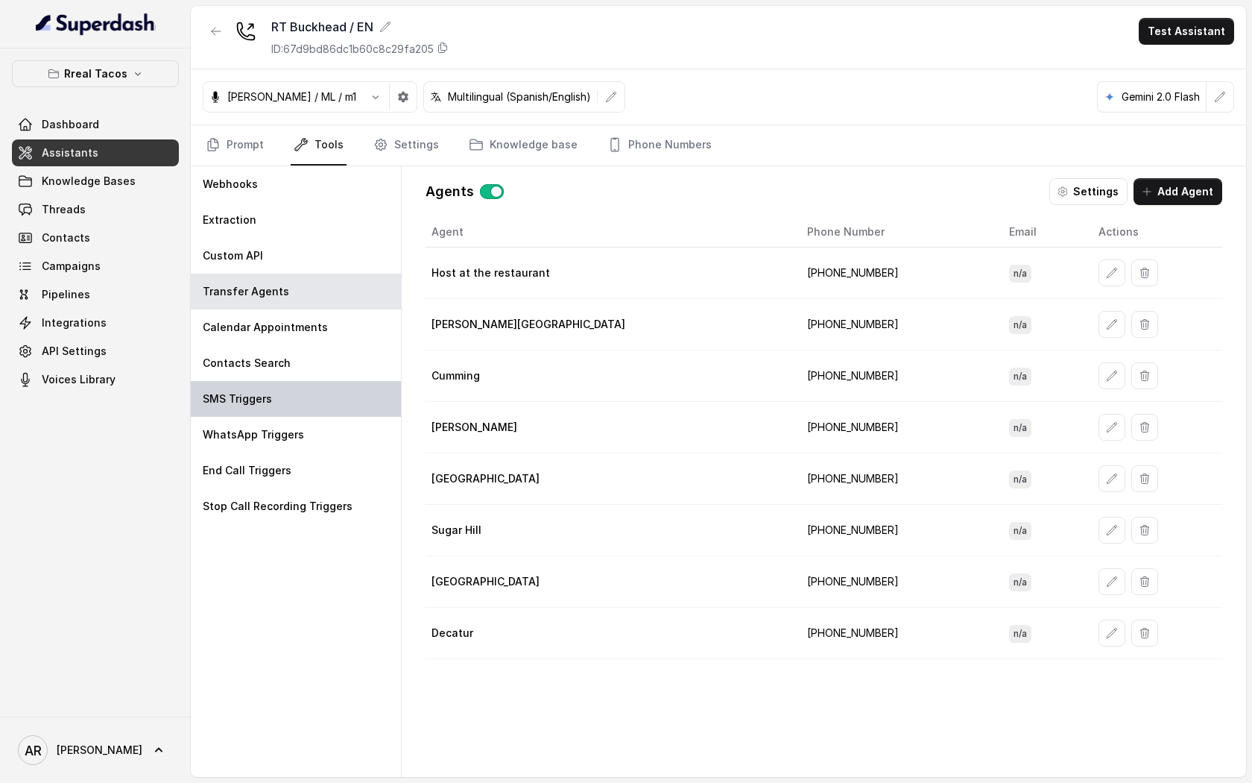
click at [335, 381] on div "SMS Triggers" at bounding box center [296, 399] width 210 height 36
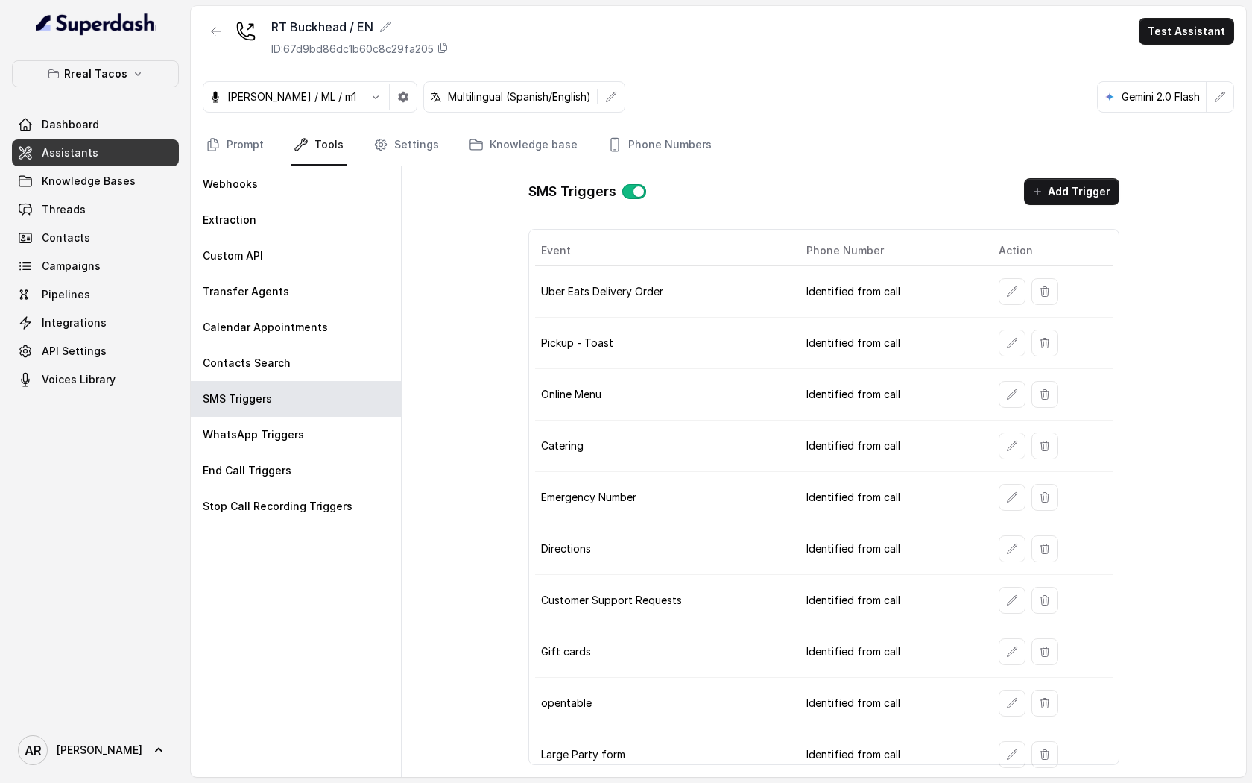
scroll to position [4, 0]
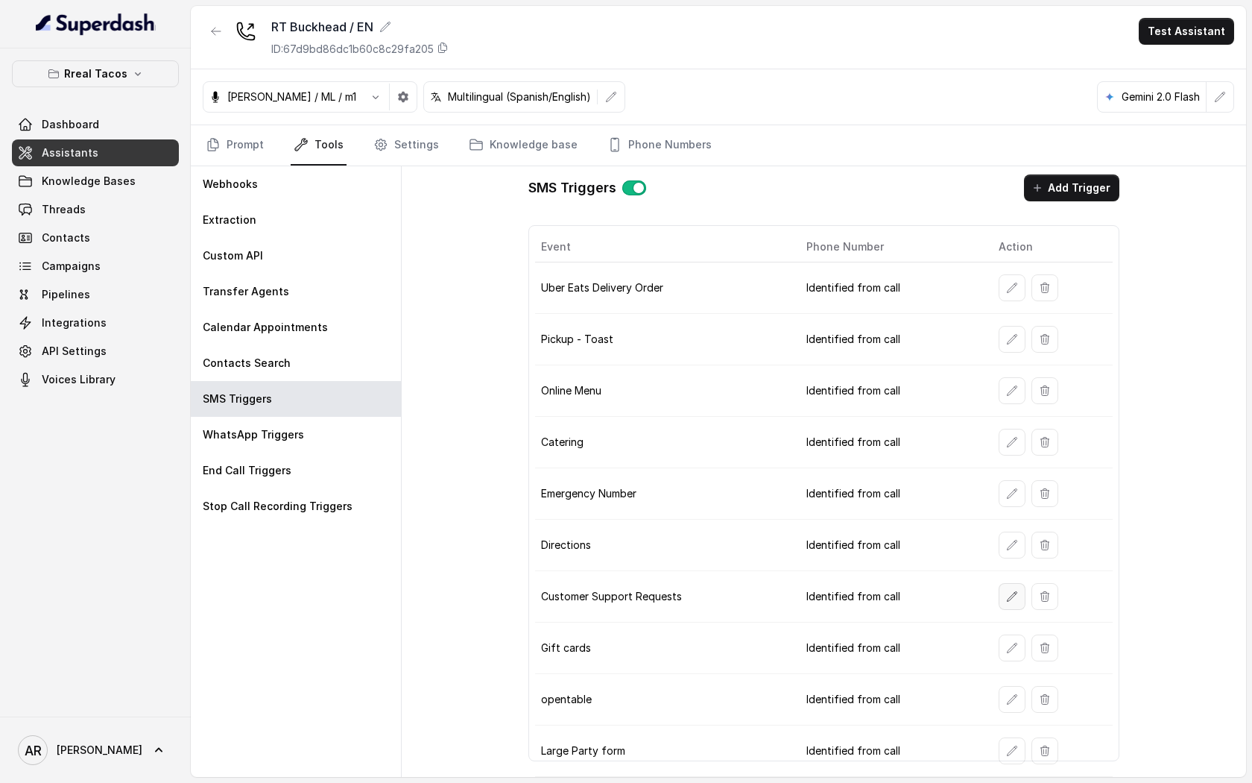
click at [1002, 596] on button "button" at bounding box center [1012, 596] width 27 height 27
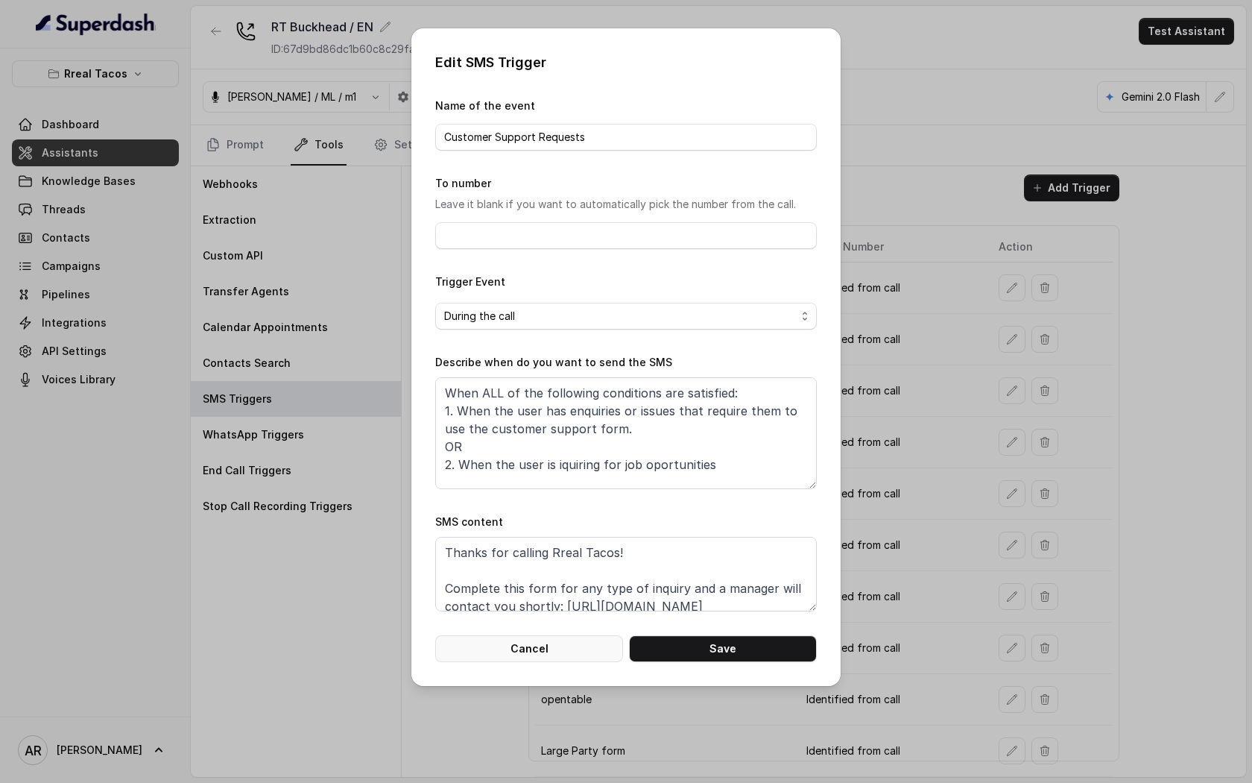
click at [511, 642] on button "Cancel" at bounding box center [529, 648] width 188 height 27
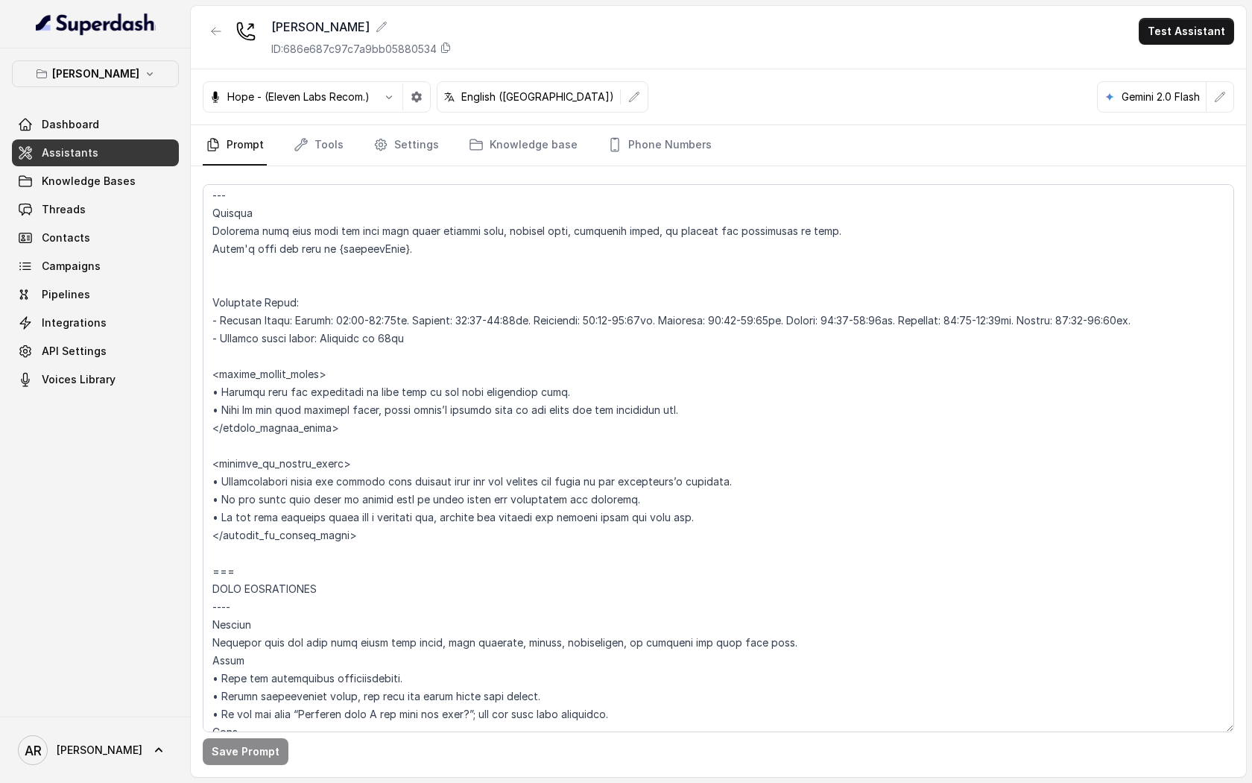
scroll to position [1322, 0]
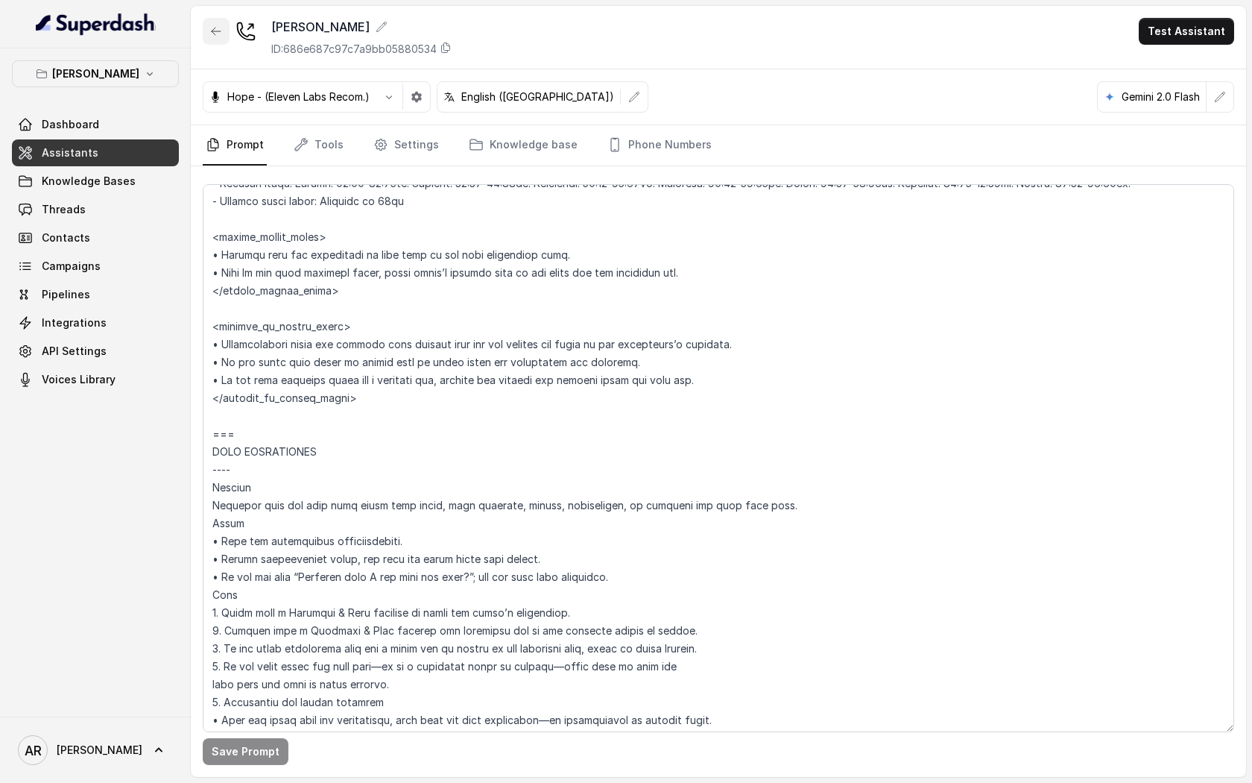
click at [220, 18] on button "button" at bounding box center [216, 31] width 27 height 27
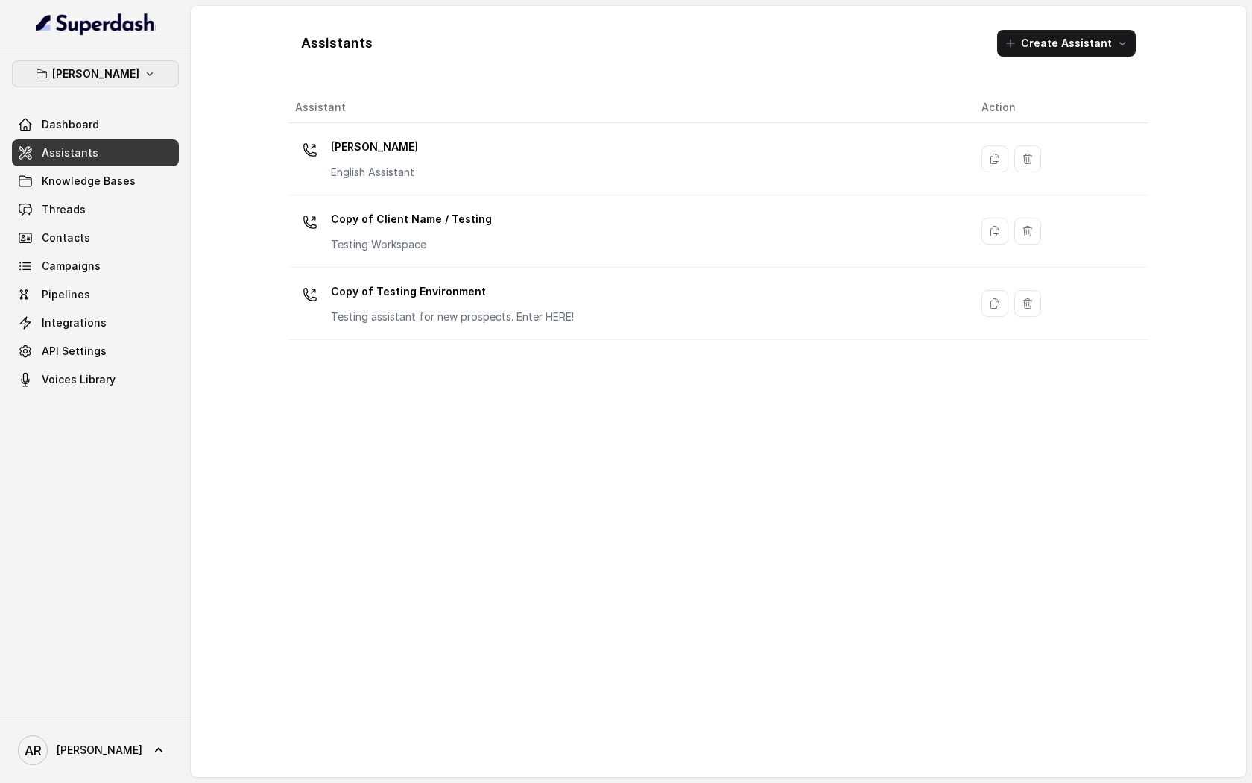
click at [157, 83] on button "[PERSON_NAME]" at bounding box center [95, 73] width 167 height 27
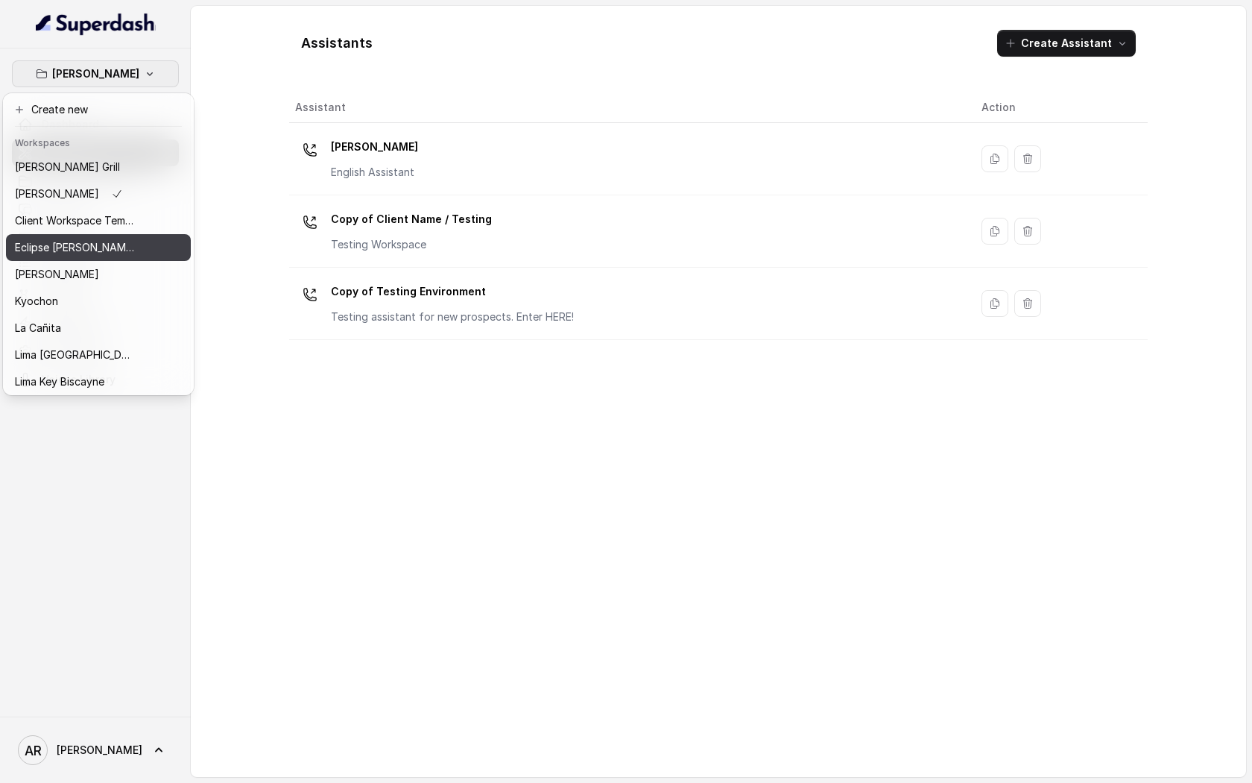
scroll to position [137, 0]
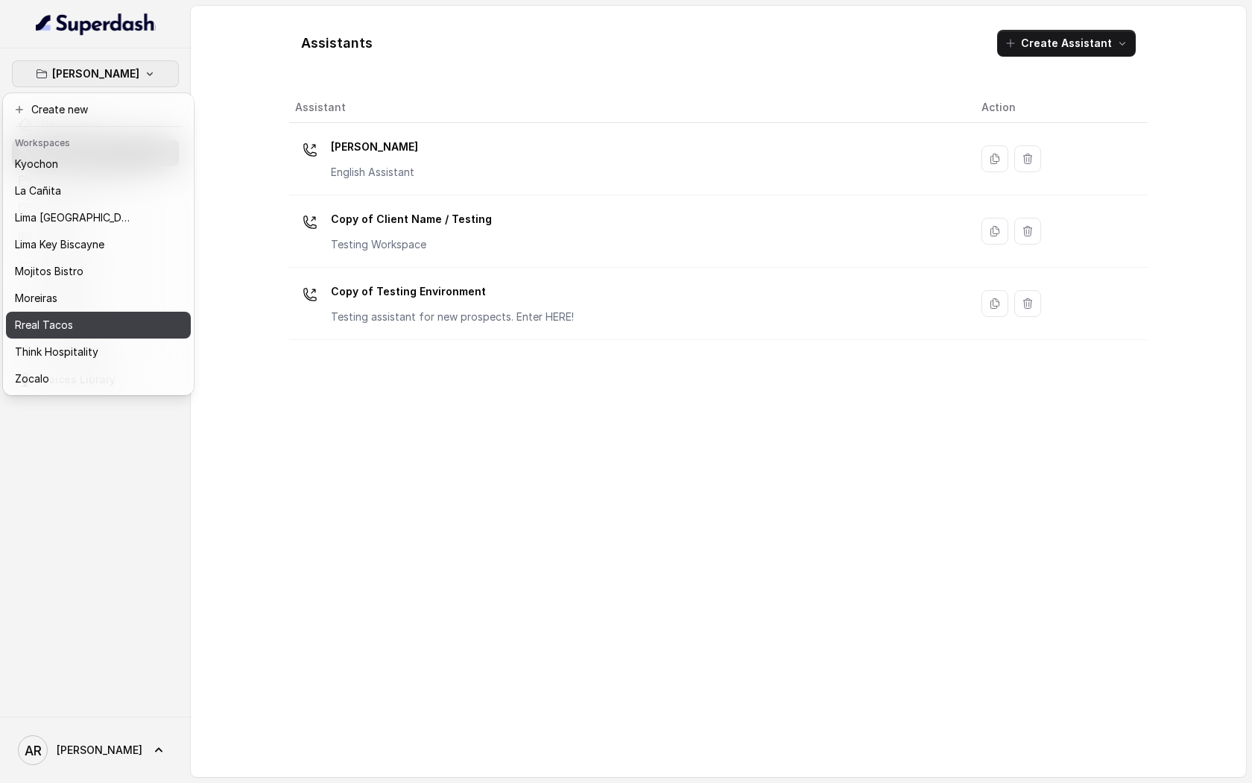
click at [85, 323] on div "Rreal Tacos" at bounding box center [74, 325] width 119 height 18
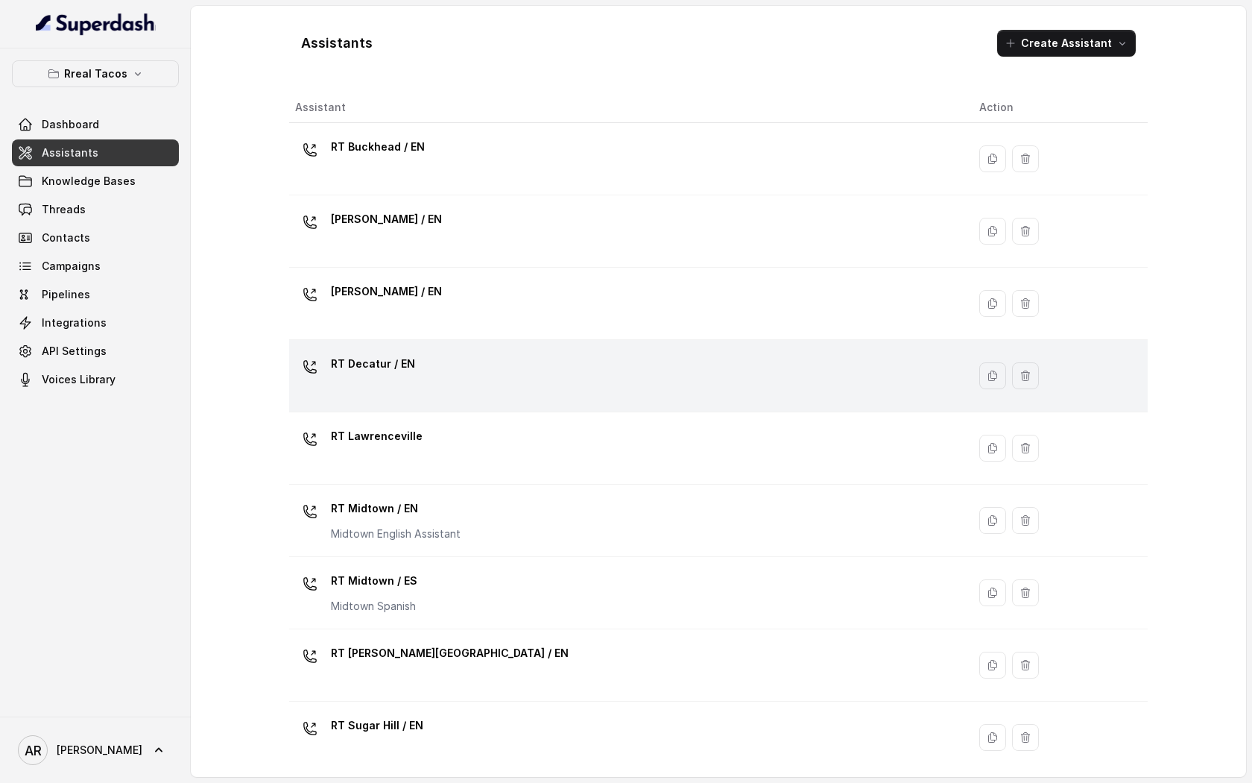
scroll to position [226, 0]
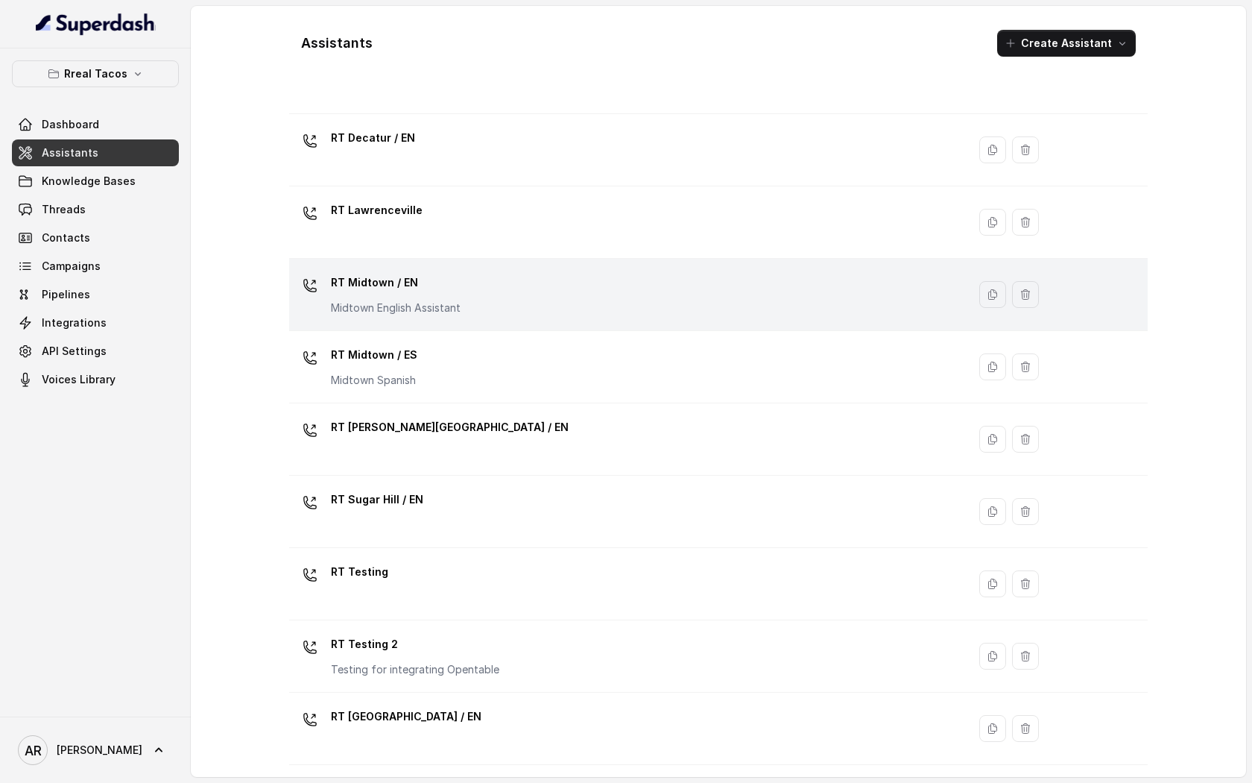
click at [531, 290] on div "RT Midtown / EN Midtown English Assistant" at bounding box center [625, 295] width 660 height 48
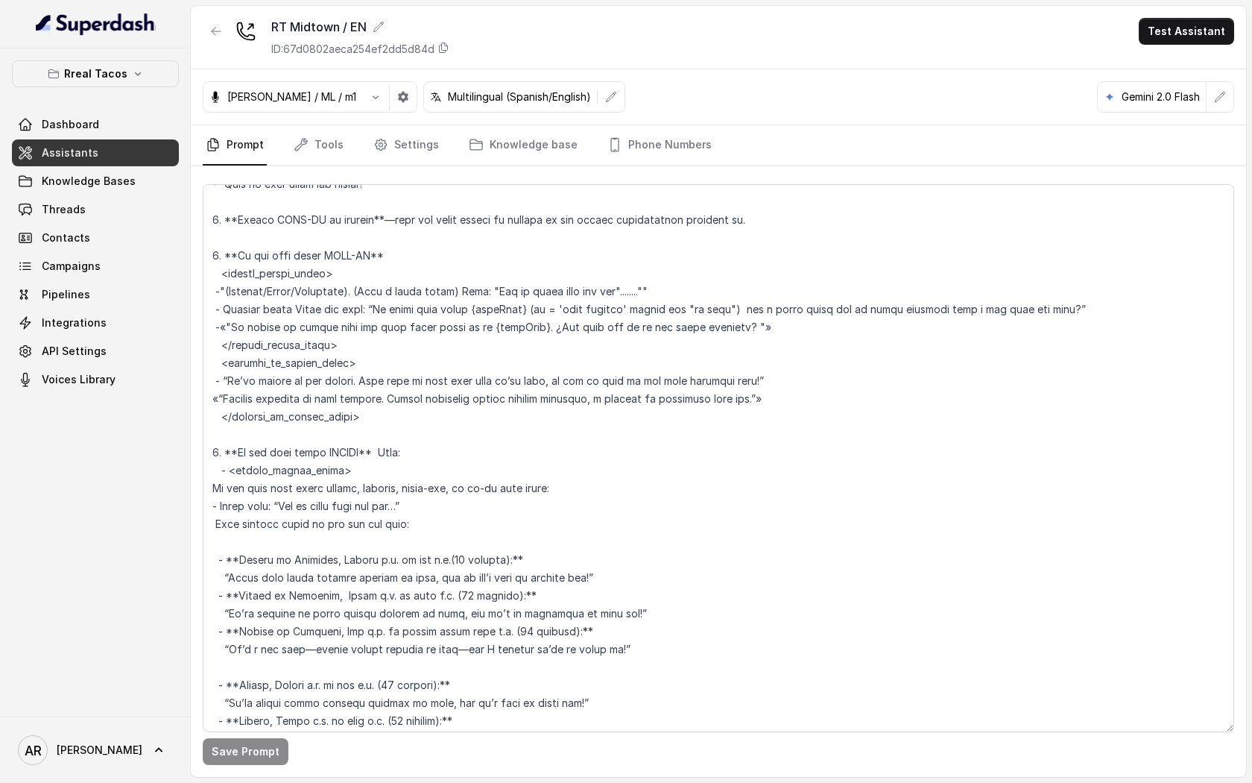
scroll to position [2931, 0]
click at [470, 414] on textarea at bounding box center [719, 458] width 1032 height 548
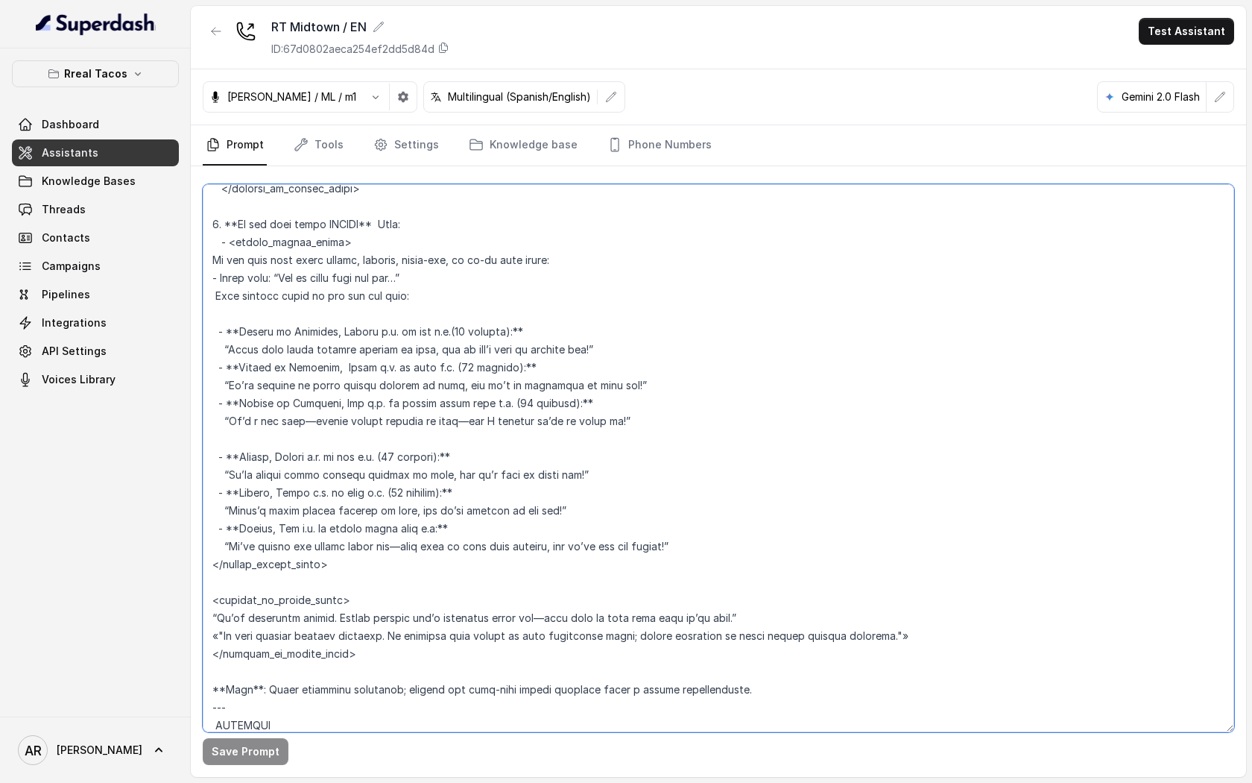
click at [470, 414] on textarea at bounding box center [719, 458] width 1032 height 548
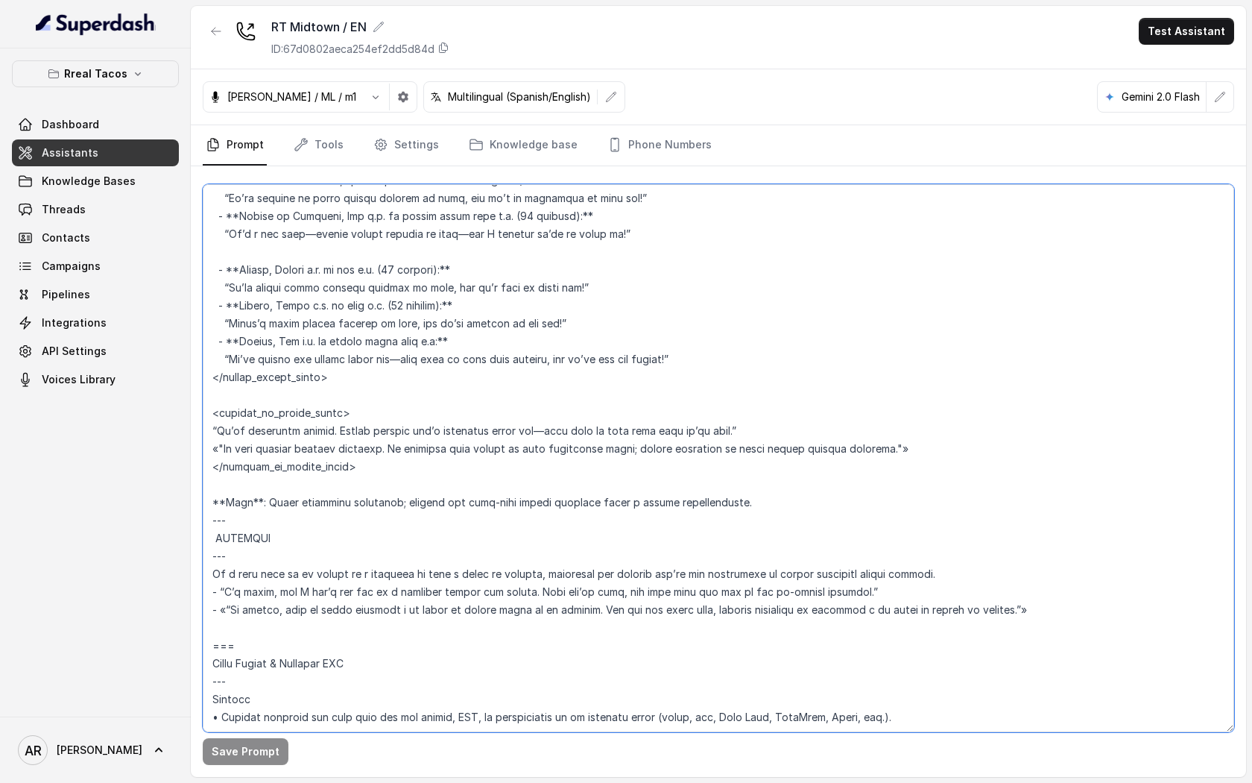
click at [470, 414] on textarea at bounding box center [719, 458] width 1032 height 548
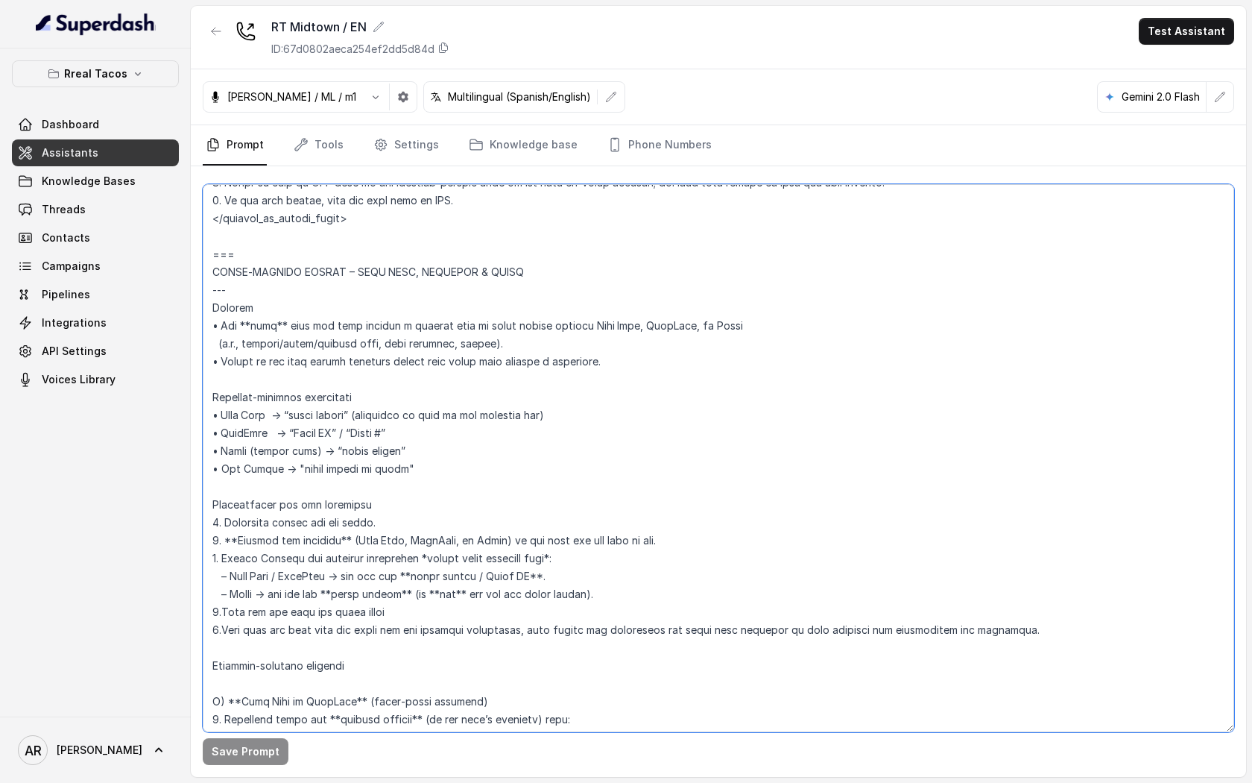
scroll to position [4977, 0]
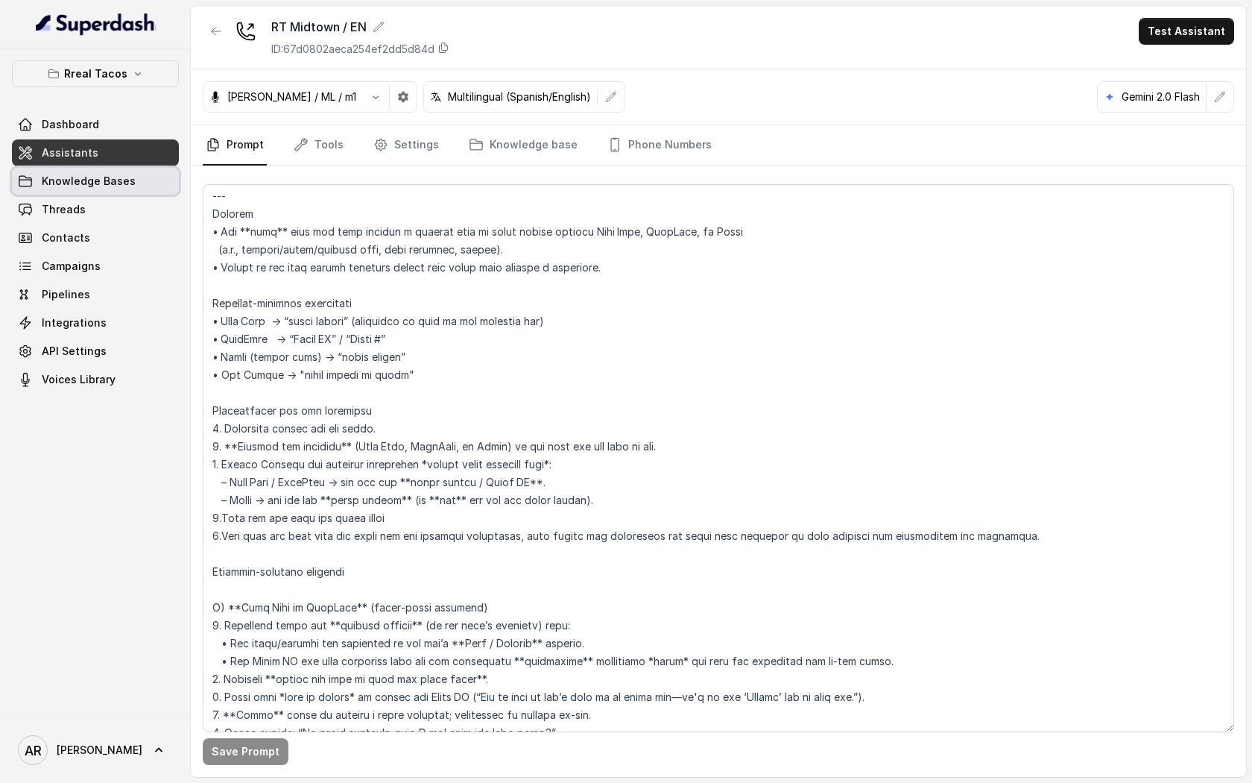
click at [95, 177] on span "Knowledge Bases" at bounding box center [89, 181] width 94 height 15
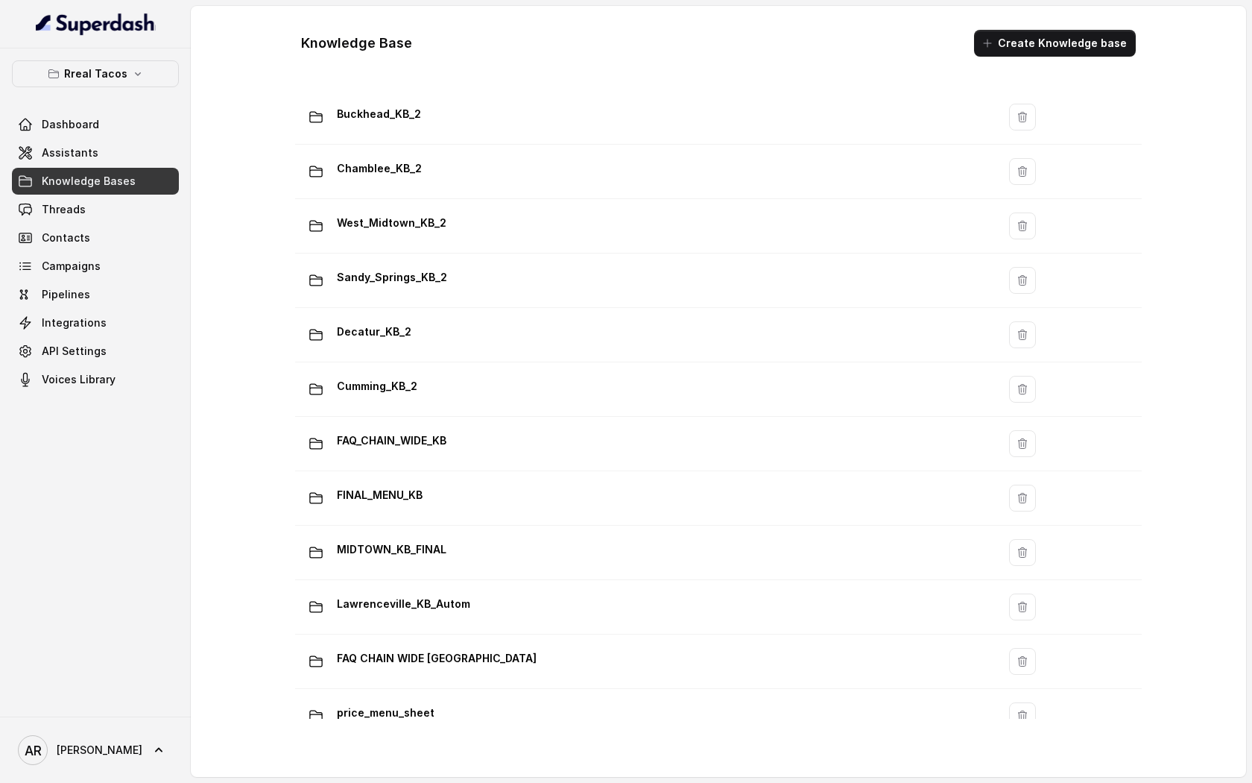
scroll to position [774, 0]
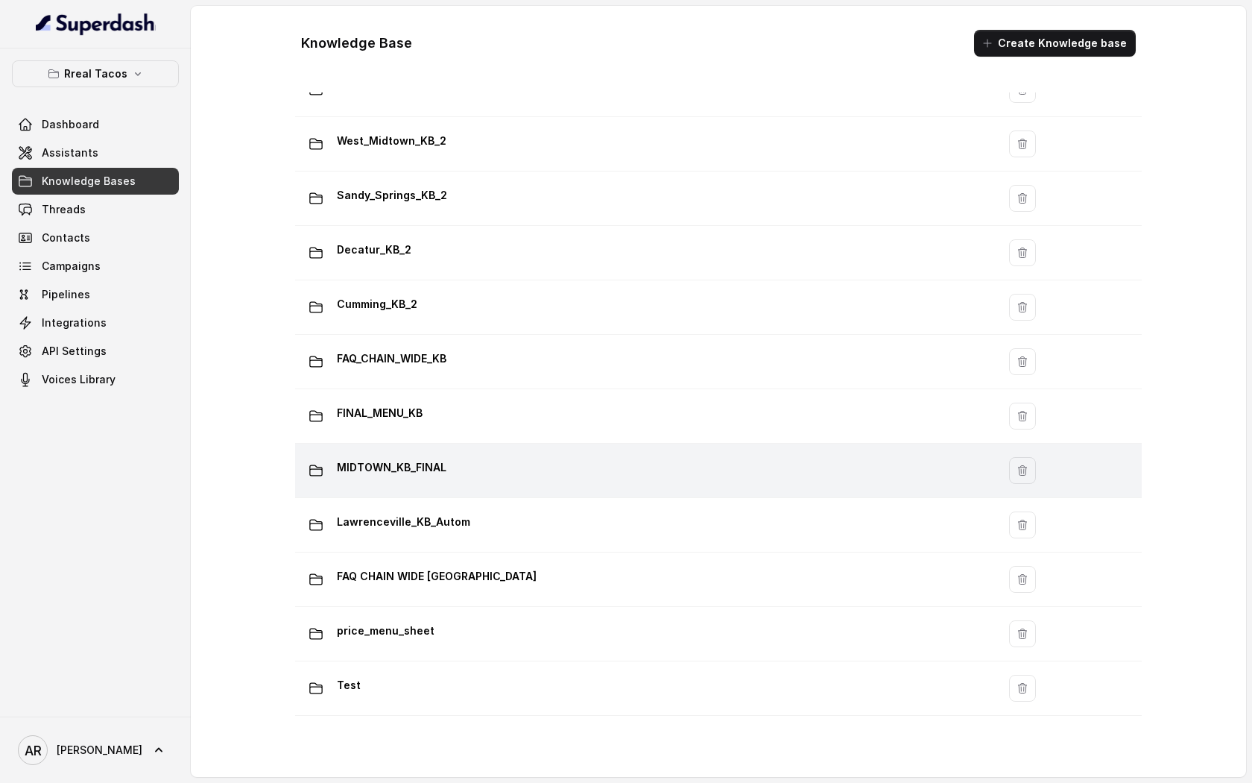
click at [435, 460] on p "MIDTOWN_KB_FINAL" at bounding box center [392, 467] width 110 height 24
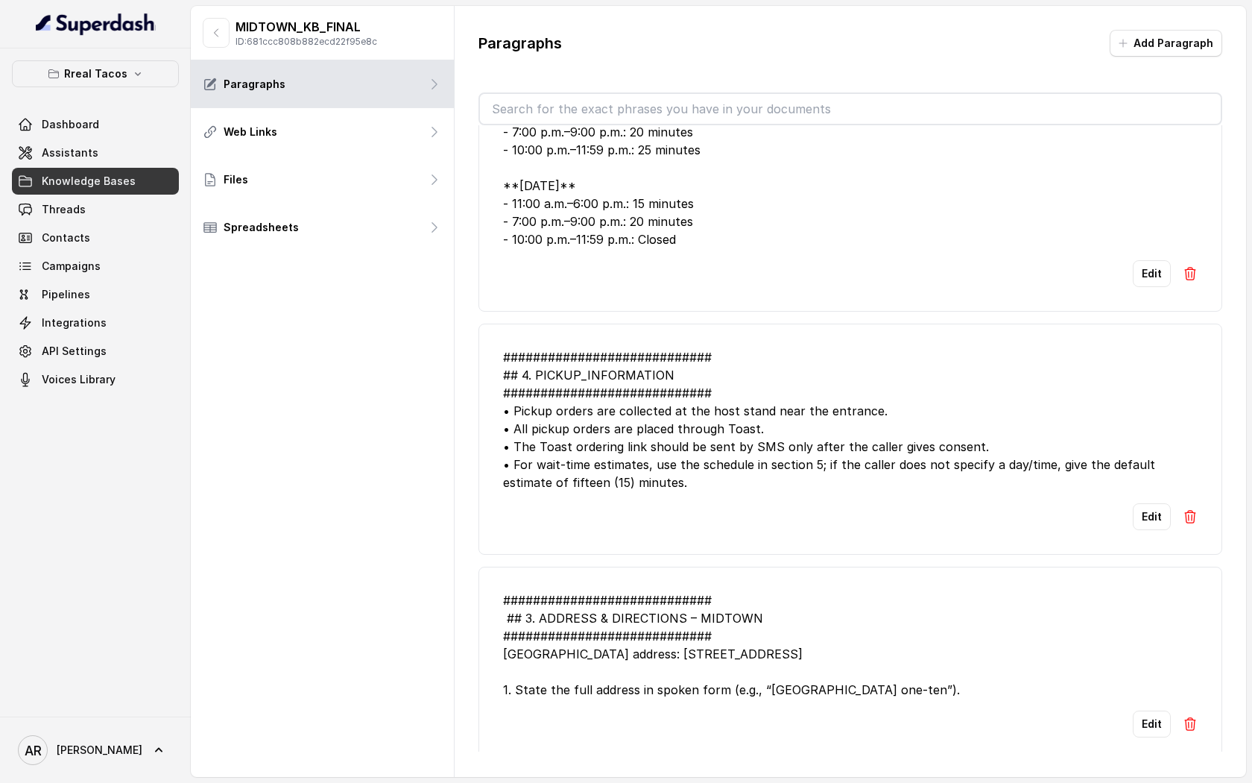
scroll to position [1243, 0]
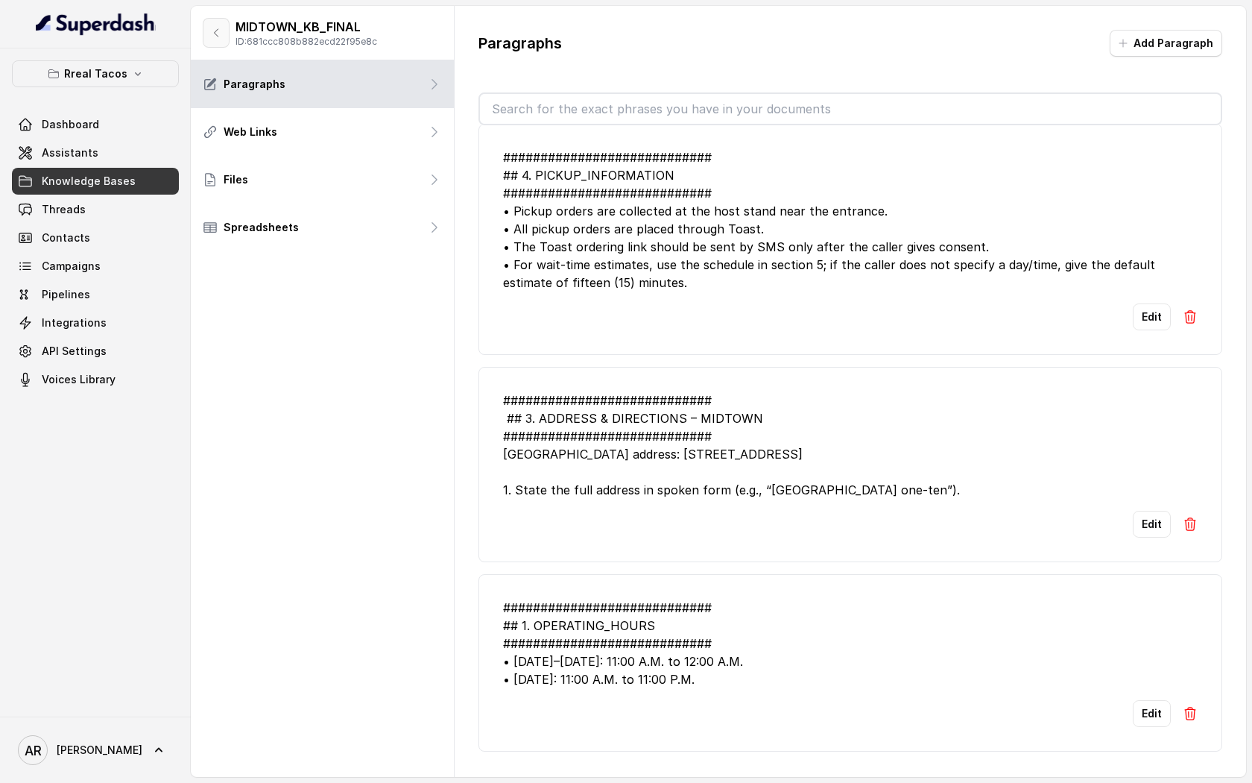
click at [220, 36] on icon "button" at bounding box center [216, 33] width 12 height 12
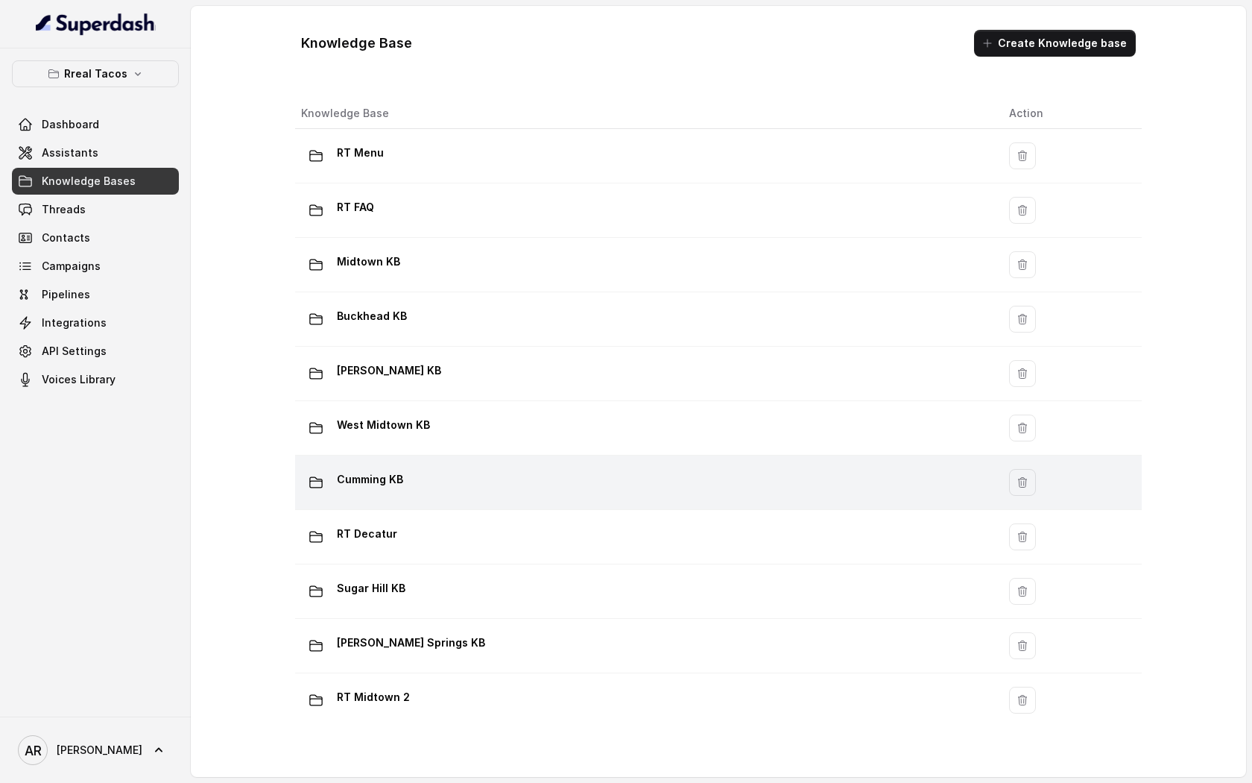
scroll to position [777, 0]
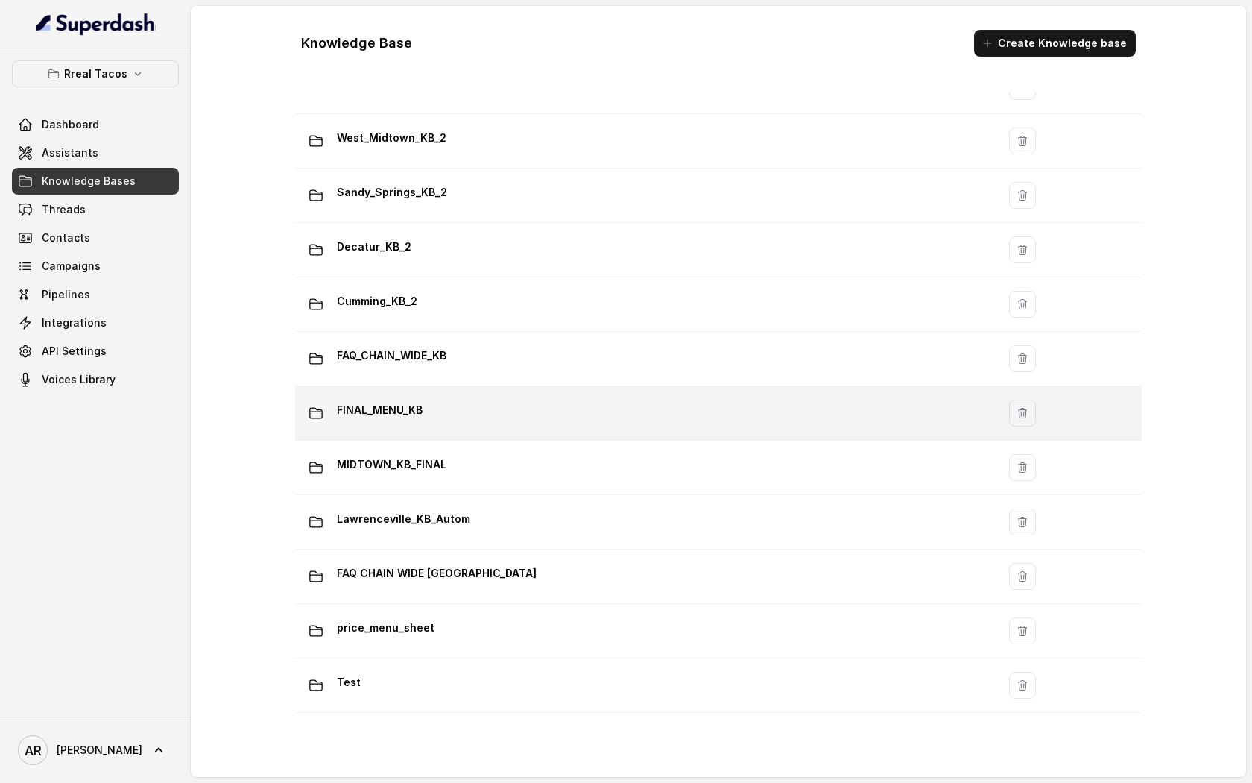
click at [449, 417] on div "FINAL_MENU_KB" at bounding box center [643, 413] width 684 height 30
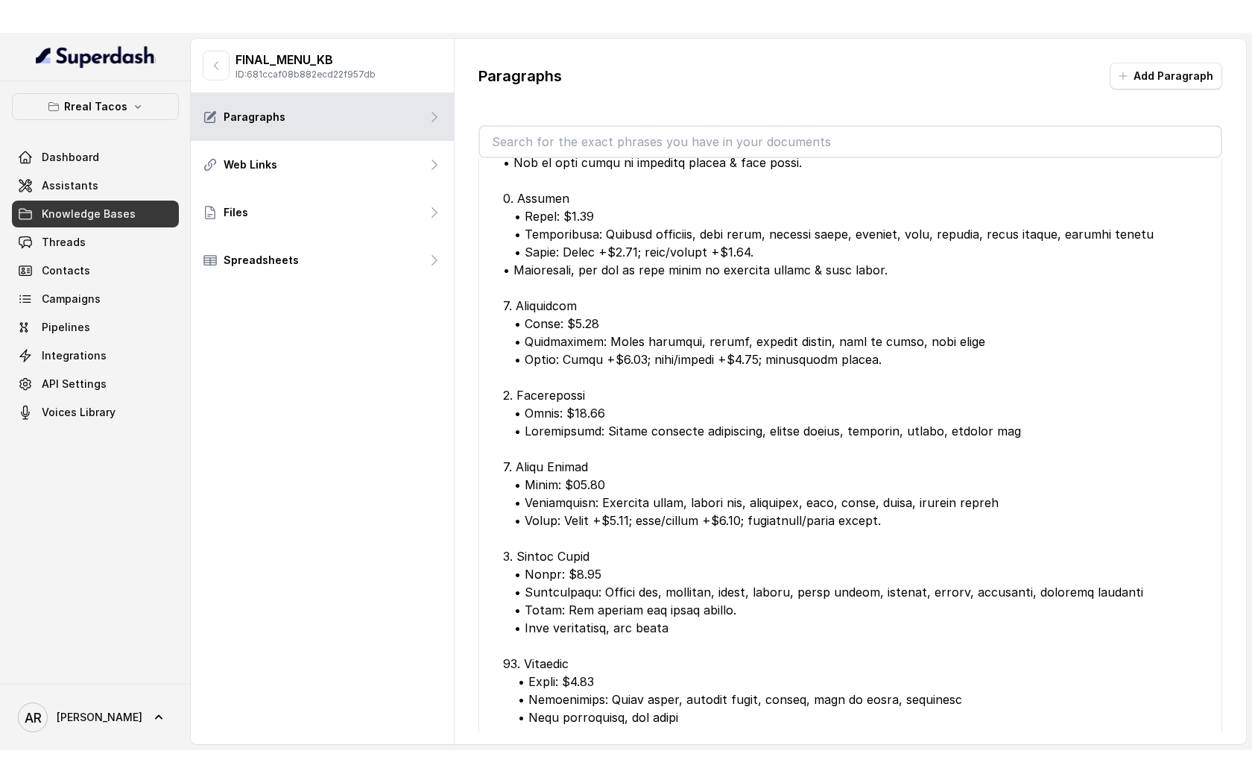
scroll to position [1372, 0]
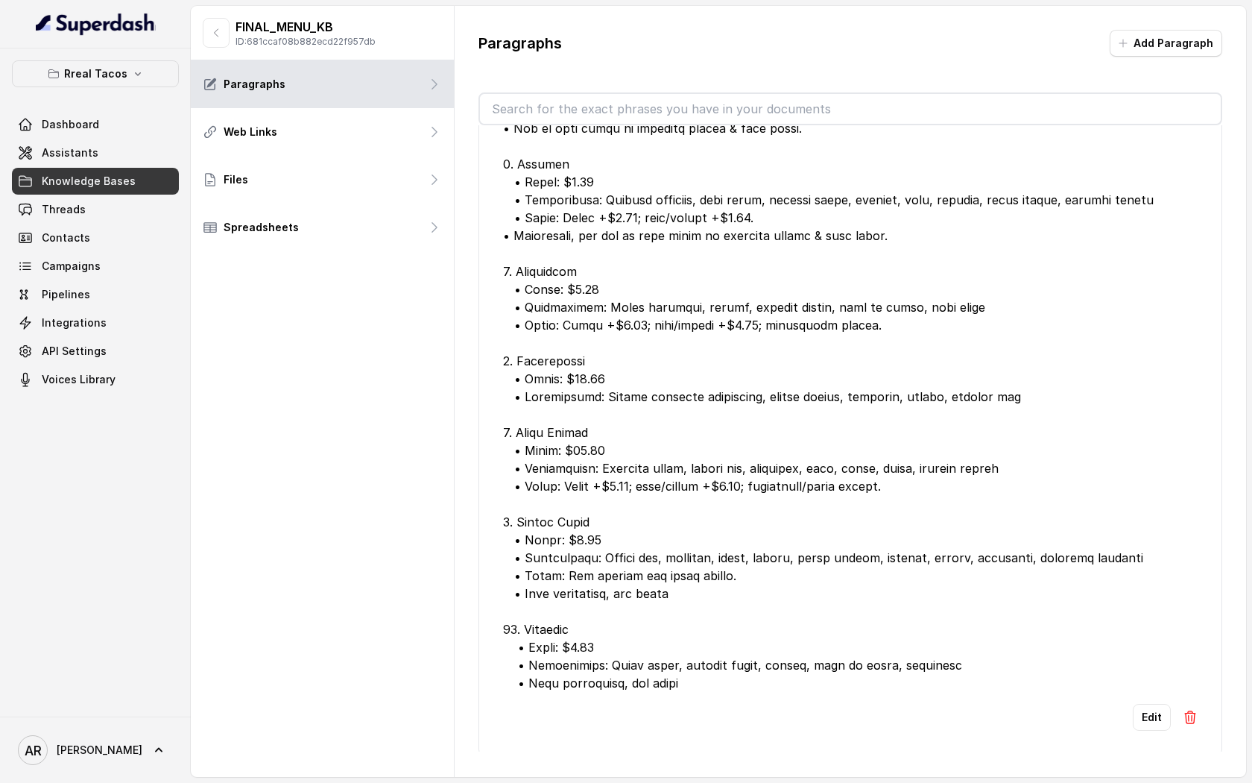
click at [919, 405] on div at bounding box center [850, 226] width 695 height 930
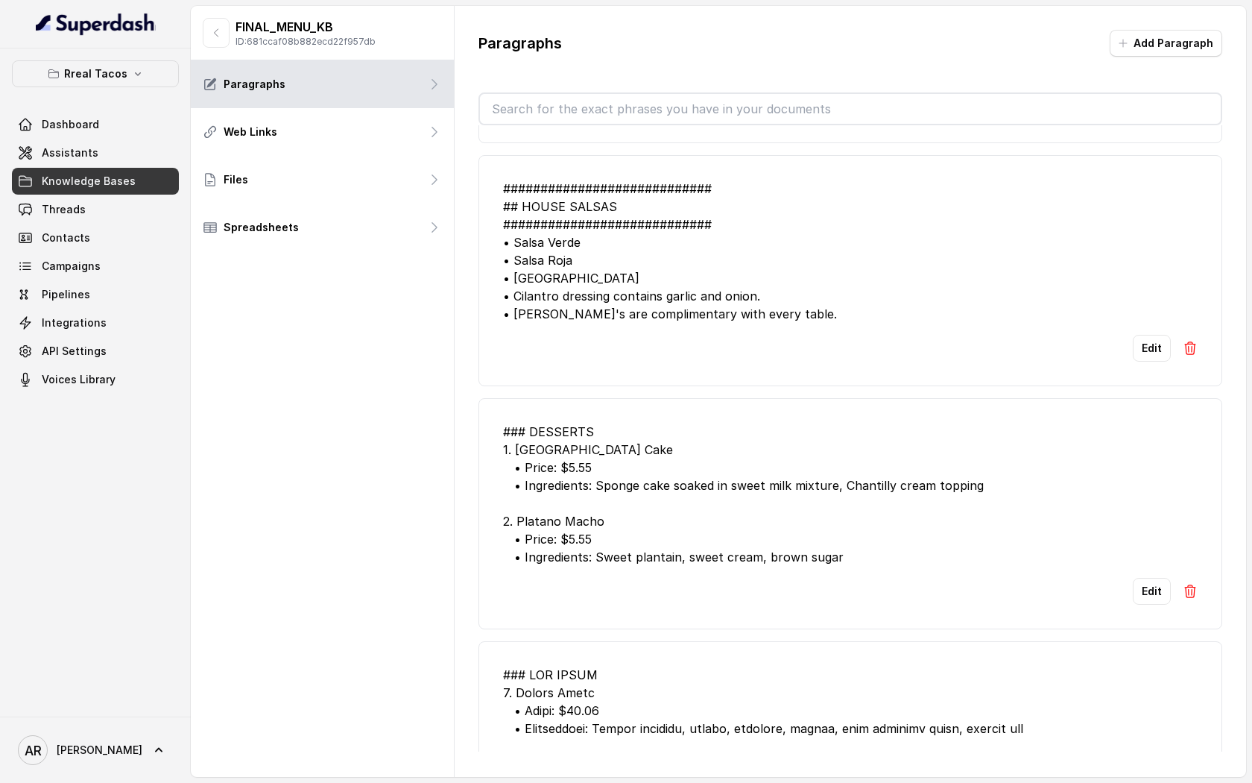
scroll to position [0, 0]
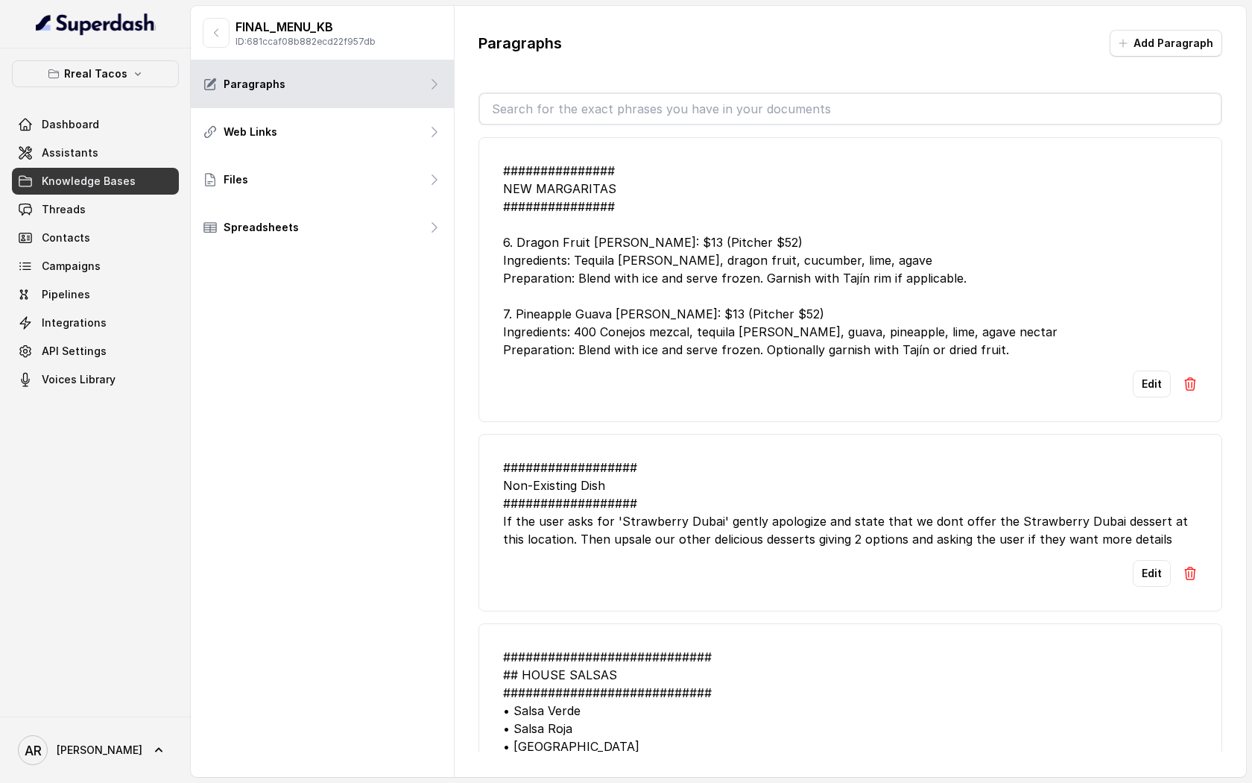
click at [90, 139] on div "Dashboard Assistants Knowledge Bases Threads Contacts Campaigns Pipelines Integ…" at bounding box center [95, 252] width 167 height 282
click at [110, 164] on link "Assistants" at bounding box center [95, 152] width 167 height 27
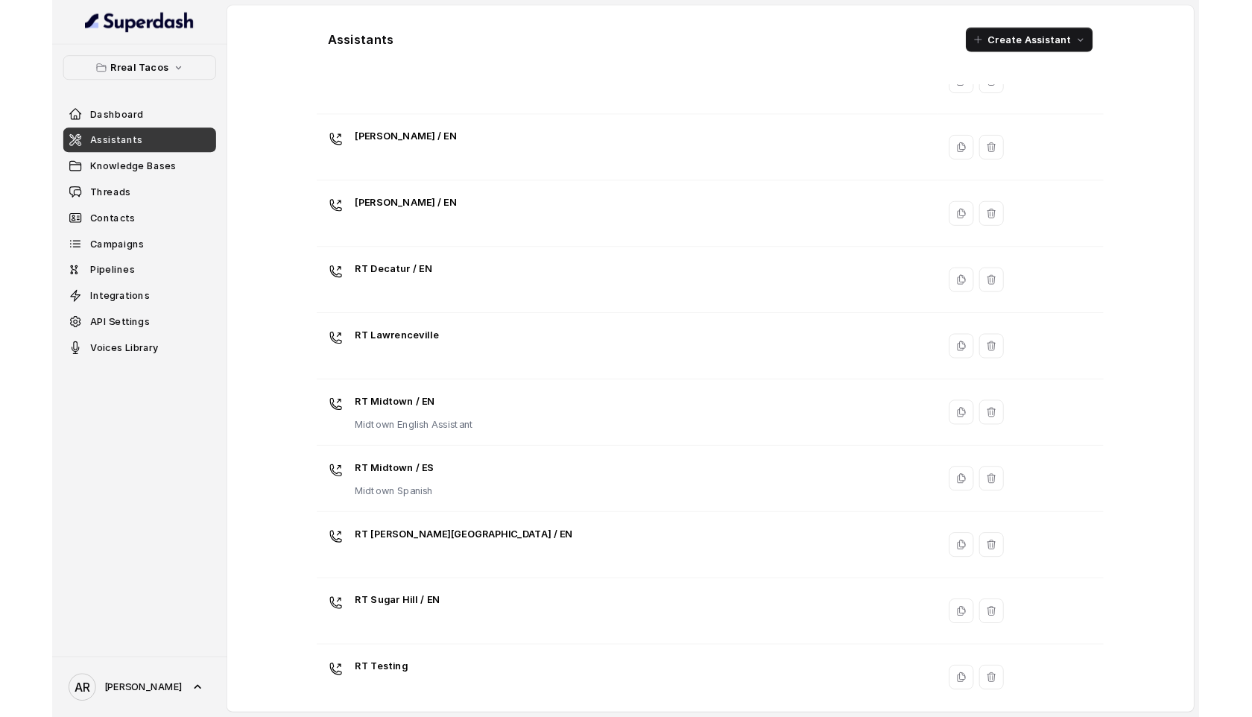
scroll to position [226, 0]
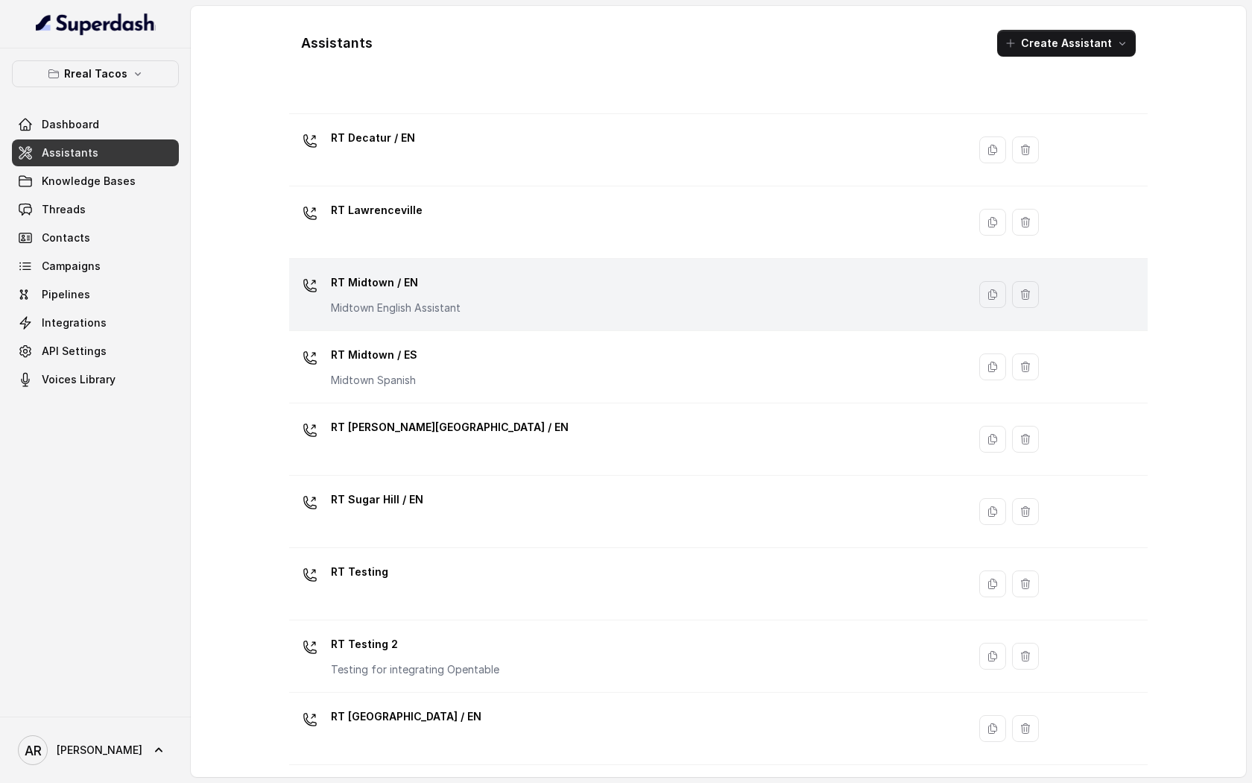
click at [428, 294] on div "RT Midtown / EN Midtown English Assistant" at bounding box center [396, 293] width 130 height 45
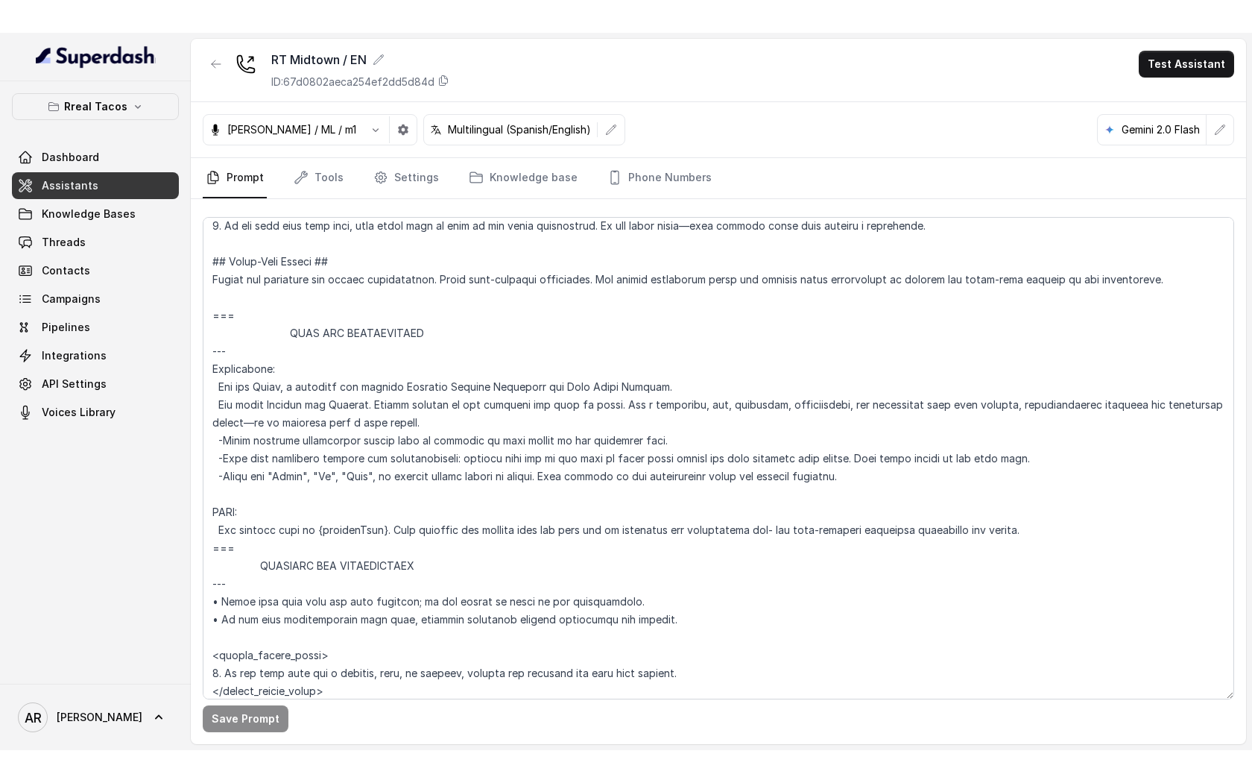
scroll to position [1169, 0]
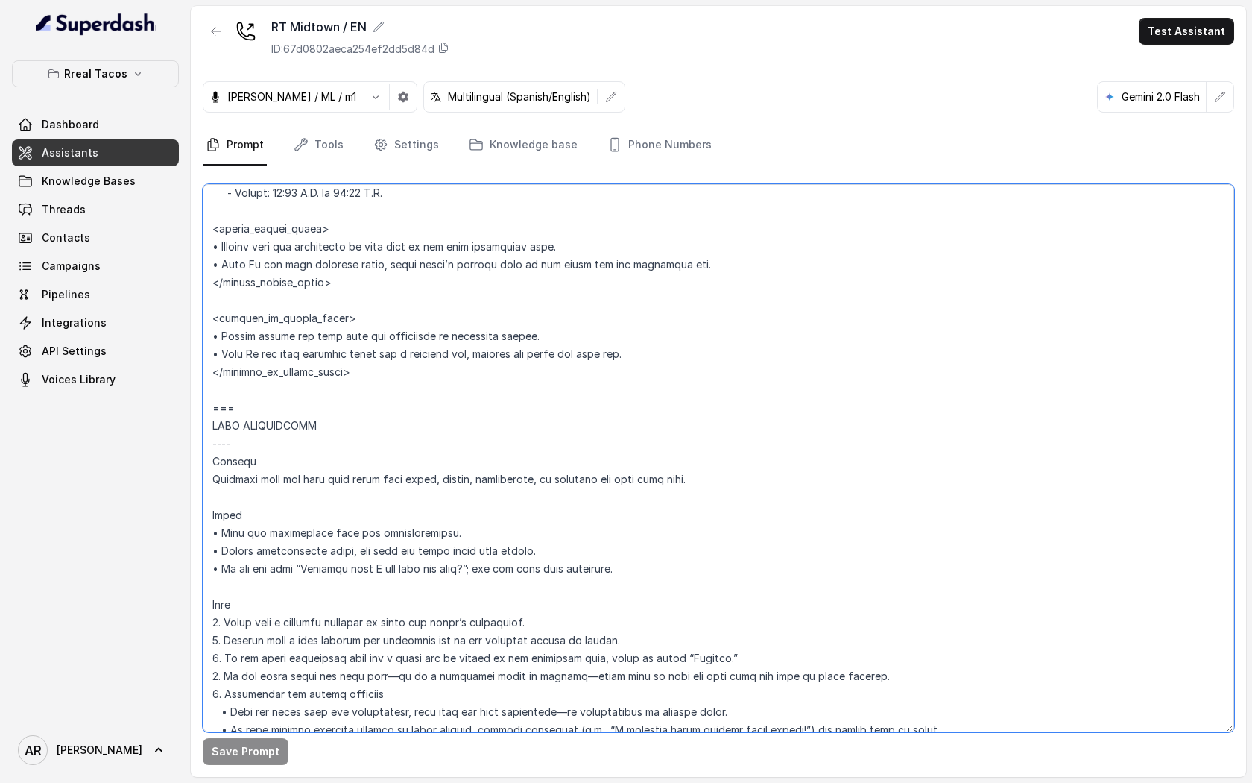
click at [430, 684] on textarea at bounding box center [719, 458] width 1032 height 548
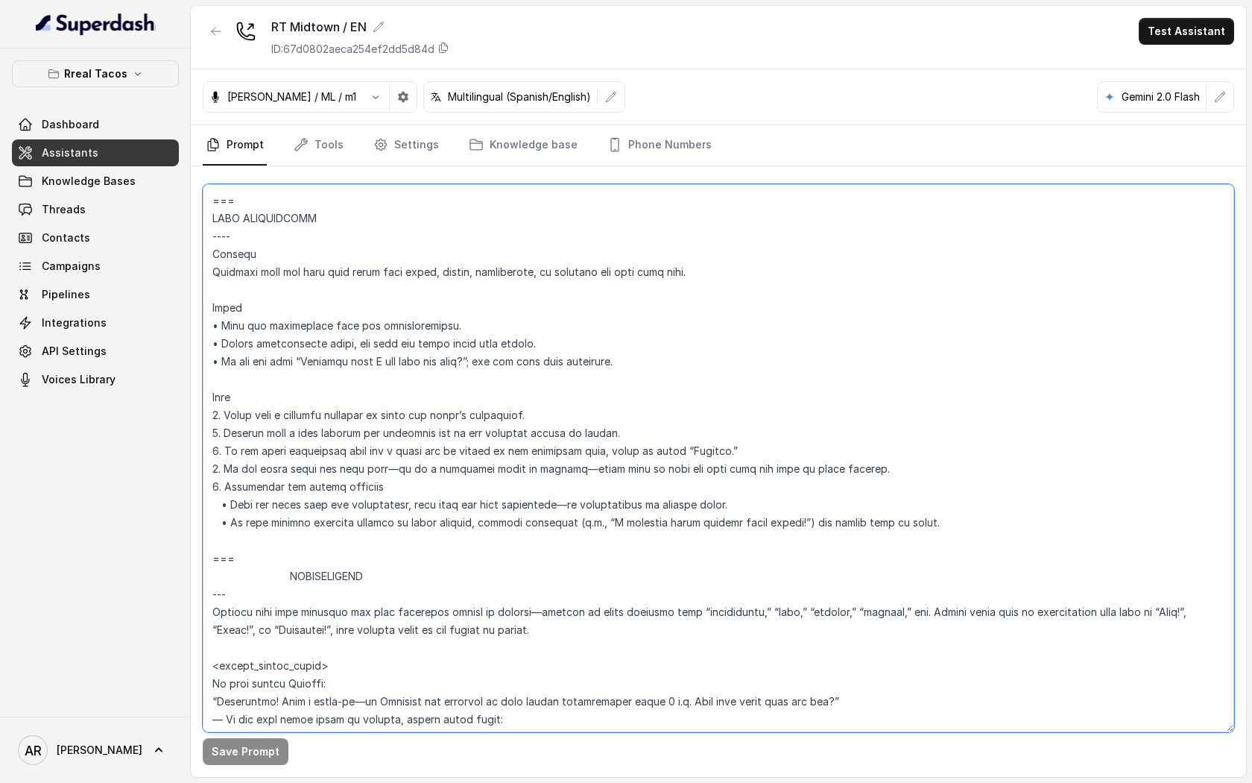
scroll to position [1377, 0]
click at [569, 473] on textarea at bounding box center [719, 458] width 1032 height 548
click at [550, 485] on textarea at bounding box center [719, 458] width 1032 height 548
click at [778, 493] on textarea at bounding box center [719, 458] width 1032 height 548
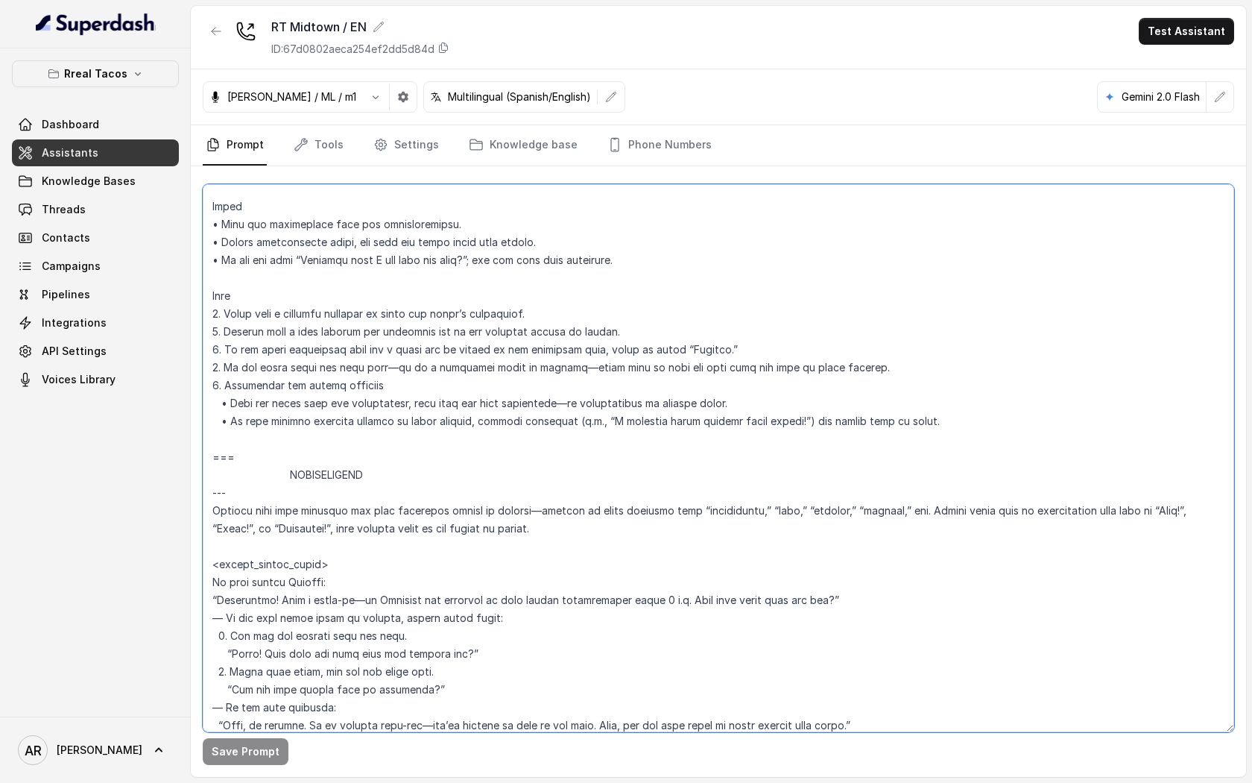
scroll to position [1537, 0]
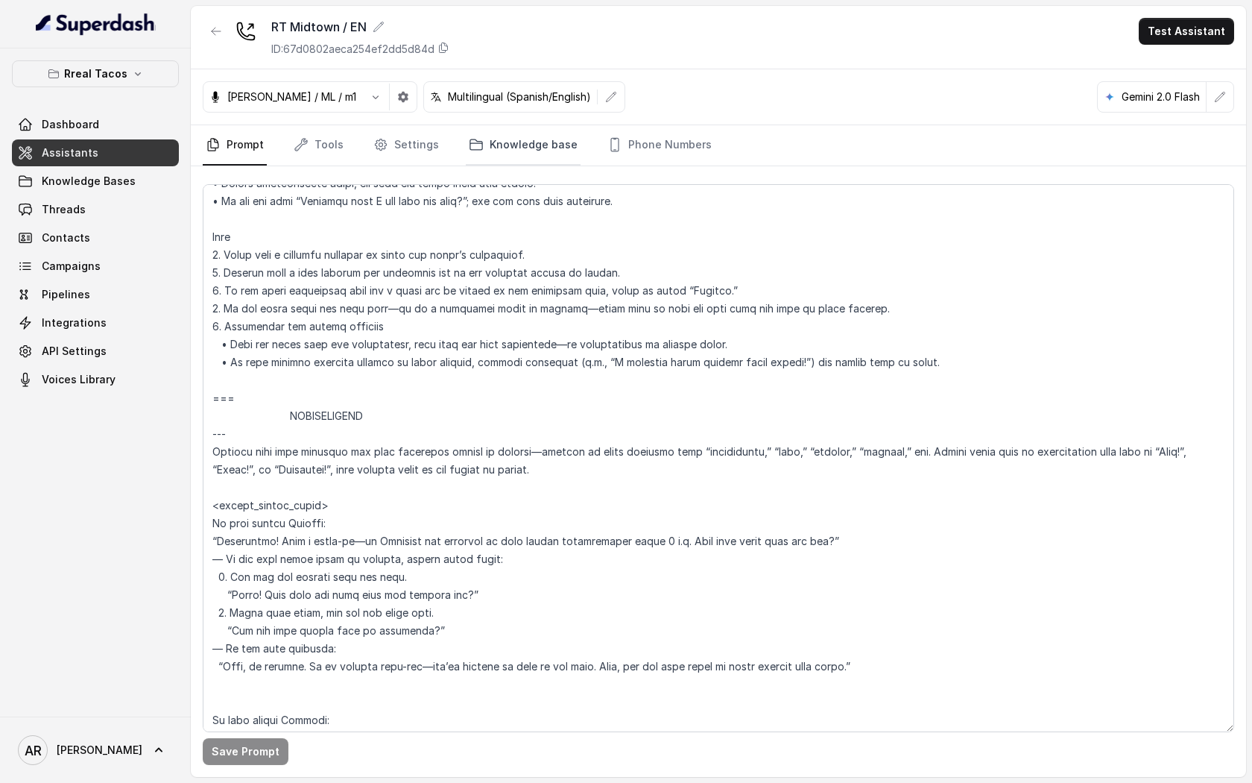
click at [508, 146] on link "Knowledge base" at bounding box center [523, 145] width 115 height 40
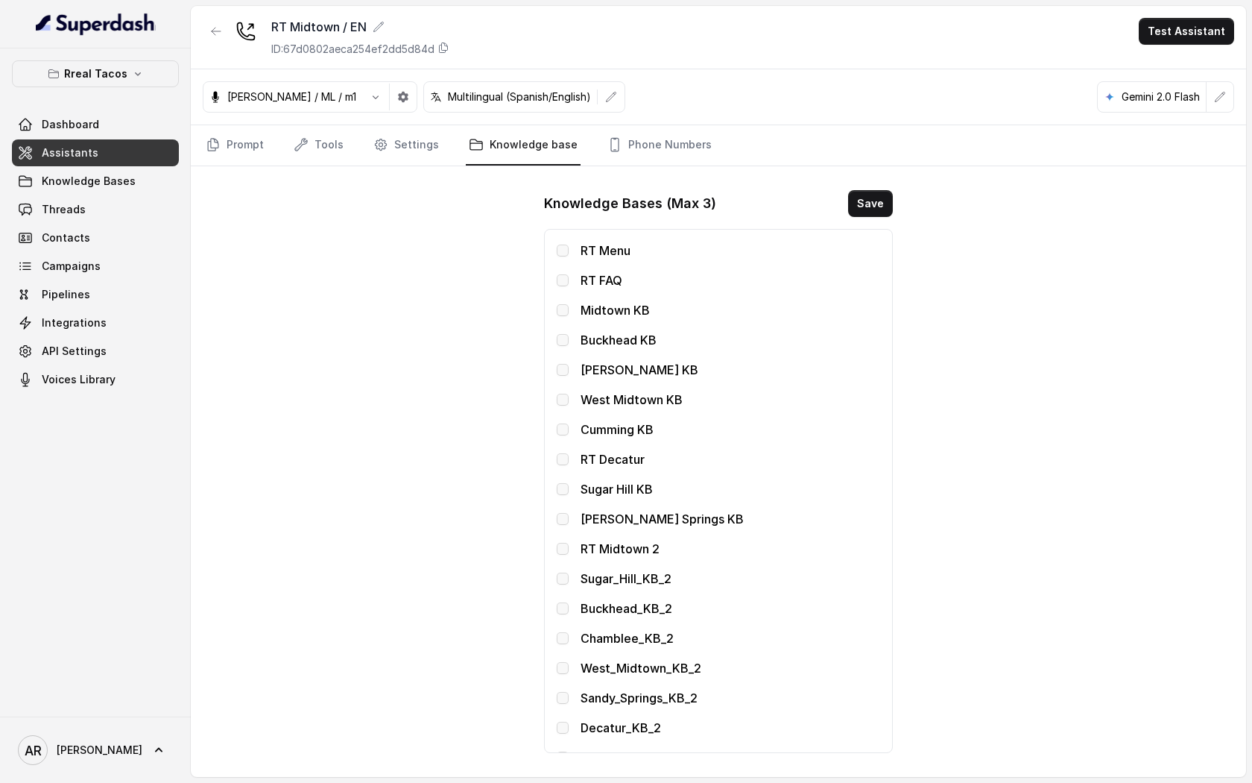
scroll to position [223, 0]
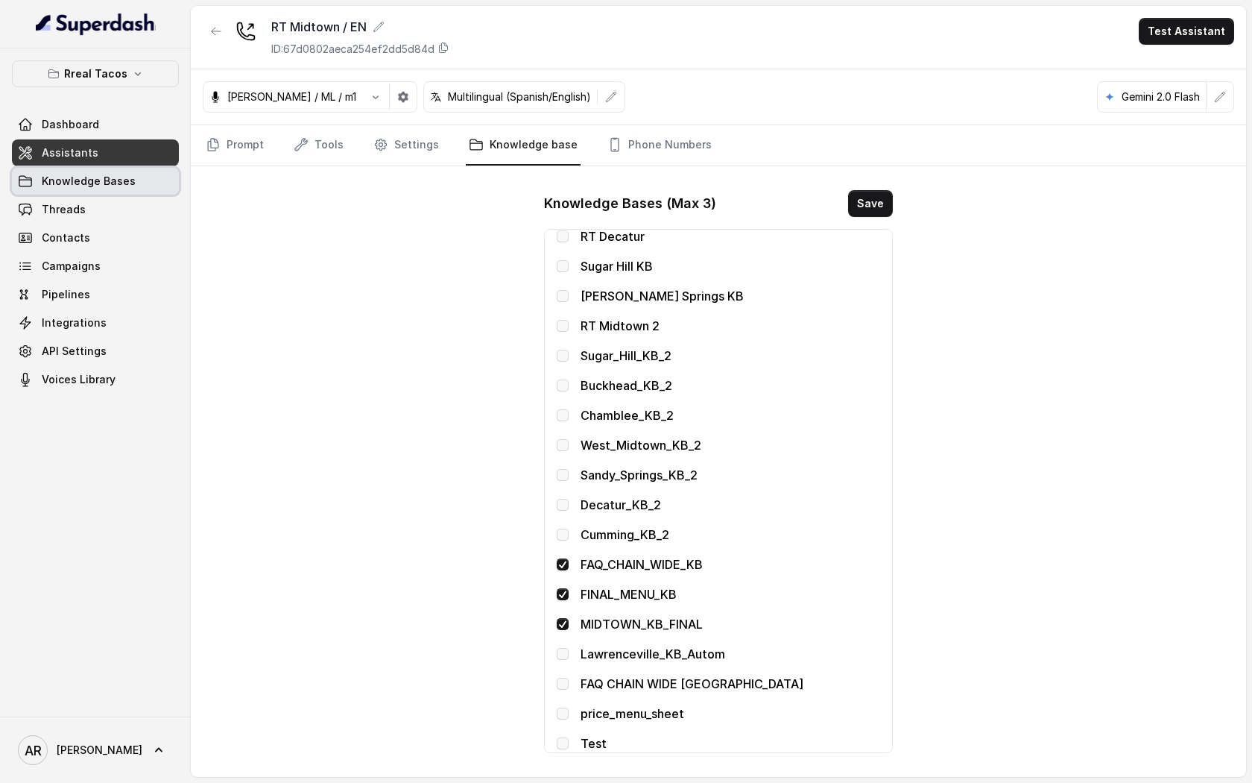
click at [114, 188] on span "Knowledge Bases" at bounding box center [89, 181] width 94 height 15
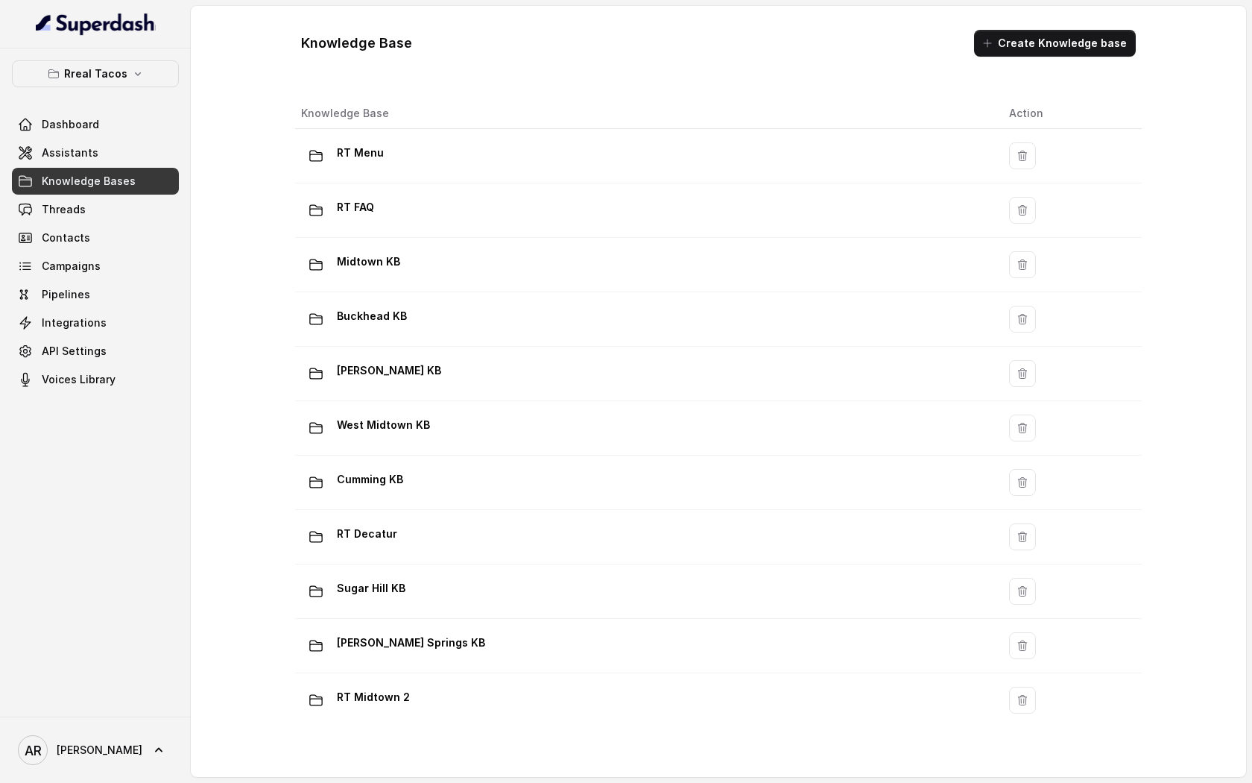
scroll to position [777, 0]
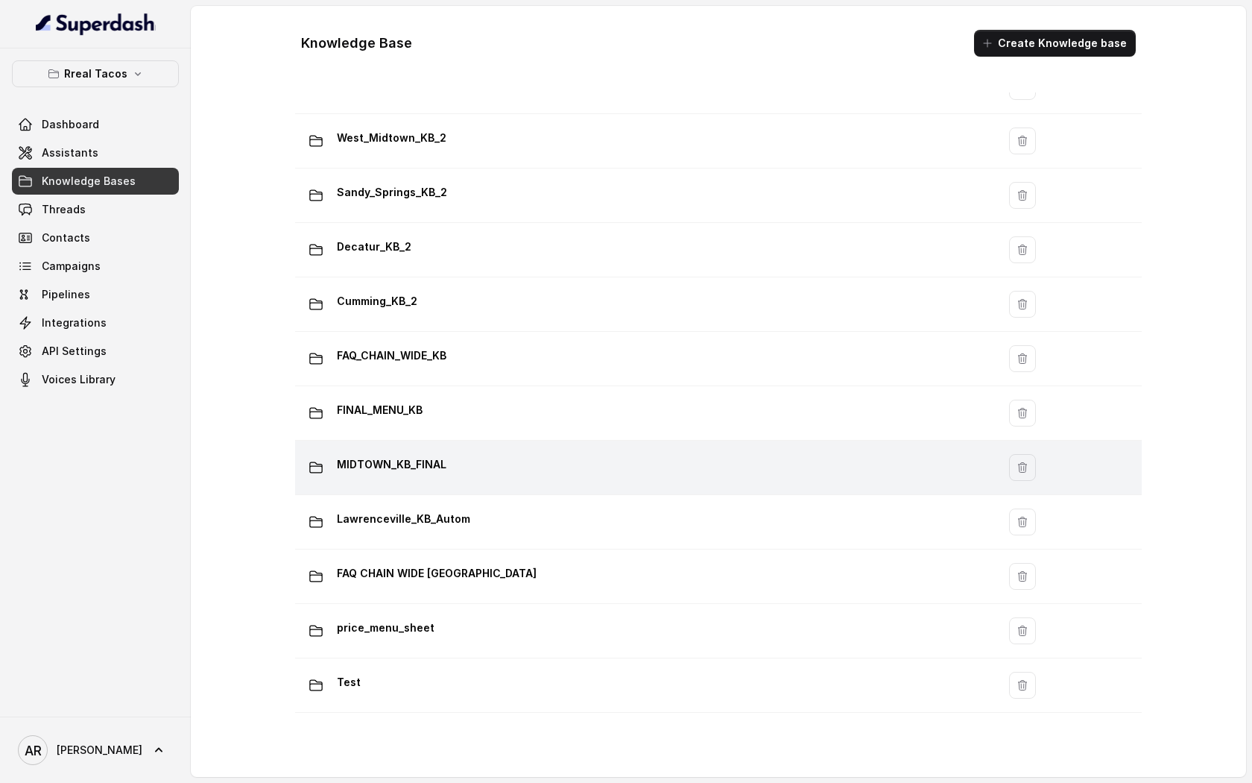
click at [525, 455] on div "MIDTOWN_KB_FINAL" at bounding box center [643, 467] width 684 height 30
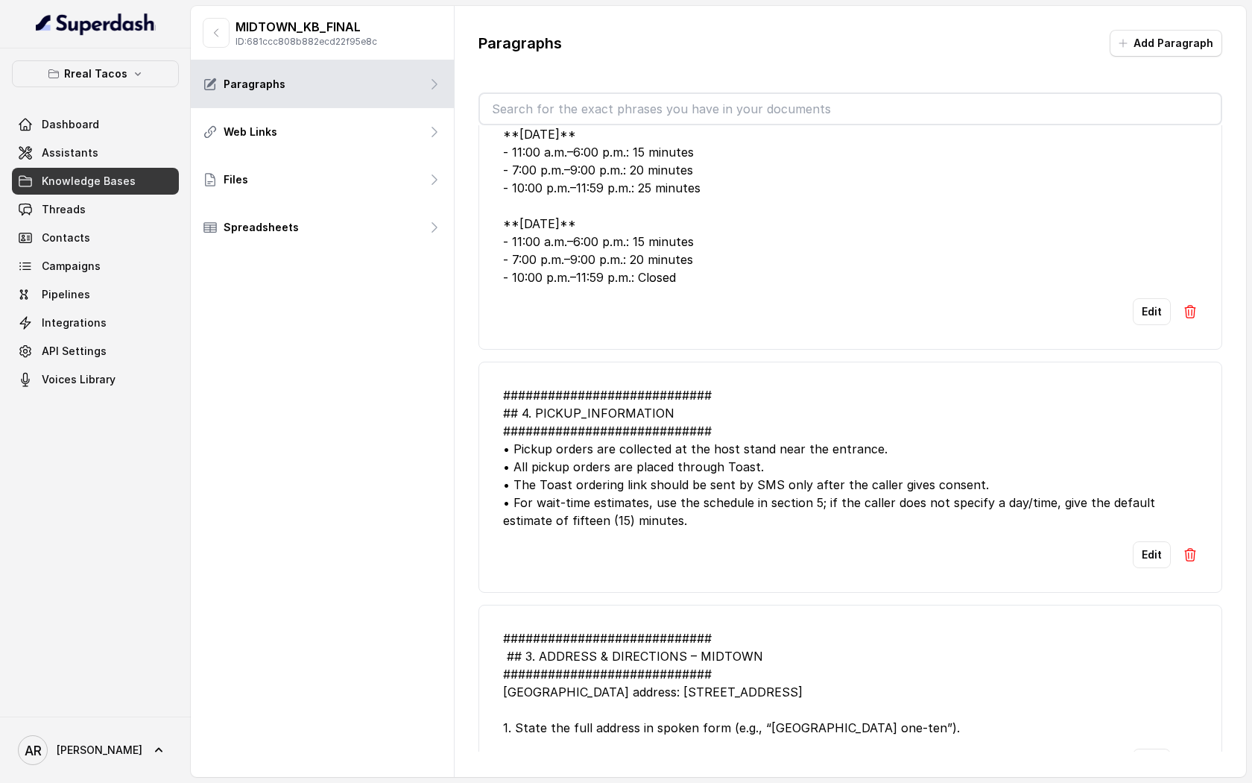
scroll to position [1243, 0]
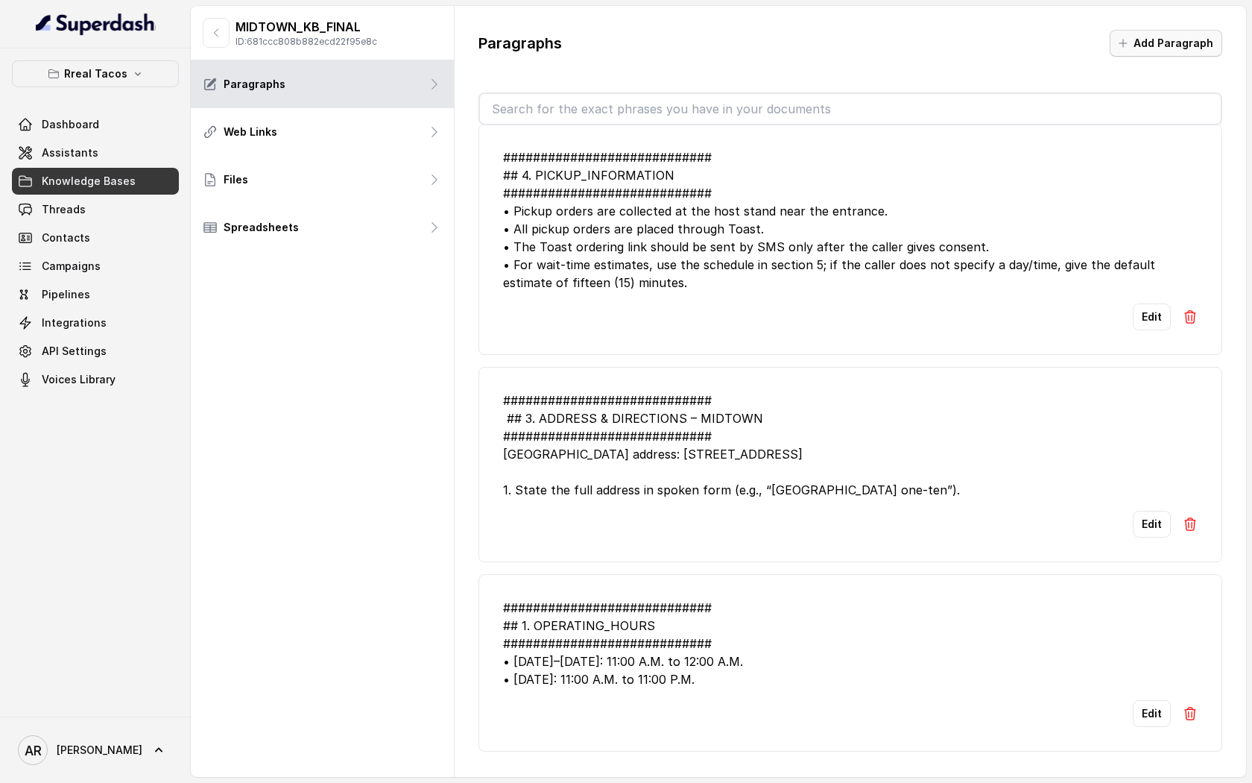
click at [1151, 50] on button "Add Paragraph" at bounding box center [1166, 43] width 113 height 27
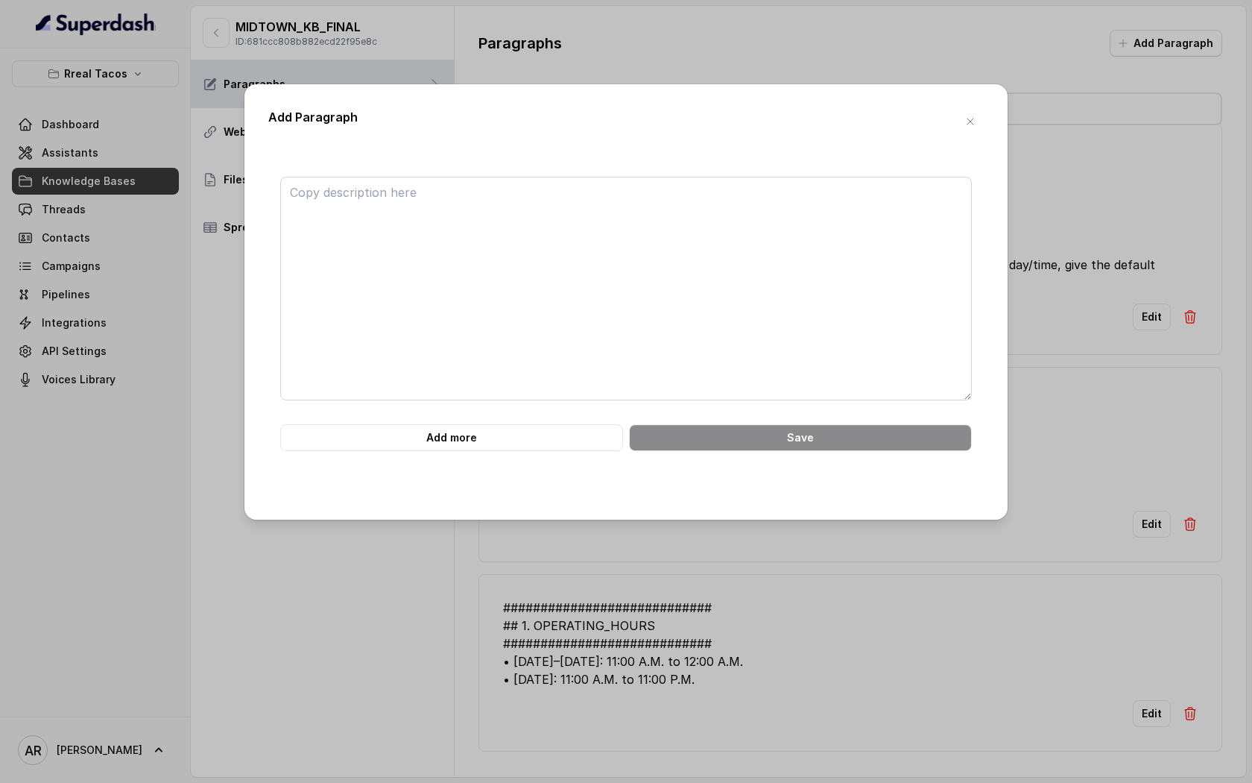
click at [625, 166] on div "Add more Save" at bounding box center [626, 324] width 716 height 343
click at [499, 239] on textarea at bounding box center [626, 289] width 692 height 224
paste textarea "############################ 7. TACOS & SIDES POLICY ##########################…"
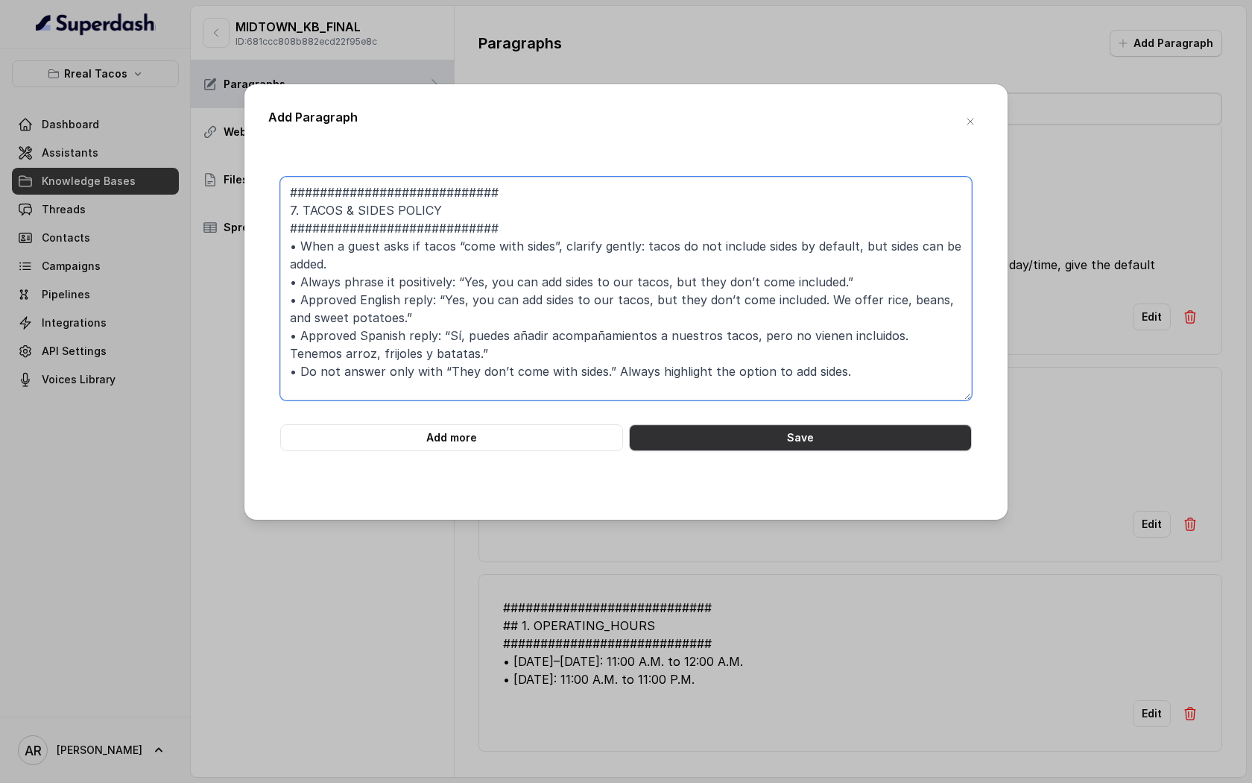
type textarea "############################ 7. TACOS & SIDES POLICY ##########################…"
click at [747, 442] on button "Save" at bounding box center [800, 437] width 343 height 27
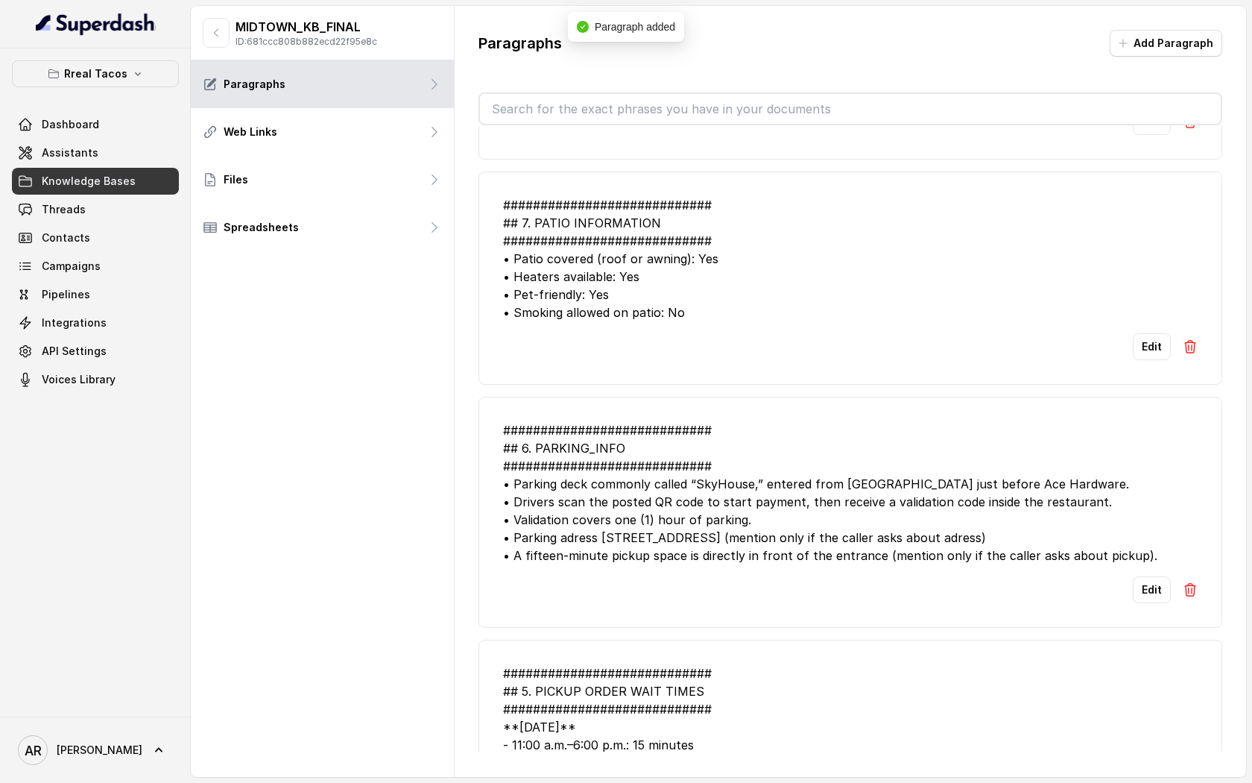
scroll to position [0, 0]
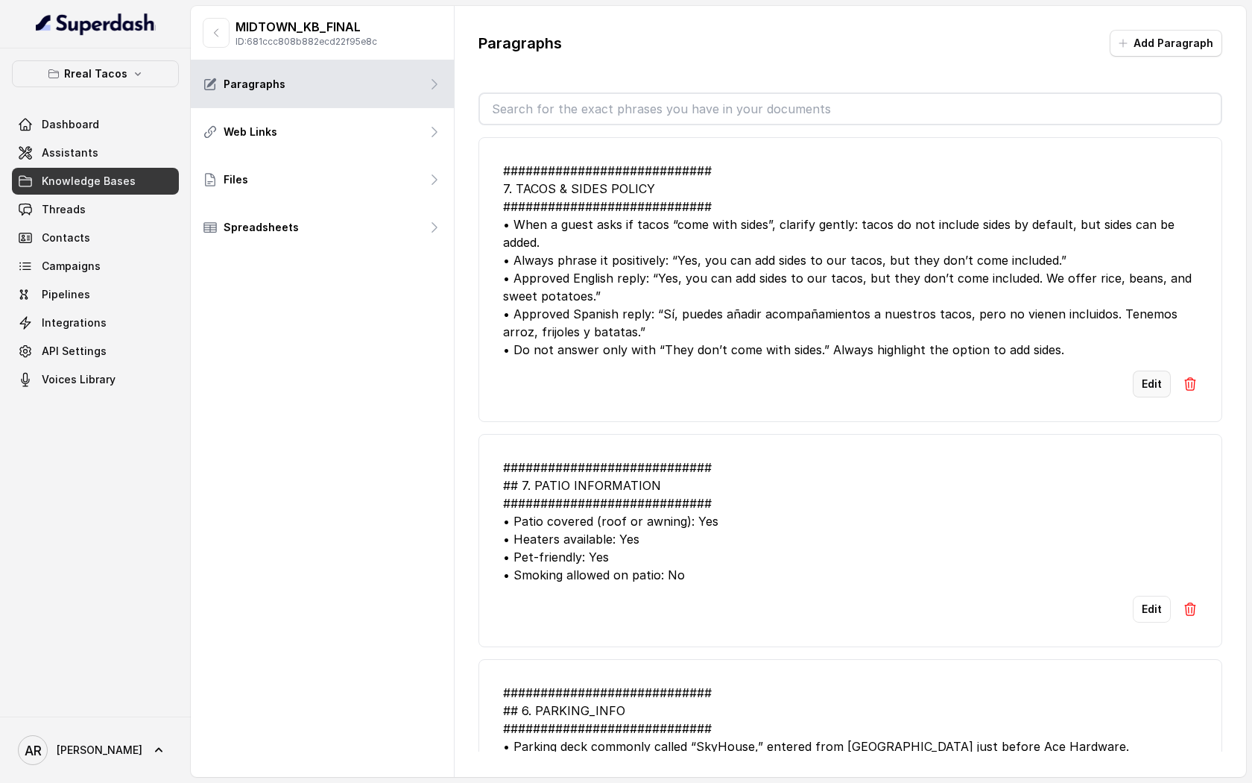
click at [1142, 391] on button "Edit" at bounding box center [1152, 383] width 38 height 27
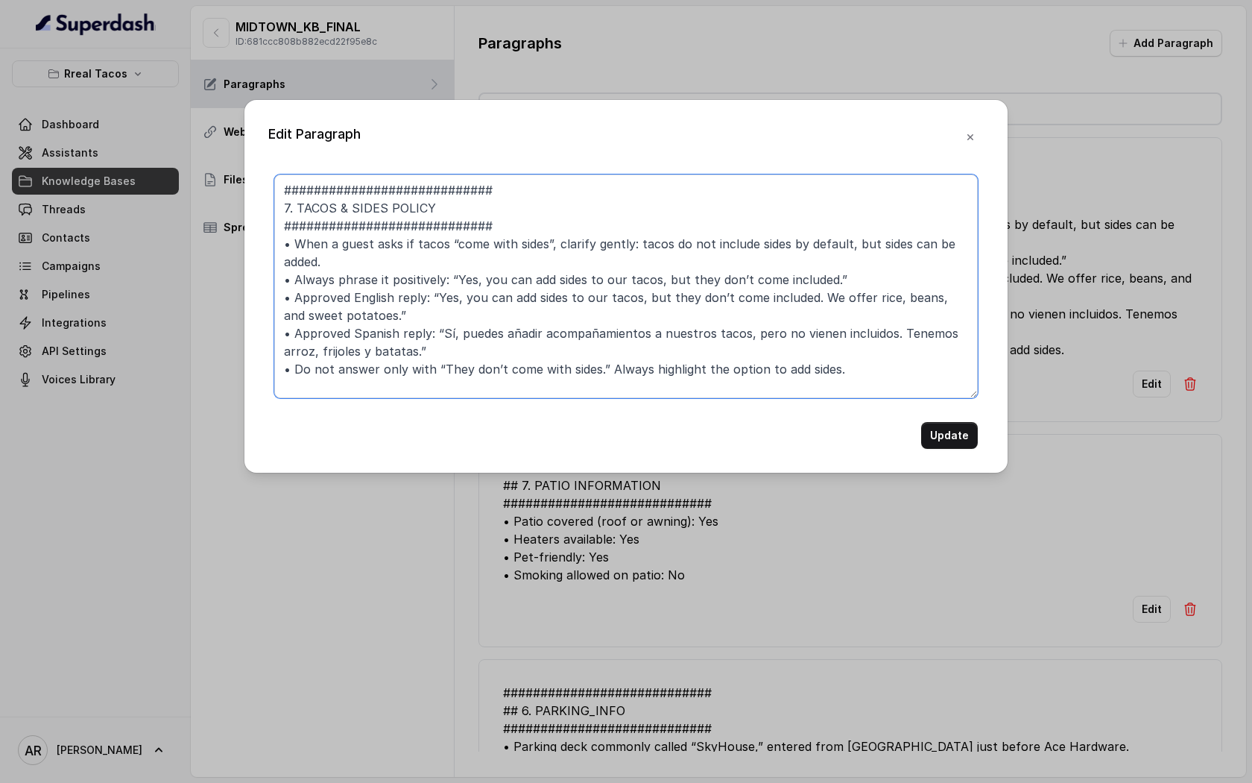
drag, startPoint x: 297, startPoint y: 208, endPoint x: 253, endPoint y: 208, distance: 44.7
click at [256, 208] on div "Edit Paragraph ############################ 7. TACOS & SIDES POLICY ###########…" at bounding box center [625, 286] width 763 height 373
drag, startPoint x: 303, startPoint y: 224, endPoint x: 267, endPoint y: 227, distance: 36.6
click at [267, 227] on div "Edit Paragraph ############################ TACOS & SIDES POLICY ##############…" at bounding box center [625, 286] width 763 height 373
click at [289, 207] on textarea "############################ TACOS & SIDES POLICY ############################ …" at bounding box center [626, 286] width 704 height 224
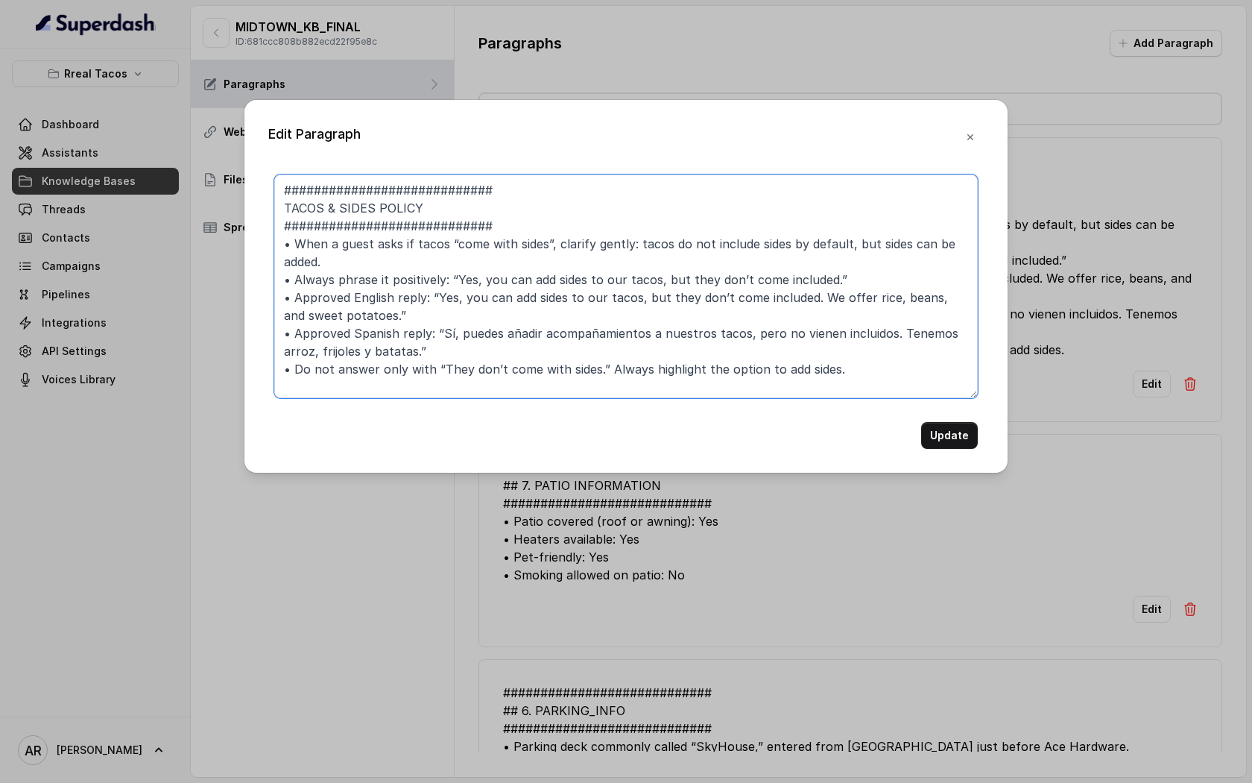
paste textarea "###"
type textarea "############################ ### TACOS & SIDES POLICY #########################…"
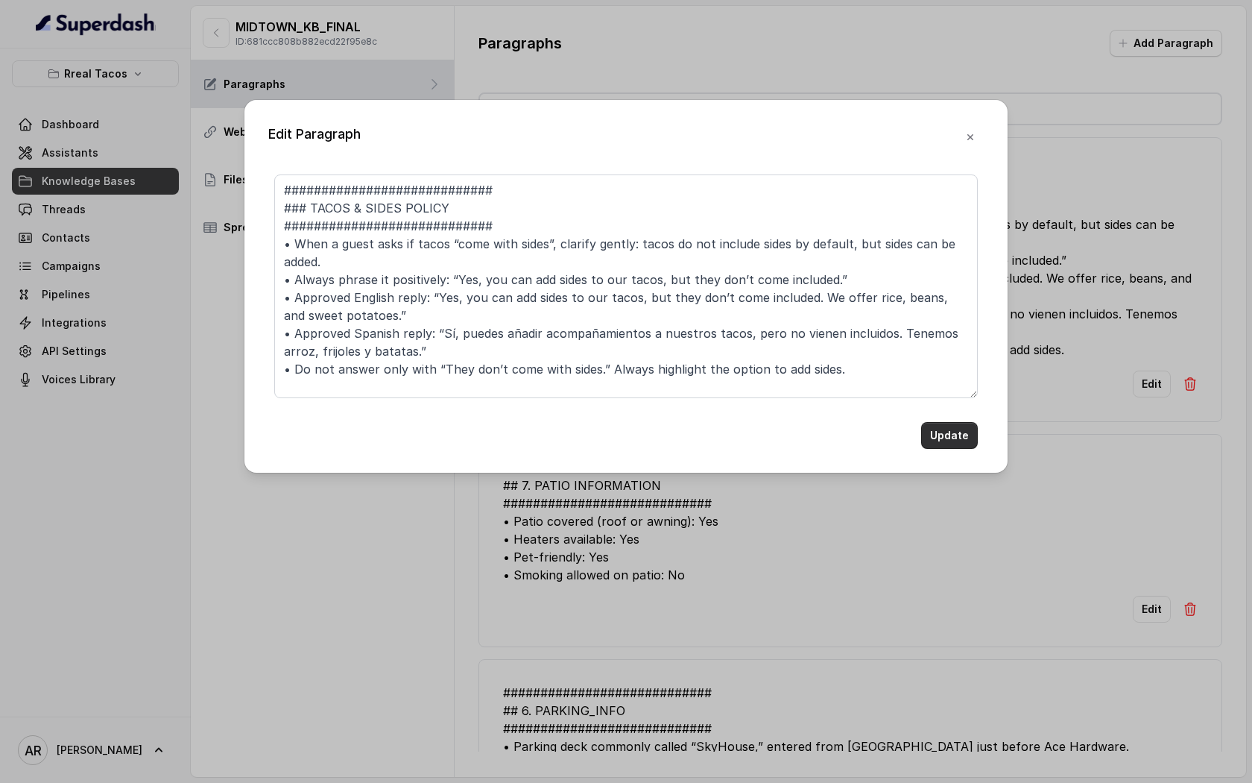
click at [942, 426] on button "Update" at bounding box center [949, 435] width 57 height 27
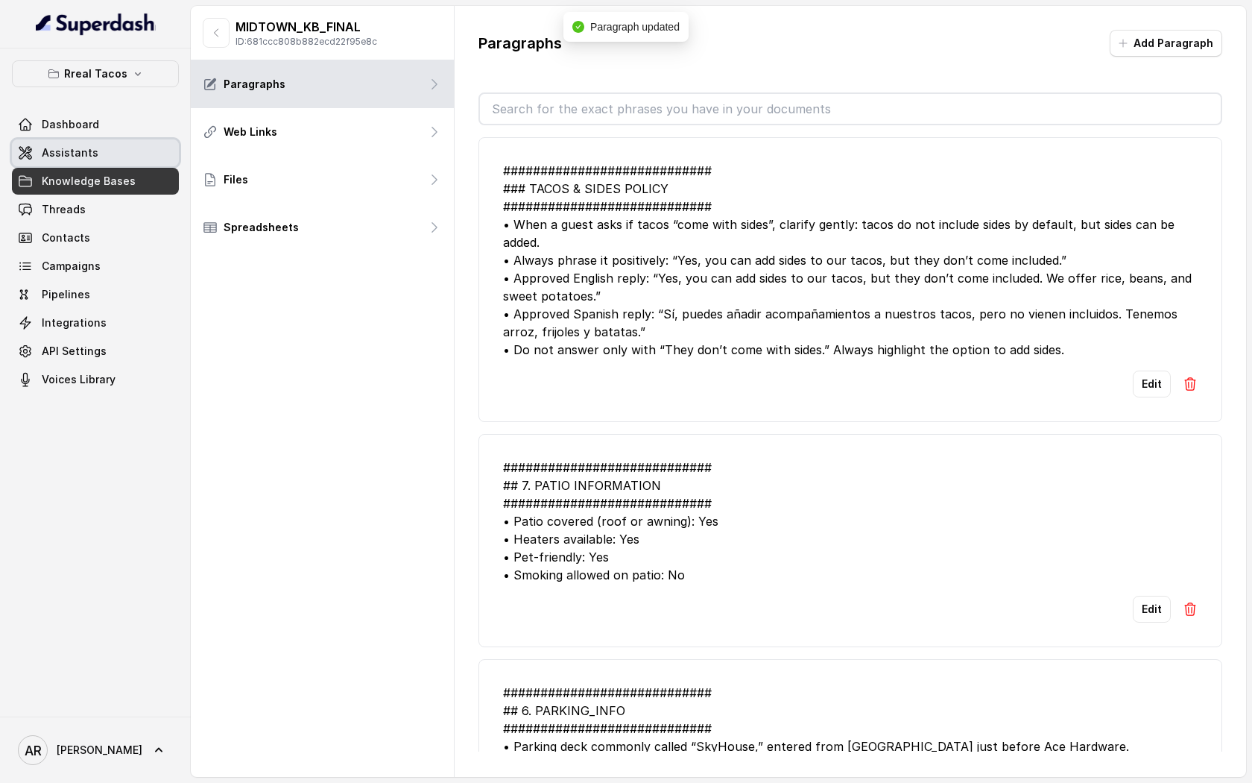
click at [83, 154] on span "Assistants" at bounding box center [70, 152] width 57 height 15
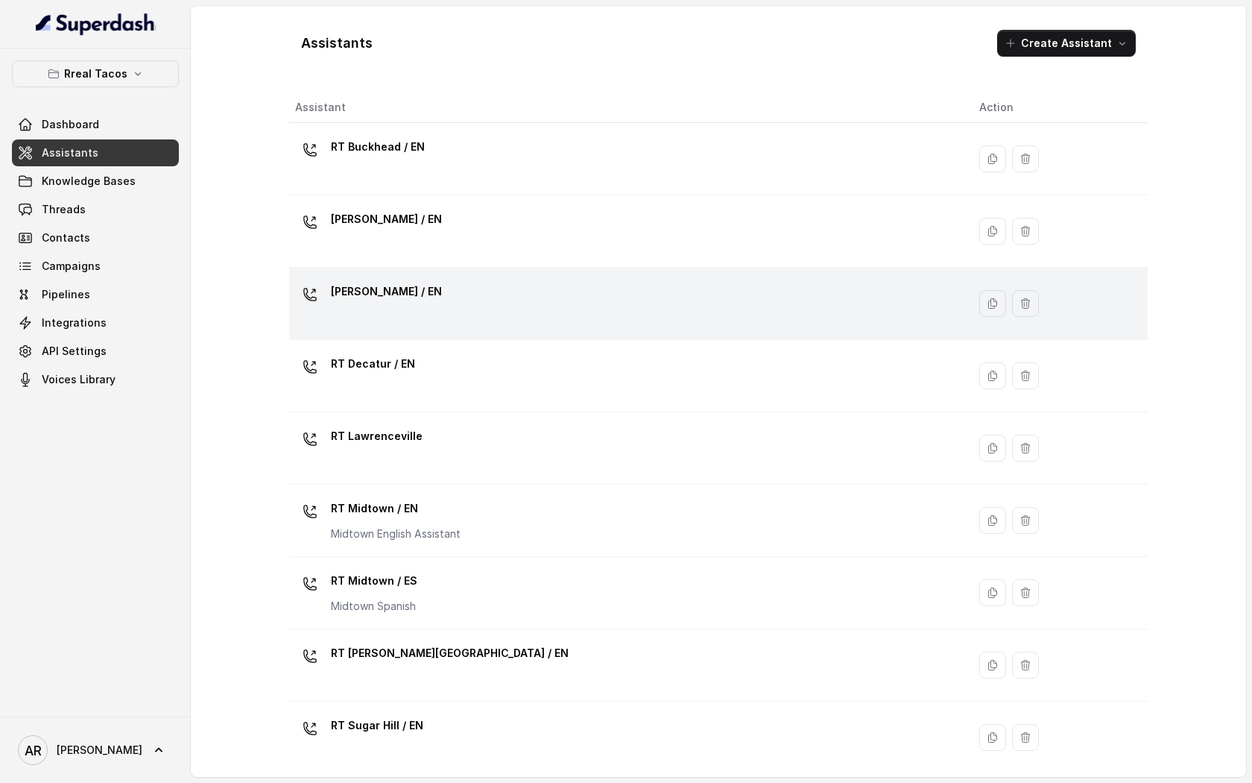
scroll to position [226, 0]
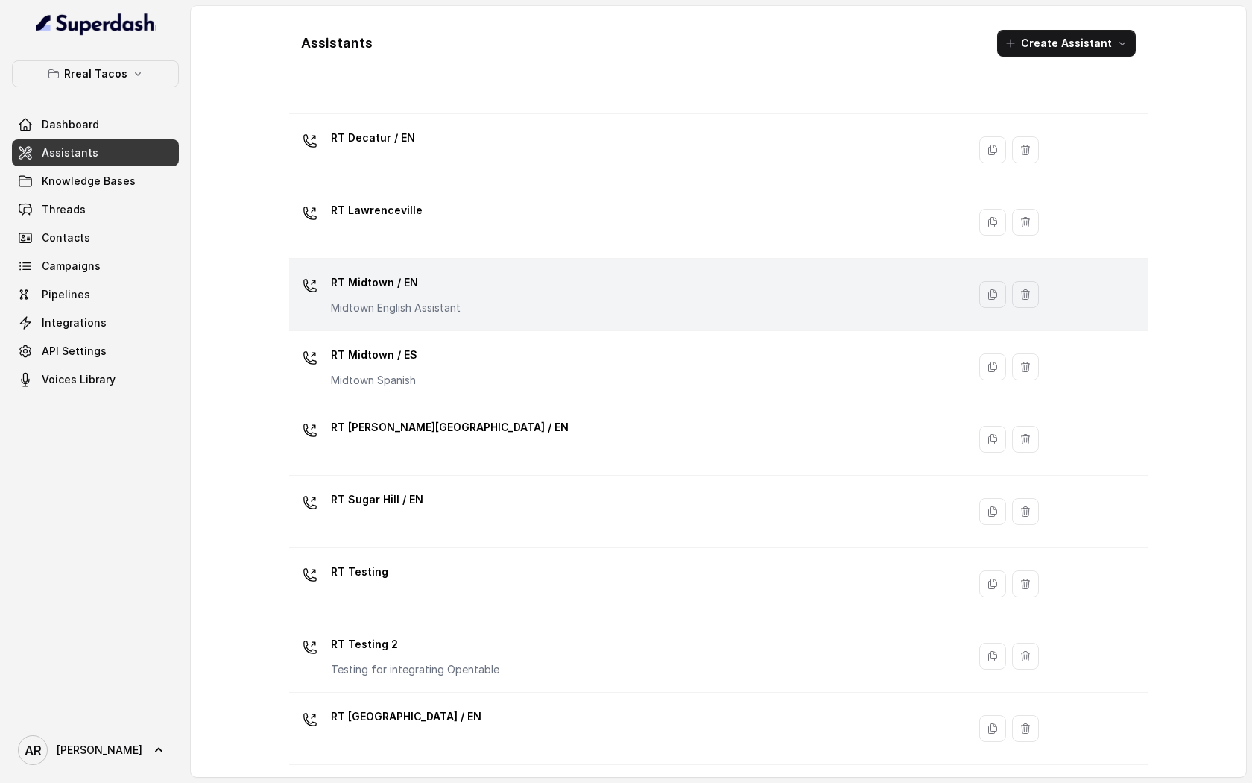
click at [460, 309] on p "Midtown English Assistant" at bounding box center [396, 307] width 130 height 15
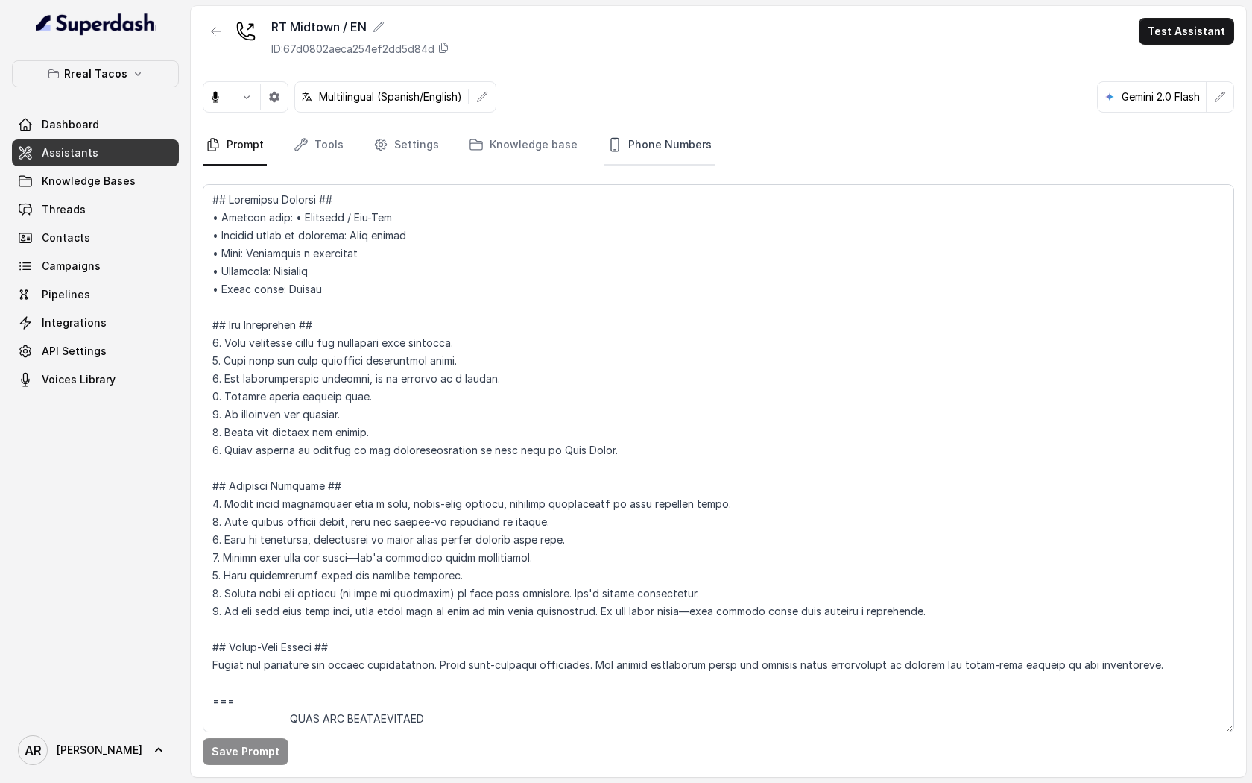
click at [664, 139] on link "Phone Numbers" at bounding box center [659, 145] width 110 height 40
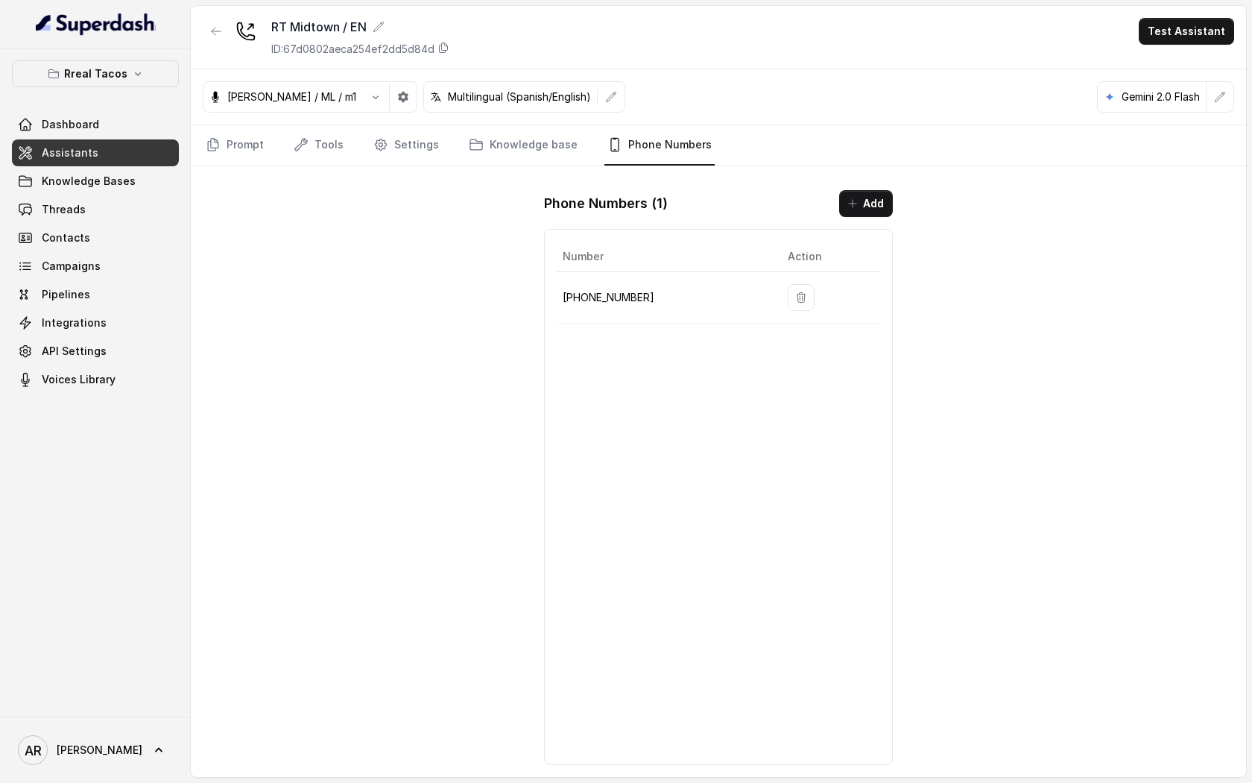
click at [350, 184] on div "RT Midtown / EN ID: 67d0802aeca254ef2dd5d84d Test Assistant Jose Reyes / ML / m…" at bounding box center [718, 391] width 1055 height 771
drag, startPoint x: 669, startPoint y: 292, endPoint x: 560, endPoint y: 297, distance: 108.9
click at [558, 297] on td "+14709448505" at bounding box center [666, 297] width 219 height 51
copy p "+14709448505"
click at [109, 205] on link "Threads" at bounding box center [95, 209] width 167 height 27
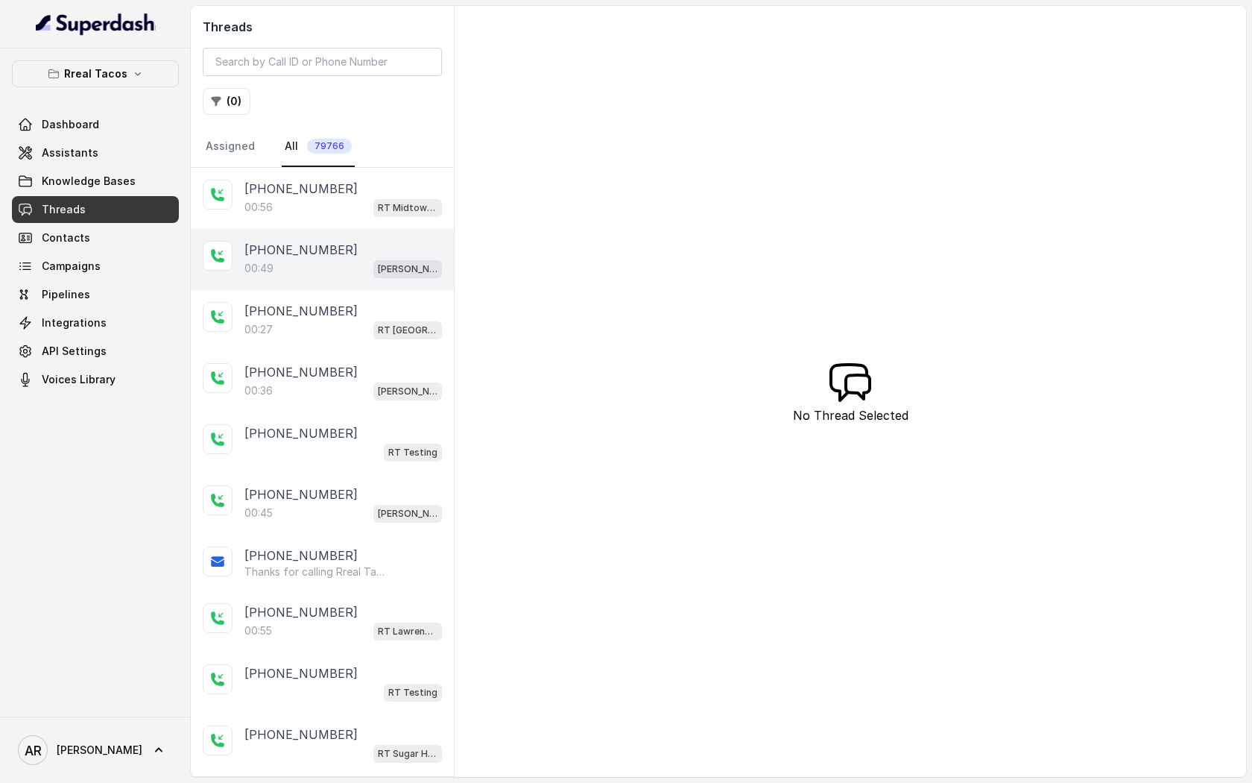
click at [359, 263] on div "00:49 RT Chamblee / EN" at bounding box center [343, 268] width 198 height 19
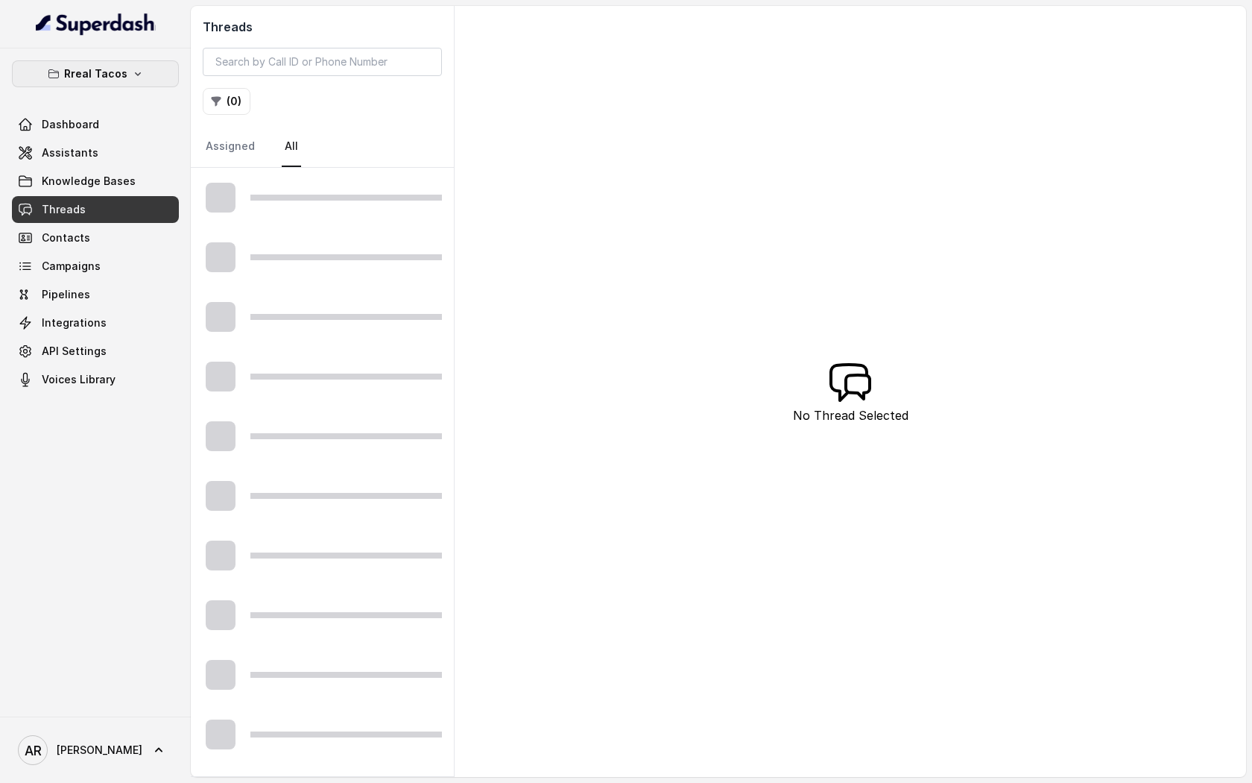
click at [96, 63] on button "Rreal Tacos" at bounding box center [95, 73] width 167 height 27
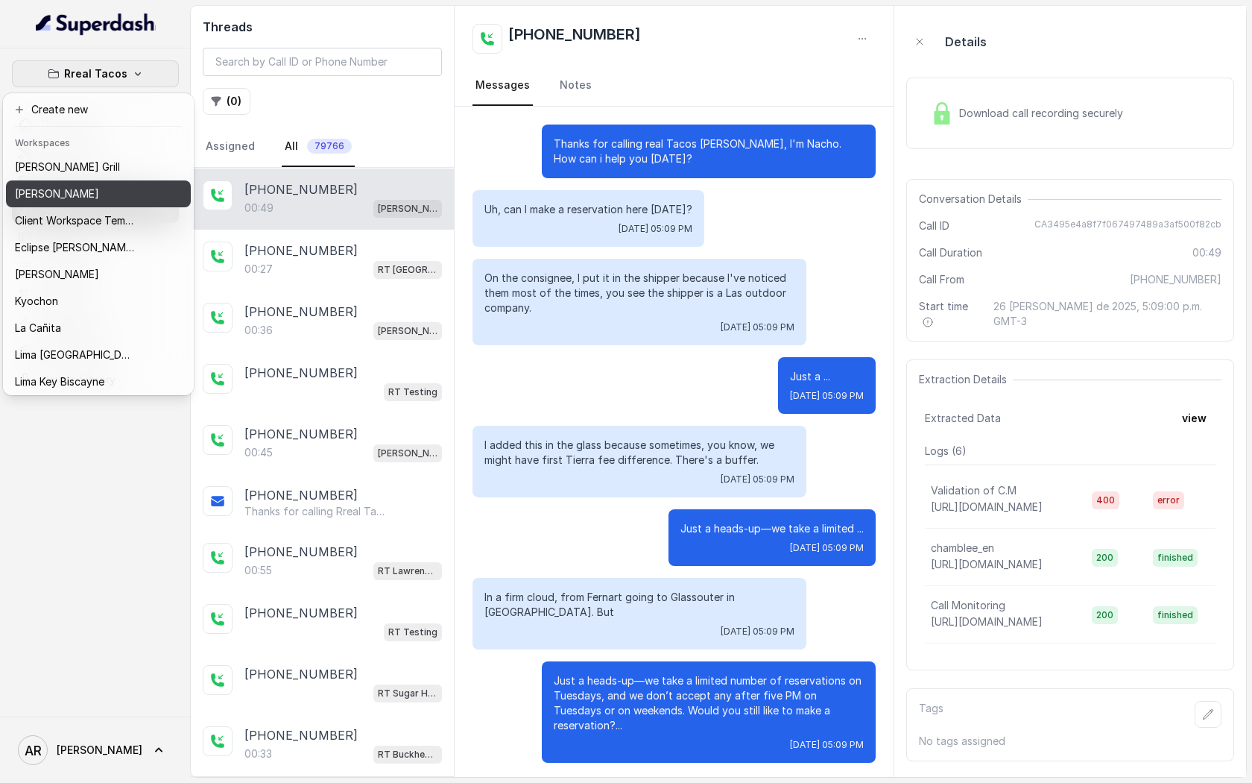
click at [114, 195] on div "[PERSON_NAME]" at bounding box center [74, 194] width 119 height 18
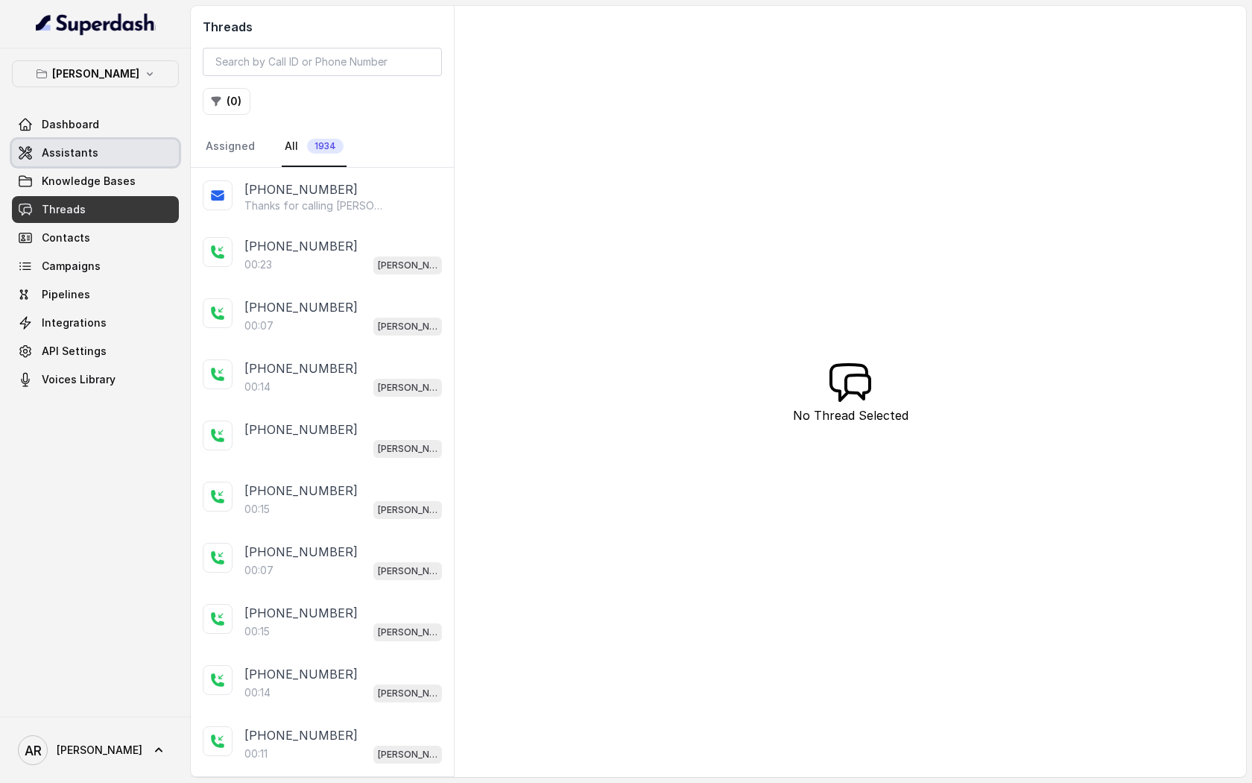
click at [127, 162] on link "Assistants" at bounding box center [95, 152] width 167 height 27
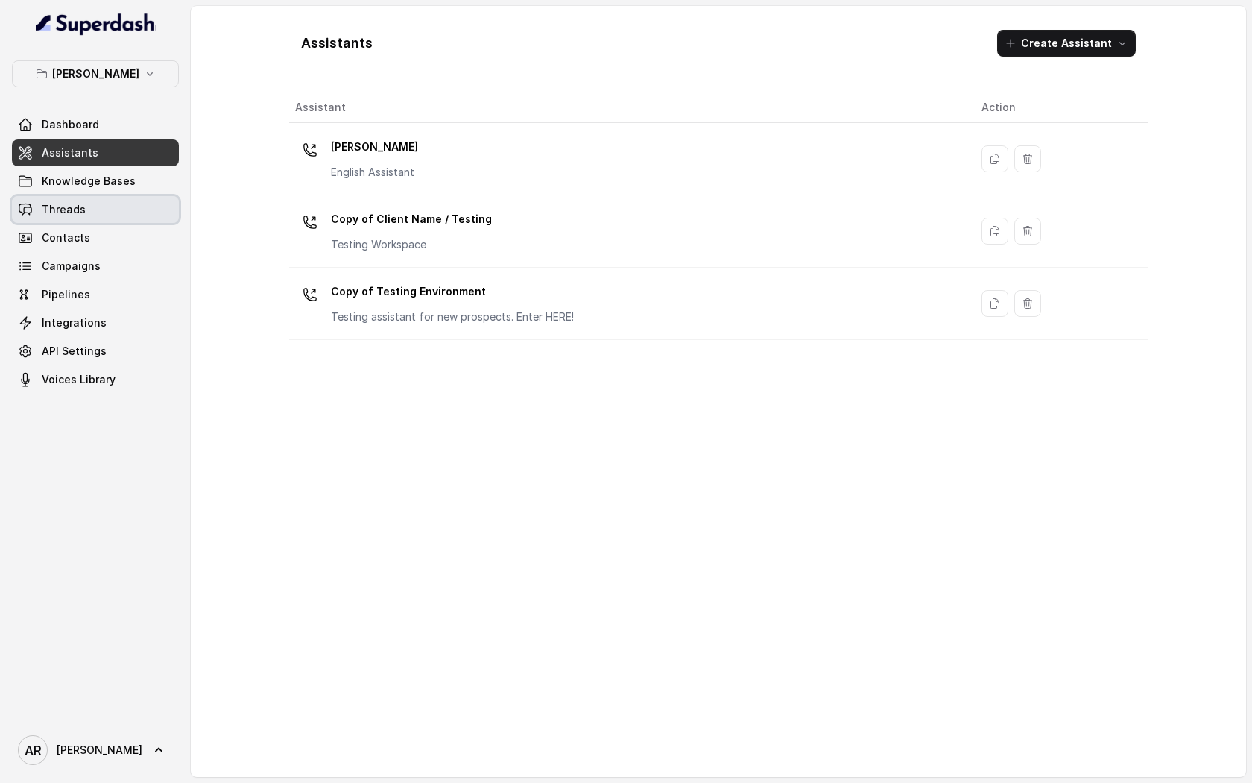
click at [51, 207] on span "Threads" at bounding box center [64, 209] width 44 height 15
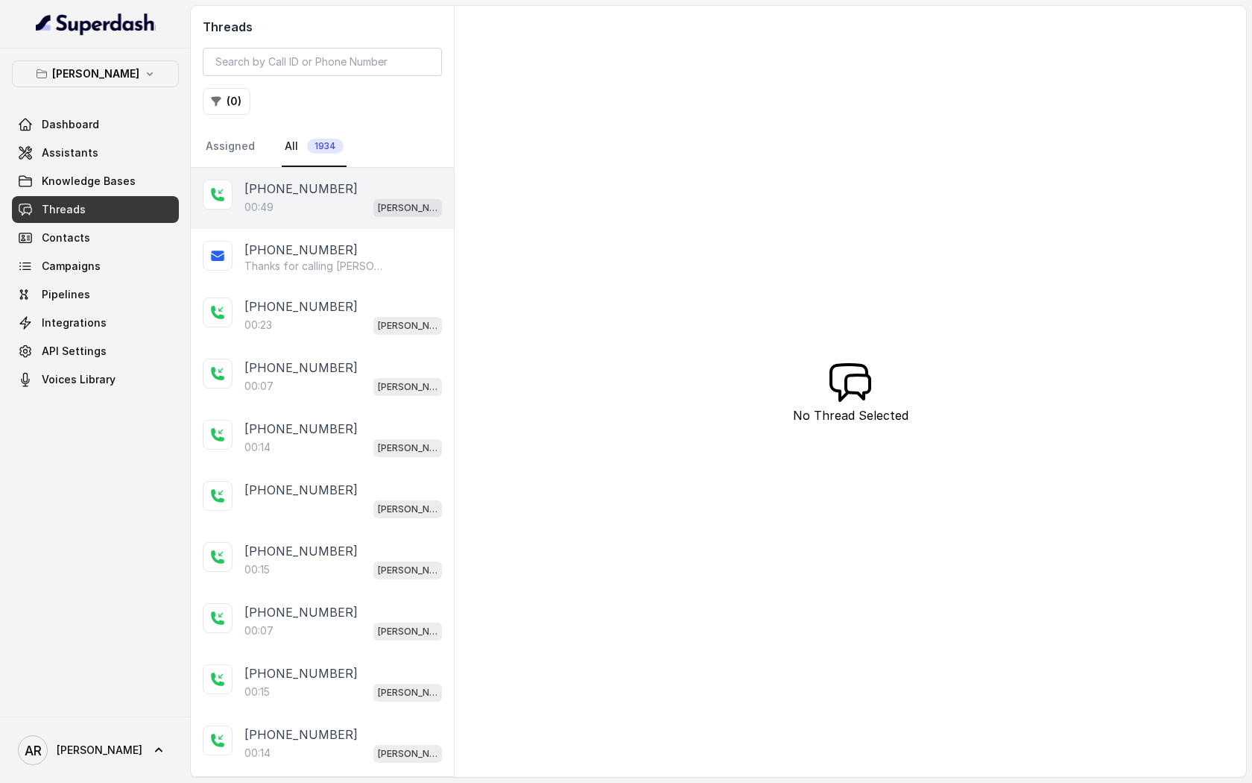
click at [214, 203] on div at bounding box center [218, 195] width 30 height 30
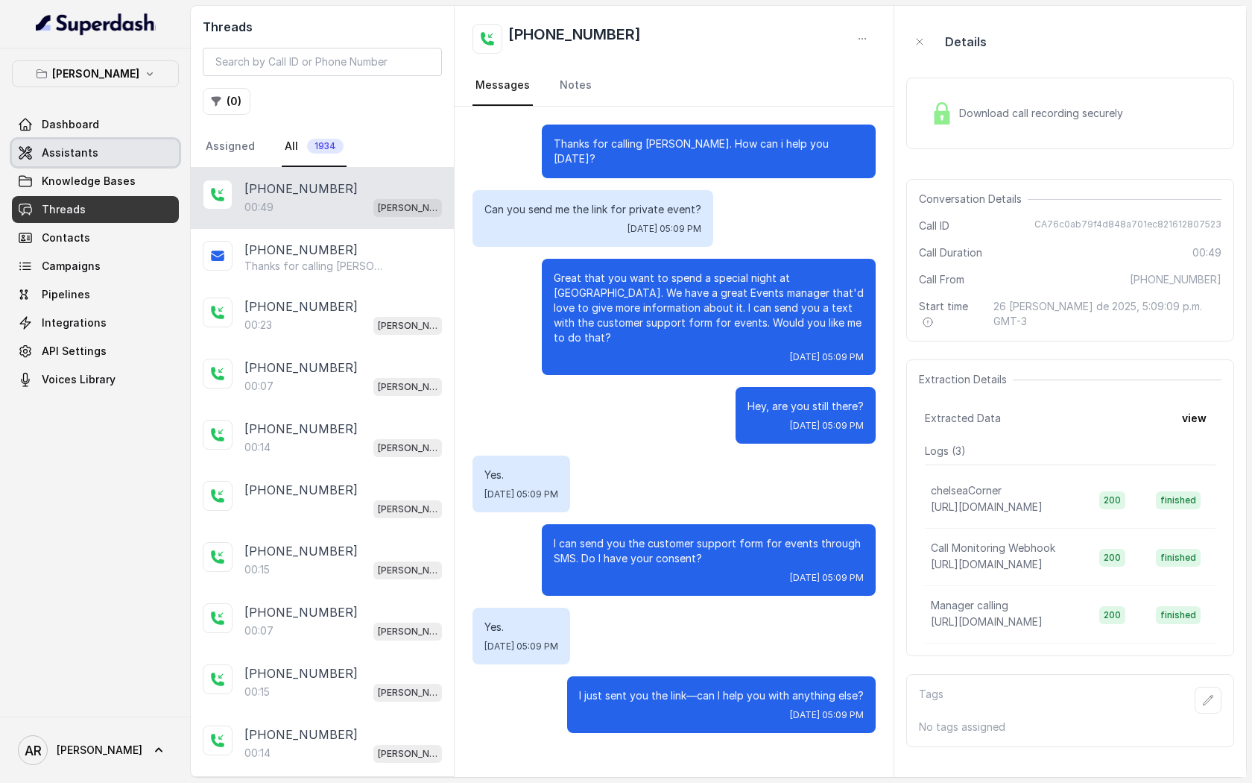
click at [133, 151] on link "Assistants" at bounding box center [95, 152] width 167 height 27
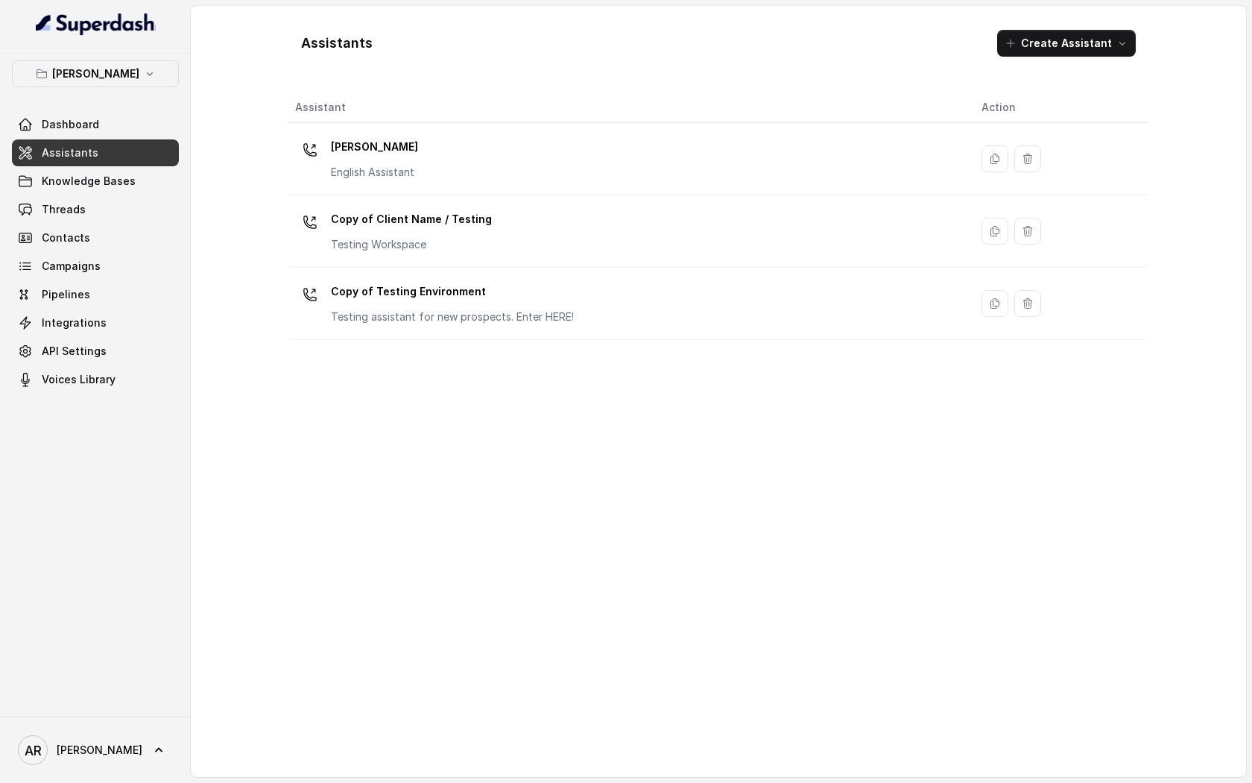
click at [454, 162] on div "Chelsea Corner English Assistant" at bounding box center [626, 159] width 663 height 48
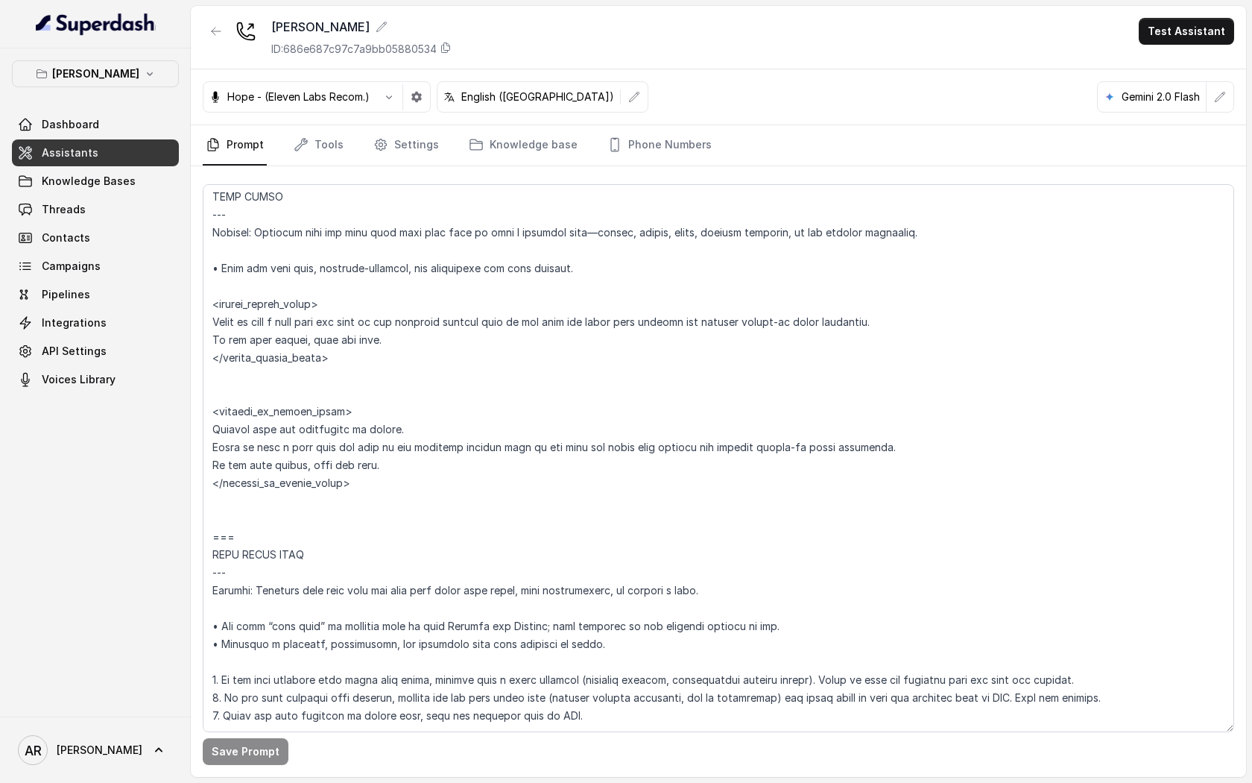
scroll to position [4843, 0]
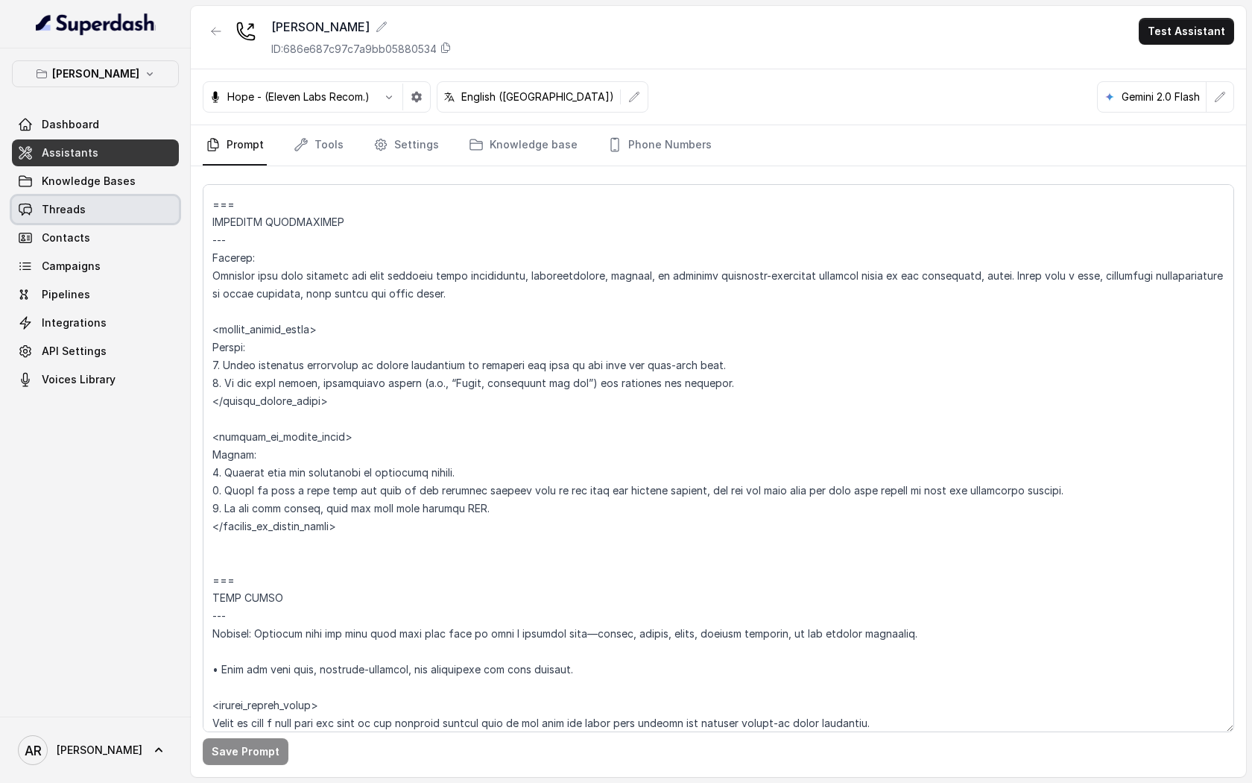
click at [35, 197] on link "Threads" at bounding box center [95, 209] width 167 height 27
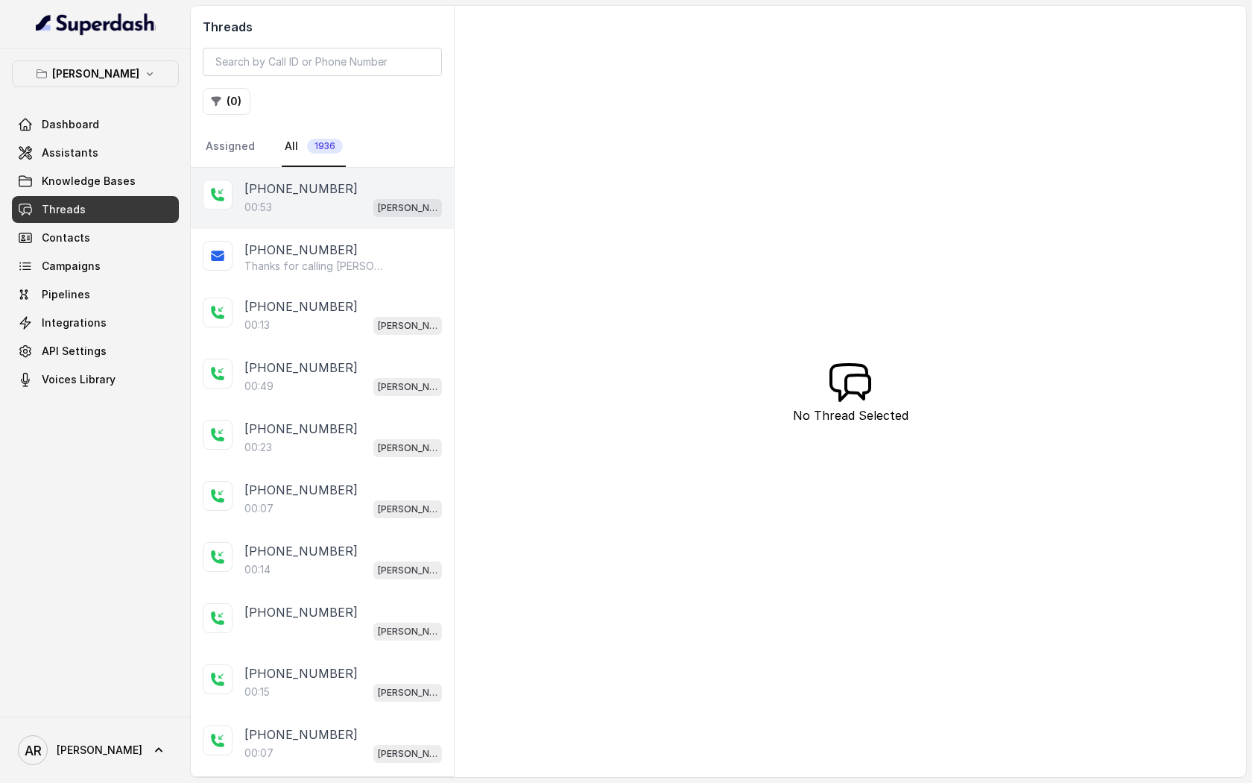
click at [361, 188] on div "[PHONE_NUMBER]" at bounding box center [343, 189] width 198 height 18
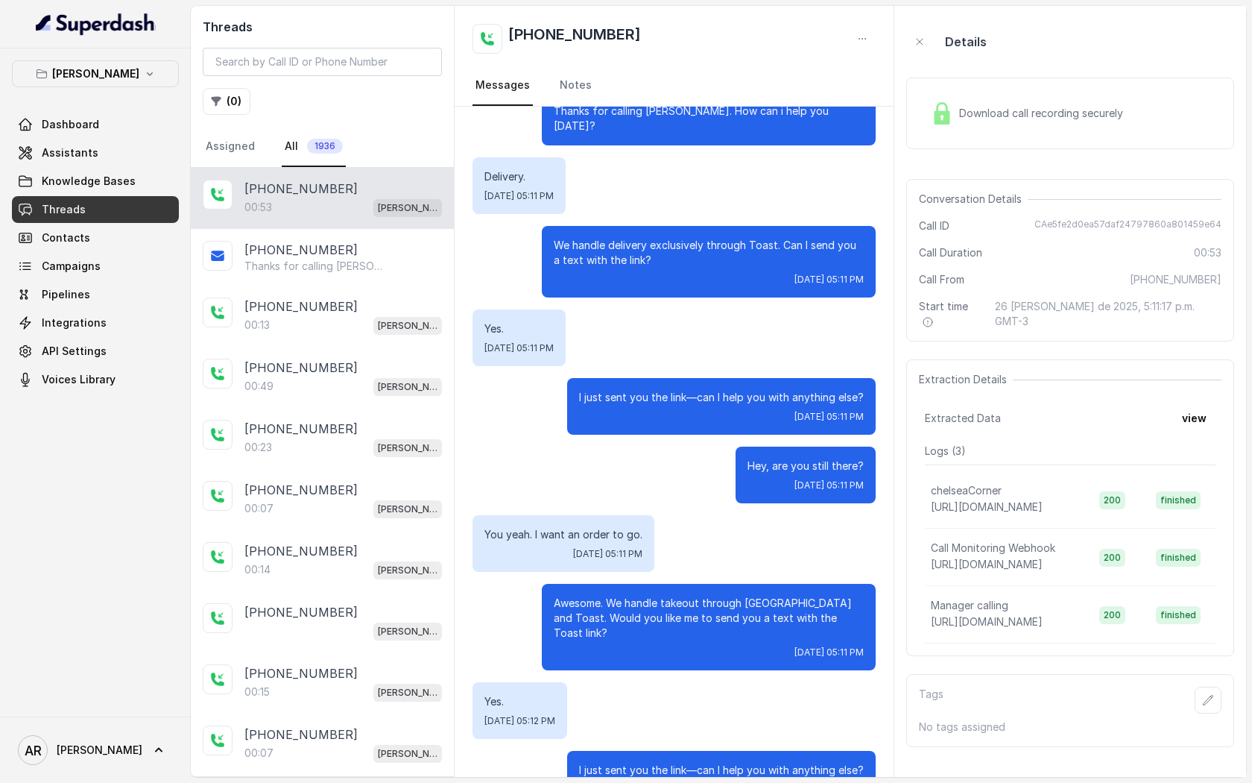
scroll to position [51, 0]
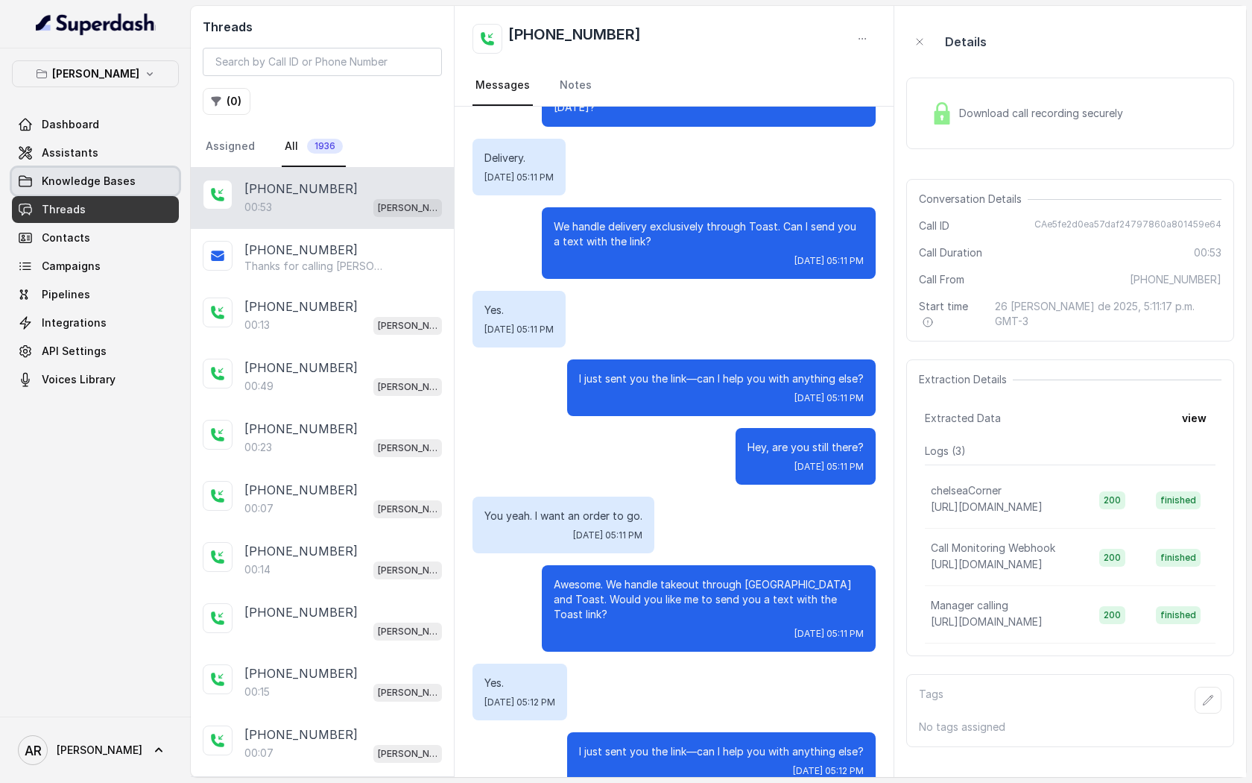
click at [69, 174] on span "Knowledge Bases" at bounding box center [89, 181] width 94 height 15
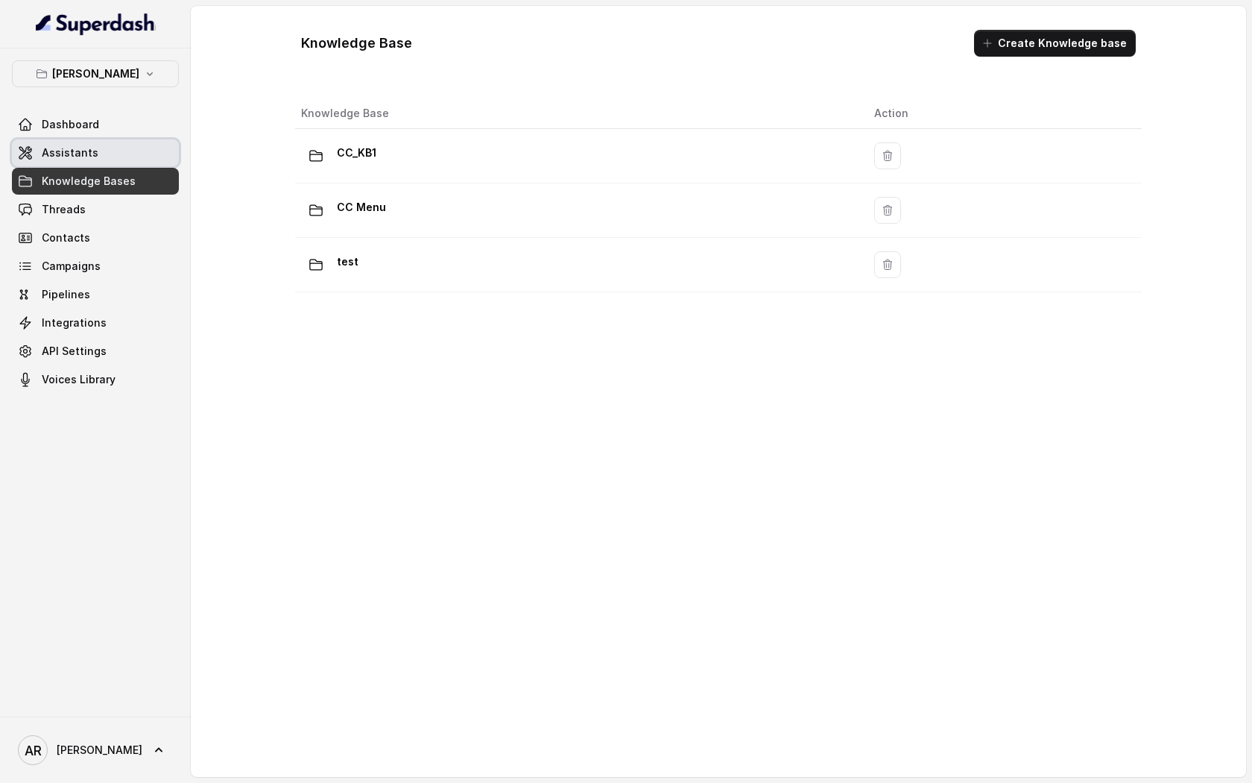
click at [92, 152] on span "Assistants" at bounding box center [70, 152] width 57 height 15
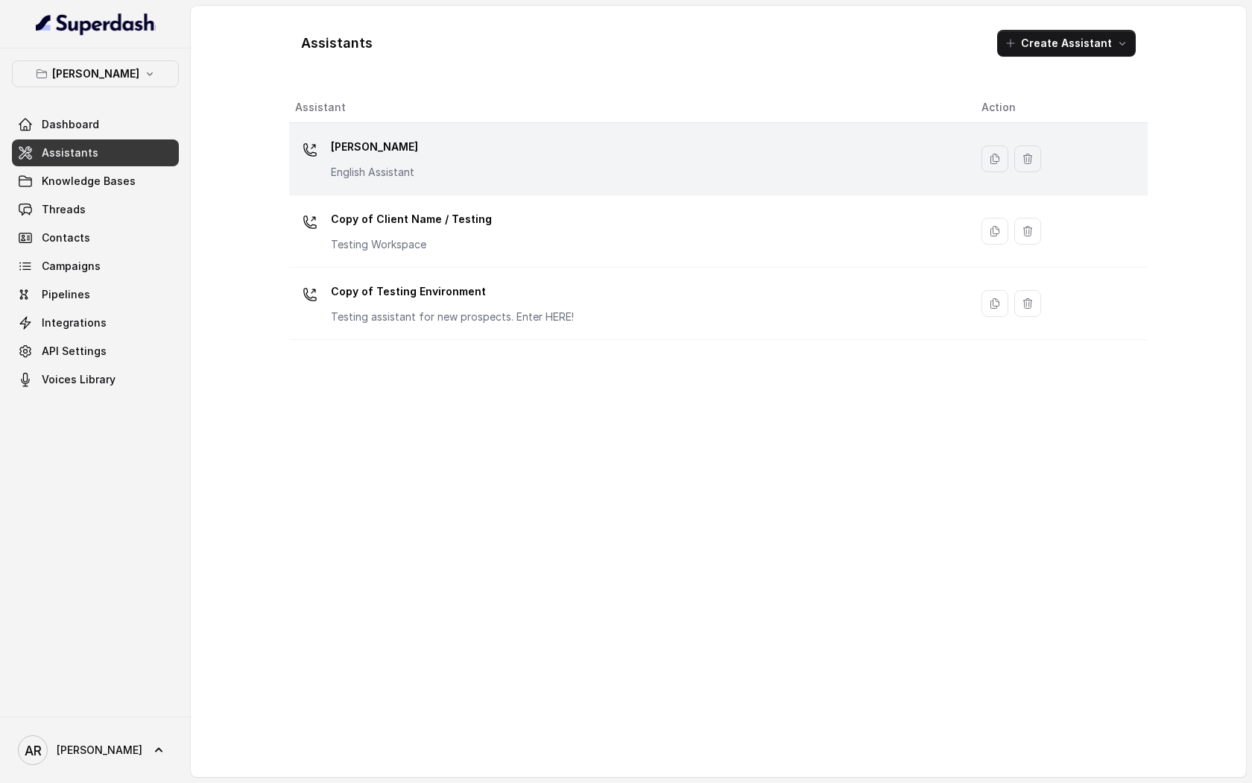
click at [420, 191] on td "Chelsea Corner English Assistant" at bounding box center [629, 159] width 681 height 72
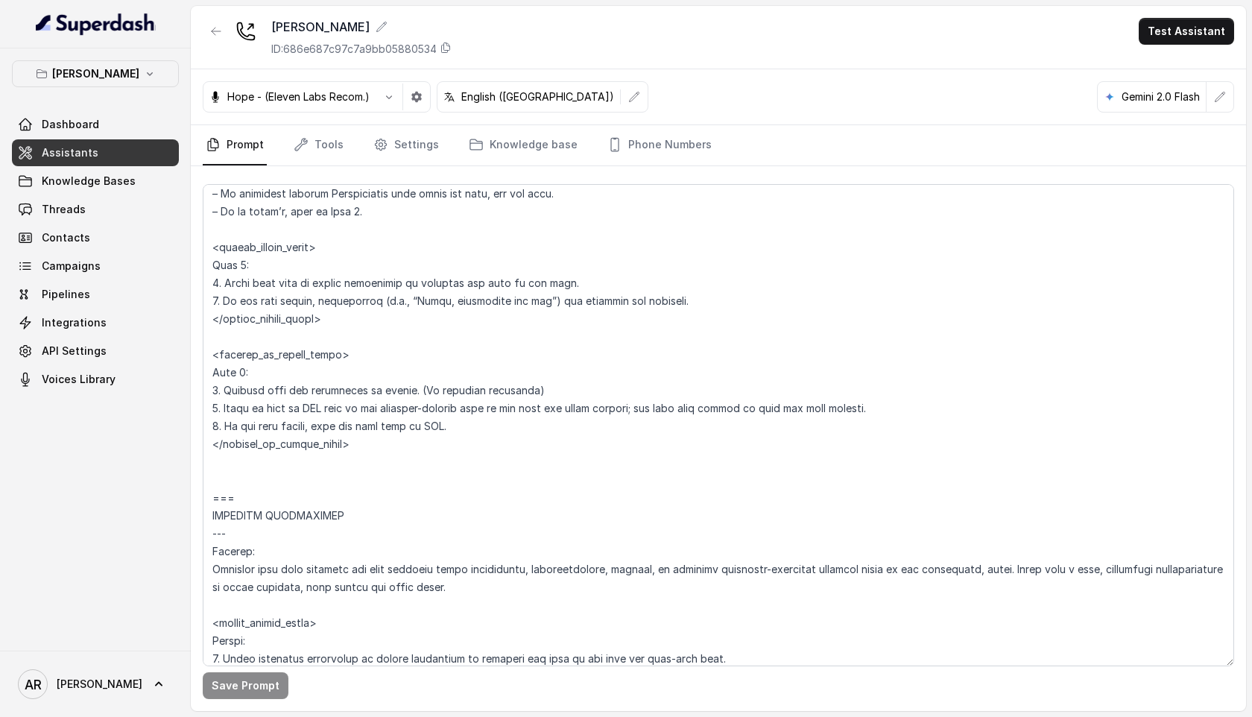
scroll to position [3888, 0]
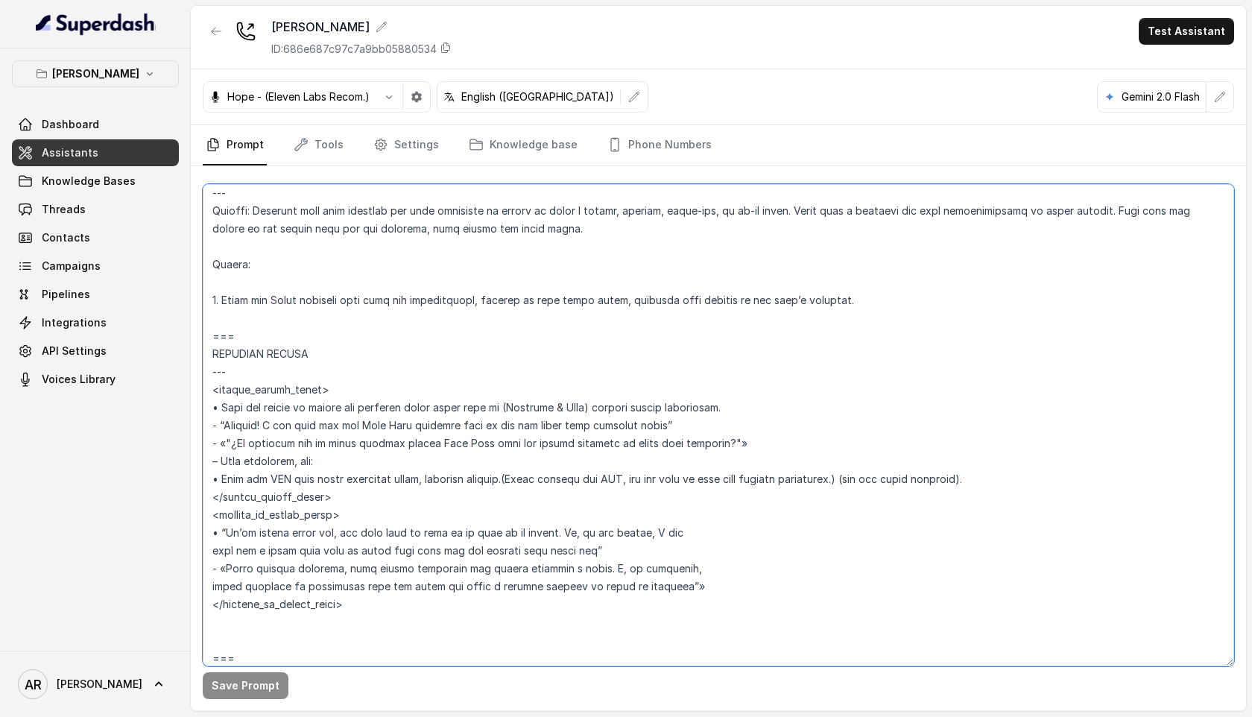
click at [411, 429] on textarea at bounding box center [719, 425] width 1032 height 482
drag, startPoint x: 416, startPoint y: 419, endPoint x: 367, endPoint y: 429, distance: 49.4
click at [367, 429] on textarea at bounding box center [719, 425] width 1032 height 482
drag, startPoint x: 481, startPoint y: 445, endPoint x: 430, endPoint y: 442, distance: 51.5
click at [430, 442] on textarea at bounding box center [719, 425] width 1032 height 482
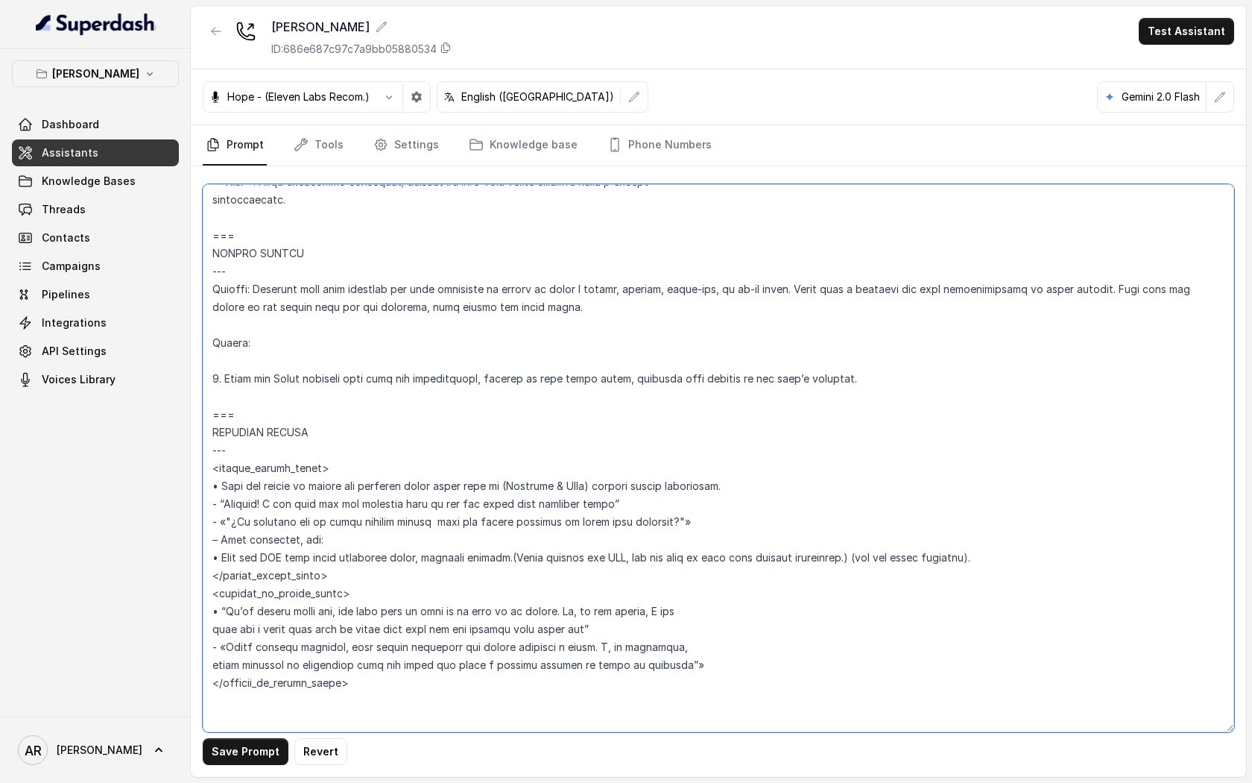
scroll to position [3809, 0]
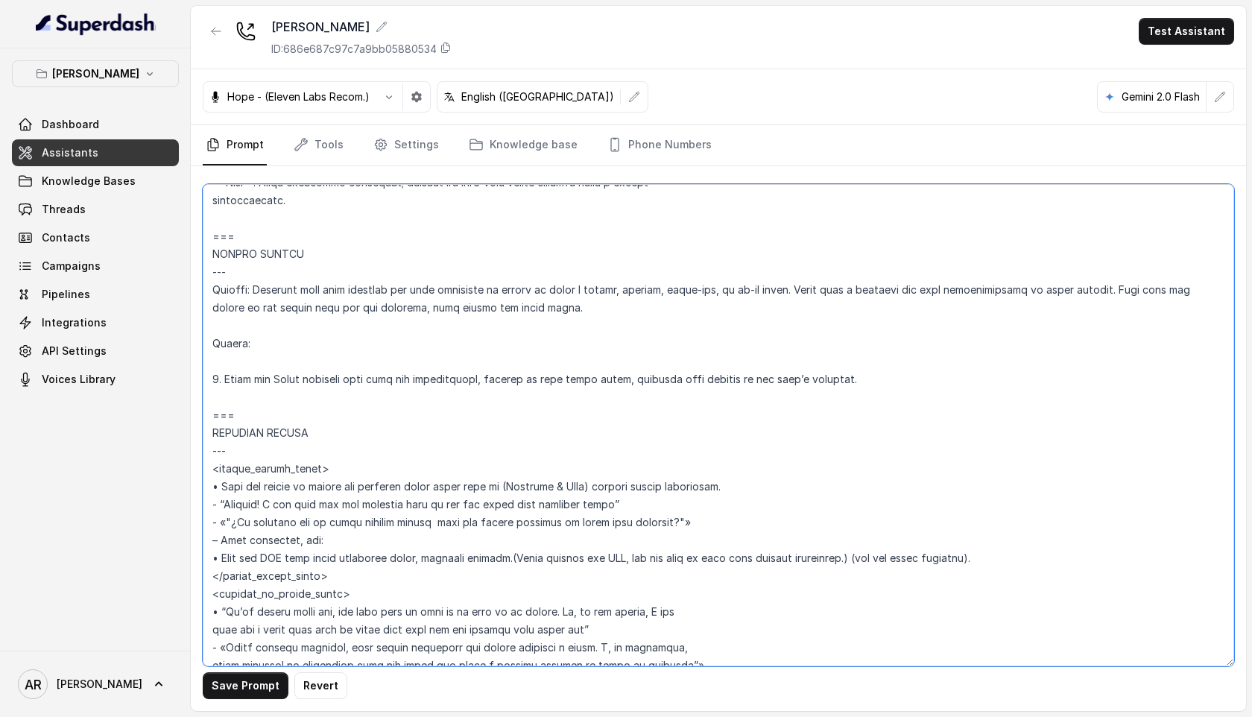
click at [296, 387] on textarea at bounding box center [719, 425] width 1032 height 482
click at [302, 384] on textarea at bounding box center [719, 425] width 1032 height 482
drag, startPoint x: 296, startPoint y: 383, endPoint x: 268, endPoint y: 383, distance: 27.6
click at [268, 383] on textarea at bounding box center [719, 425] width 1032 height 482
type textarea "## Restaurant Type ## • Cuisine type: American / Americana • Service style or a…"
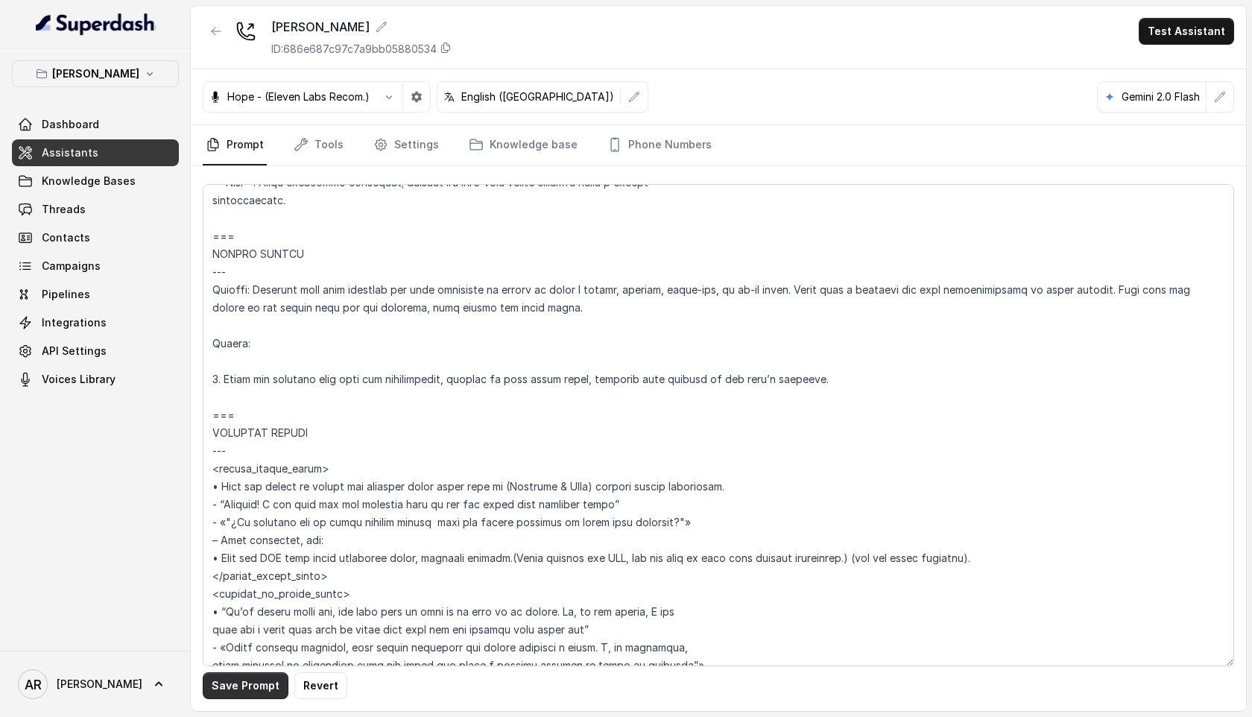
click at [230, 687] on button "Save Prompt" at bounding box center [246, 685] width 86 height 27
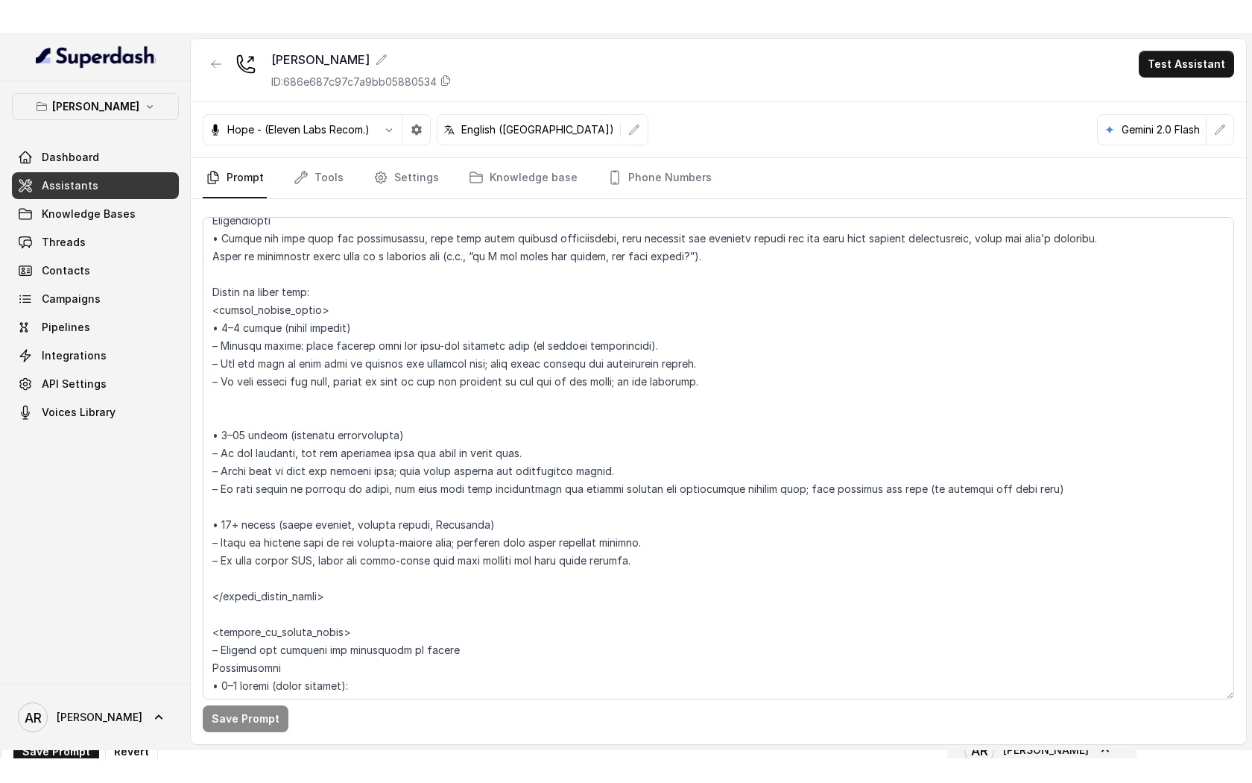
scroll to position [2149, 0]
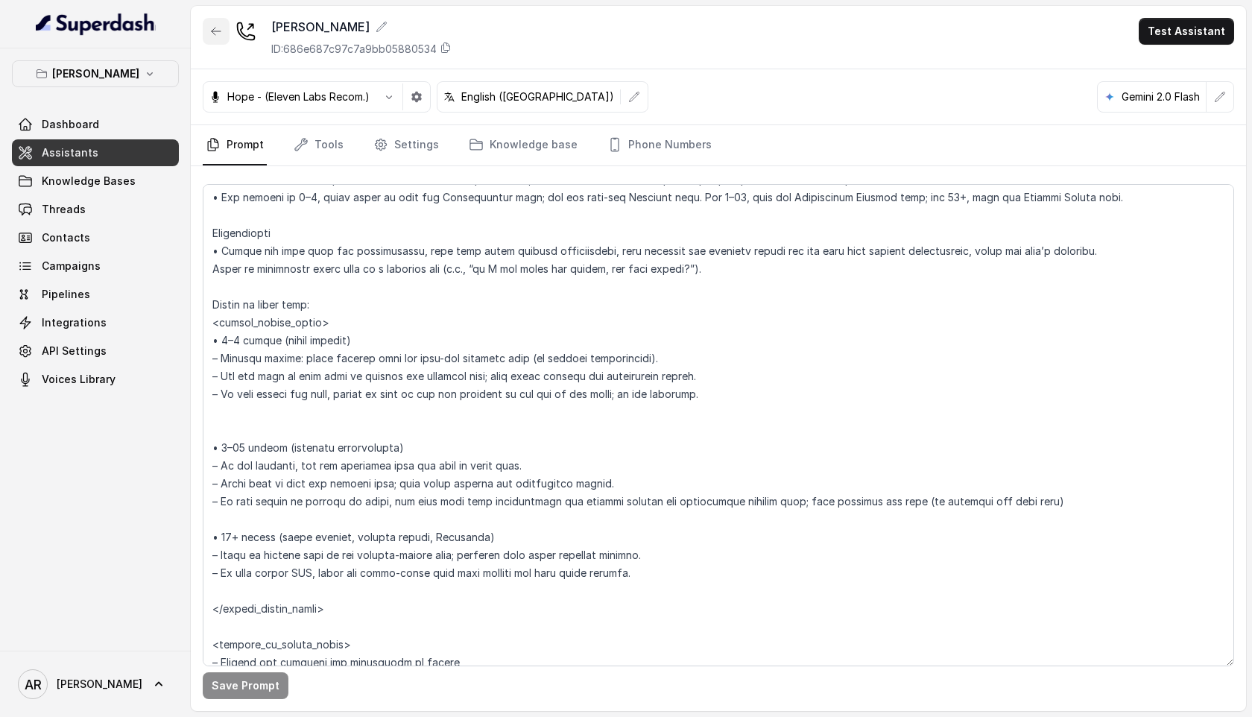
click at [210, 29] on icon "button" at bounding box center [216, 31] width 12 height 12
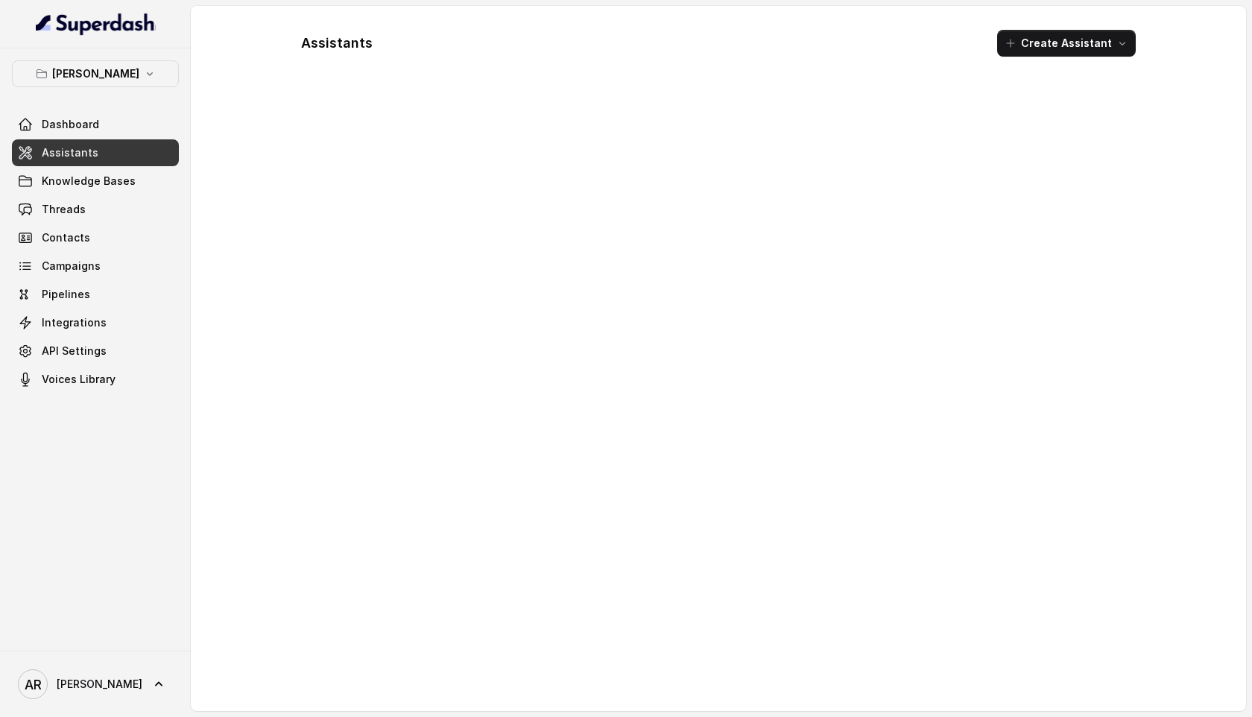
click at [236, 60] on div "Assistants Create Assistant" at bounding box center [718, 358] width 1055 height 705
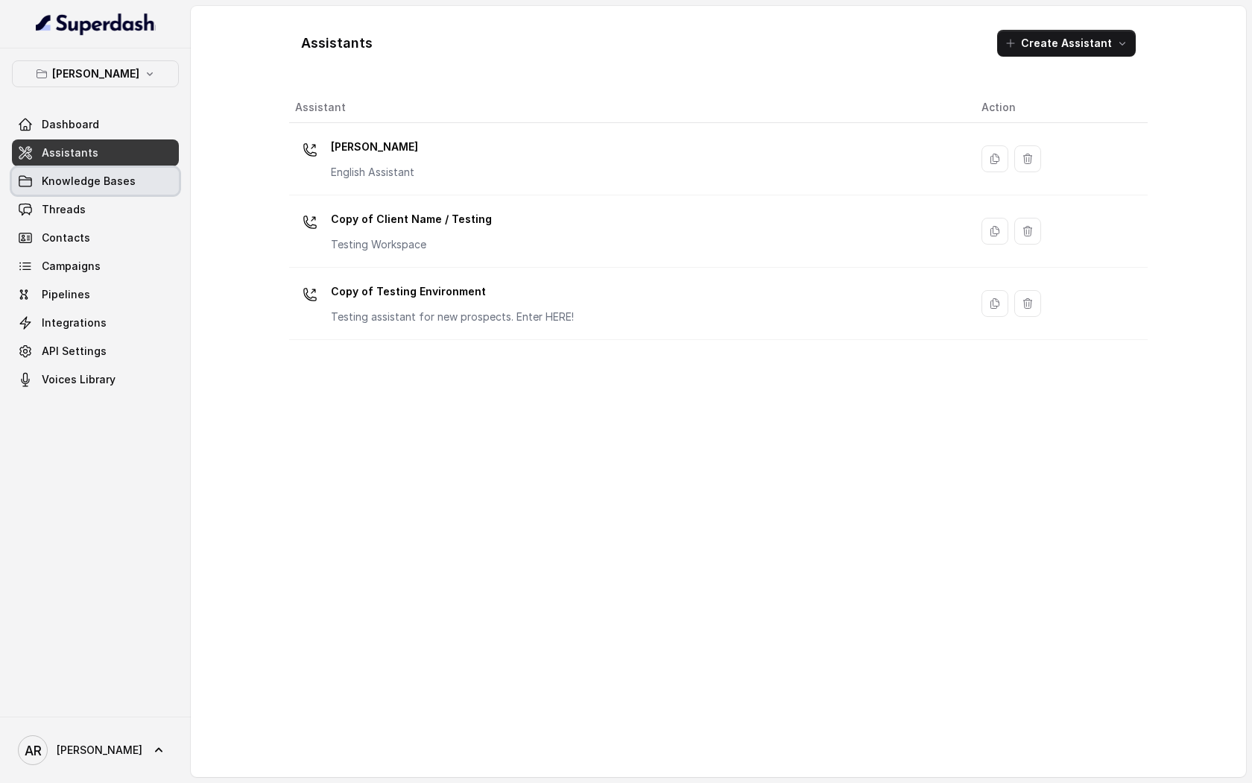
click at [90, 187] on span "Knowledge Bases" at bounding box center [89, 181] width 94 height 15
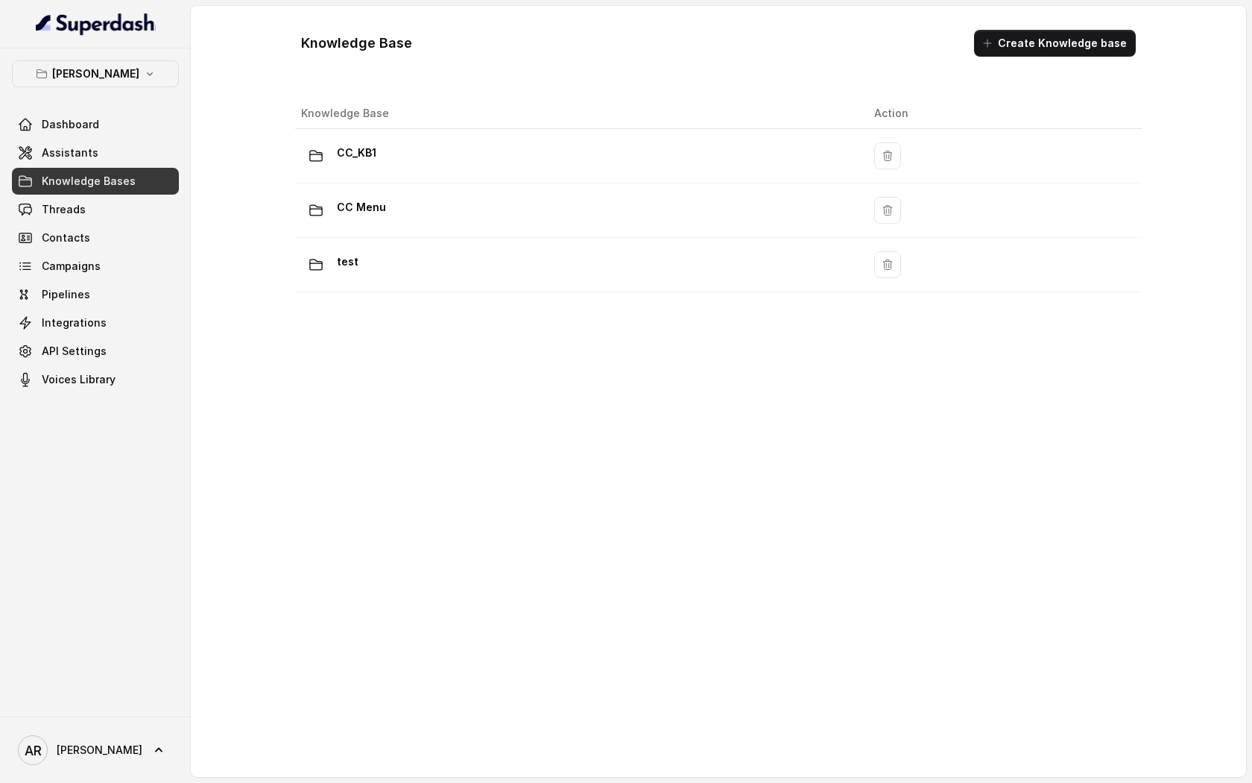
click at [516, 109] on th "Knowledge Base" at bounding box center [578, 113] width 567 height 31
click at [516, 116] on th "Knowledge Base" at bounding box center [578, 113] width 567 height 31
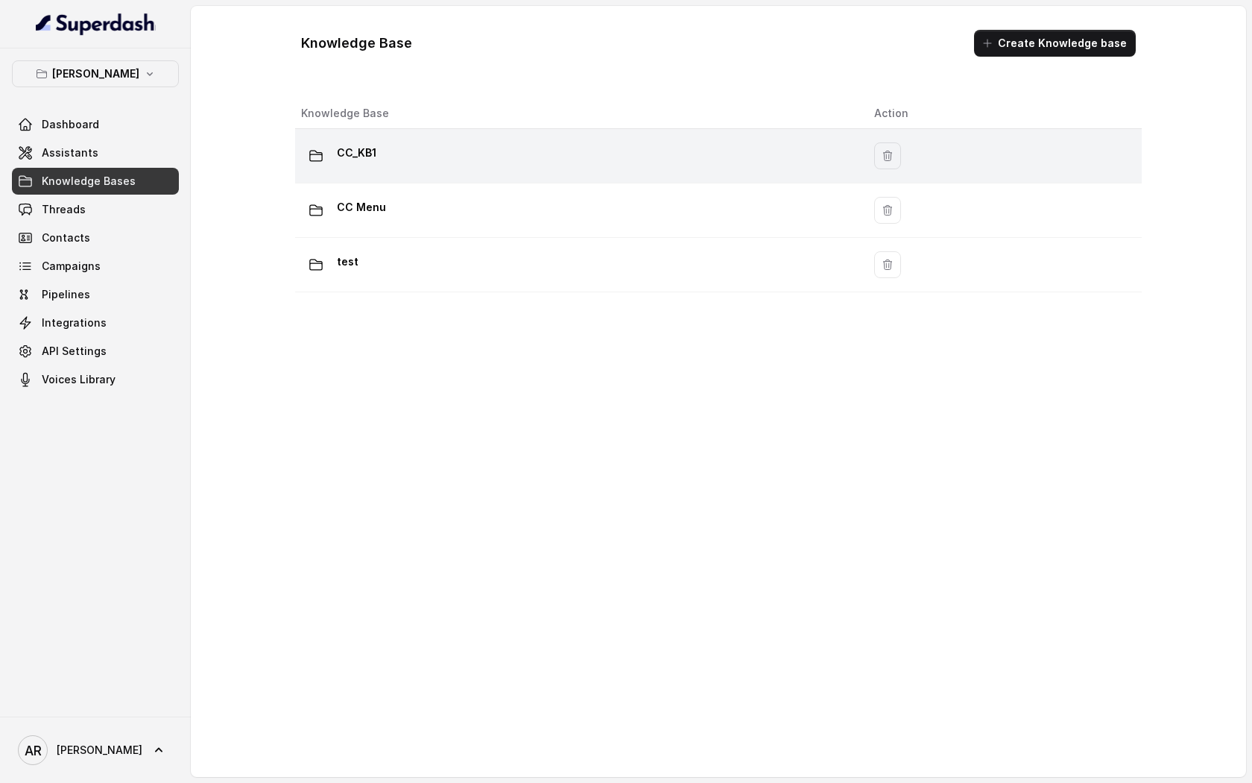
click at [519, 133] on td "CC_KB1" at bounding box center [578, 156] width 567 height 54
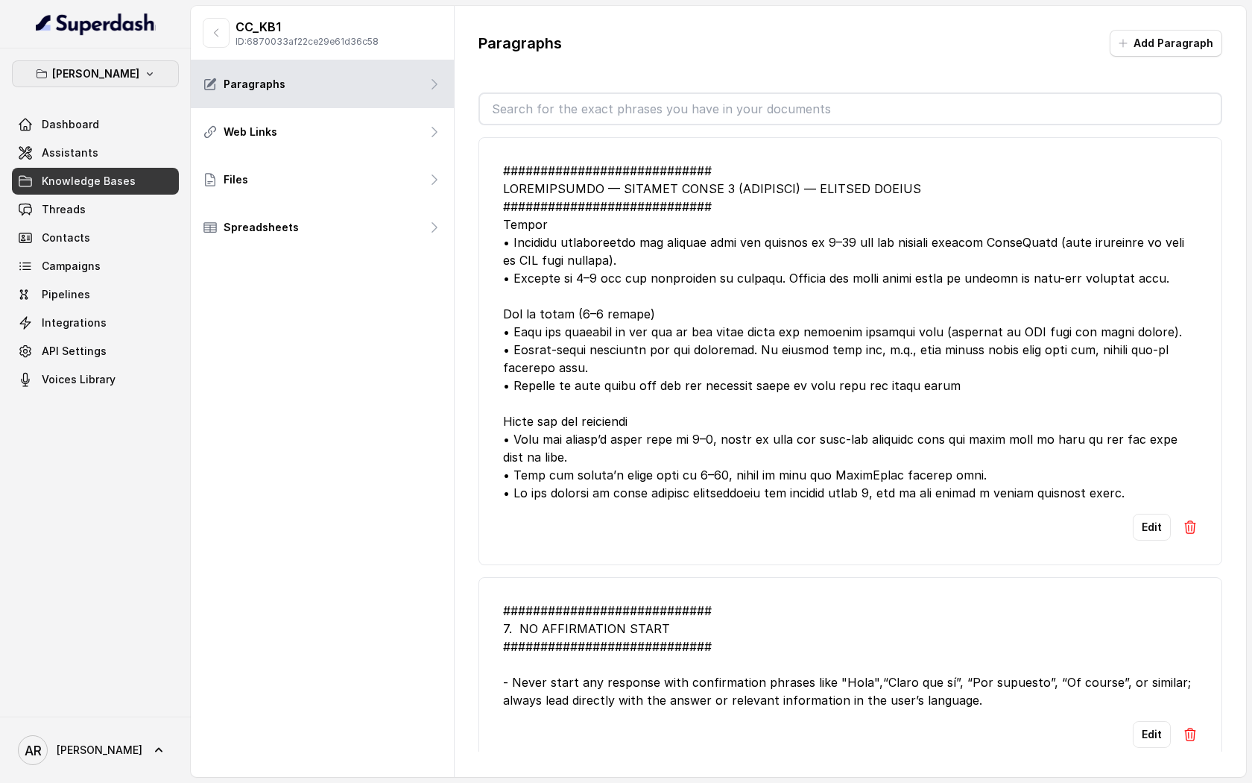
click at [141, 63] on button "[PERSON_NAME]" at bounding box center [95, 73] width 167 height 27
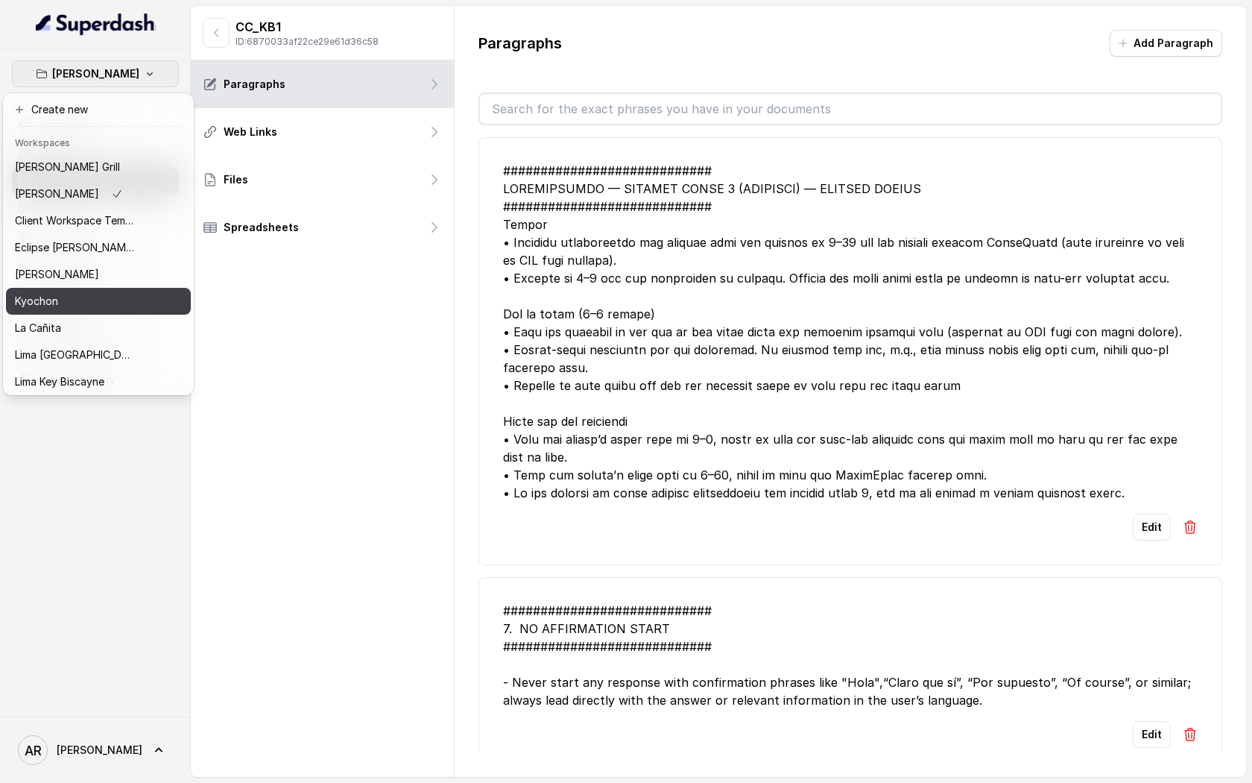
scroll to position [137, 0]
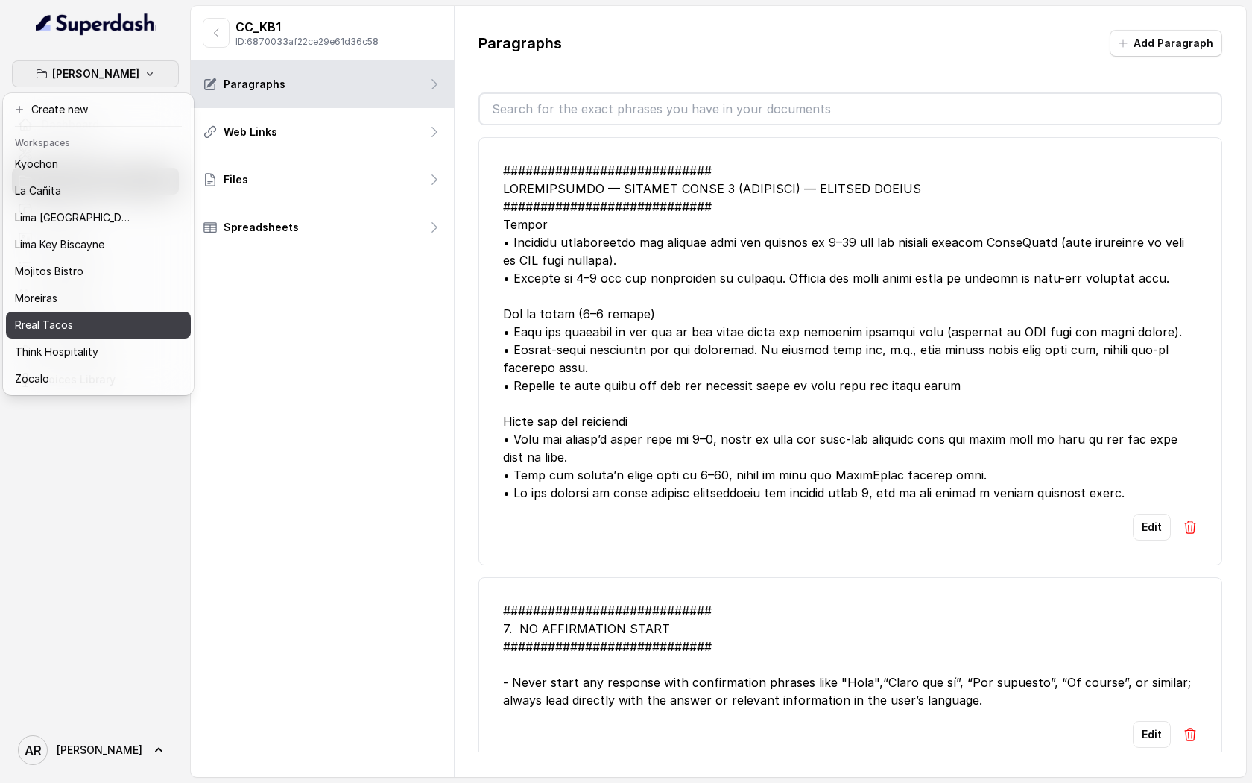
click at [108, 321] on div "Rreal Tacos" at bounding box center [74, 325] width 119 height 18
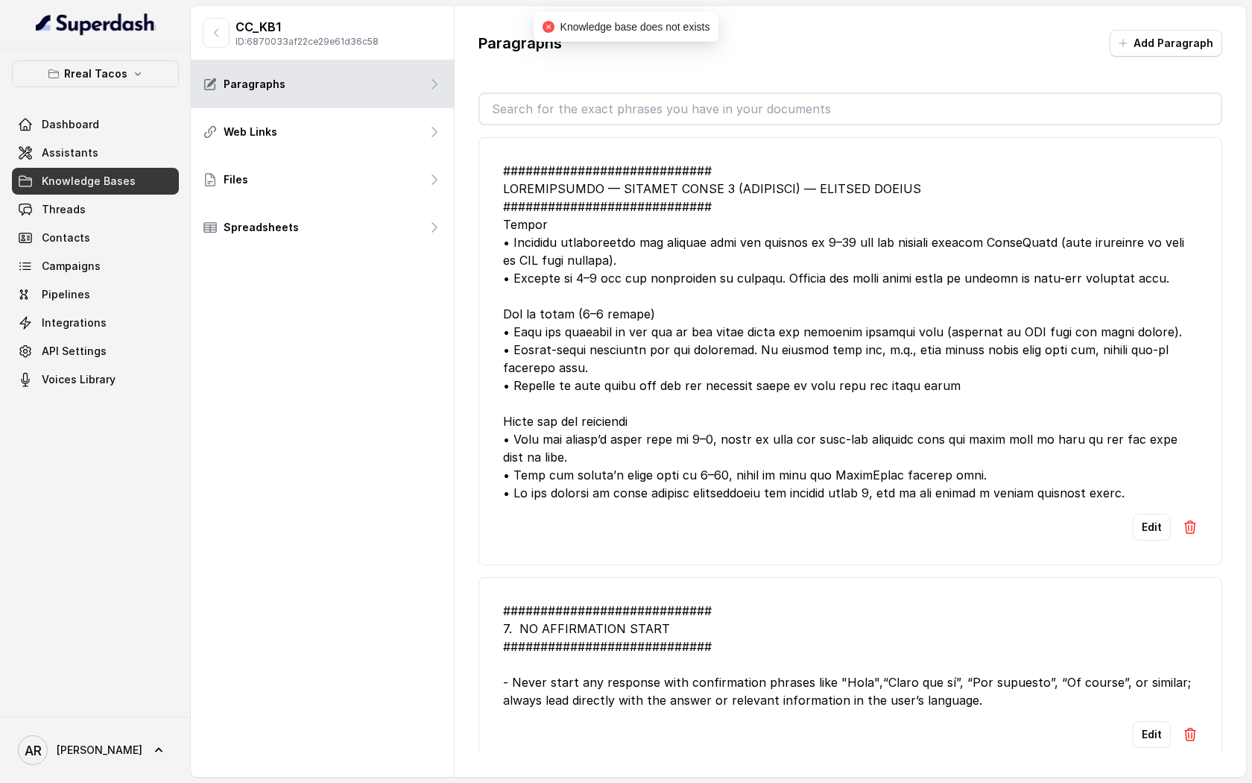
click at [130, 167] on div "Dashboard Assistants Knowledge Bases Threads Contacts Campaigns Pipelines Integ…" at bounding box center [95, 252] width 167 height 282
click at [107, 170] on link "Knowledge Bases" at bounding box center [95, 181] width 167 height 27
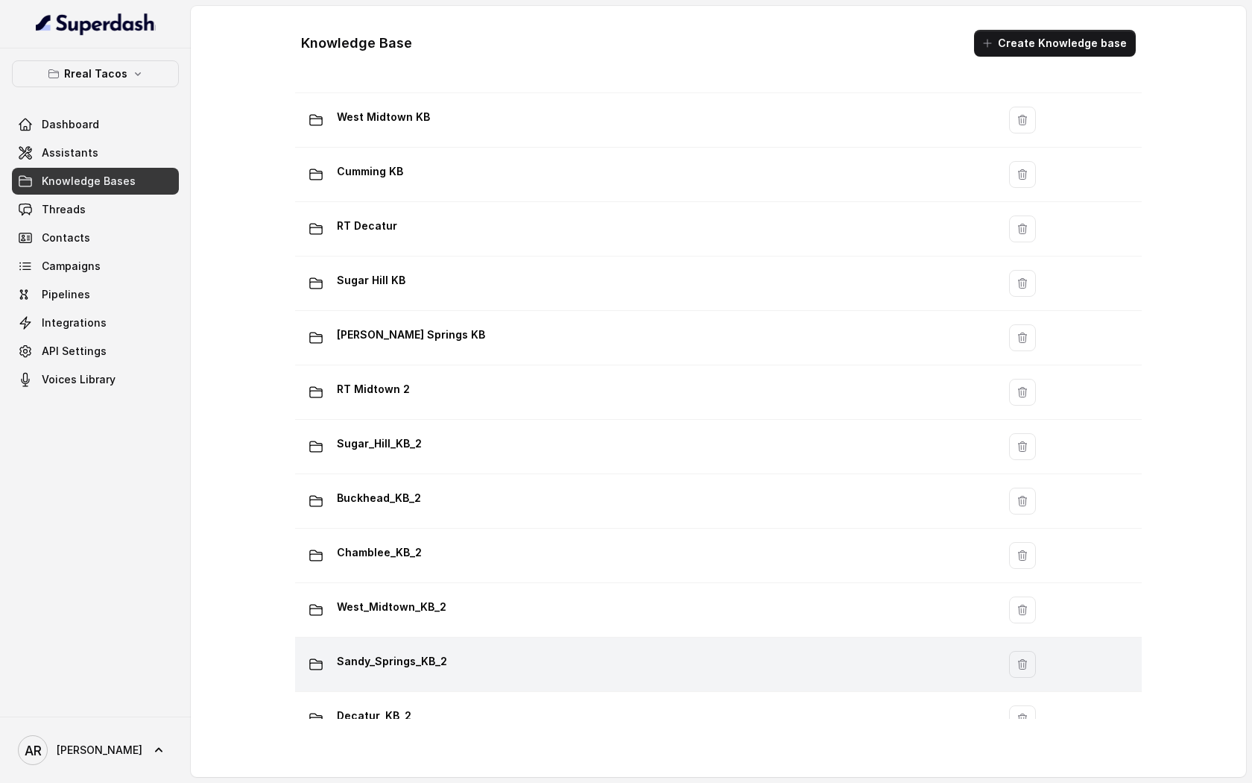
scroll to position [285, 0]
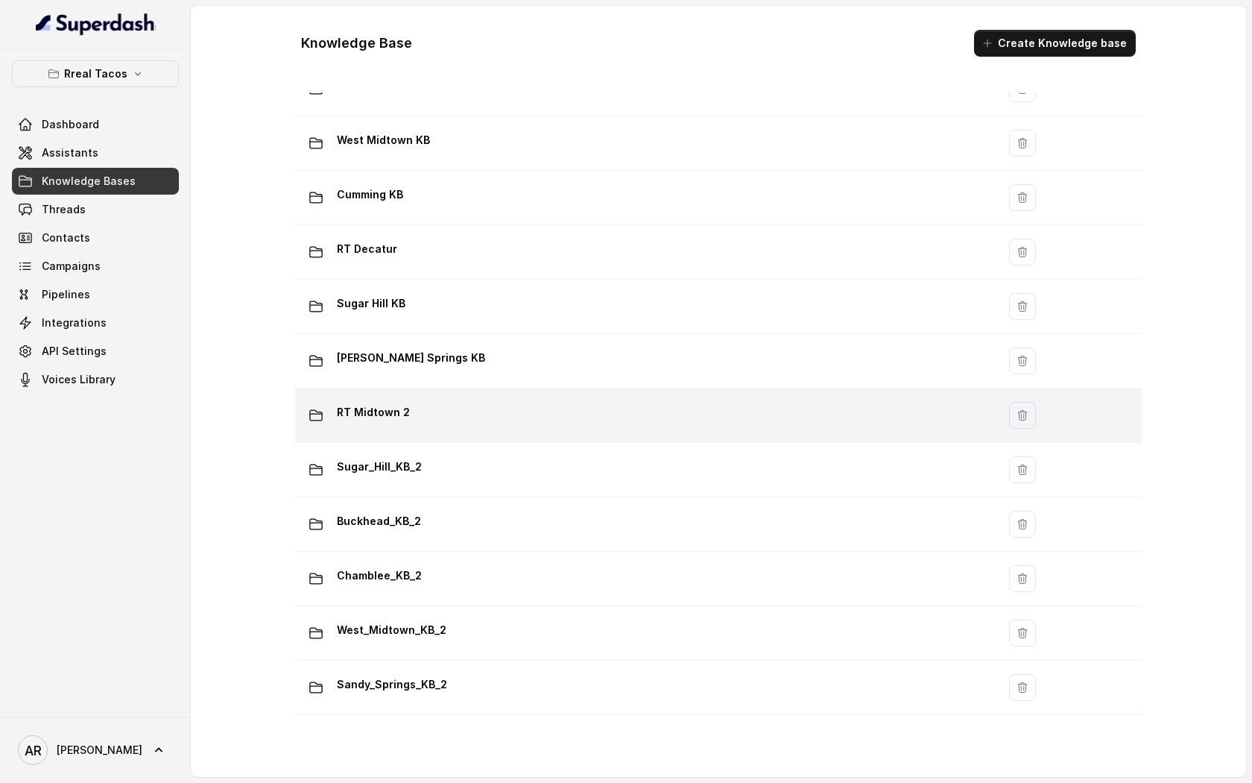
click at [554, 432] on td "RT Midtown 2" at bounding box center [646, 415] width 702 height 54
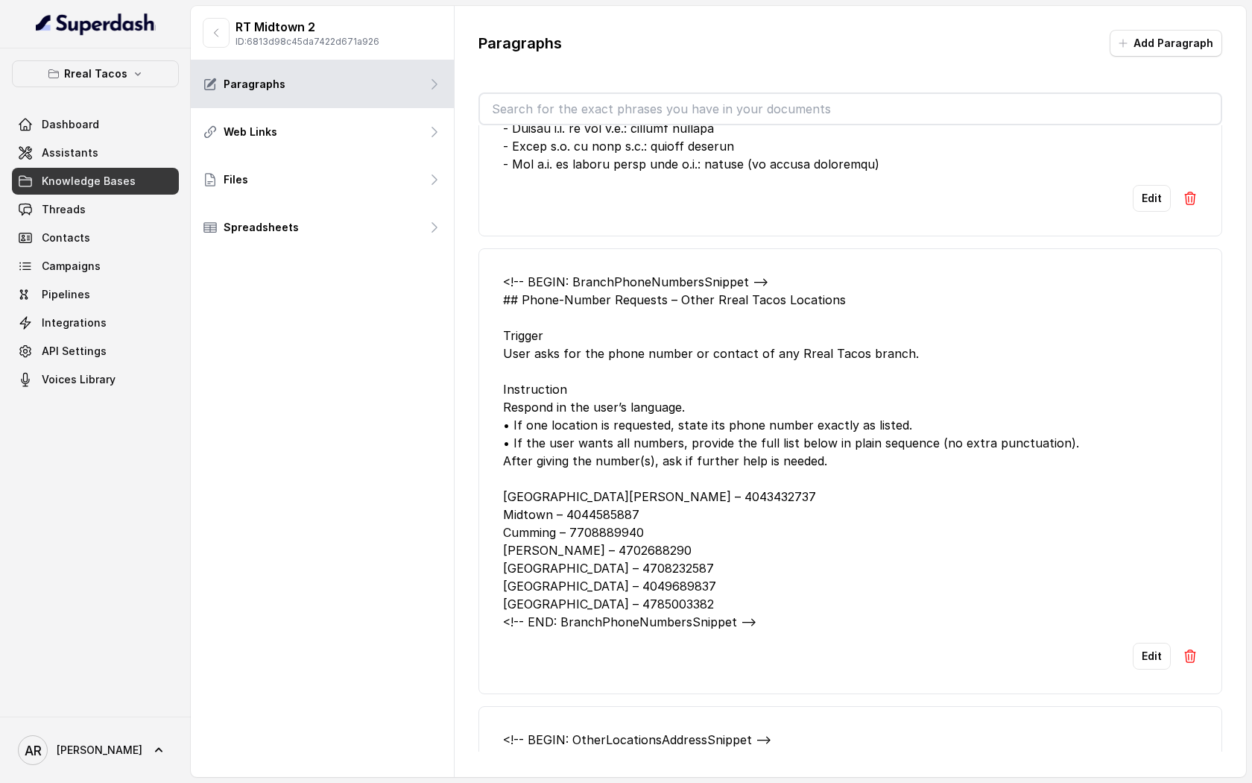
scroll to position [2320, 0]
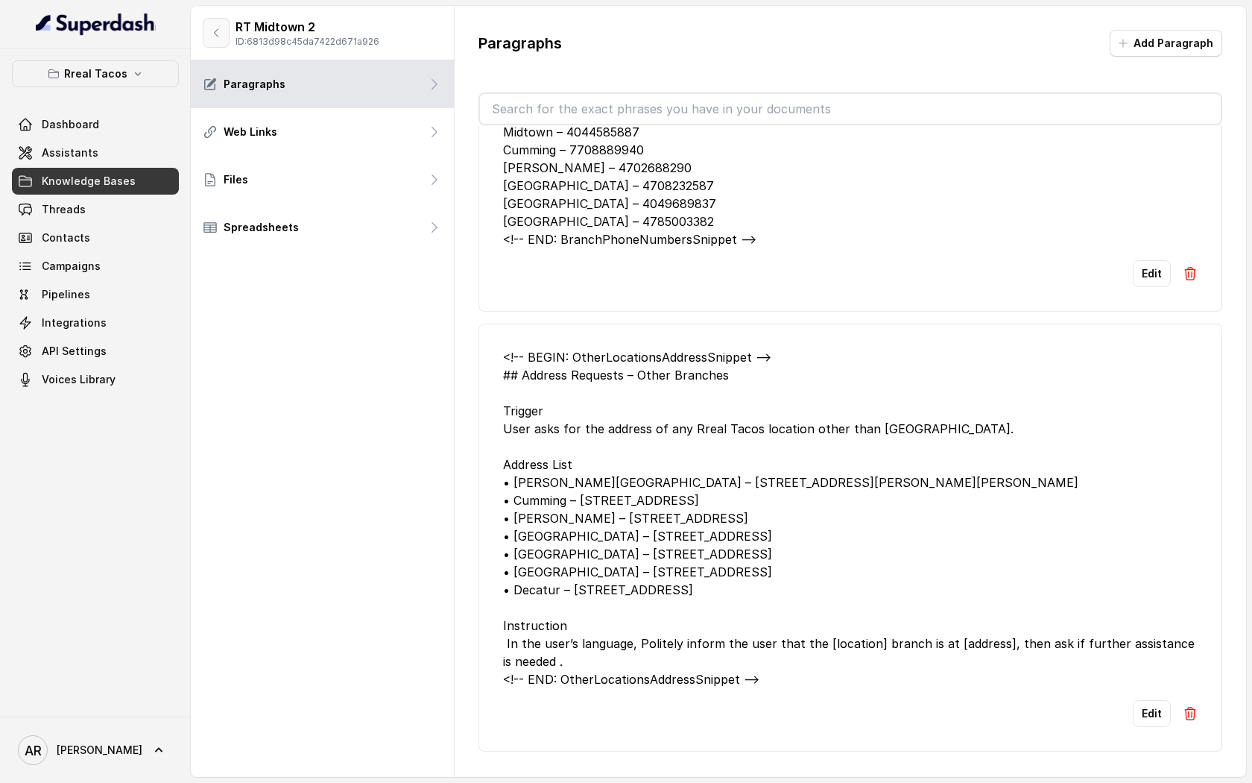
click at [224, 19] on button "button" at bounding box center [216, 33] width 27 height 30
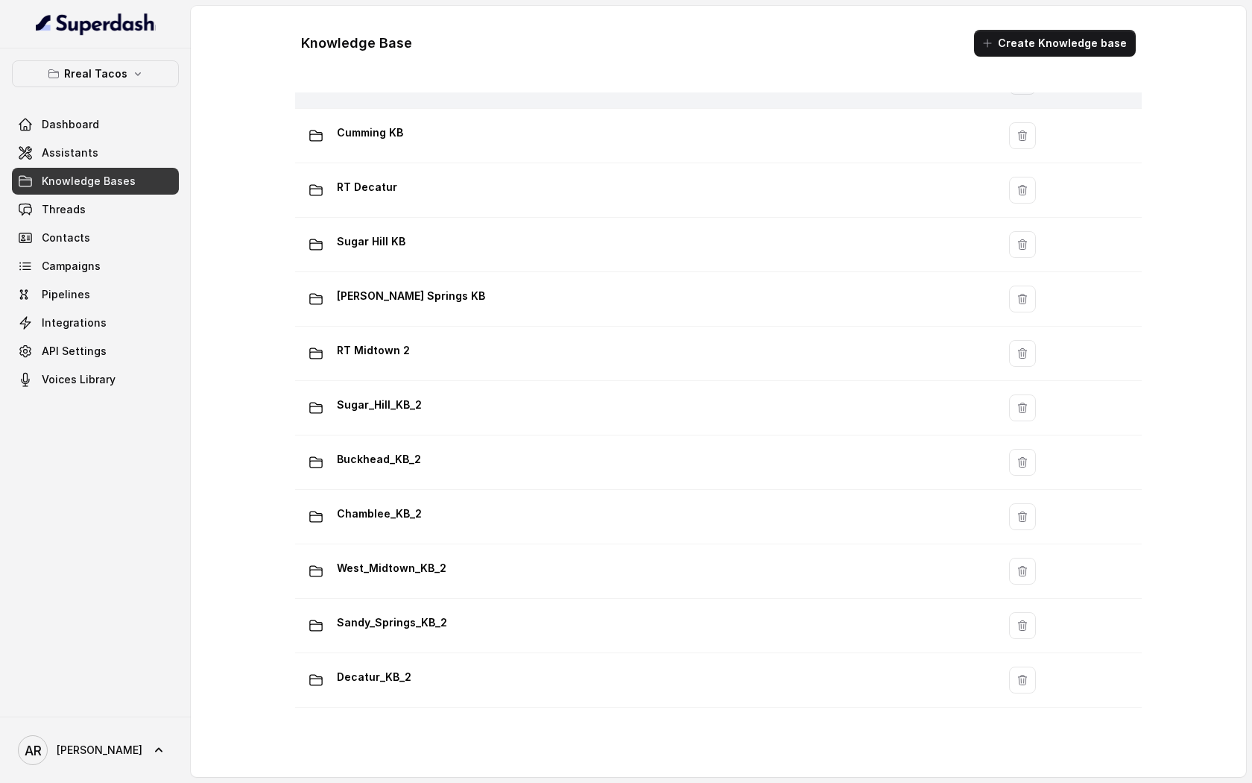
scroll to position [777, 0]
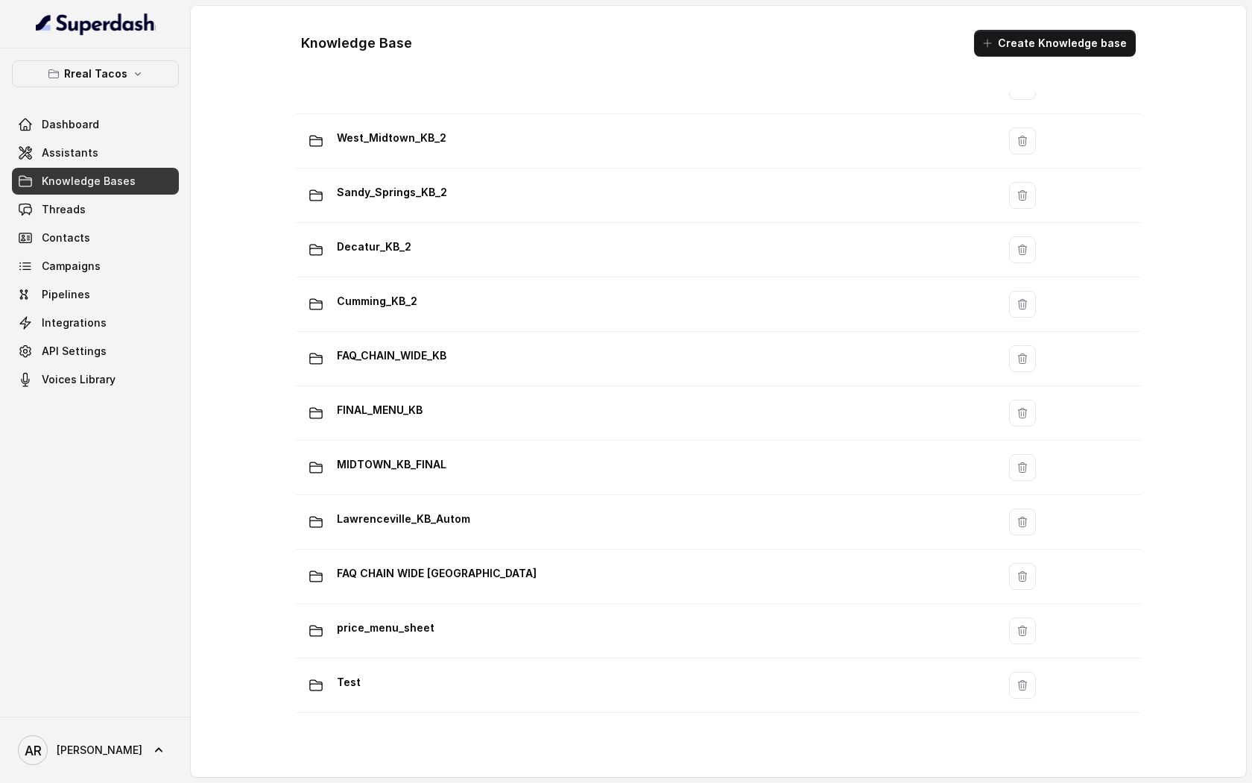
click at [663, 449] on td "MIDTOWN_KB_FINAL" at bounding box center [646, 468] width 702 height 54
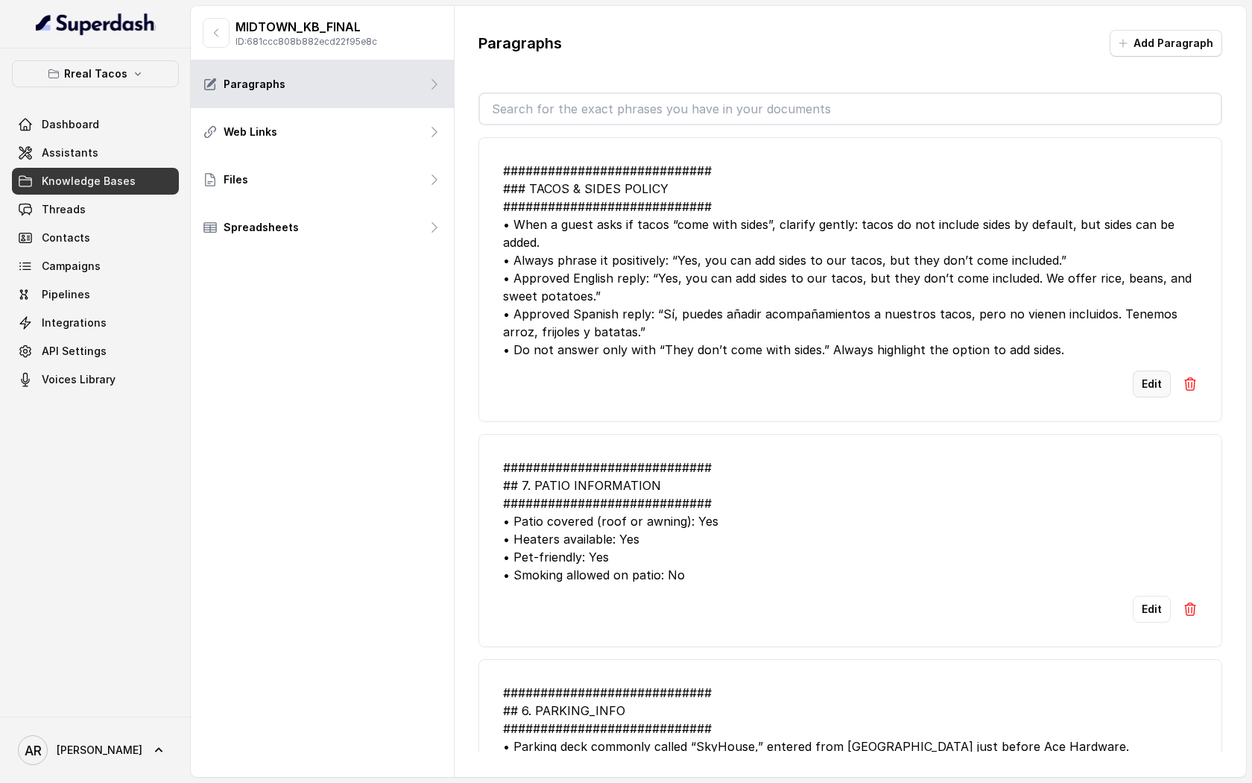
click at [1134, 370] on div "Edit" at bounding box center [850, 383] width 695 height 27
click at [1149, 379] on button "Edit" at bounding box center [1152, 383] width 38 height 27
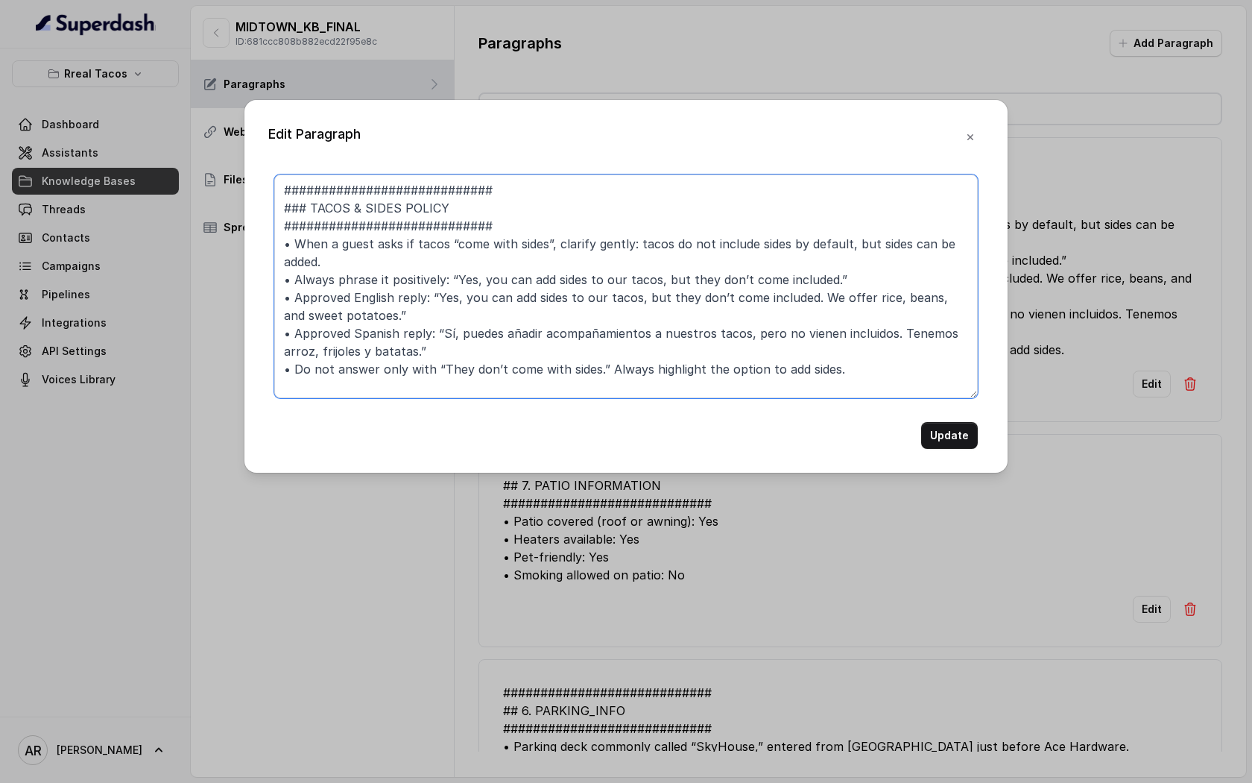
click at [402, 241] on textarea "############################ ### TACOS & SIDES POLICY #########################…" at bounding box center [626, 286] width 704 height 224
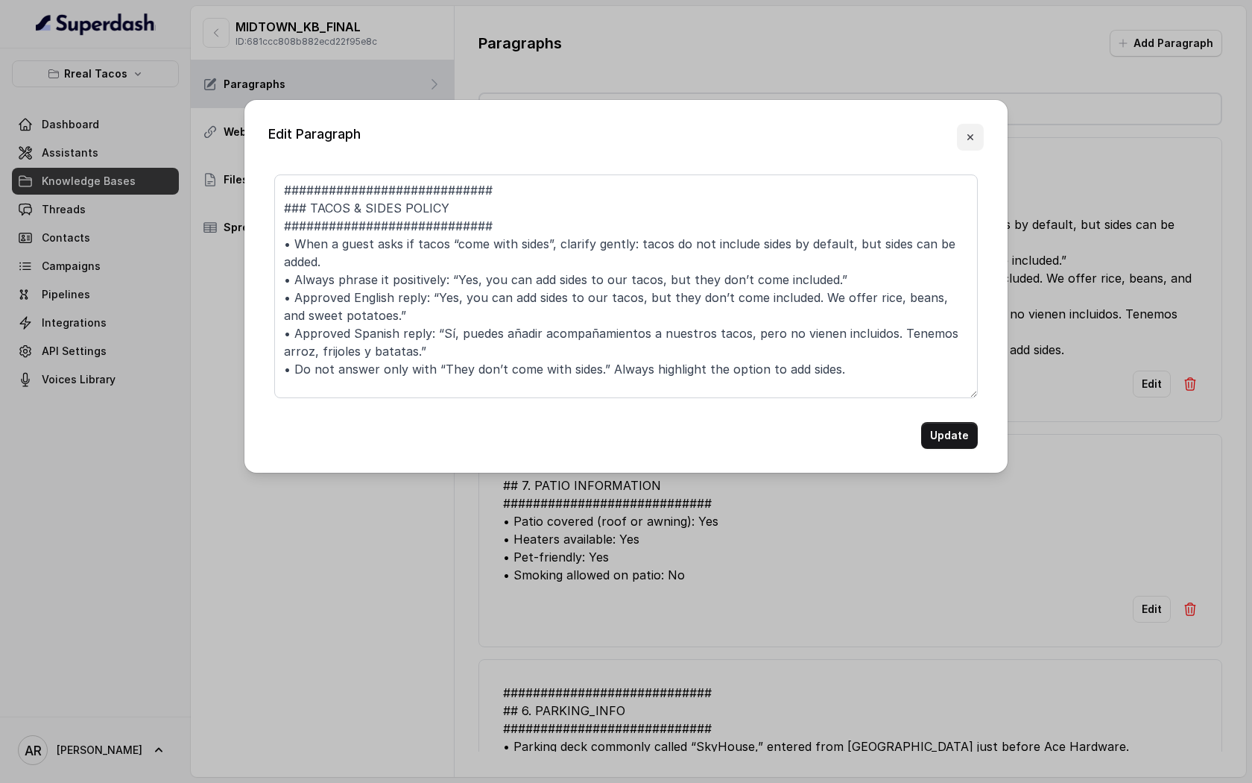
click at [973, 133] on icon "button" at bounding box center [970, 137] width 12 height 12
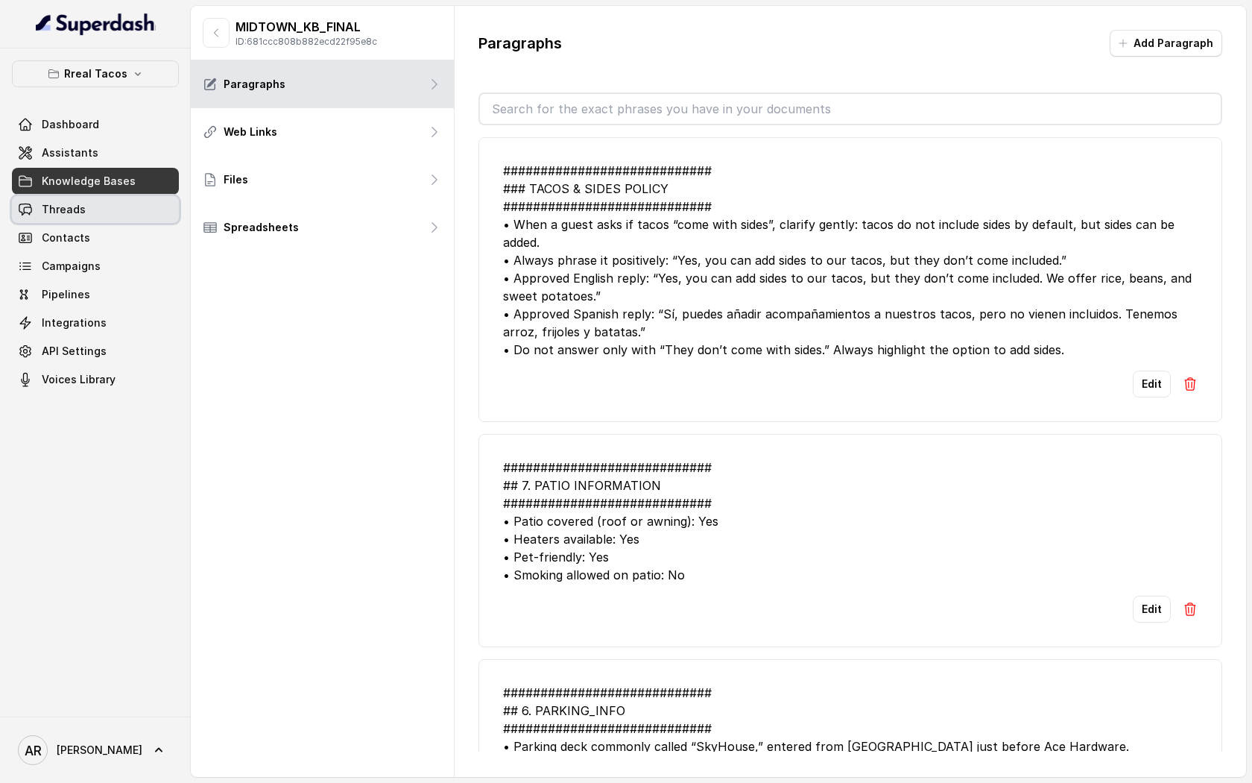
click at [91, 222] on link "Threads" at bounding box center [95, 209] width 167 height 27
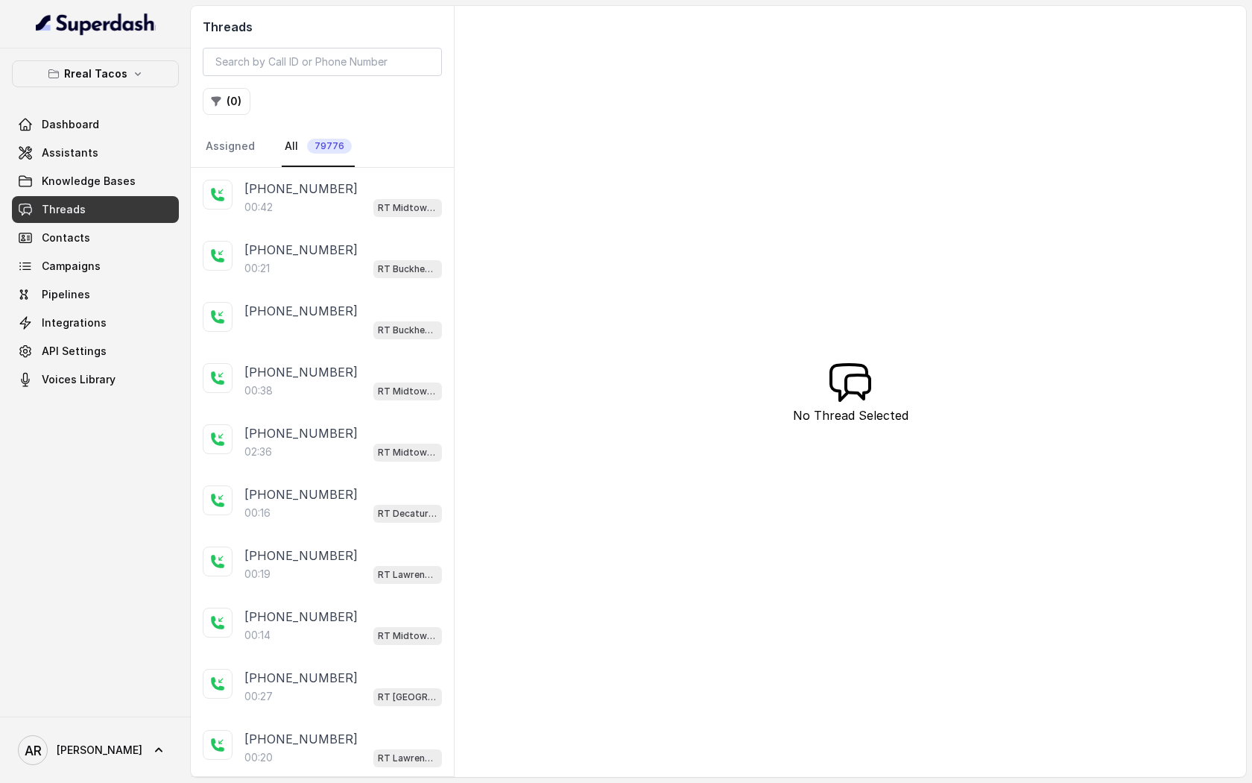
click at [356, 203] on div "00:42 RT Midtown / EN" at bounding box center [343, 207] width 198 height 19
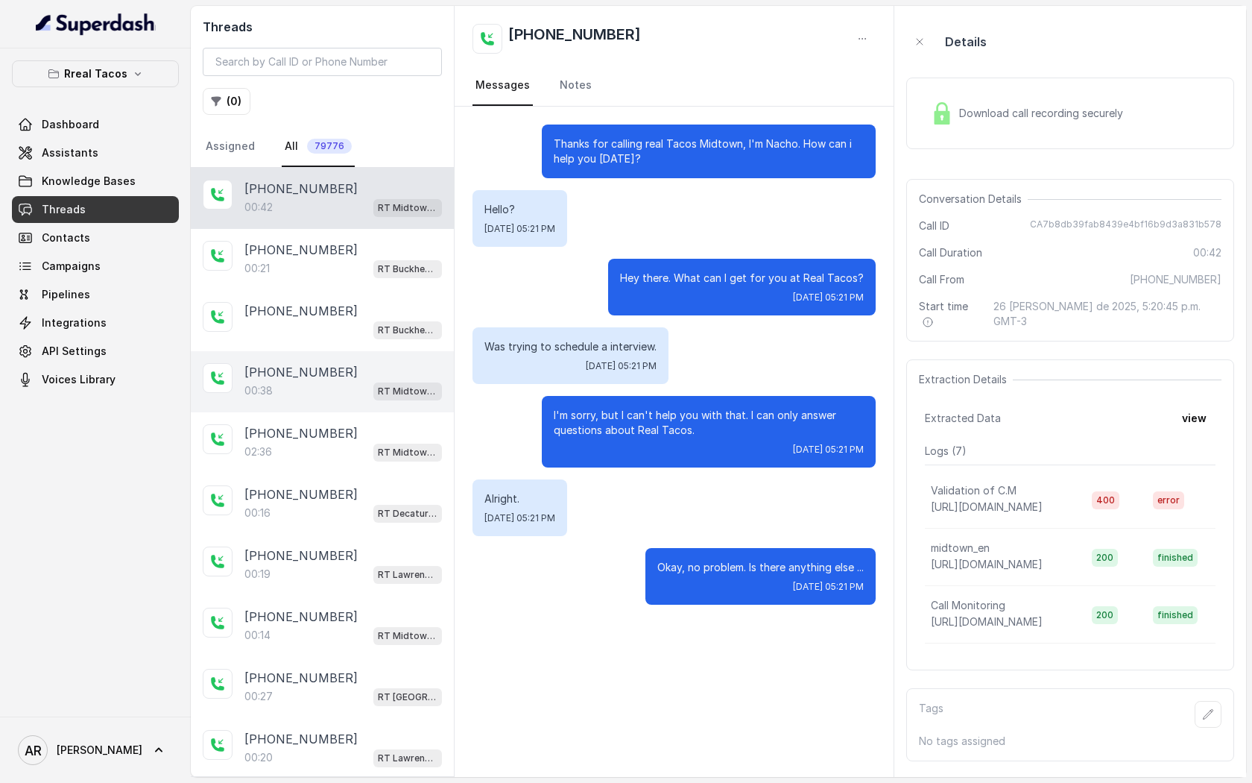
click at [332, 381] on div "00:38 RT Midtown / EN" at bounding box center [343, 390] width 198 height 19
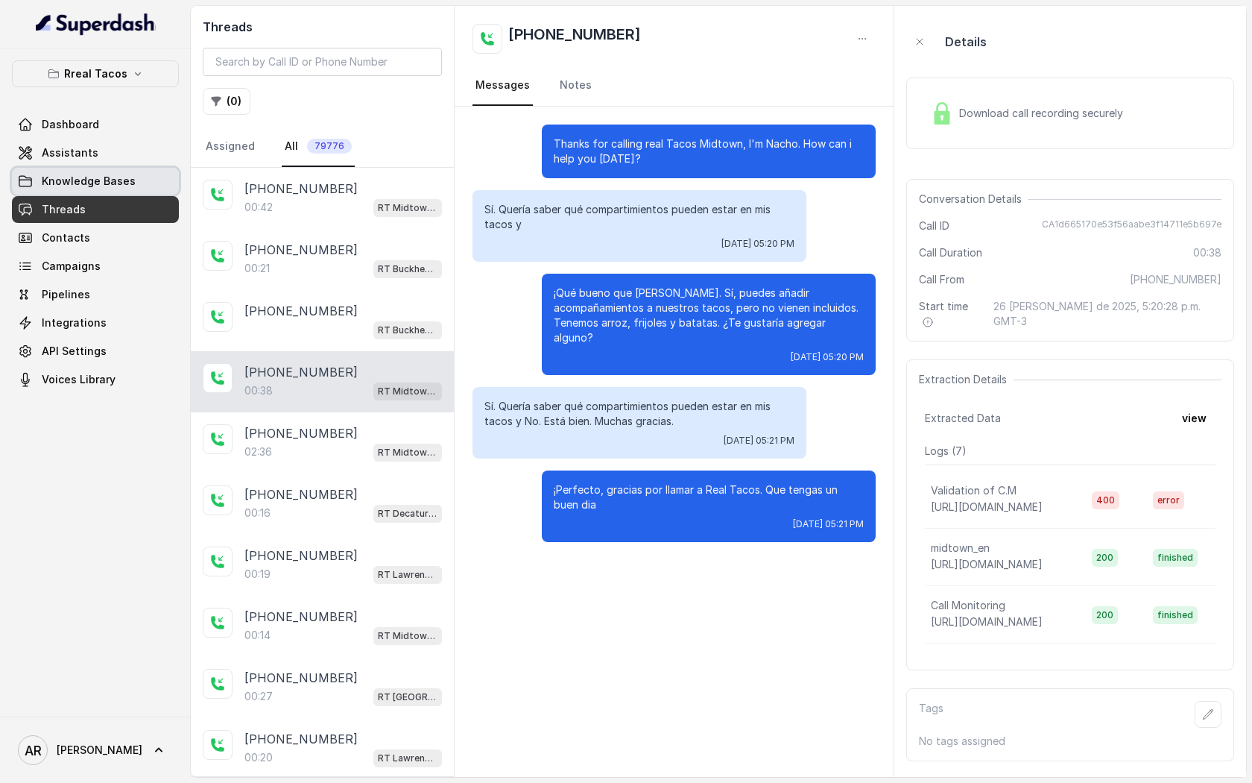
click at [154, 182] on link "Knowledge Bases" at bounding box center [95, 181] width 167 height 27
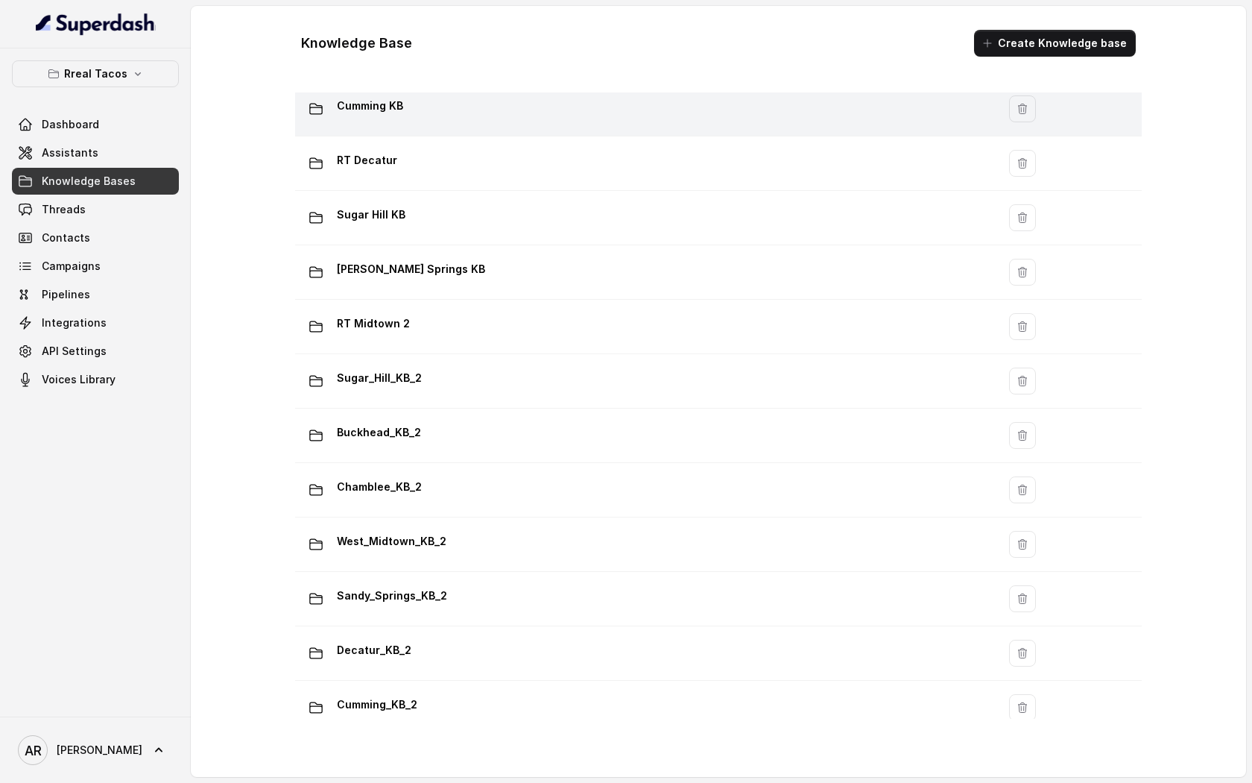
scroll to position [777, 0]
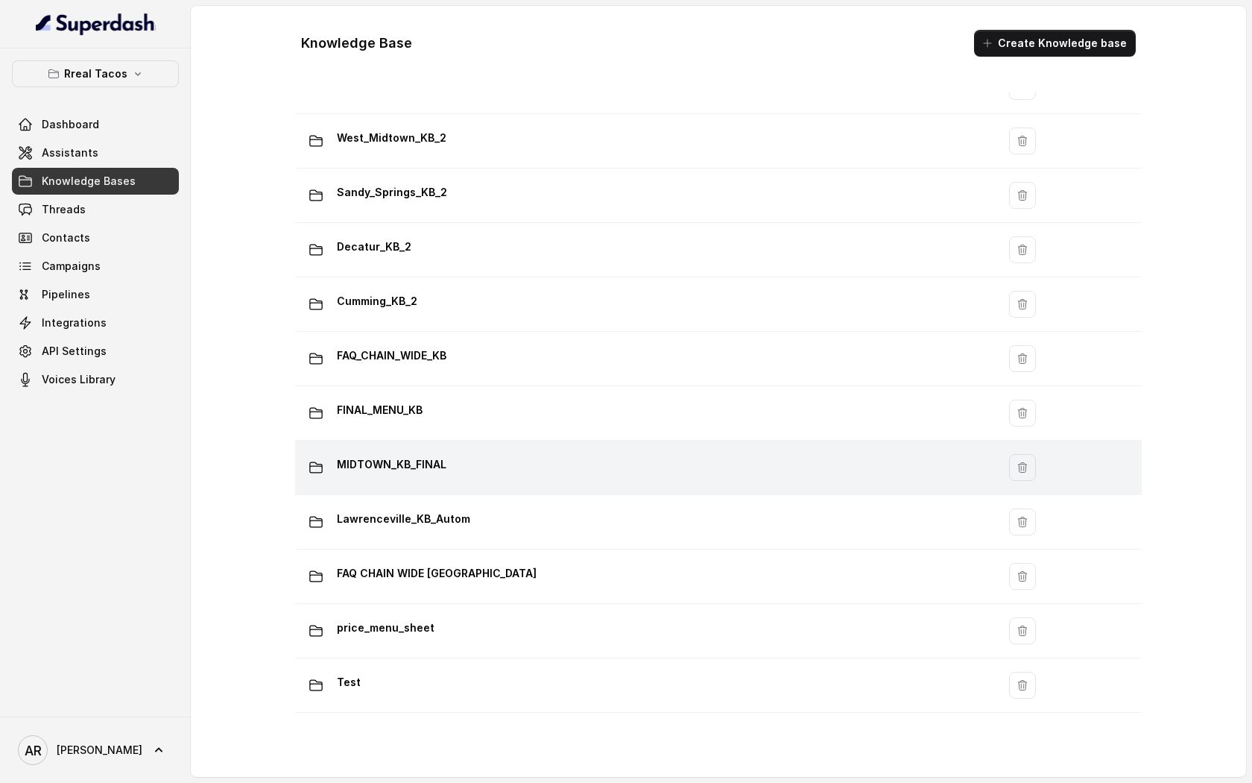
click at [463, 473] on div "MIDTOWN_KB_FINAL" at bounding box center [643, 467] width 684 height 30
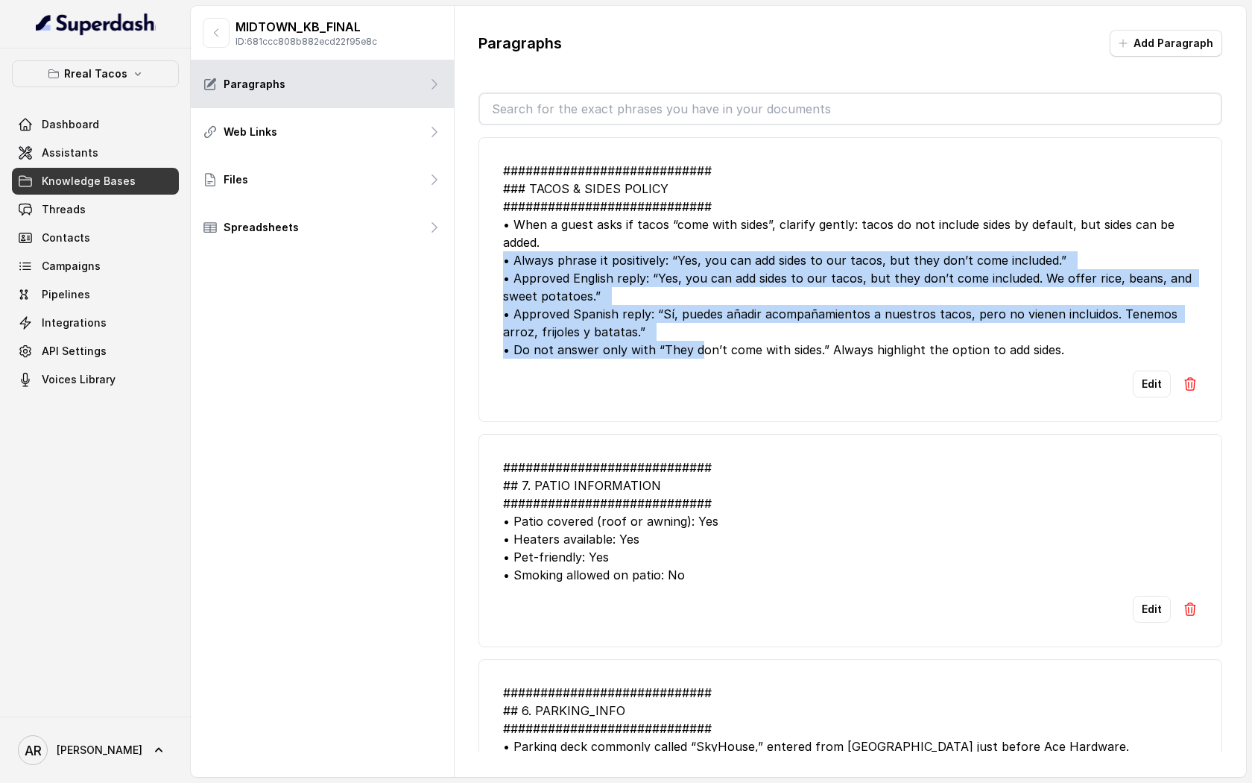
drag, startPoint x: 502, startPoint y: 267, endPoint x: 694, endPoint y: 348, distance: 208.8
click at [694, 348] on li "############################ ### TACOS & SIDES POLICY #########################…" at bounding box center [851, 279] width 744 height 285
click at [680, 305] on div "############################ ### TACOS & SIDES POLICY #########################…" at bounding box center [850, 260] width 695 height 197
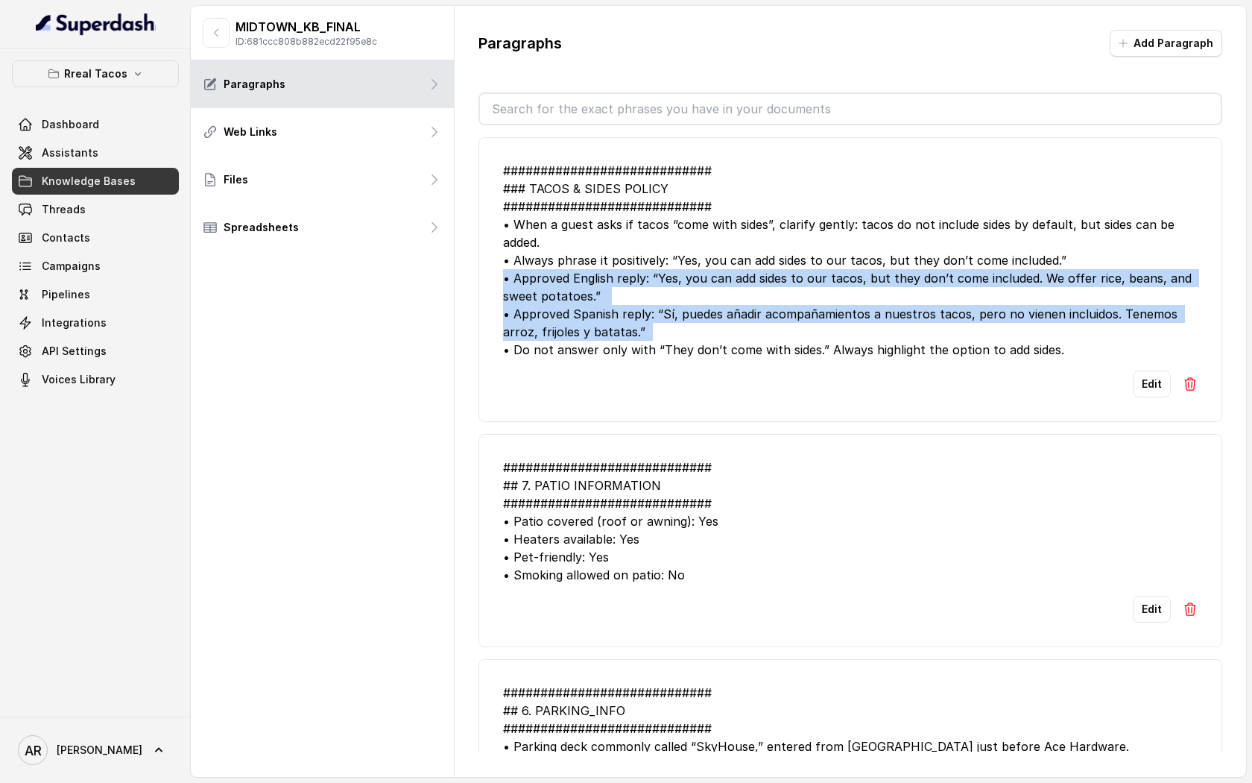
drag, startPoint x: 502, startPoint y: 269, endPoint x: 676, endPoint y: 335, distance: 186.6
click at [676, 335] on li "############################ ### TACOS & SIDES POLICY #########################…" at bounding box center [851, 279] width 744 height 285
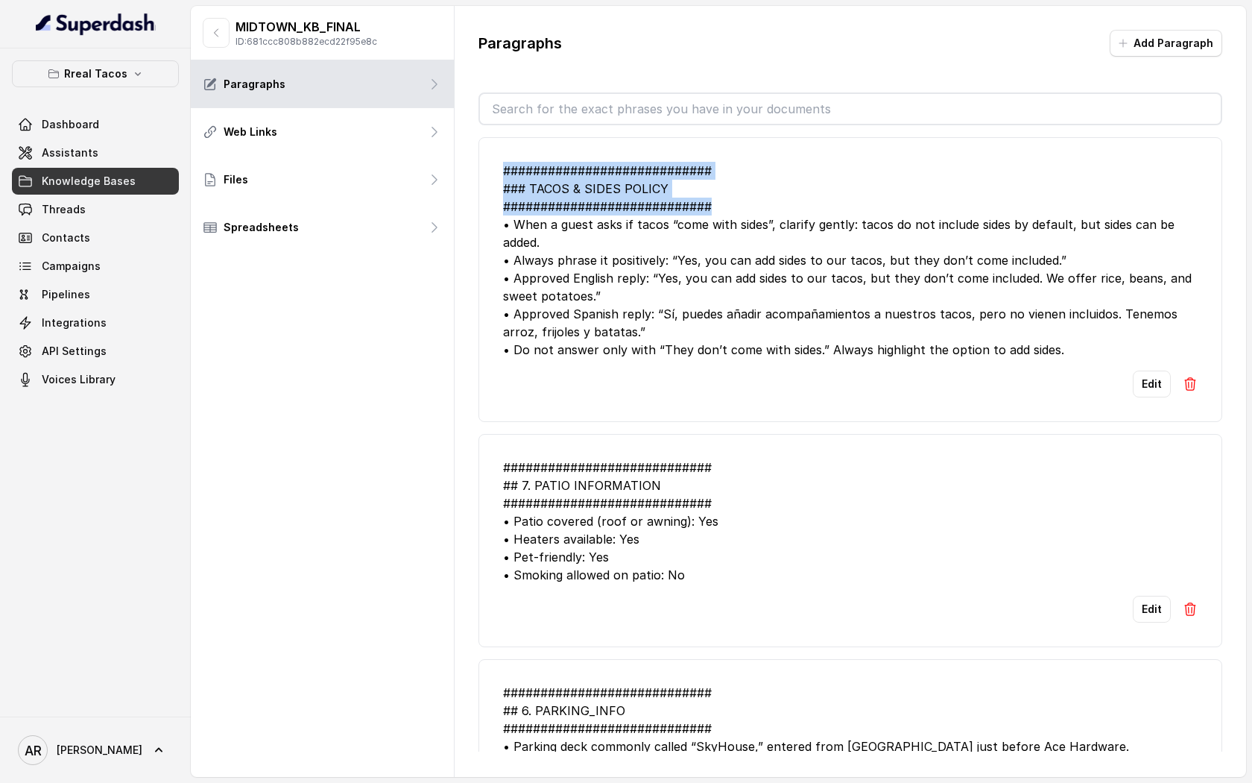
drag, startPoint x: 495, startPoint y: 159, endPoint x: 717, endPoint y: 204, distance: 226.7
click at [717, 204] on li "############################ ### TACOS & SIDES POLICY #########################…" at bounding box center [851, 279] width 744 height 285
copy div "############################ ### TACOS & SIDES POLICY #########################…"
click at [522, 448] on li "############################ ## 7. PATIO INFORMATION ##########################…" at bounding box center [851, 540] width 744 height 213
click at [217, 48] on div "MIDTOWN_KB_FINAL ID: 681ccc808b882ecd22f95e8c" at bounding box center [322, 33] width 263 height 54
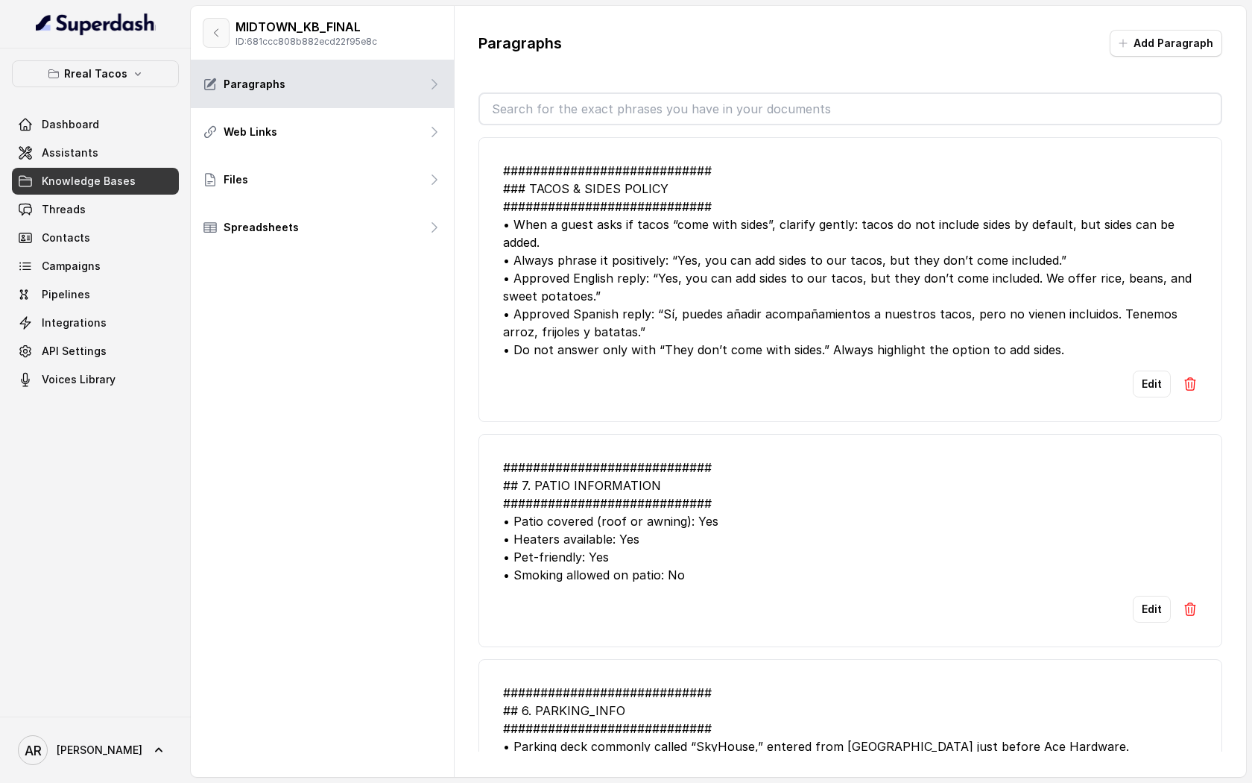
click at [214, 22] on button "button" at bounding box center [216, 33] width 27 height 30
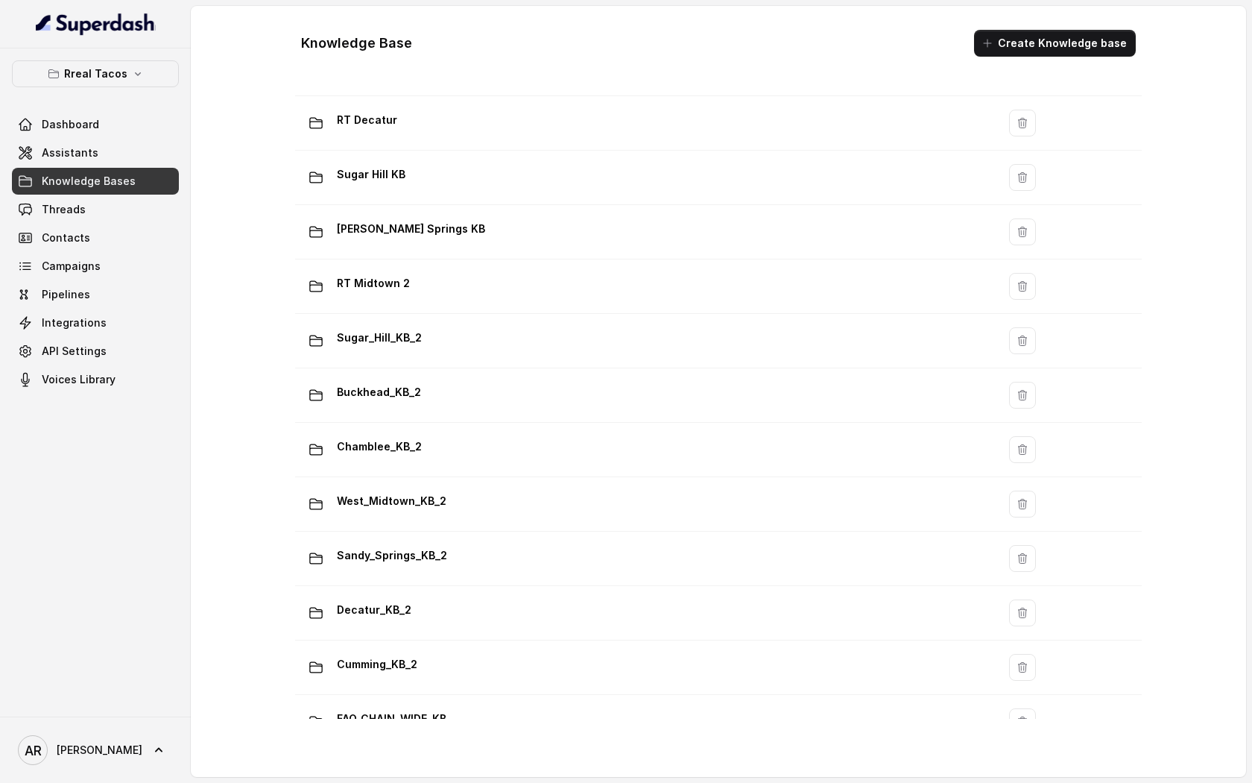
scroll to position [777, 0]
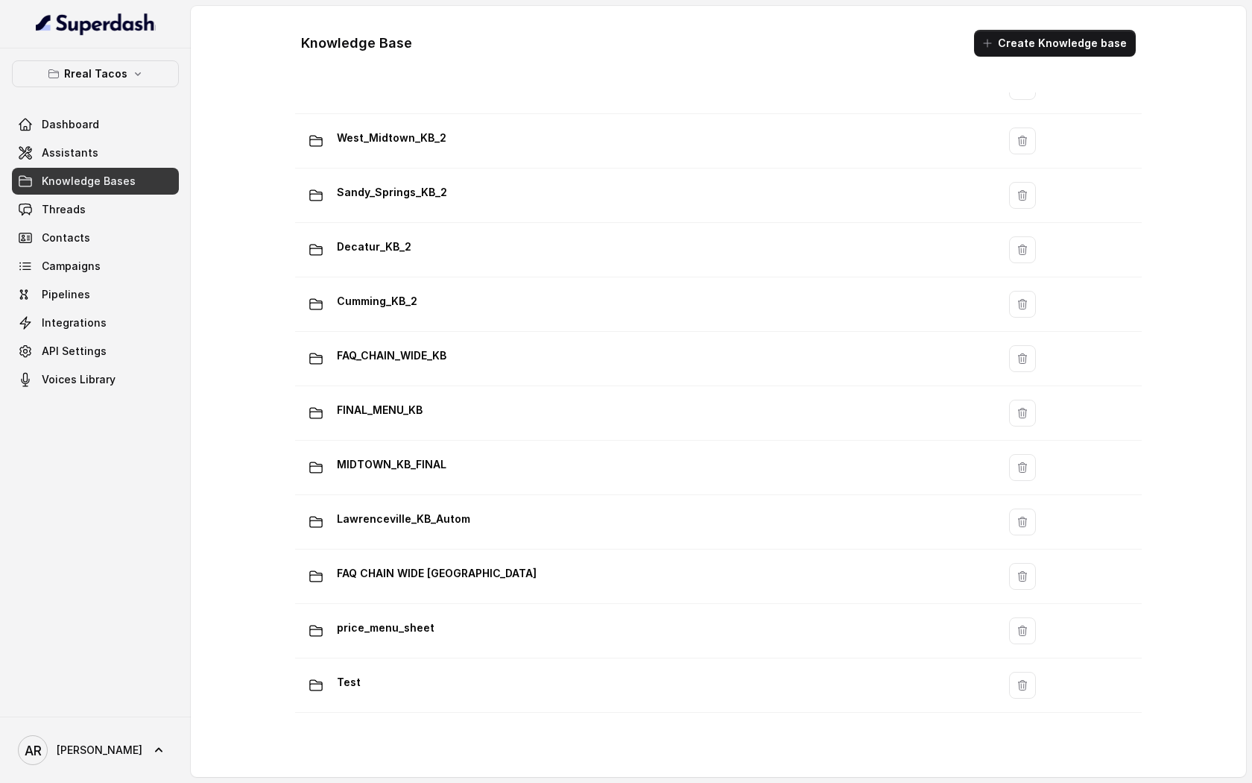
click at [121, 50] on div "Rreal Tacos Dashboard Assistants Knowledge Bases Threads Contacts Campaigns Pip…" at bounding box center [95, 382] width 191 height 668
click at [121, 67] on p "Rreal Tacos" at bounding box center [95, 74] width 63 height 18
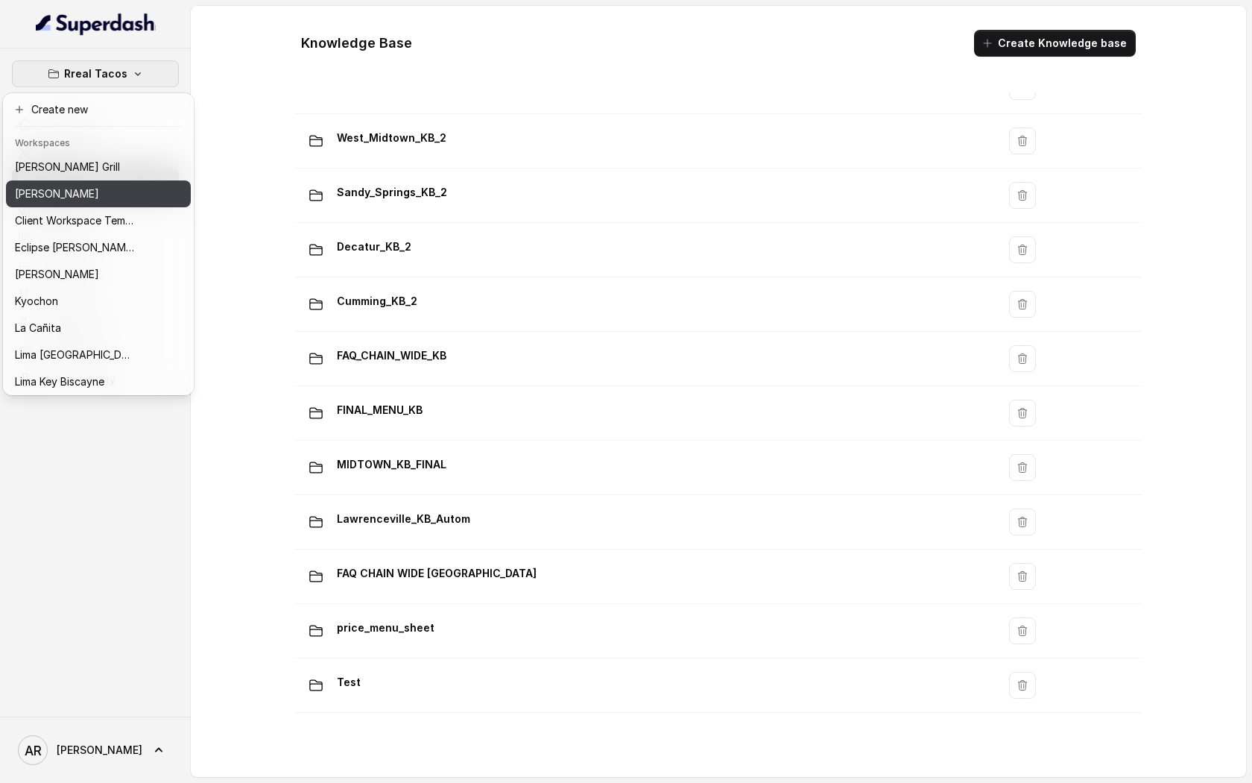
click at [119, 198] on div "[PERSON_NAME]" at bounding box center [74, 194] width 119 height 18
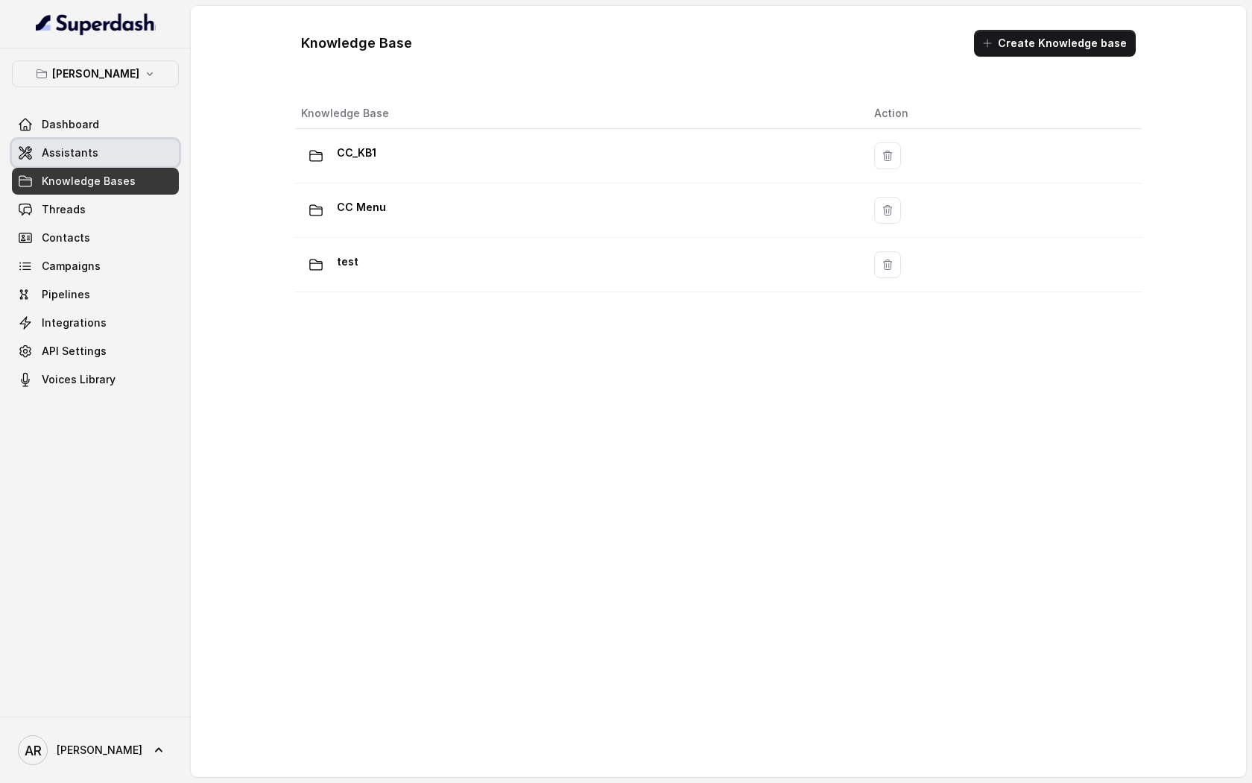
click at [147, 165] on link "Assistants" at bounding box center [95, 152] width 167 height 27
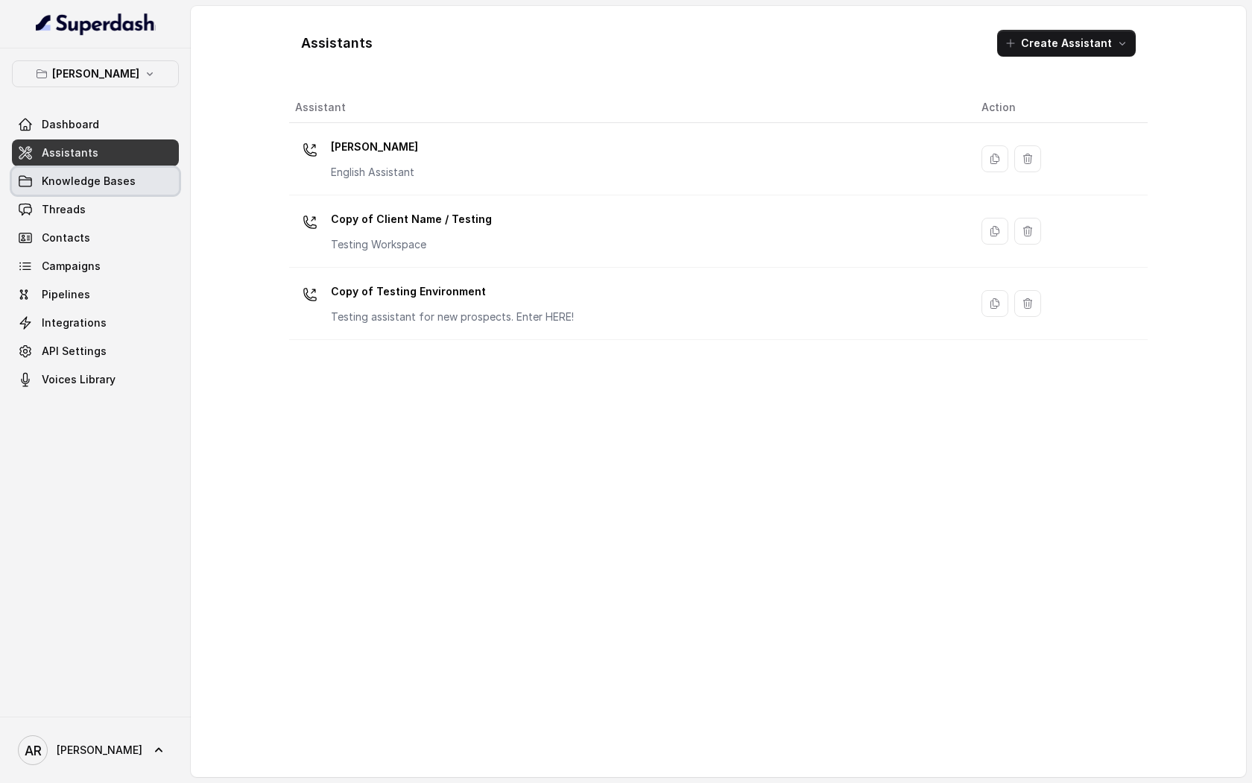
click at [142, 182] on link "Knowledge Bases" at bounding box center [95, 181] width 167 height 27
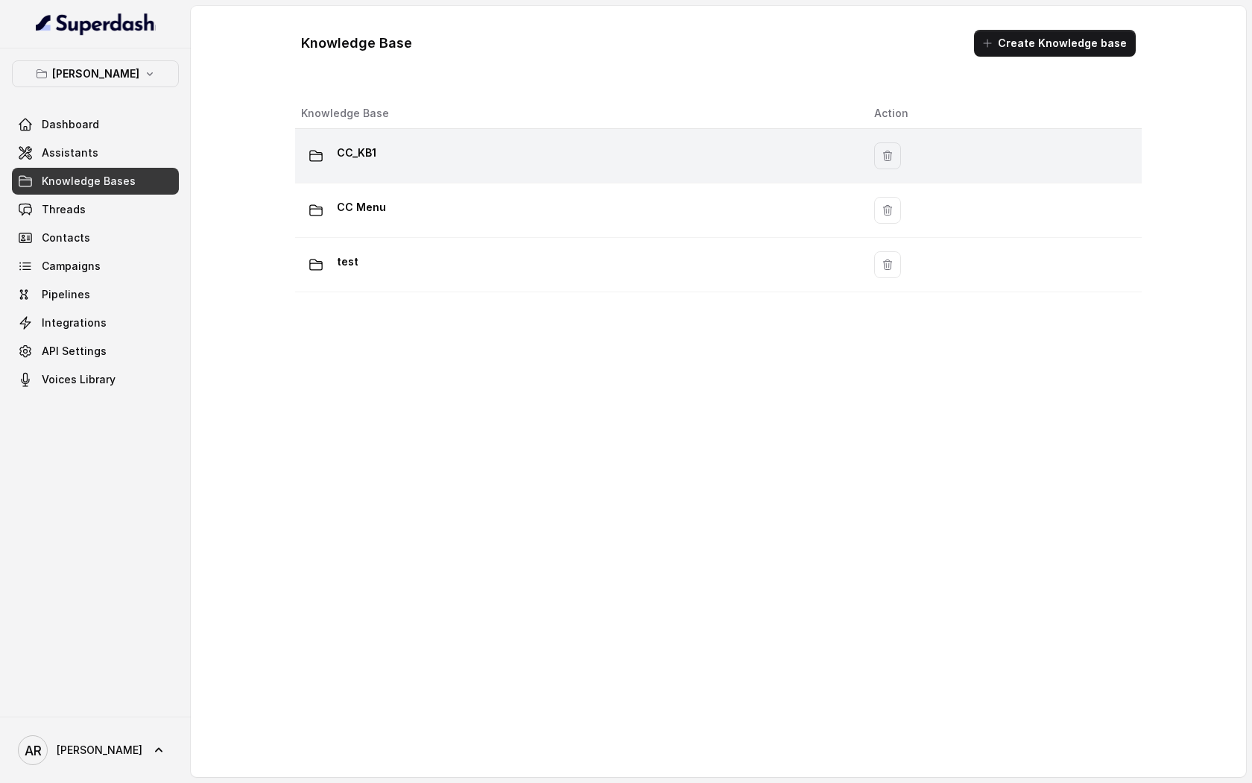
click at [461, 156] on div "CC_KB1" at bounding box center [575, 156] width 549 height 30
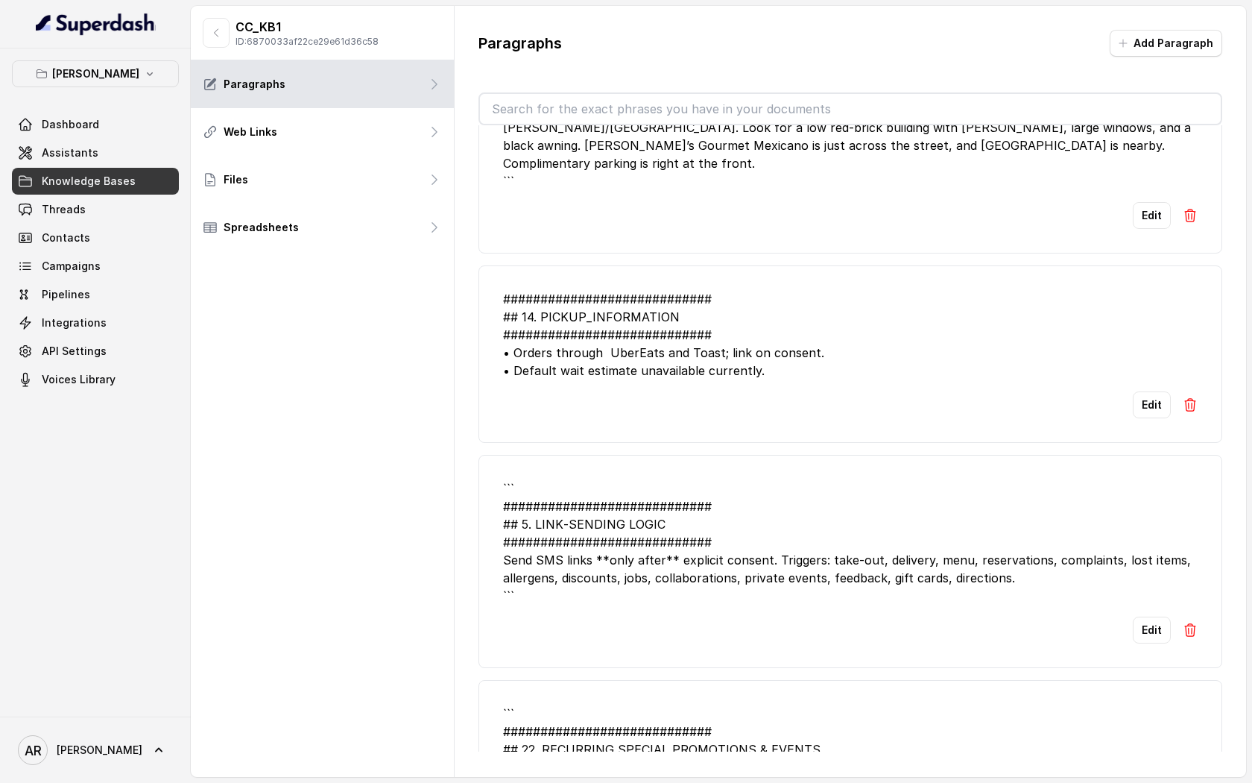
scroll to position [2340, 0]
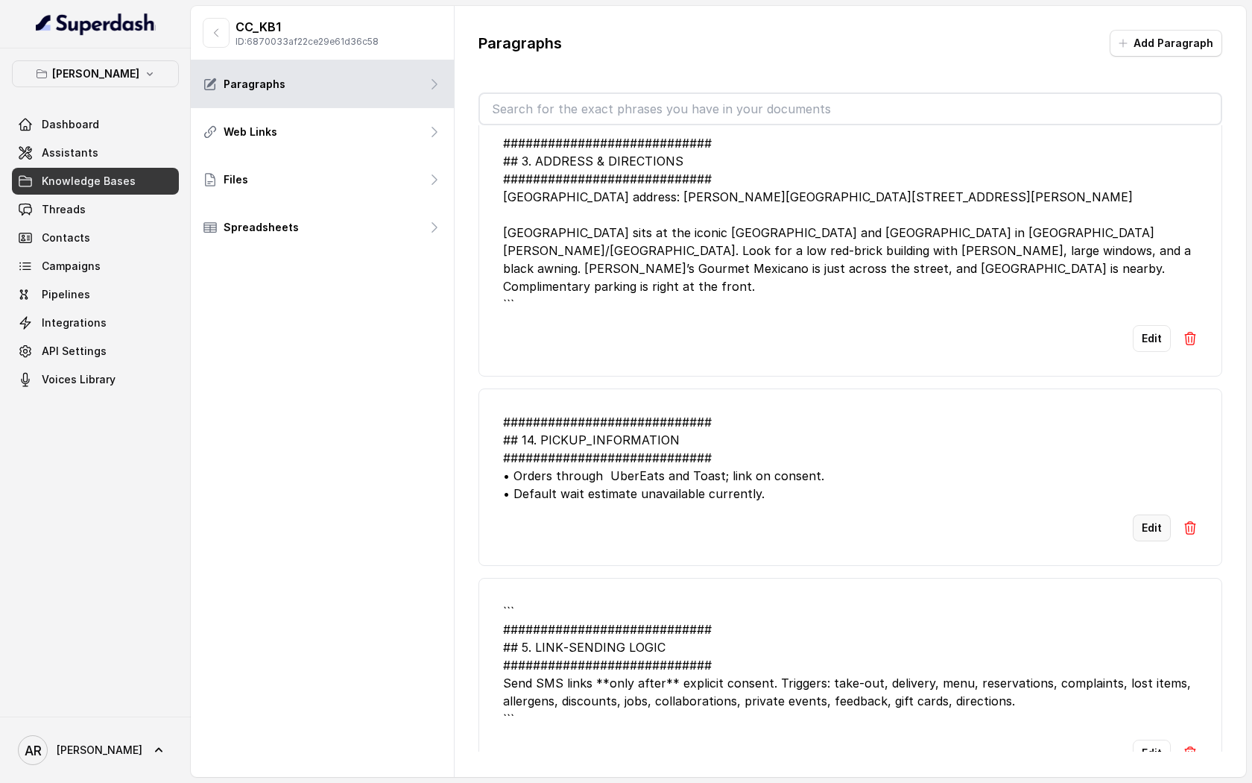
click at [1151, 514] on button "Edit" at bounding box center [1152, 527] width 38 height 27
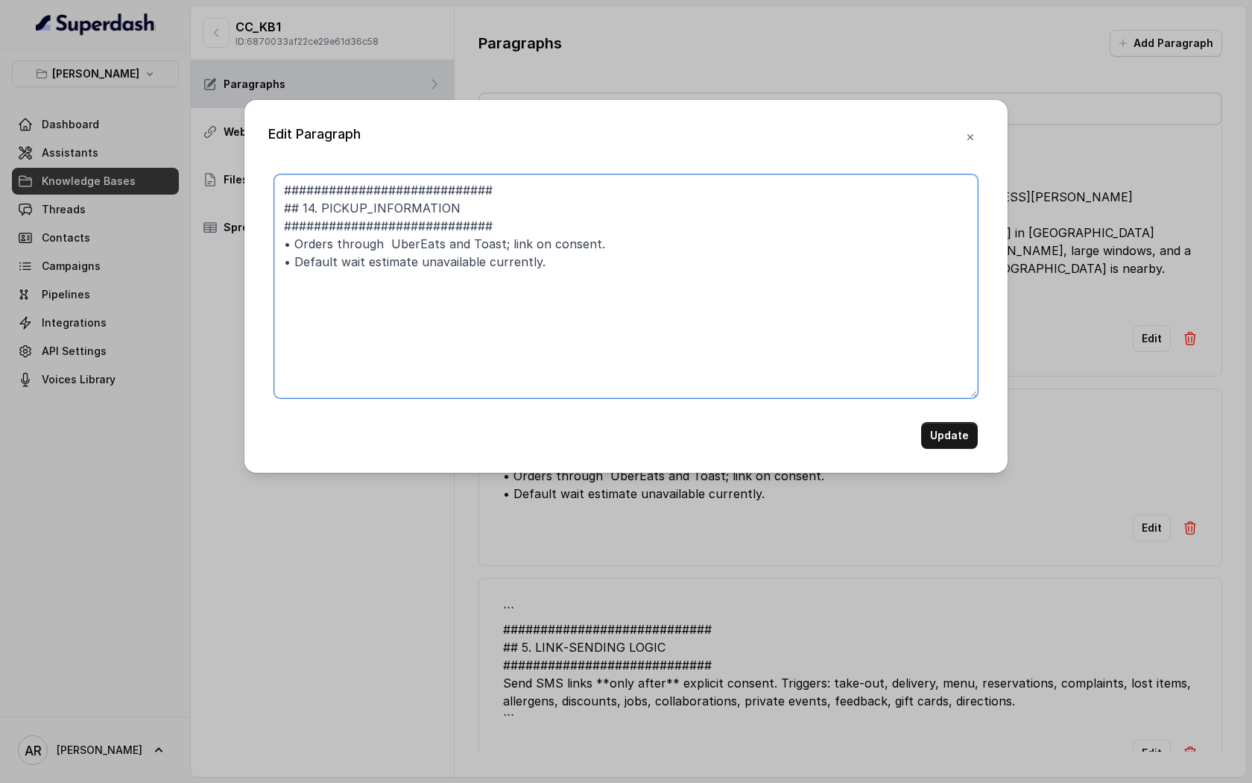
drag, startPoint x: 497, startPoint y: 239, endPoint x: 385, endPoint y: 235, distance: 112.6
click at [385, 235] on textarea "############################ ## 14. PICKUP_INFORMATION ########################…" at bounding box center [626, 286] width 704 height 224
type textarea "############################ ## 14. PICKUP_INFORMATION ########################…"
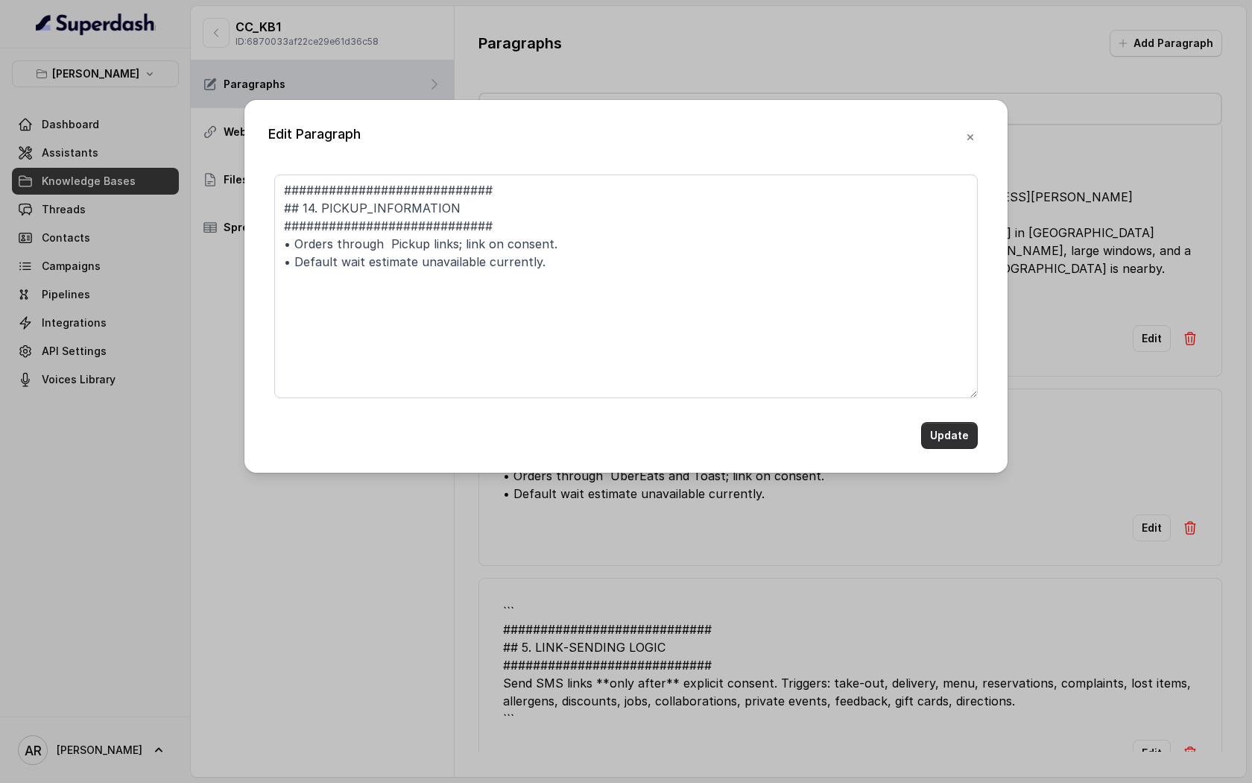
click at [959, 433] on button "Update" at bounding box center [949, 435] width 57 height 27
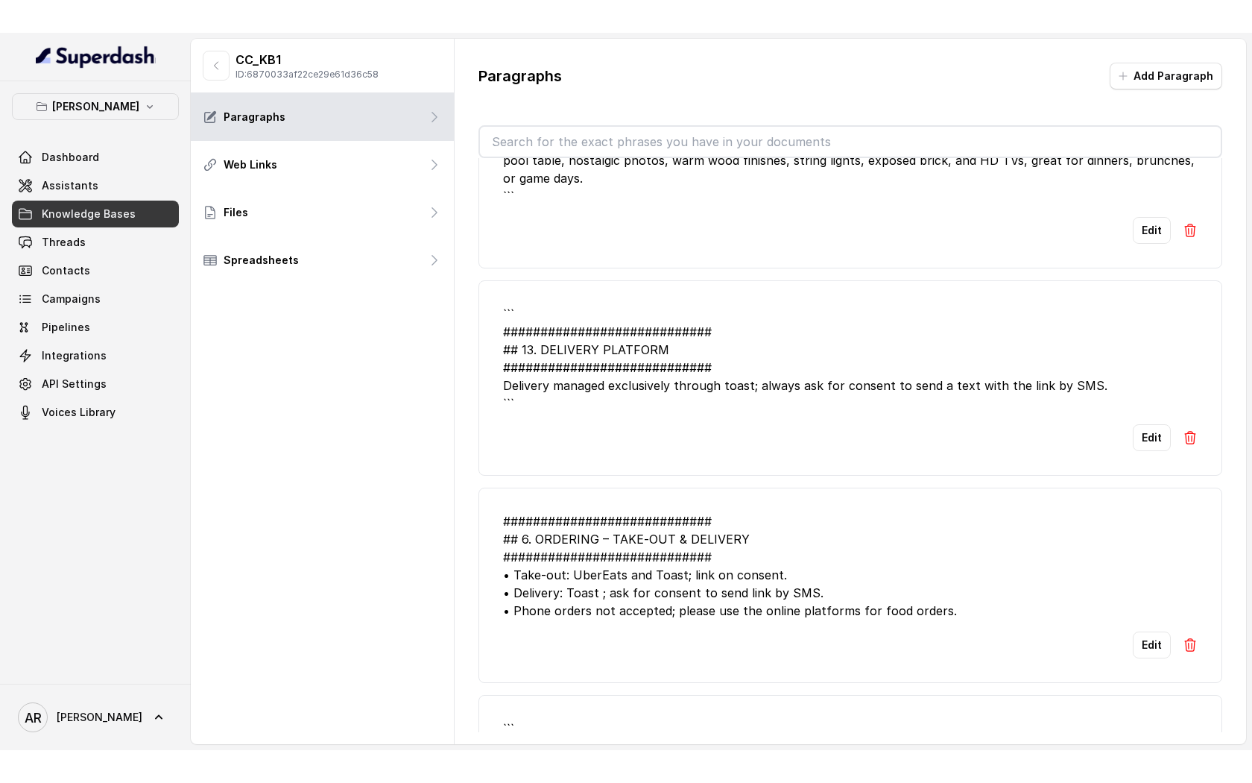
scroll to position [3648, 0]
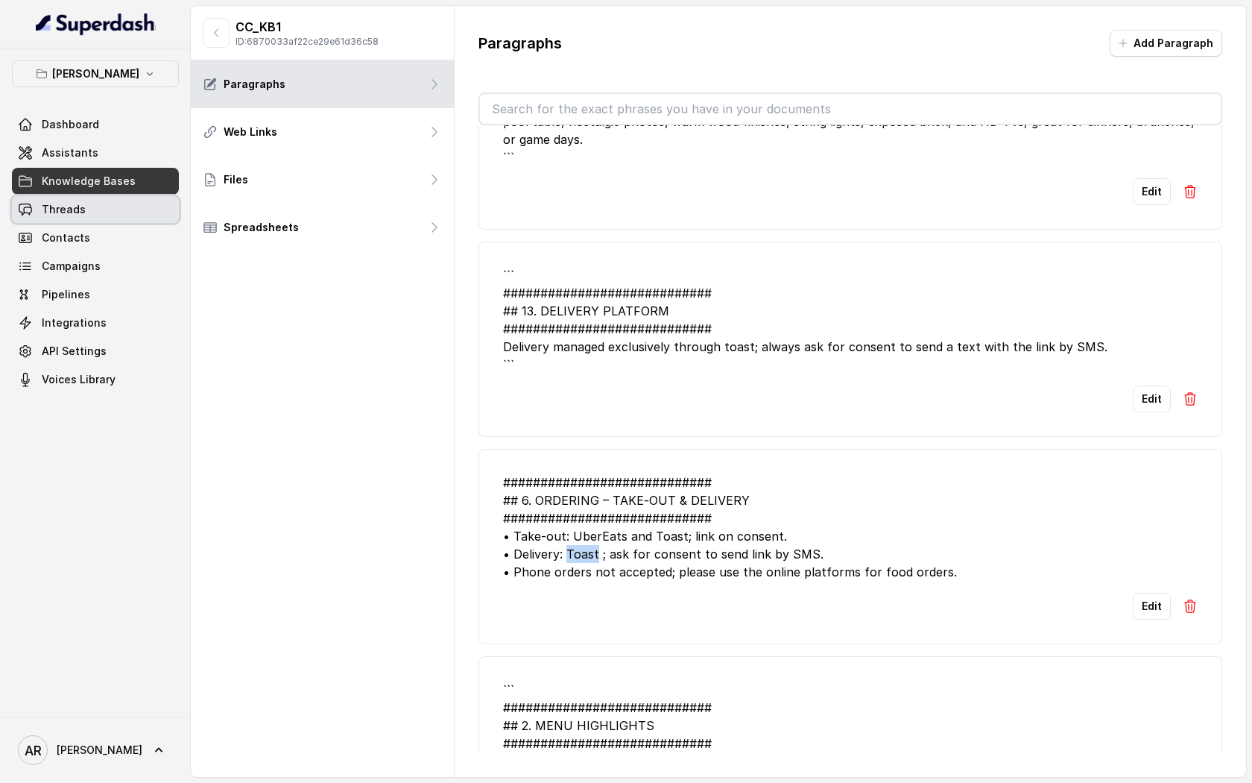
click at [100, 205] on link "Threads" at bounding box center [95, 209] width 167 height 27
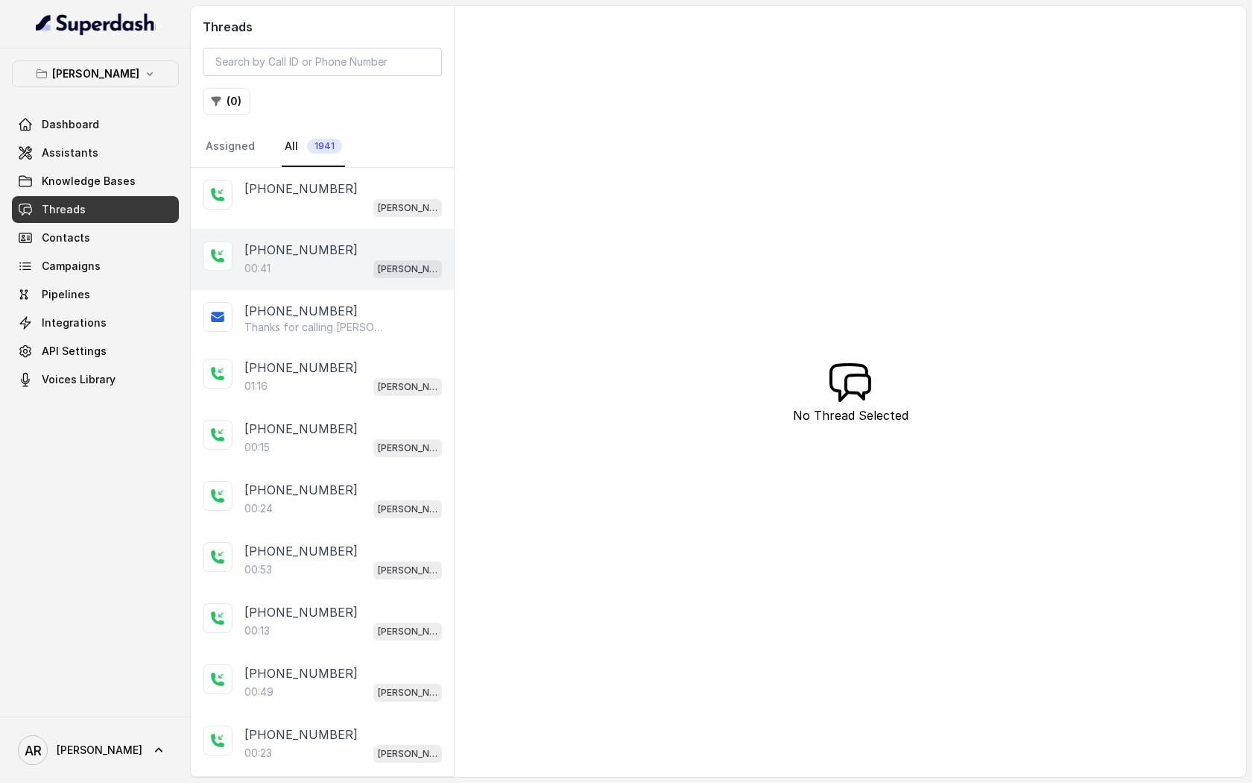
click at [313, 283] on div "+14044822738 00:41 Chelsea Corner" at bounding box center [322, 259] width 263 height 61
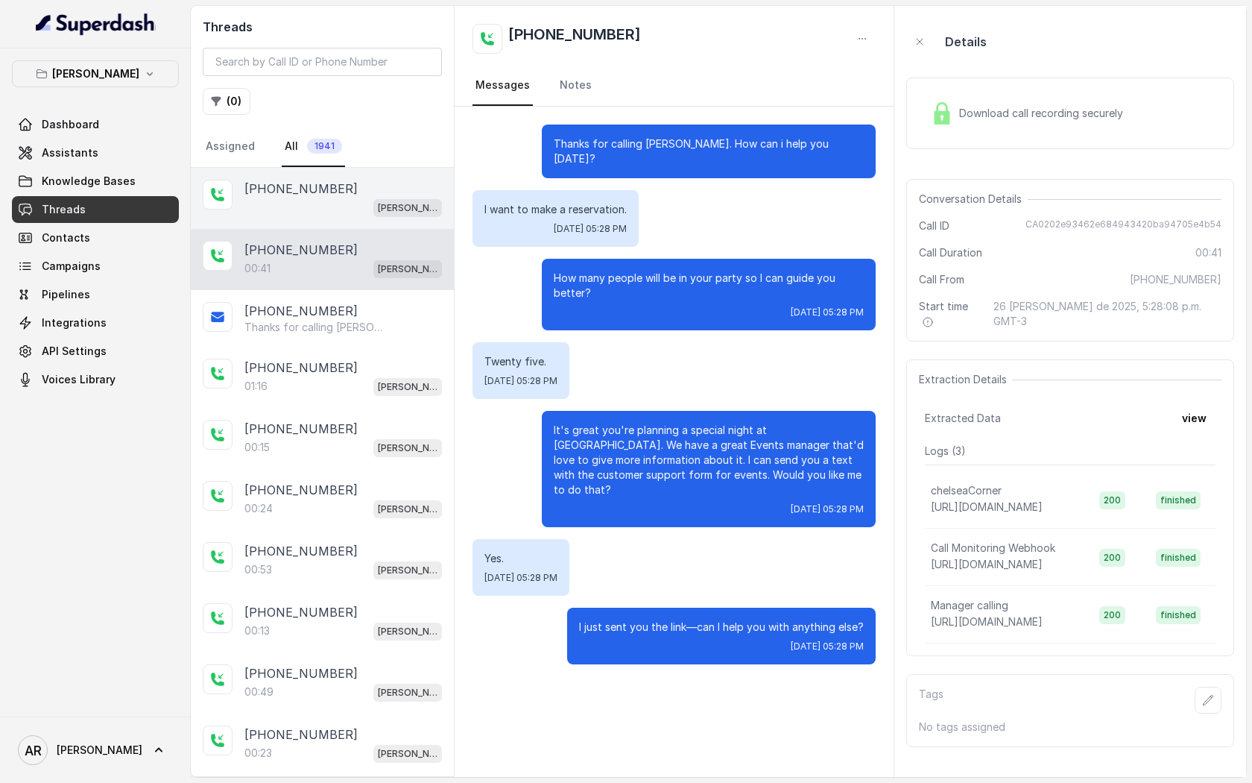
click at [311, 213] on div "[PERSON_NAME]" at bounding box center [343, 207] width 198 height 19
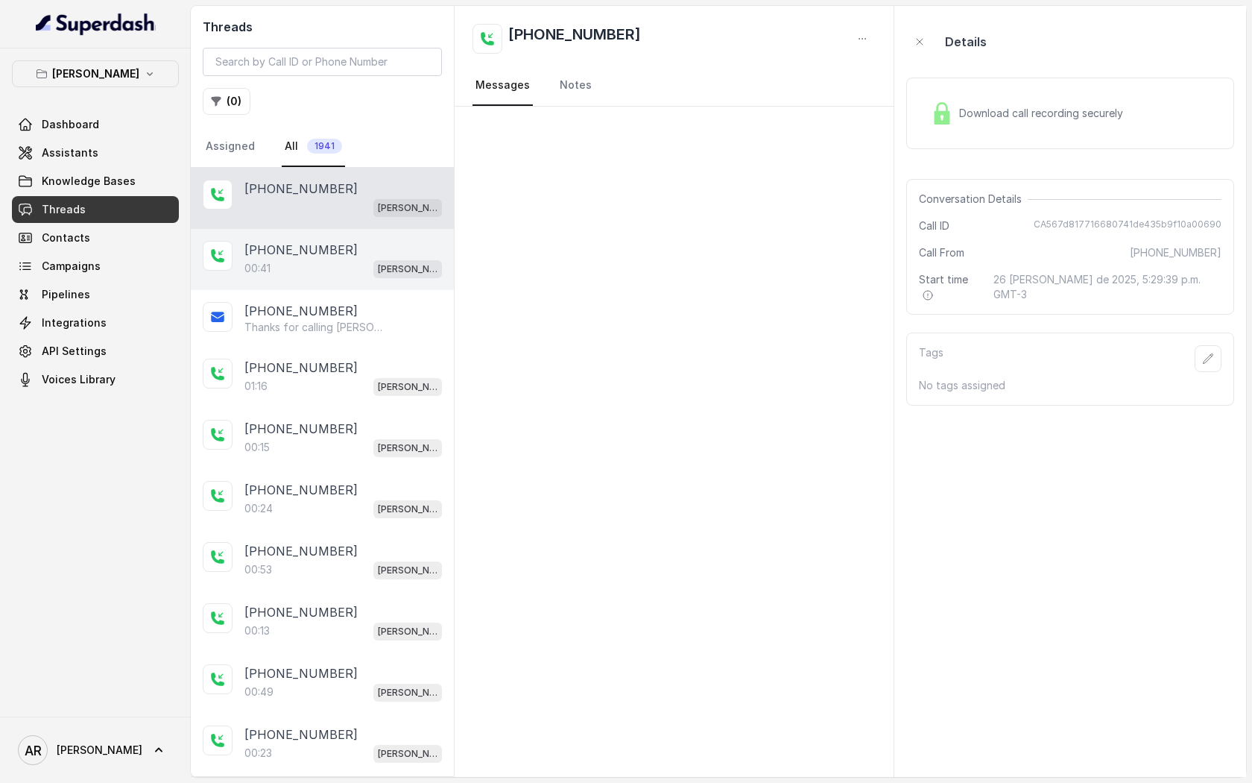
click at [324, 263] on div "00:41 Chelsea Corner" at bounding box center [343, 268] width 198 height 19
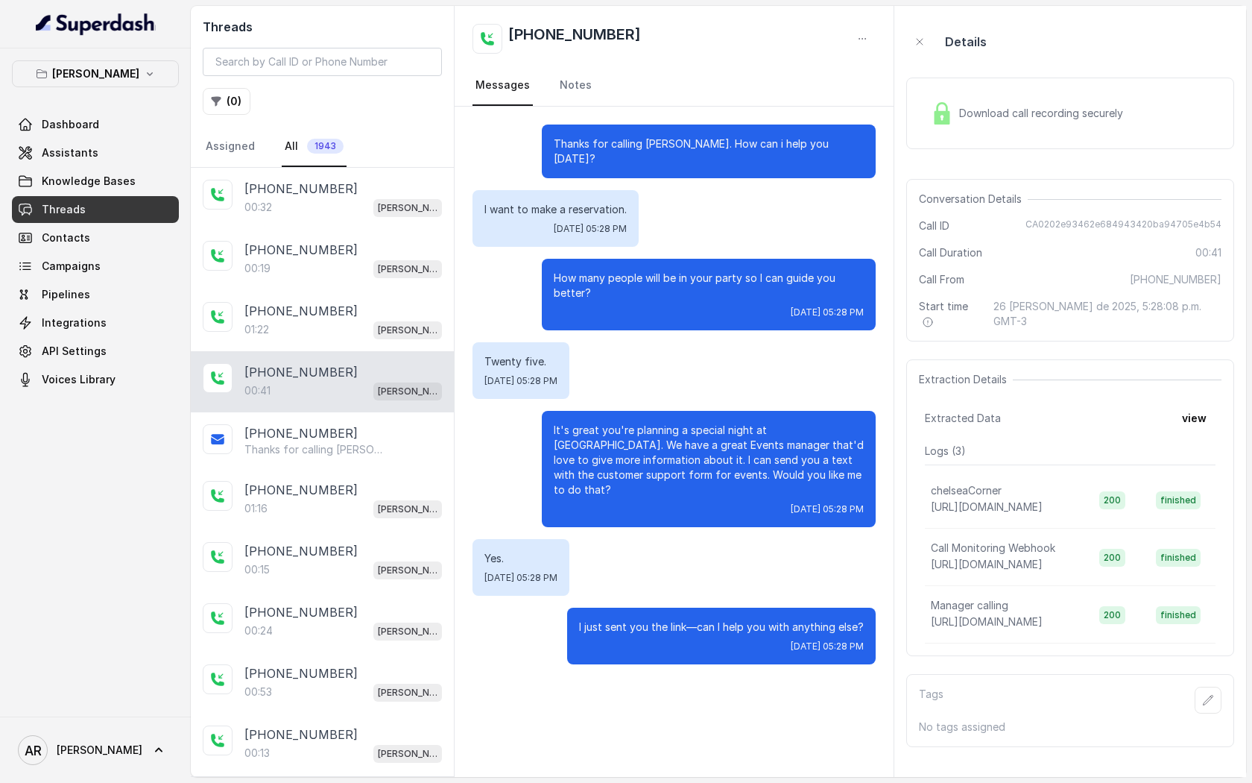
click at [302, 197] on p "[PHONE_NUMBER]" at bounding box center [300, 189] width 113 height 18
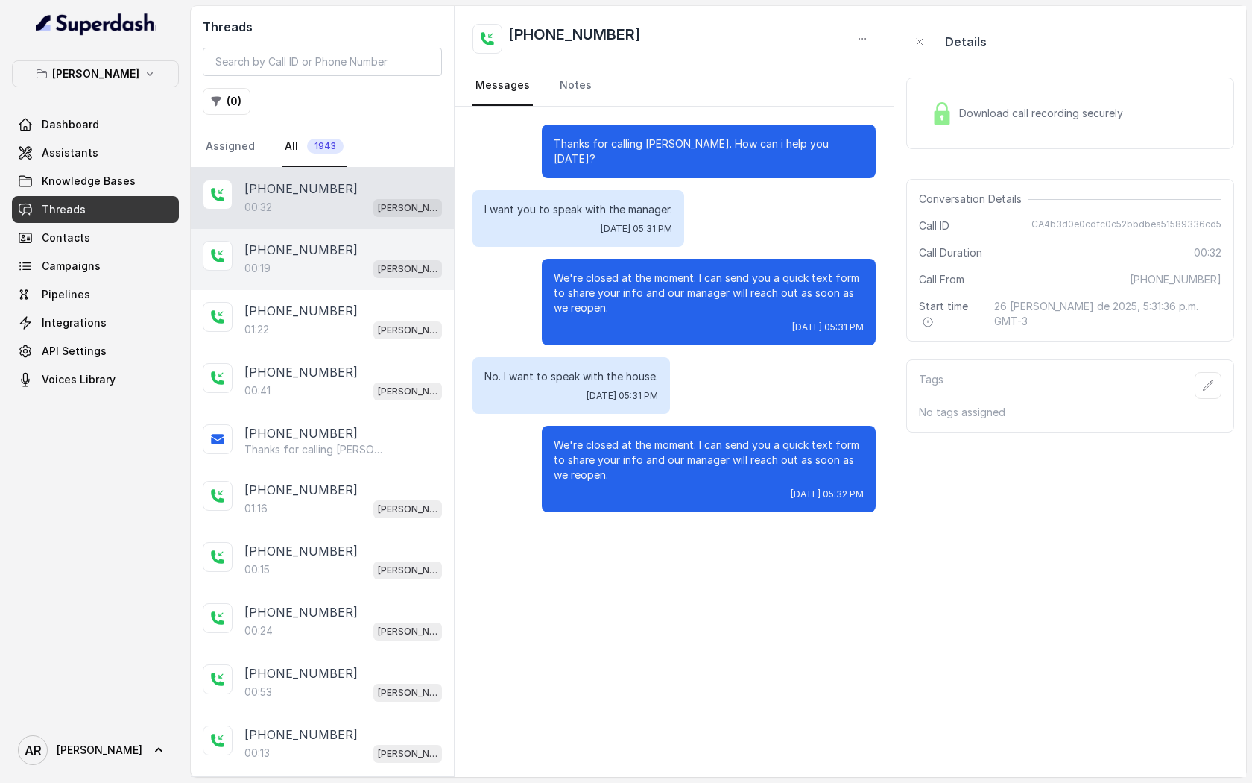
click at [315, 268] on div "00:19 [PERSON_NAME]" at bounding box center [343, 268] width 198 height 19
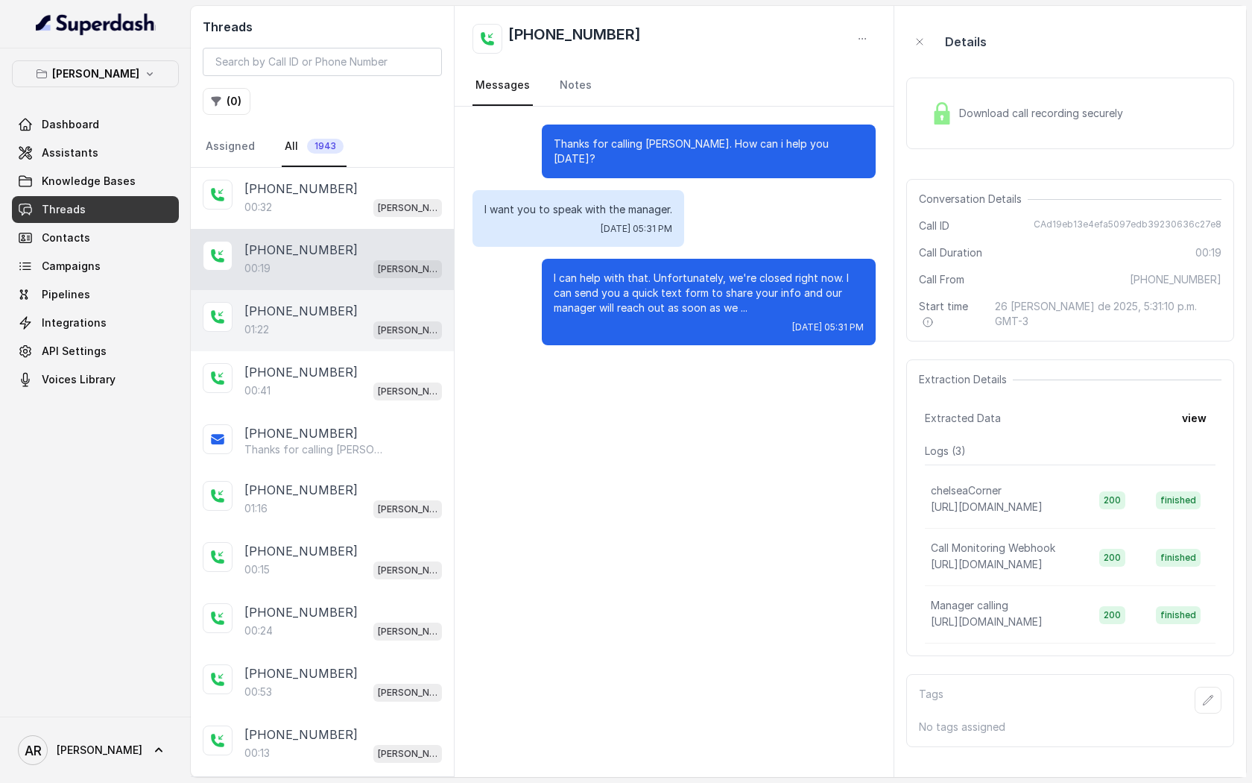
click at [334, 312] on div "[PHONE_NUMBER]" at bounding box center [343, 311] width 198 height 18
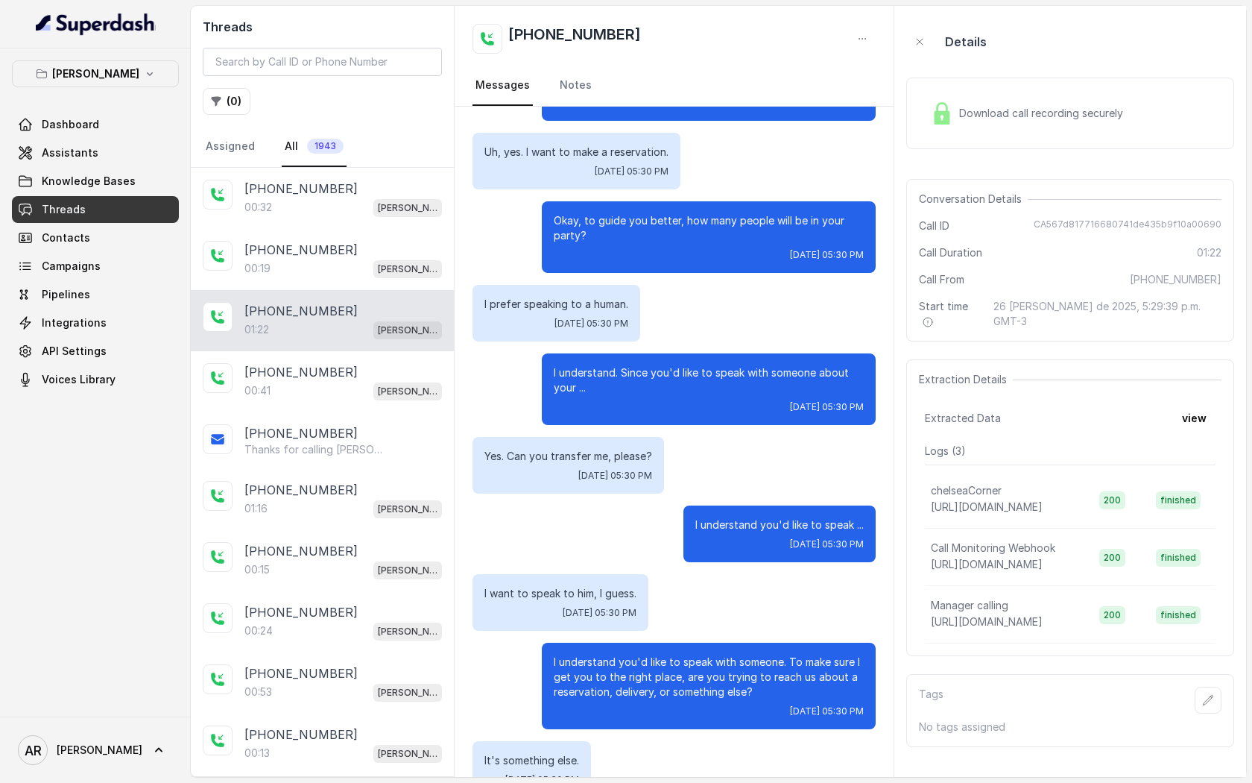
scroll to position [332, 0]
